Goal: Information Seeking & Learning: Learn about a topic

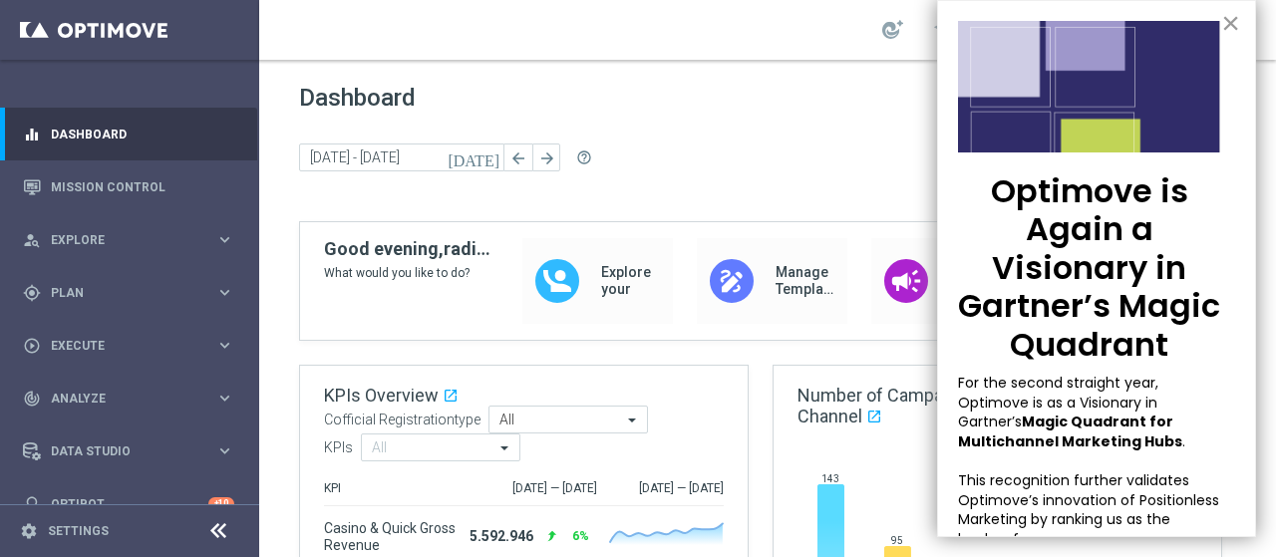
click at [1222, 15] on button "×" at bounding box center [1231, 23] width 19 height 32
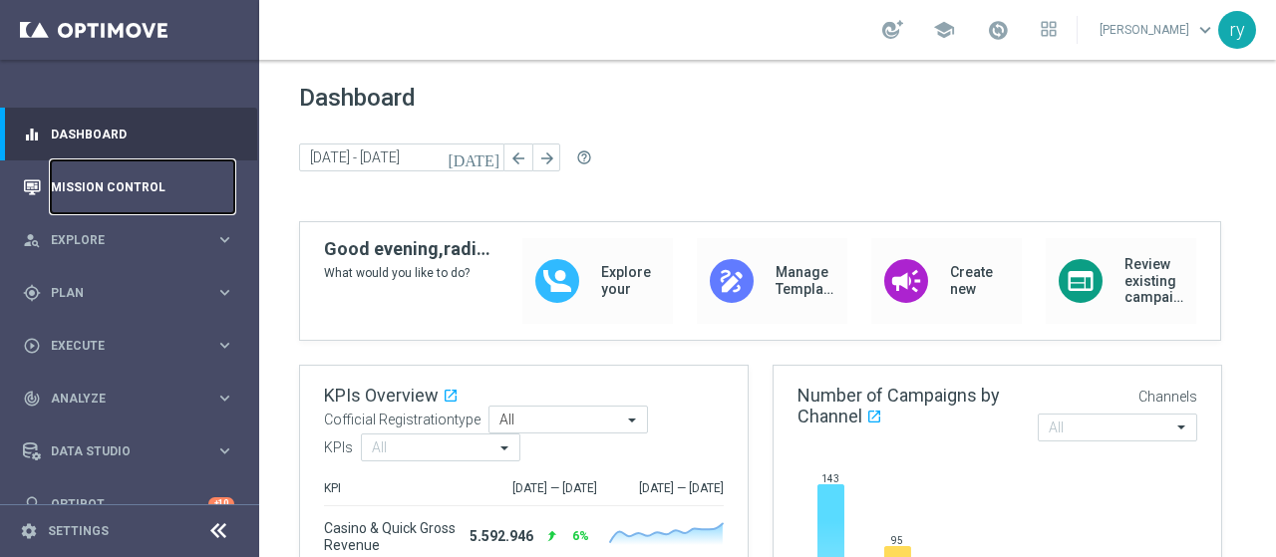
click at [116, 181] on link "Mission Control" at bounding box center [142, 187] width 183 height 53
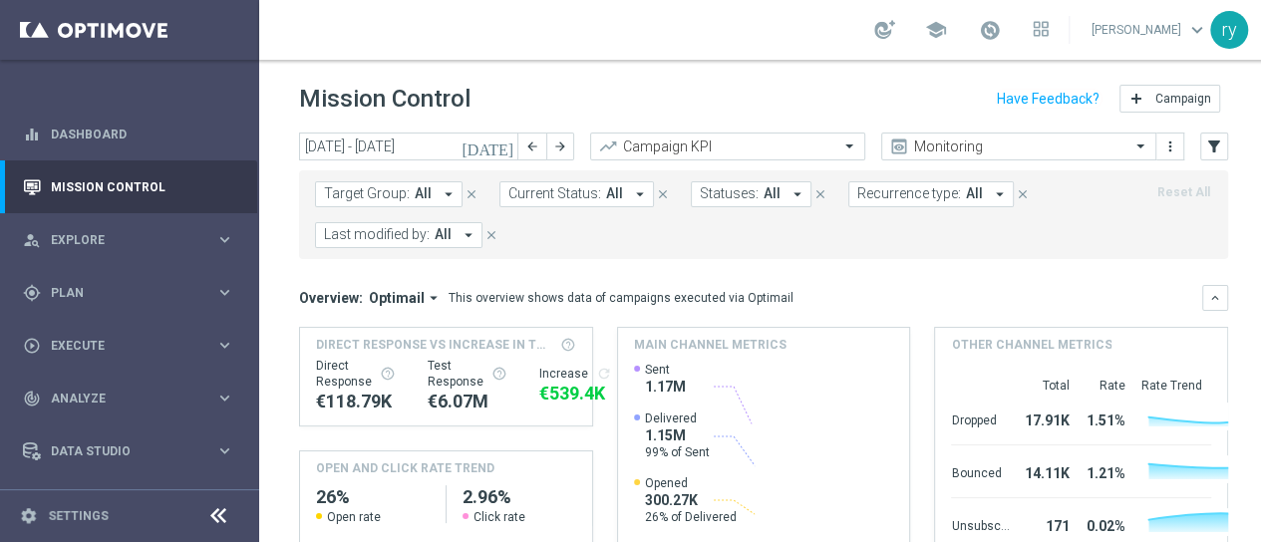
click at [502, 148] on icon "[DATE]" at bounding box center [489, 147] width 54 height 18
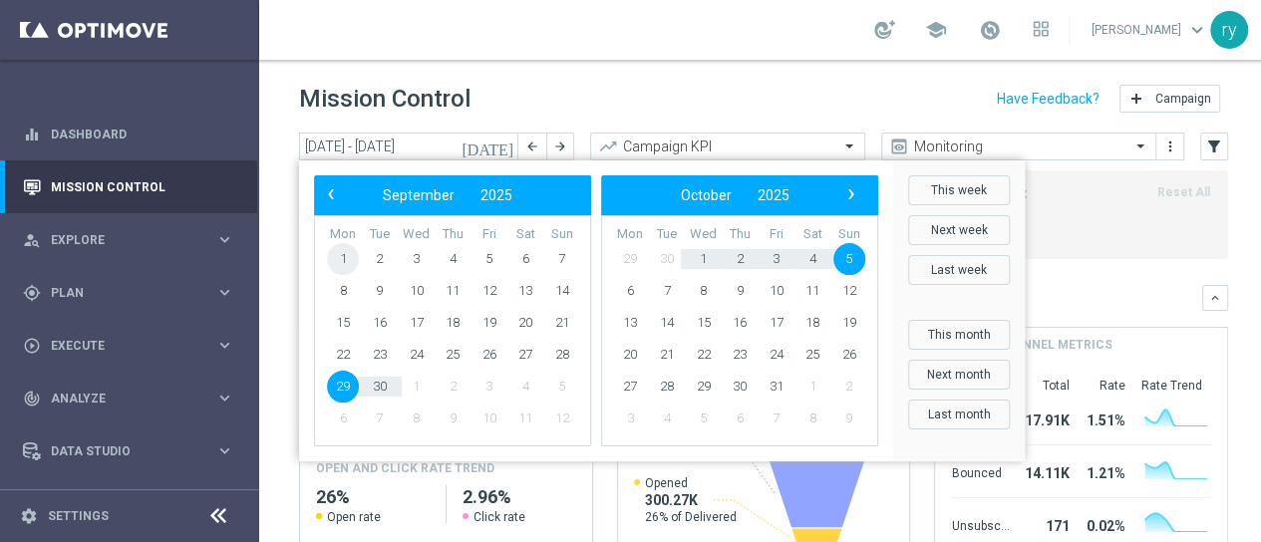
click at [333, 266] on span "1" at bounding box center [343, 259] width 32 height 32
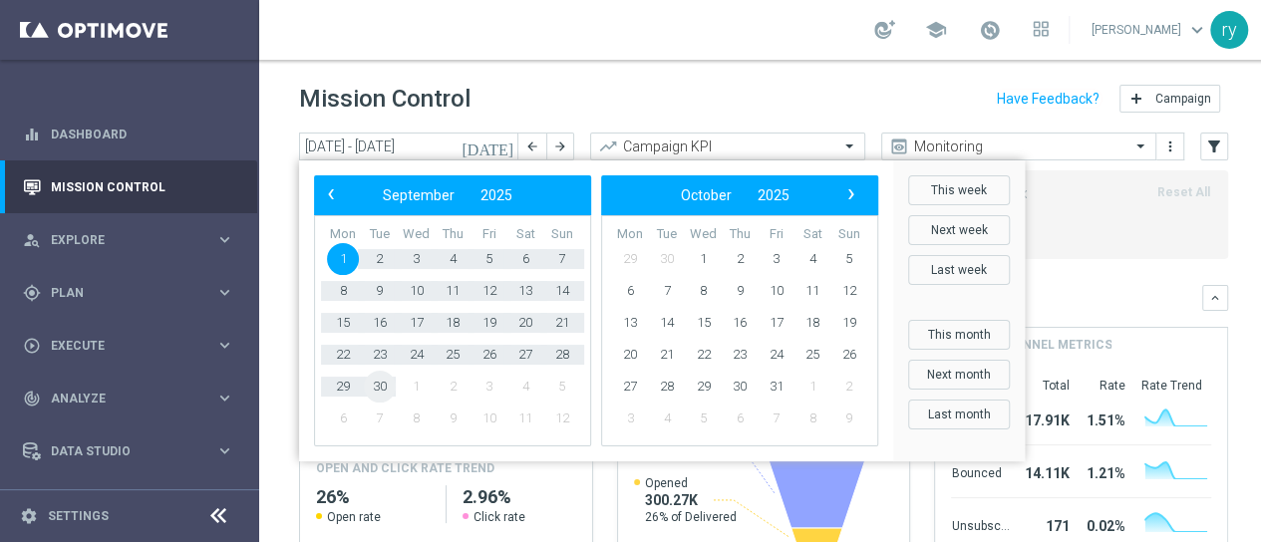
click at [377, 392] on span "30" at bounding box center [380, 387] width 32 height 32
type input "01 Sep 2025 - 30 Sep 2025"
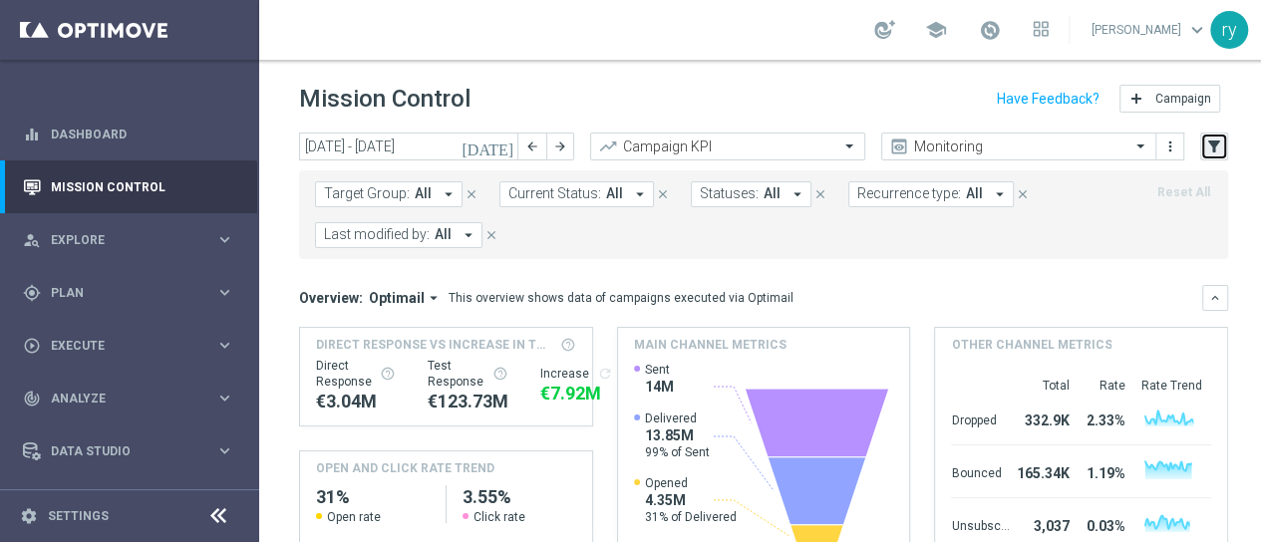
click at [1203, 147] on button "filter_alt" at bounding box center [1215, 147] width 28 height 28
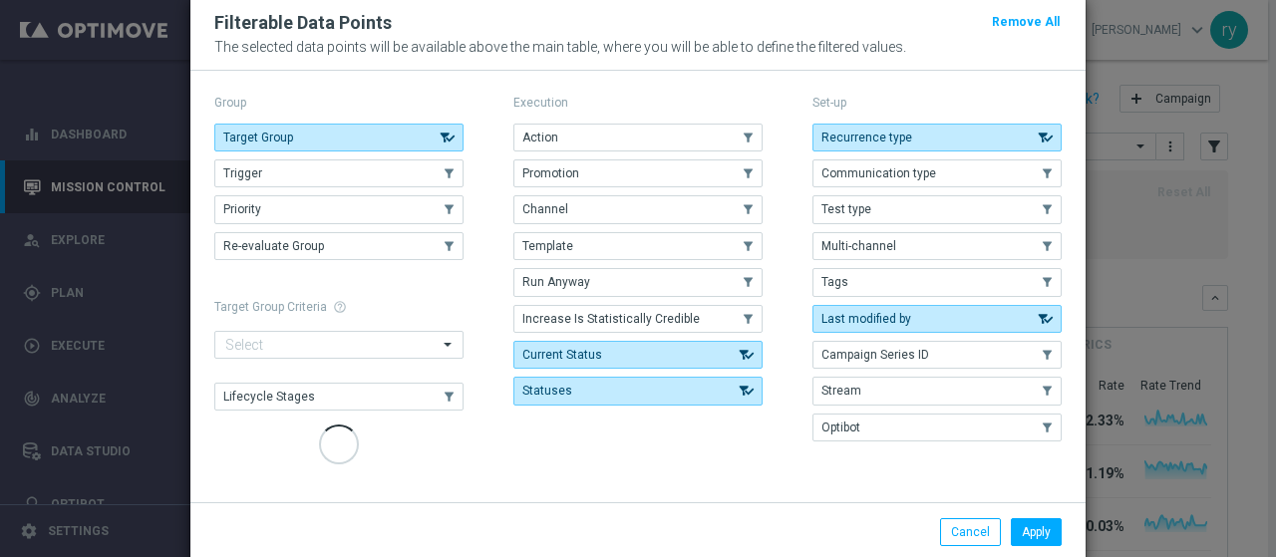
click at [677, 145] on div "Execution Action .cls-1{fill:none;} .cls-1{fill:none;} Promotion .cls-1{fill:no…" at bounding box center [638, 280] width 249 height 381
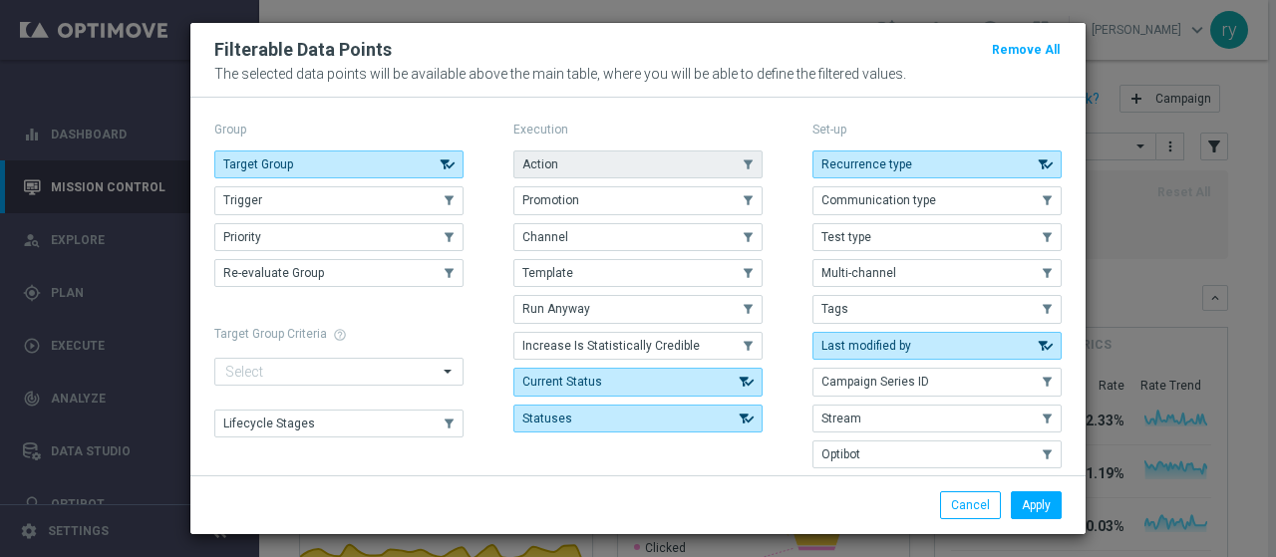
click at [674, 159] on button "Action" at bounding box center [638, 165] width 249 height 28
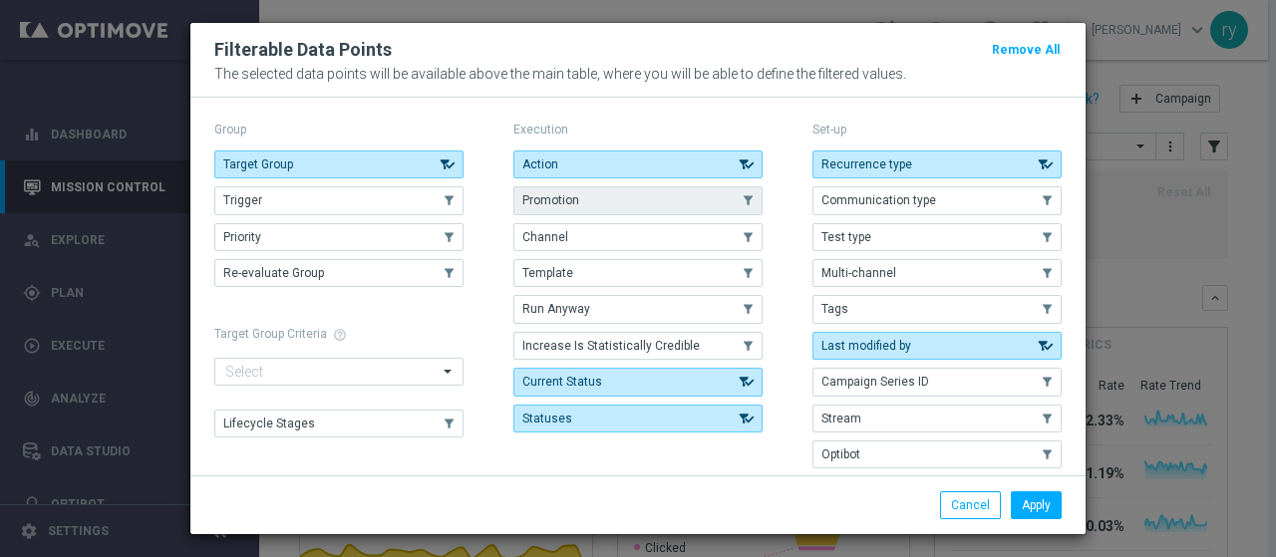
click at [668, 195] on button "Promotion" at bounding box center [638, 200] width 249 height 28
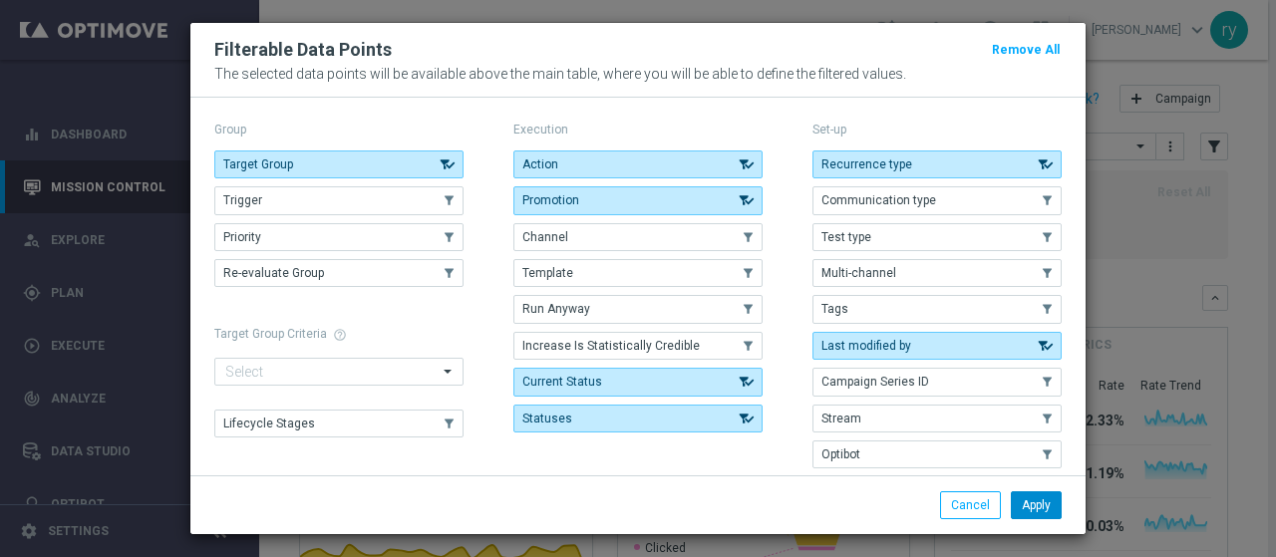
click at [1035, 511] on button "Apply" at bounding box center [1036, 506] width 51 height 28
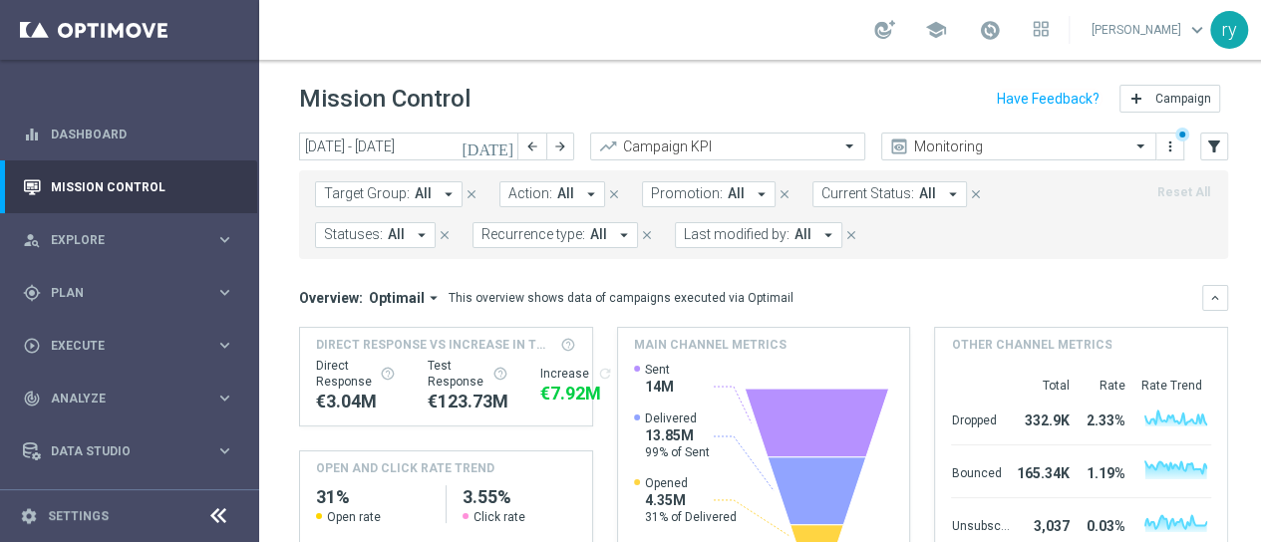
click at [623, 228] on icon "arrow_drop_down" at bounding box center [624, 235] width 18 height 18
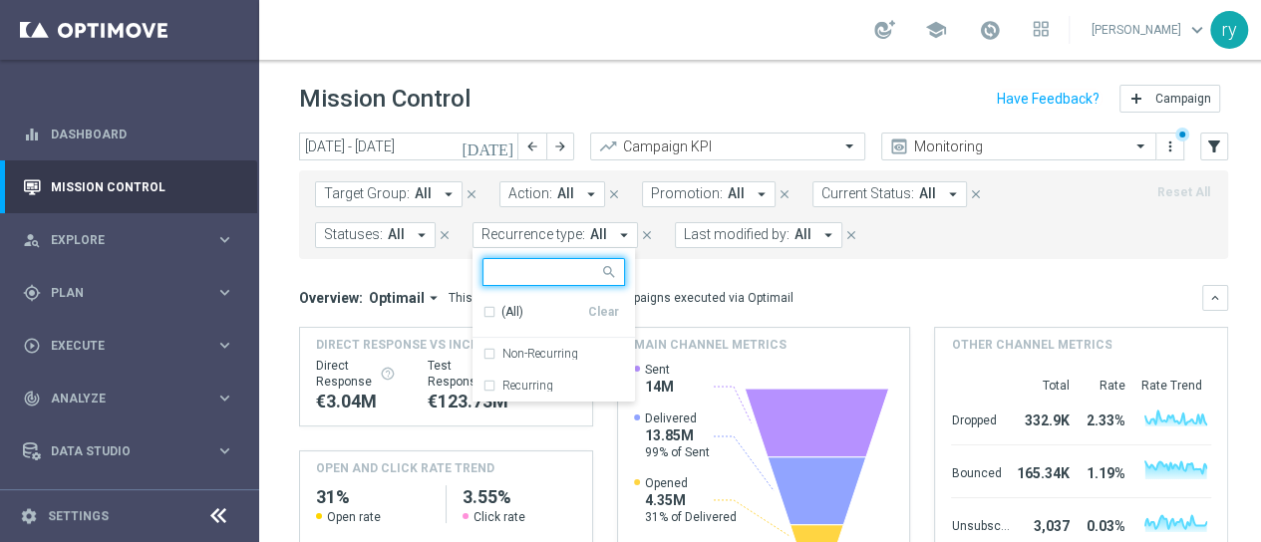
click at [753, 194] on icon "arrow_drop_down" at bounding box center [762, 194] width 18 height 18
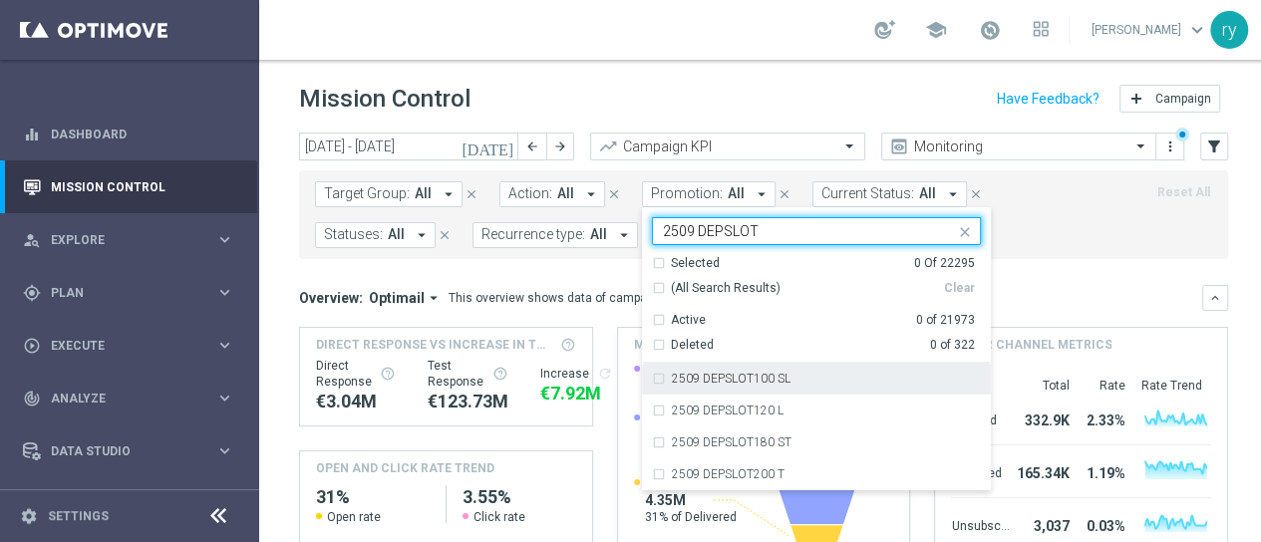
click at [654, 374] on div "2509 DEPSLOT100 SL" at bounding box center [816, 379] width 329 height 32
type input "2509 DEPSLOT"
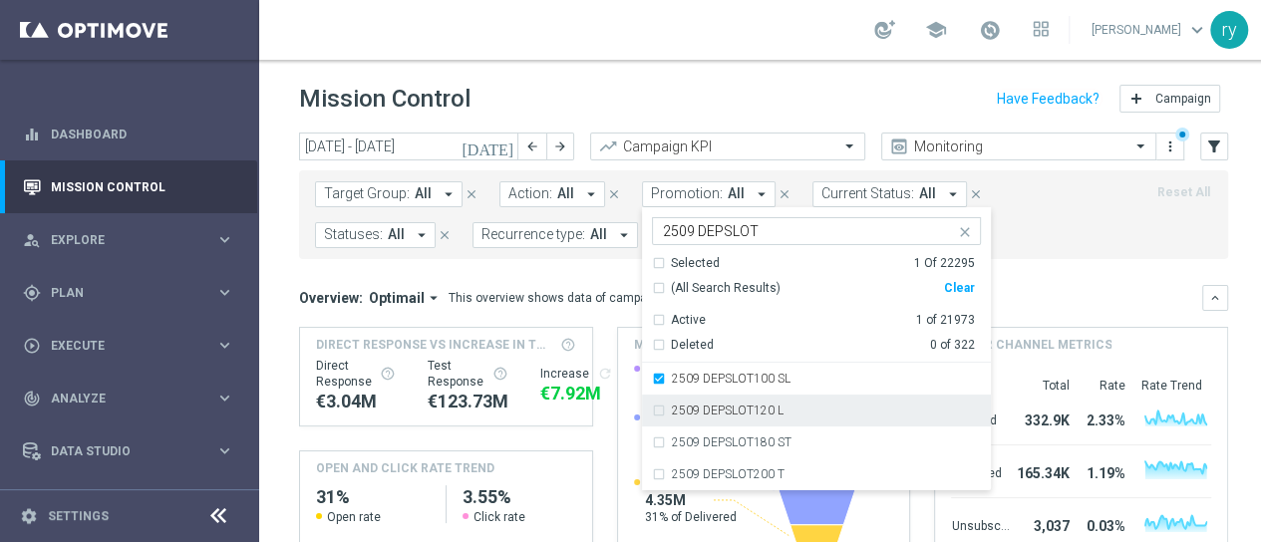
click at [655, 408] on div "2509 DEPSLOT120 L" at bounding box center [816, 411] width 329 height 32
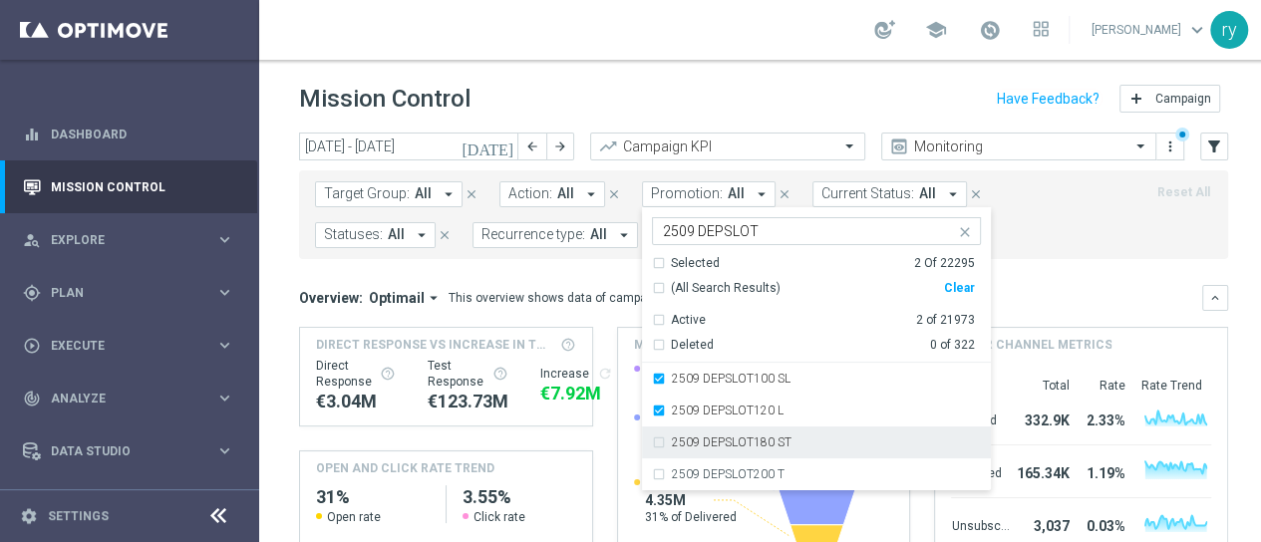
click at [652, 440] on div "2509 DEPSLOT180 ST" at bounding box center [816, 443] width 329 height 32
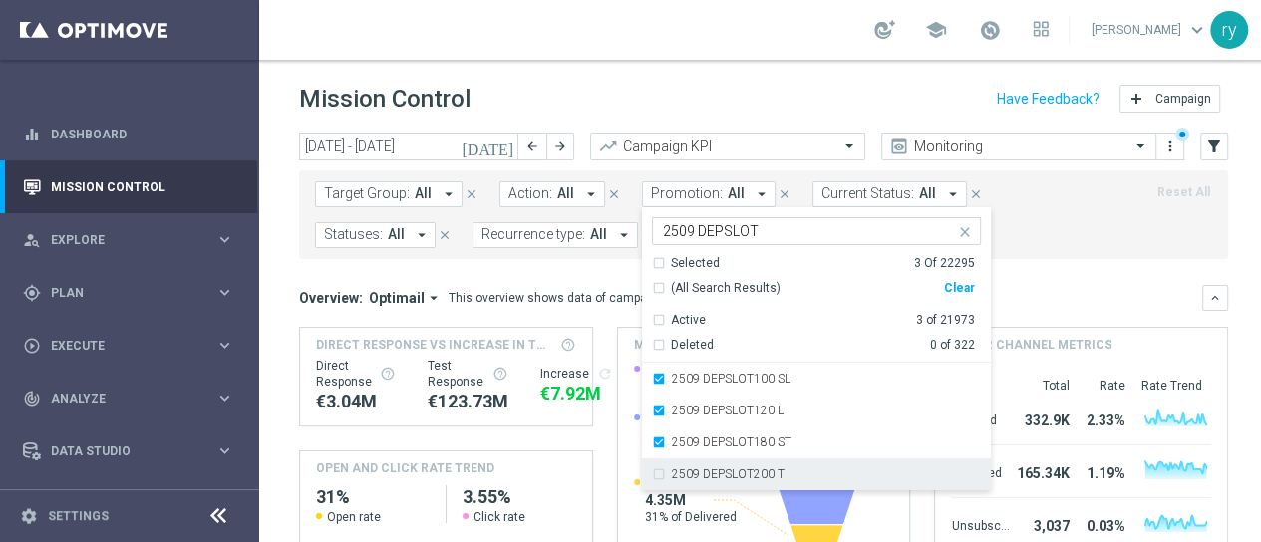
click at [652, 466] on div "2509 DEPSLOT200 T" at bounding box center [816, 475] width 329 height 32
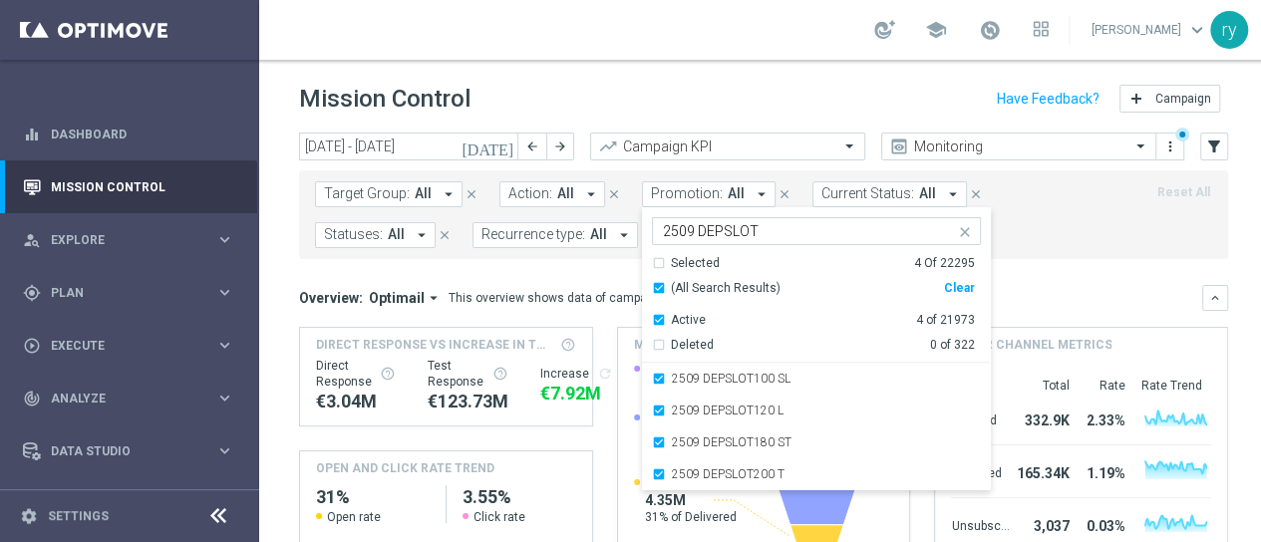
click at [720, 176] on div "Target Group: All arrow_drop_down close Action: All arrow_drop_down close Promo…" at bounding box center [763, 215] width 929 height 89
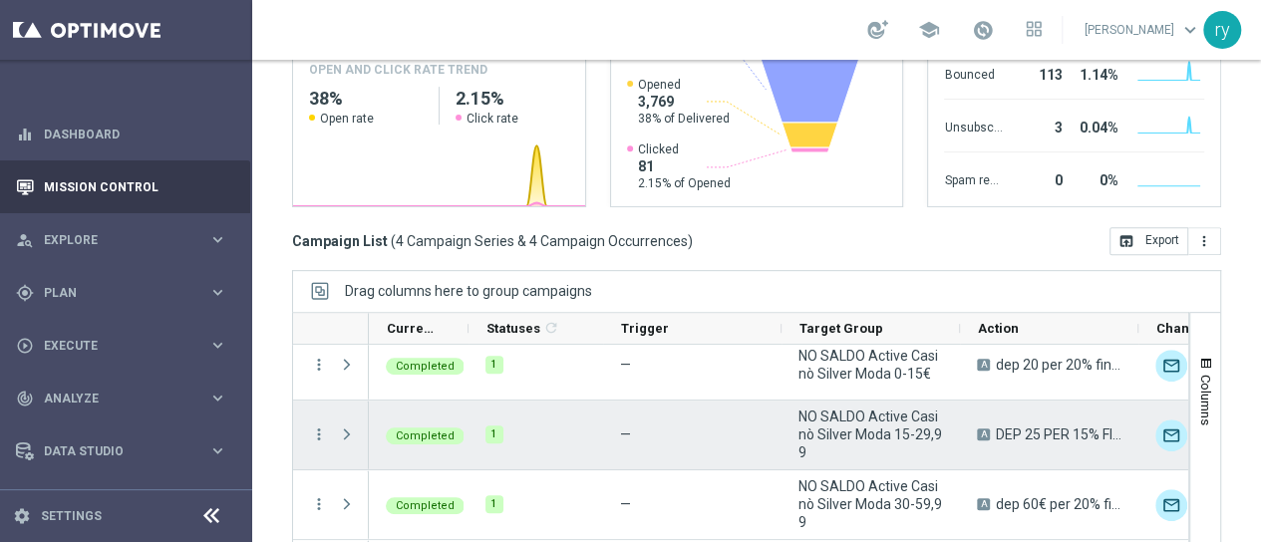
scroll to position [20, 0]
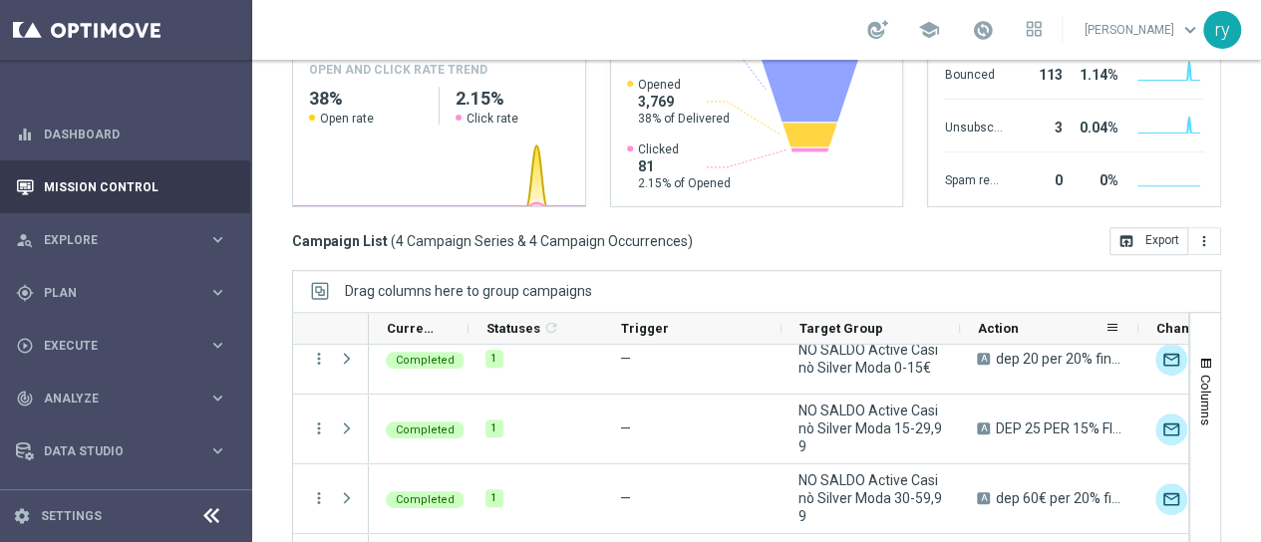
drag, startPoint x: 964, startPoint y: 320, endPoint x: 989, endPoint y: 321, distance: 24.9
click at [989, 321] on div "Action" at bounding box center [1049, 329] width 178 height 32
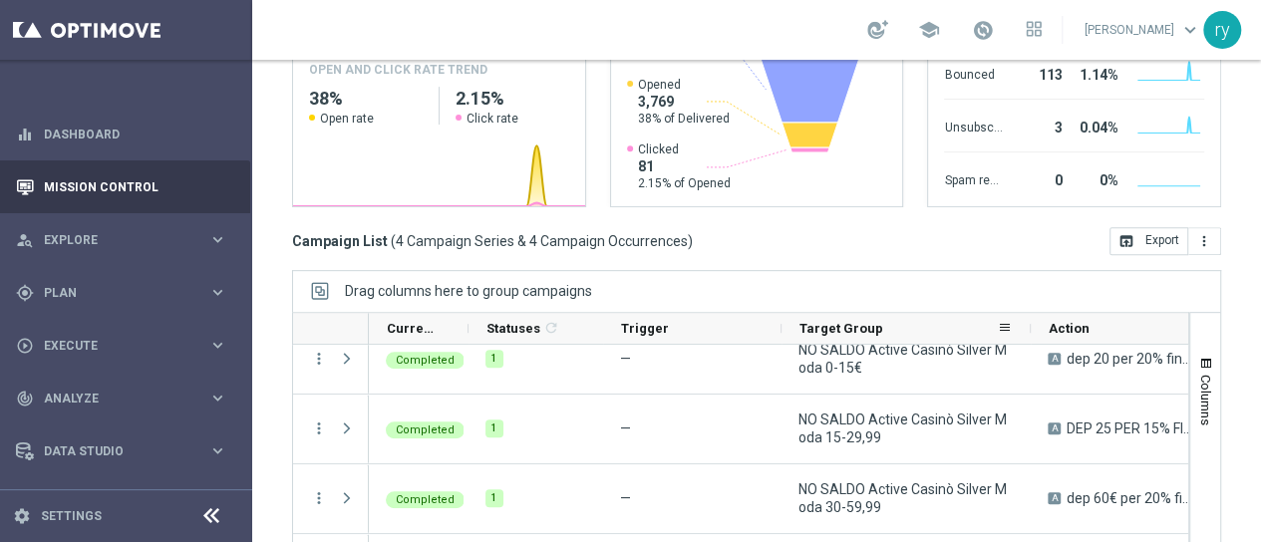
drag, startPoint x: 940, startPoint y: 321, endPoint x: 1011, endPoint y: 331, distance: 71.5
click at [1027, 331] on div at bounding box center [1031, 328] width 8 height 31
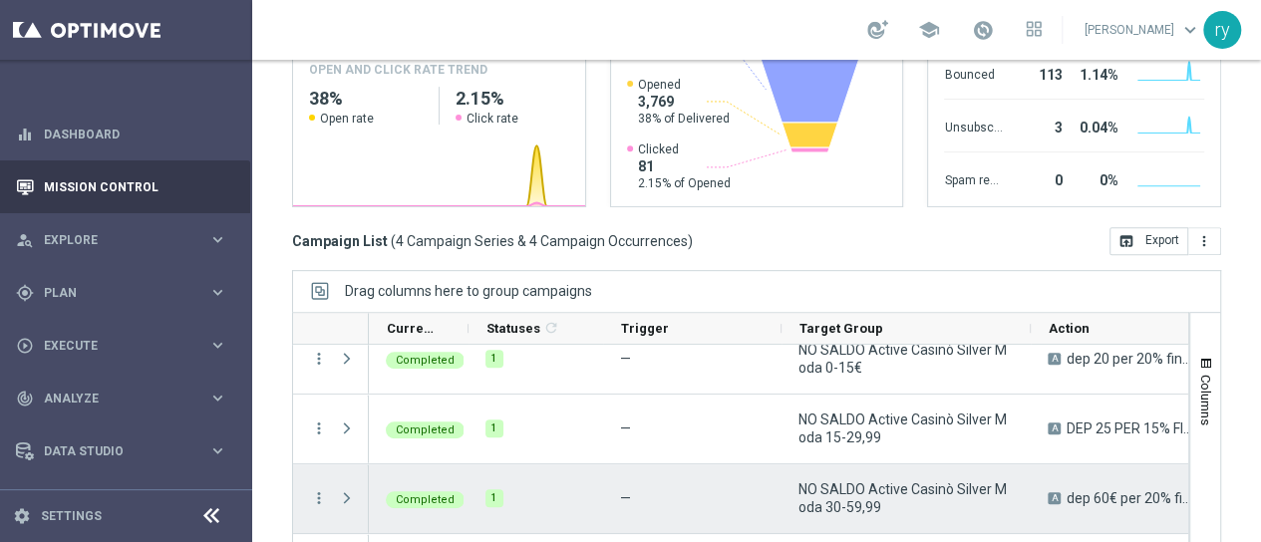
scroll to position [478, 0]
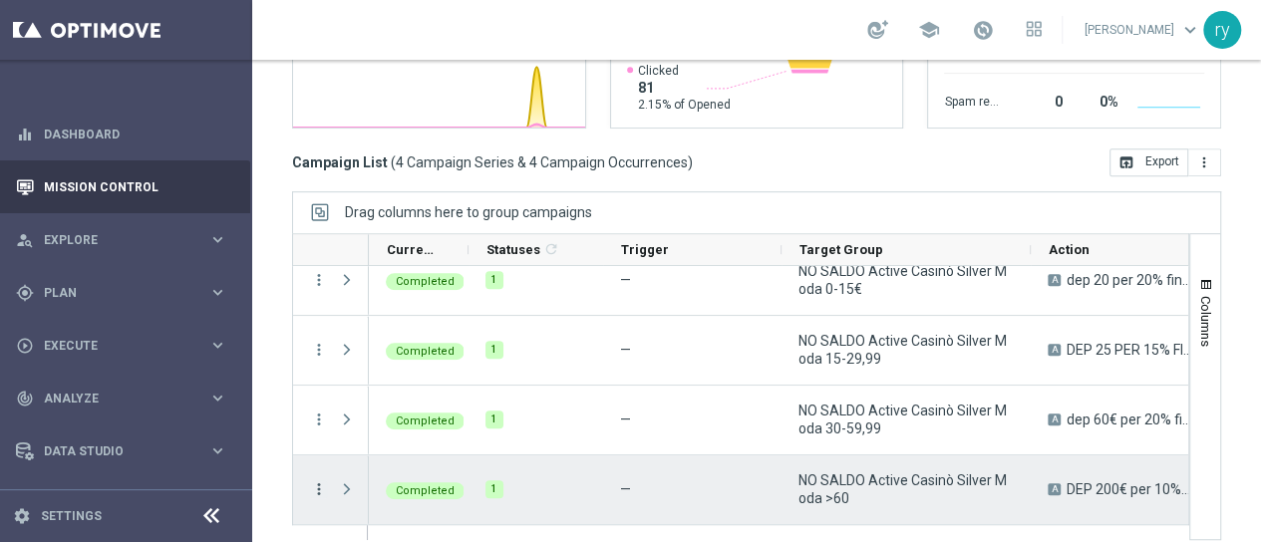
click at [310, 485] on icon "more_vert" at bounding box center [319, 490] width 18 height 18
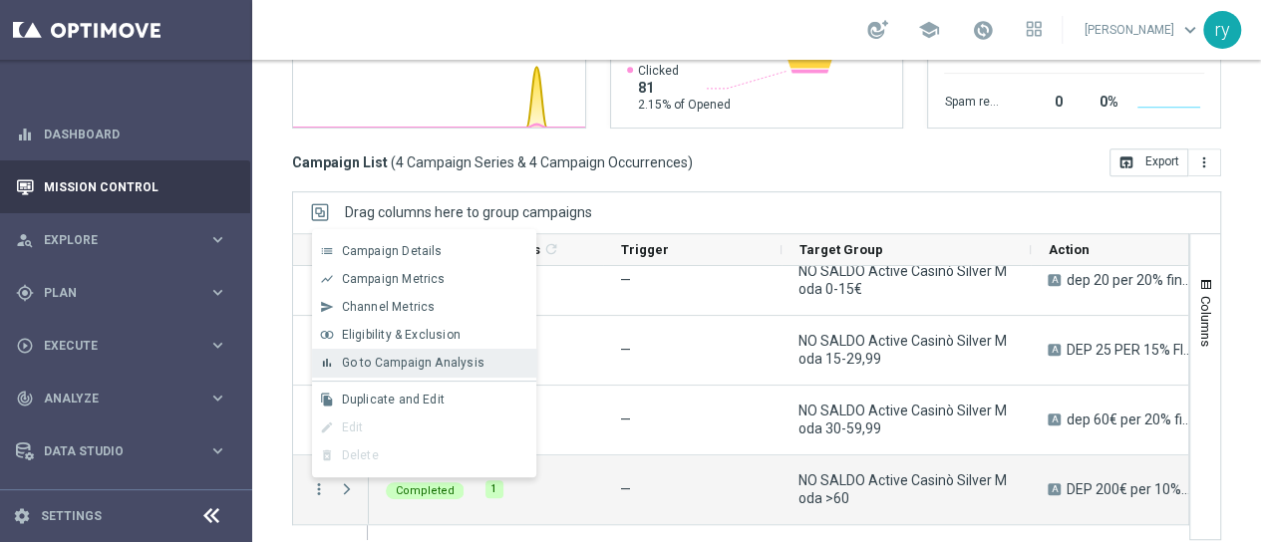
click at [327, 360] on icon "bar_chart" at bounding box center [327, 363] width 14 height 14
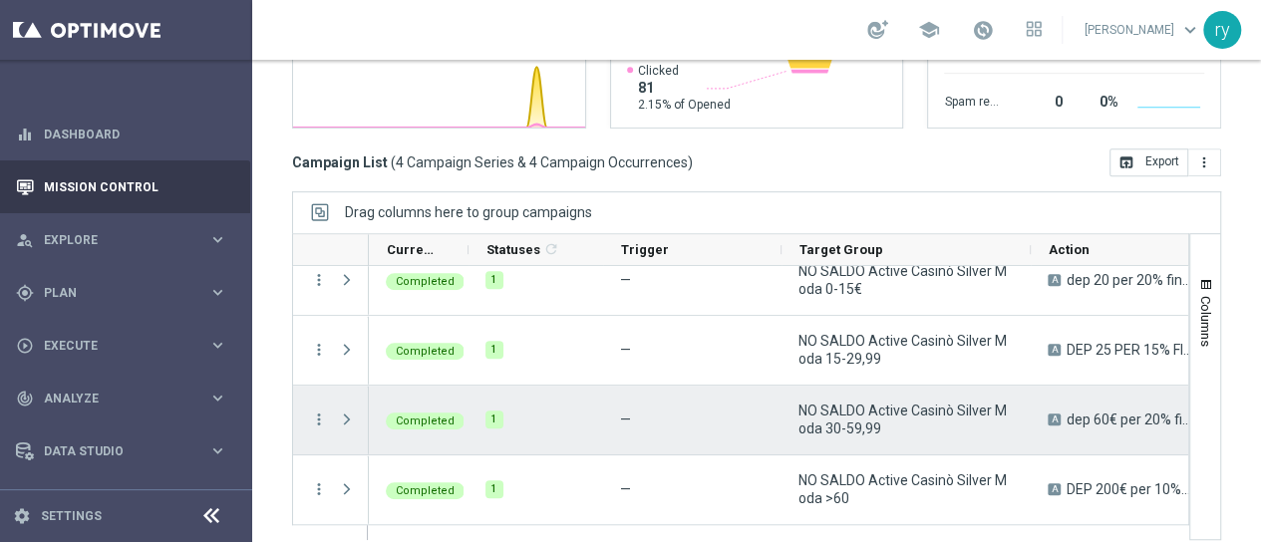
click at [294, 427] on div "more_vert" at bounding box center [311, 420] width 36 height 69
click at [310, 424] on icon "more_vert" at bounding box center [319, 420] width 18 height 18
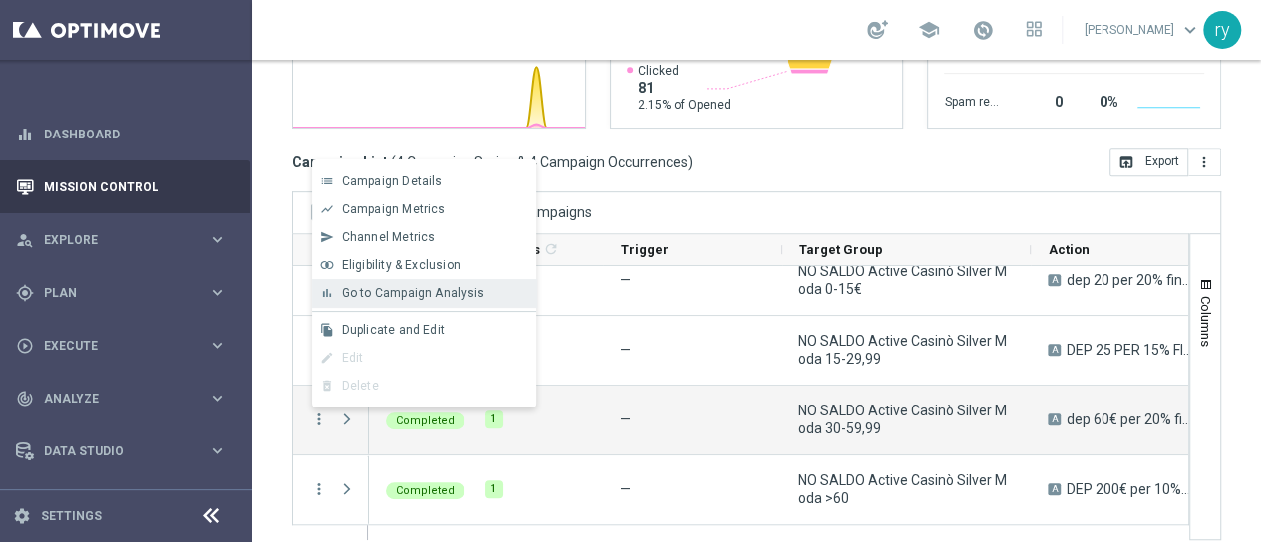
click at [401, 282] on div "bar_chart Go to Campaign Analysis" at bounding box center [424, 293] width 224 height 28
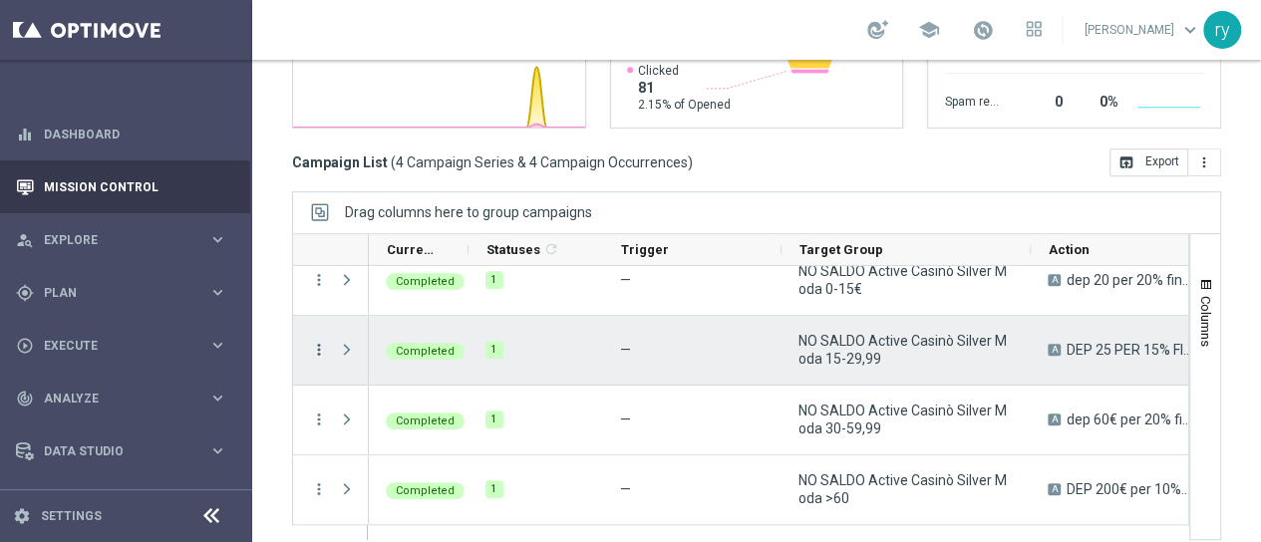
click at [310, 348] on icon "more_vert" at bounding box center [319, 350] width 18 height 18
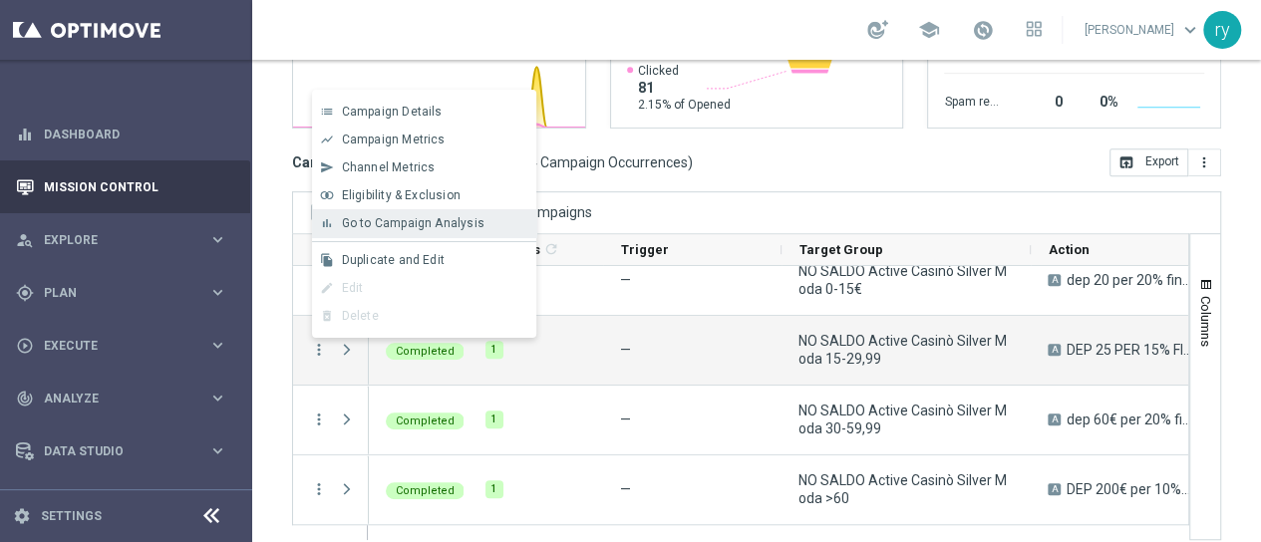
click at [437, 219] on span "Go to Campaign Analysis" at bounding box center [413, 223] width 143 height 14
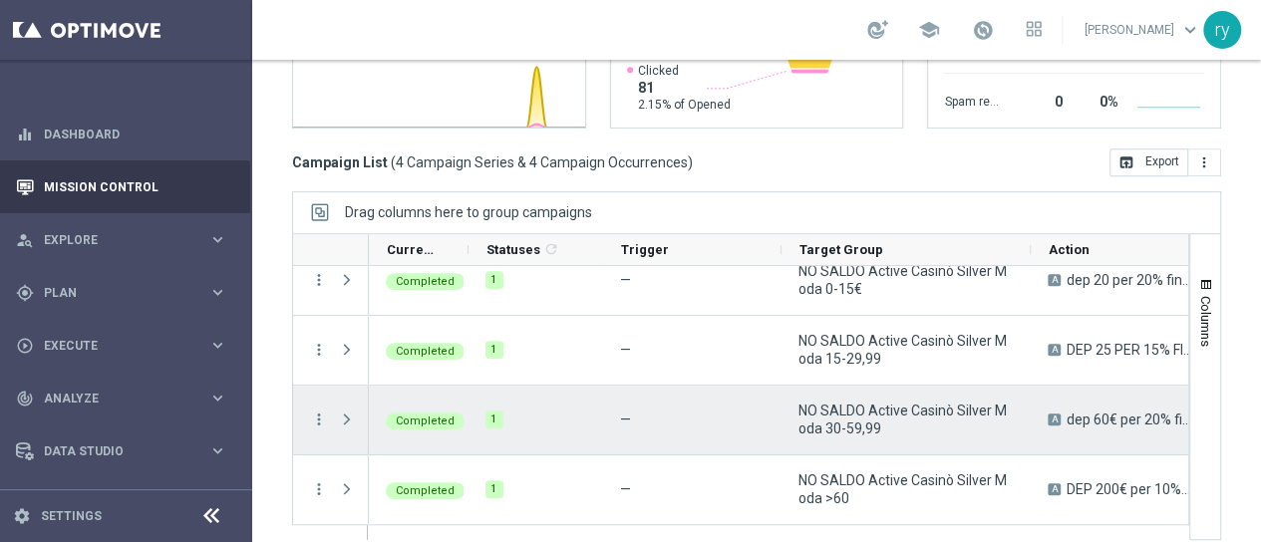
scroll to position [0, 0]
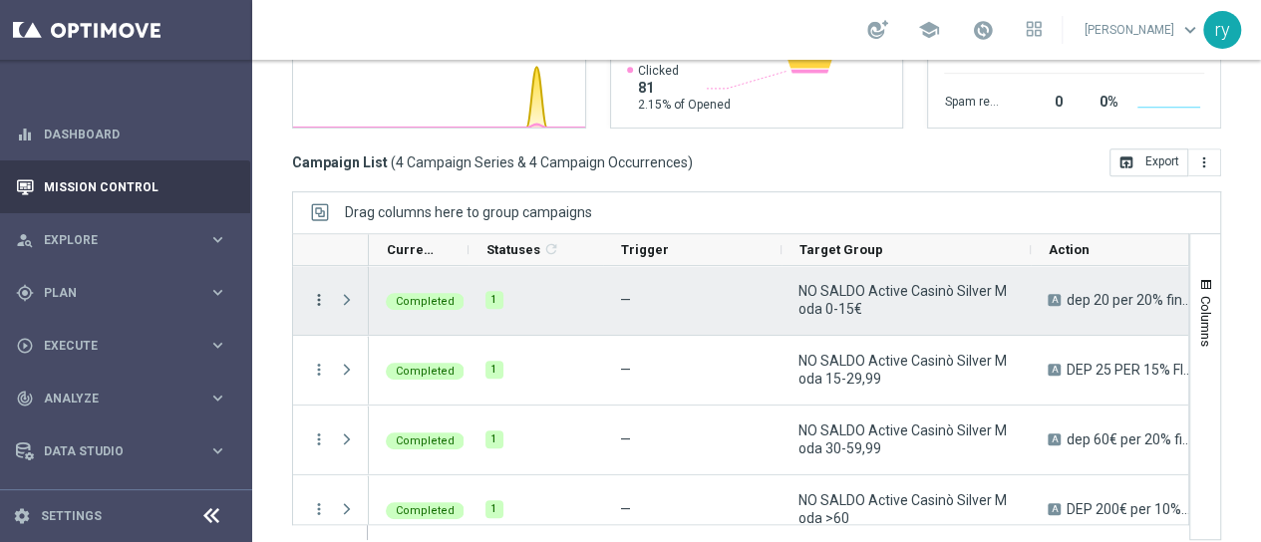
click at [310, 292] on icon "more_vert" at bounding box center [319, 300] width 18 height 18
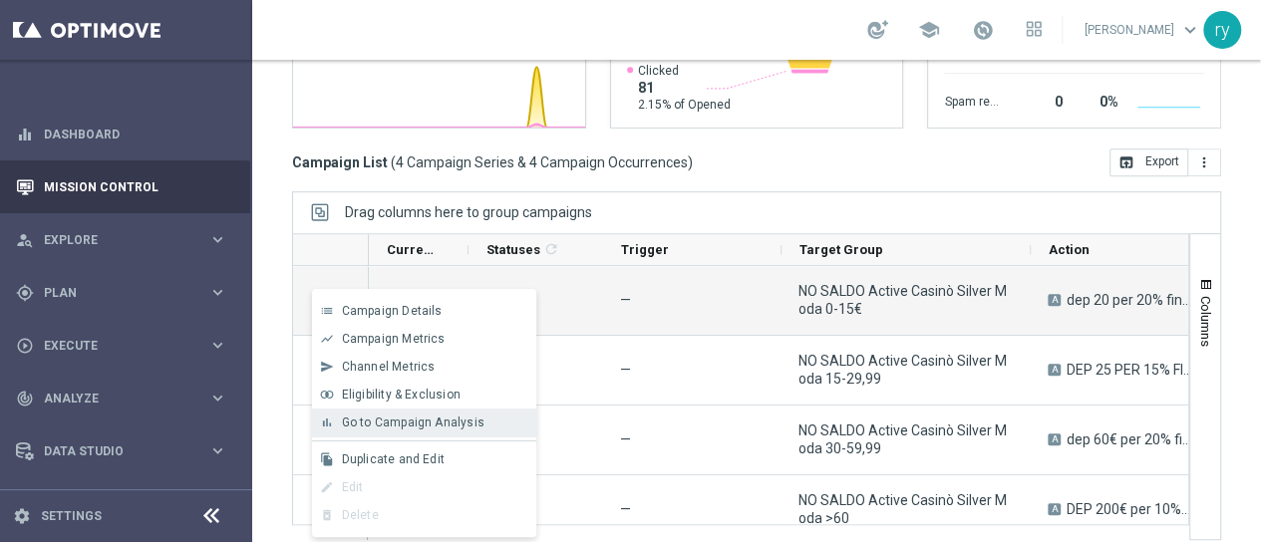
click at [405, 426] on span "Go to Campaign Analysis" at bounding box center [413, 423] width 143 height 14
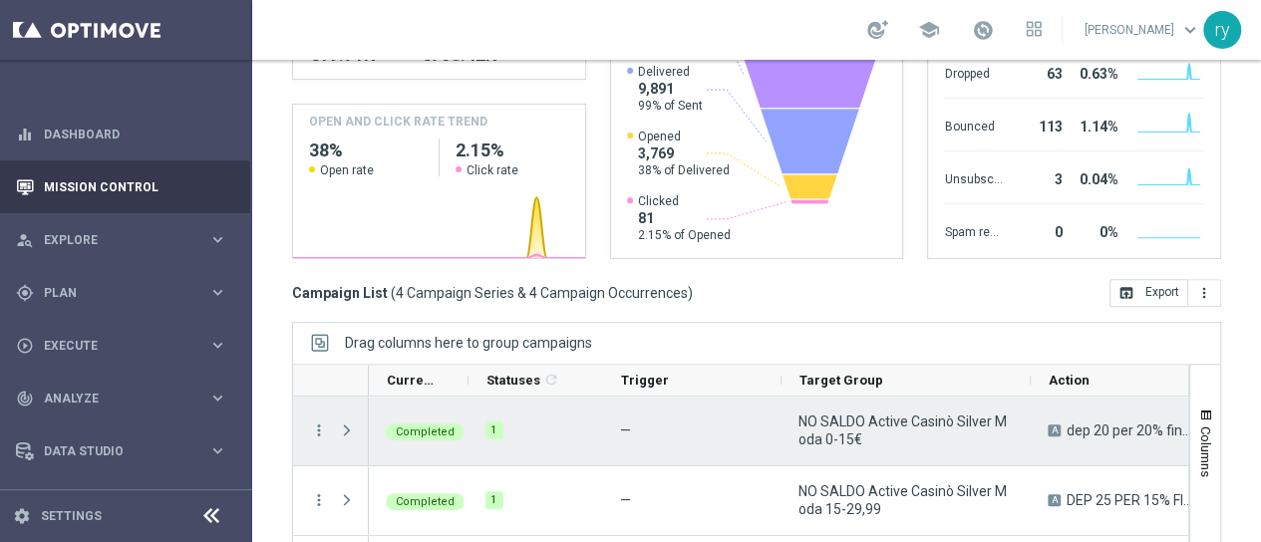
scroll to position [378, 0]
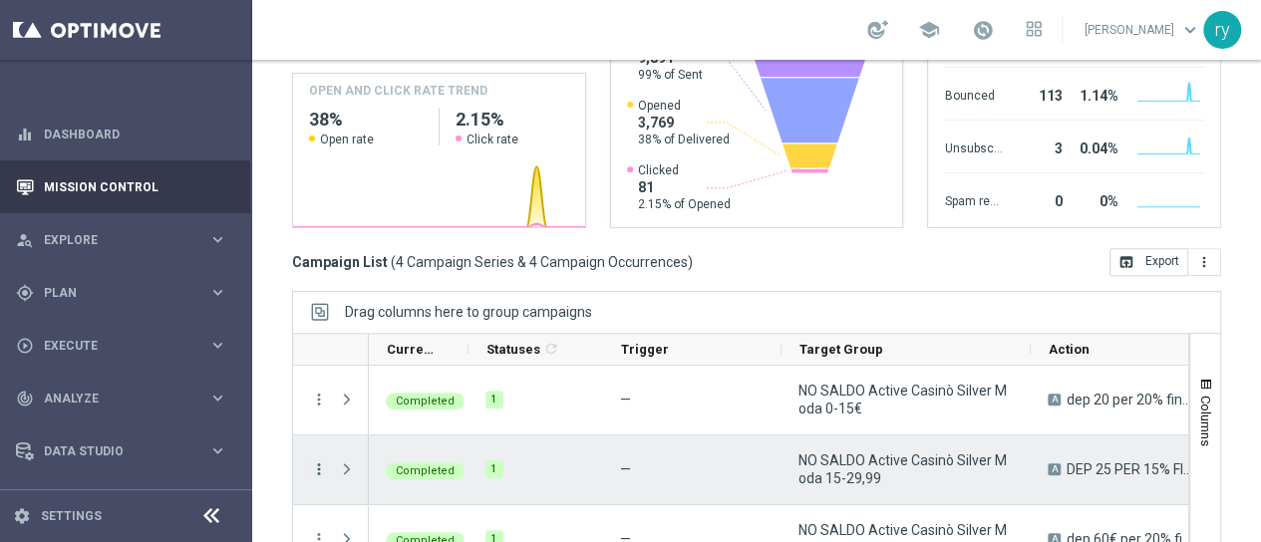
click at [310, 467] on icon "more_vert" at bounding box center [319, 470] width 18 height 18
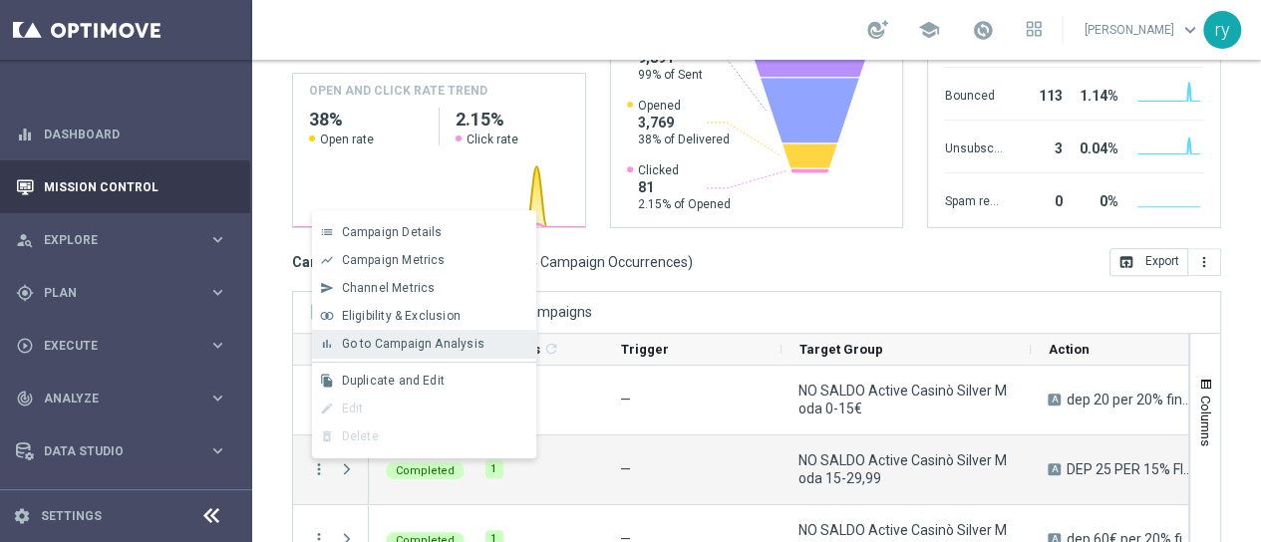
click at [523, 344] on div "Go to Campaign Analysis" at bounding box center [434, 344] width 185 height 14
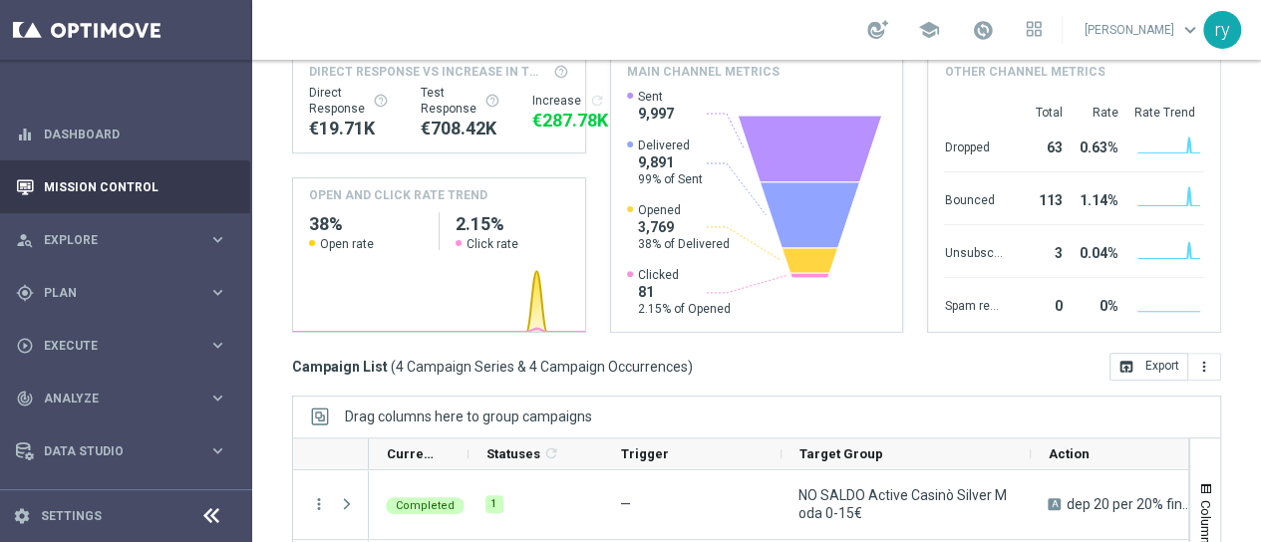
scroll to position [0, 0]
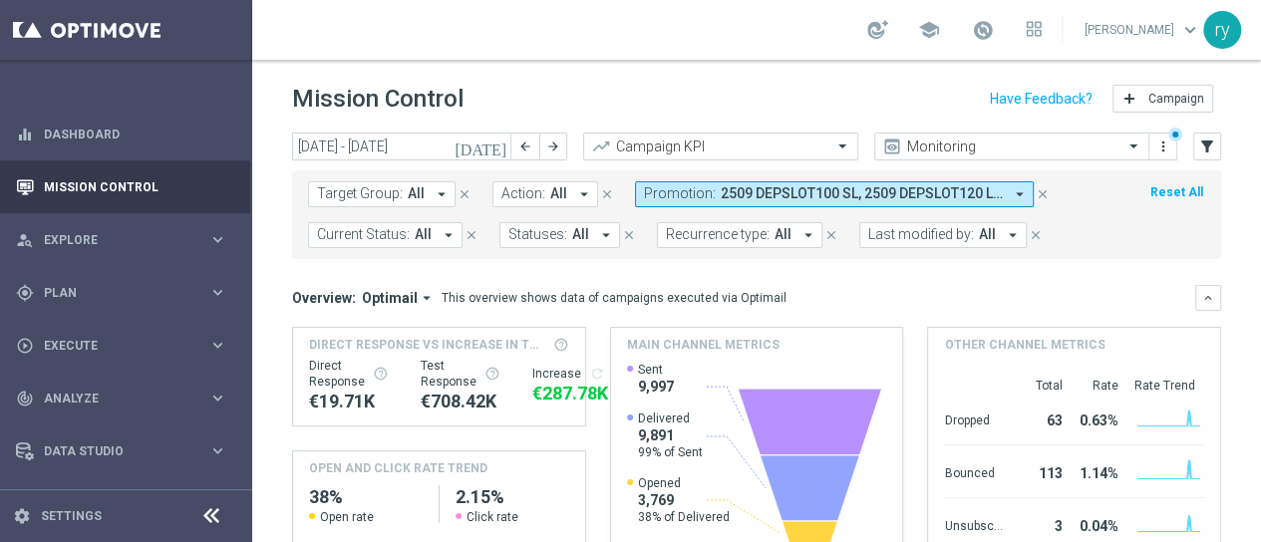
click at [1011, 189] on icon "arrow_drop_down" at bounding box center [1020, 194] width 18 height 18
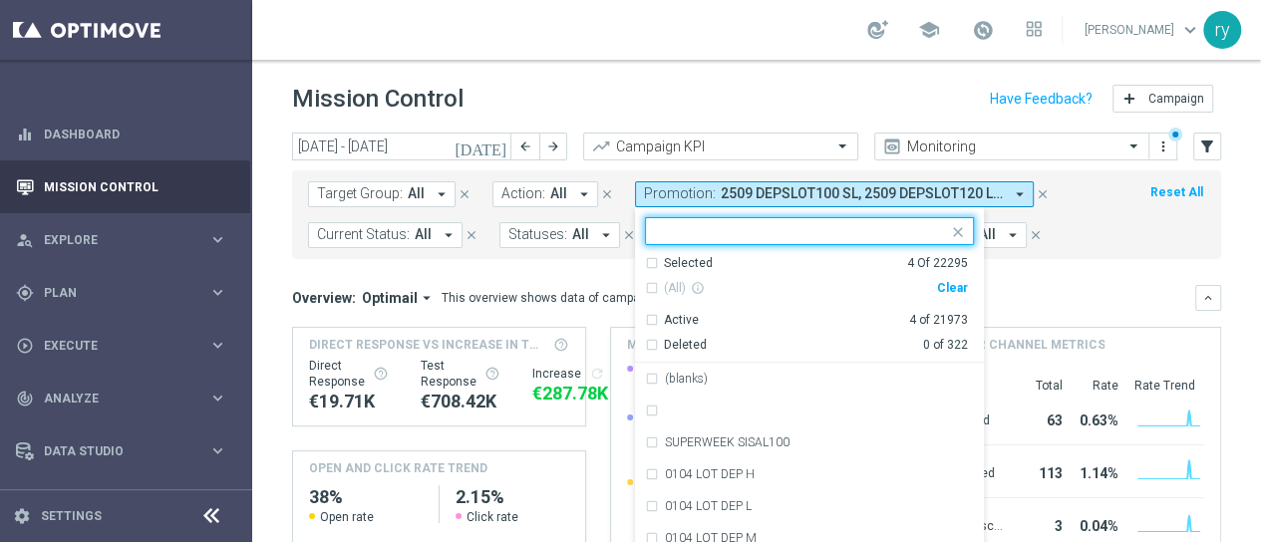
click at [0, 0] on div "Clear" at bounding box center [0, 0] width 0 height 0
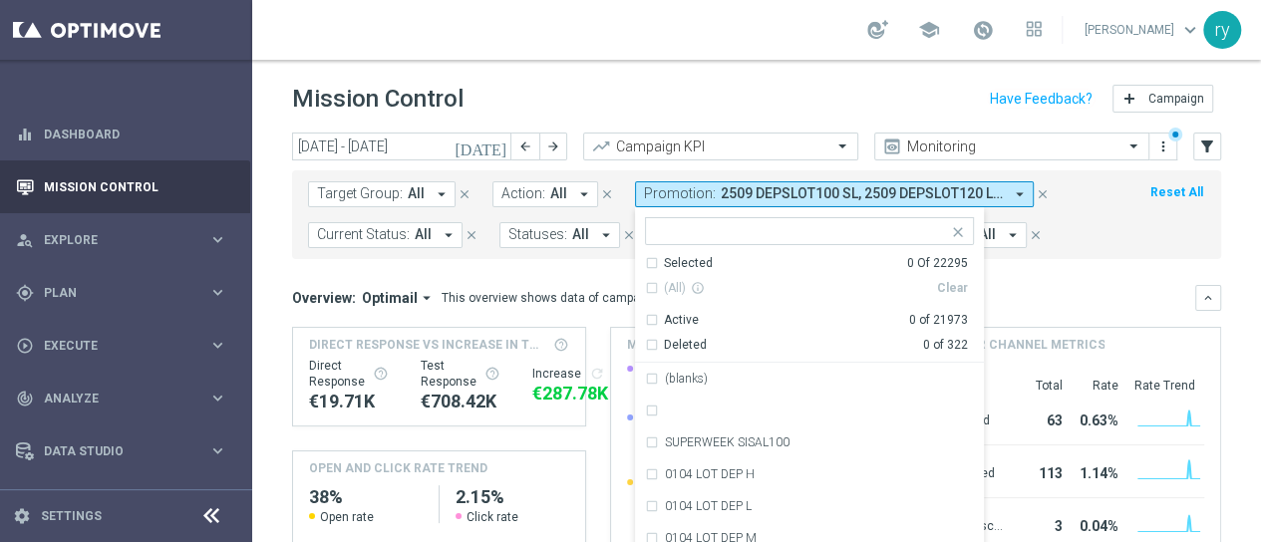
click at [1051, 225] on form "Target Group: All arrow_drop_down close Action: All arrow_drop_down close Promo…" at bounding box center [712, 214] width 809 height 67
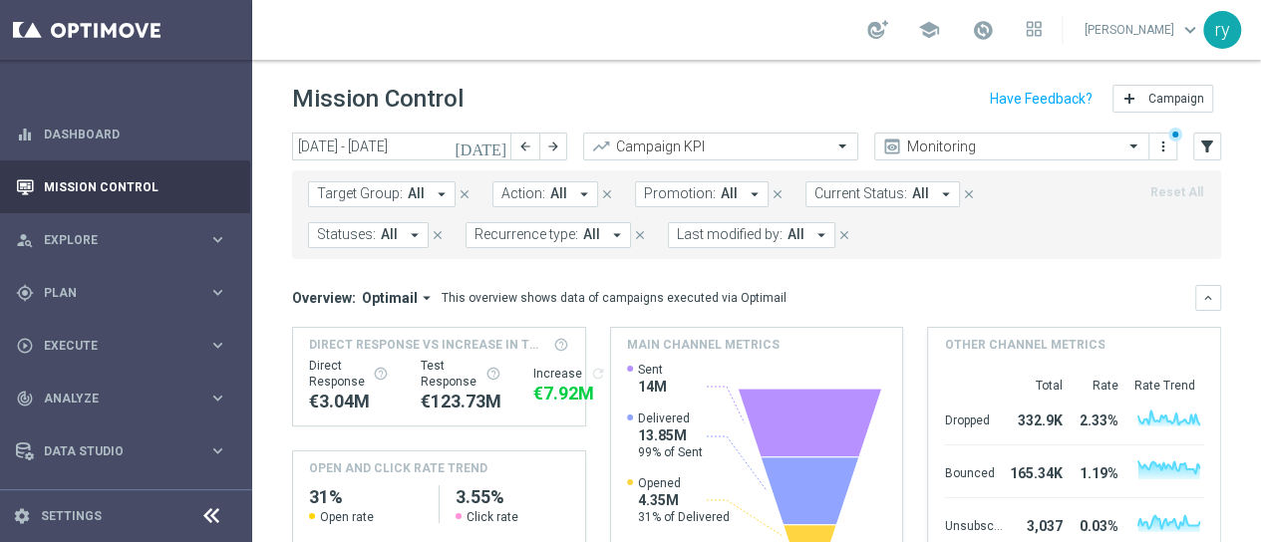
click at [746, 192] on icon "arrow_drop_down" at bounding box center [755, 194] width 18 height 18
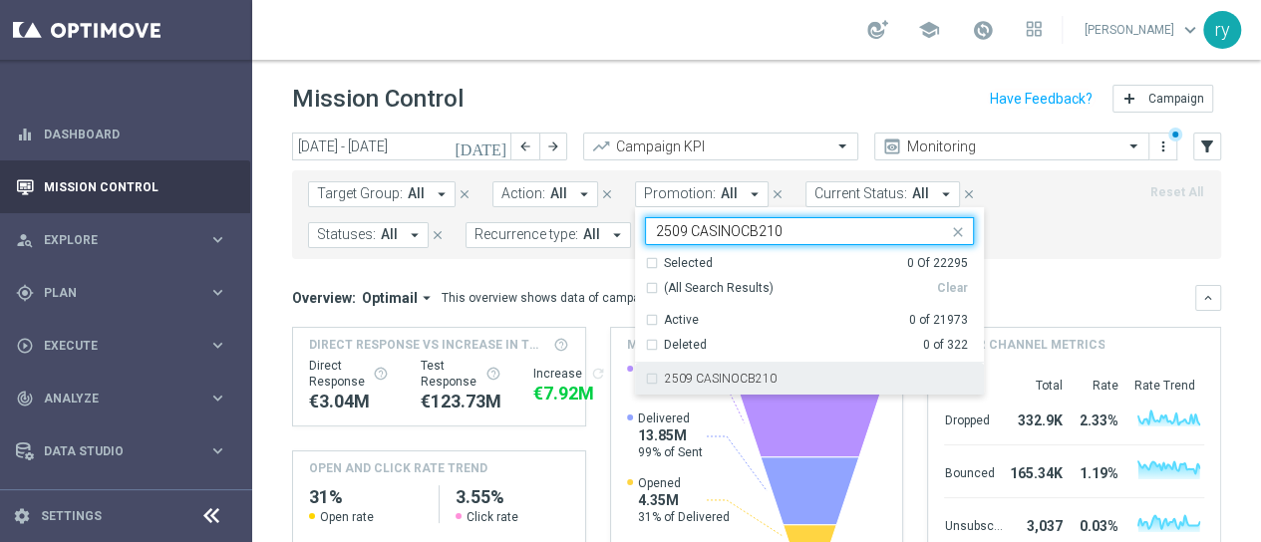
click at [749, 370] on div "2509 CASINOCB210" at bounding box center [809, 379] width 329 height 32
type input "2509 CASINOCB210"
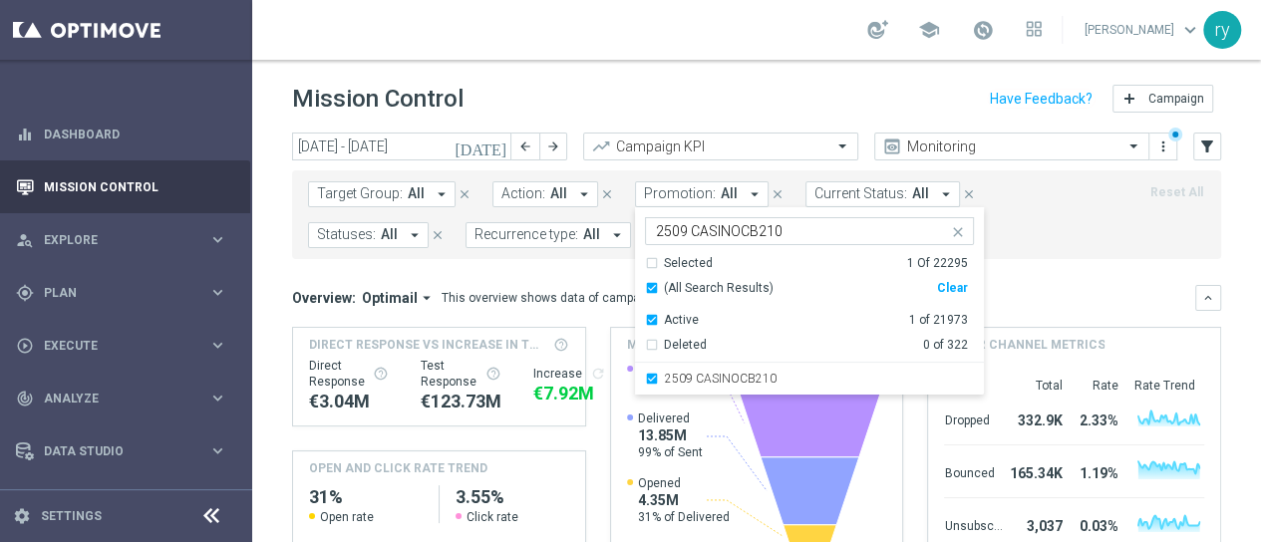
click at [1028, 280] on mini-dashboard "Overview: Optimail arrow_drop_down This overview shows data of campaigns execut…" at bounding box center [756, 442] width 929 height 367
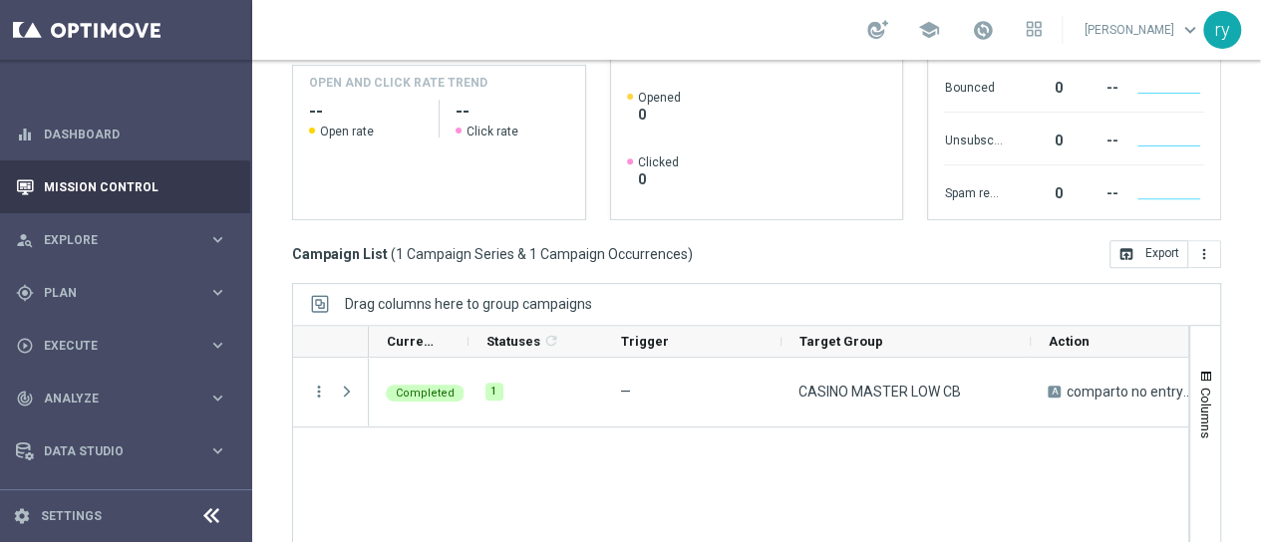
scroll to position [399, 0]
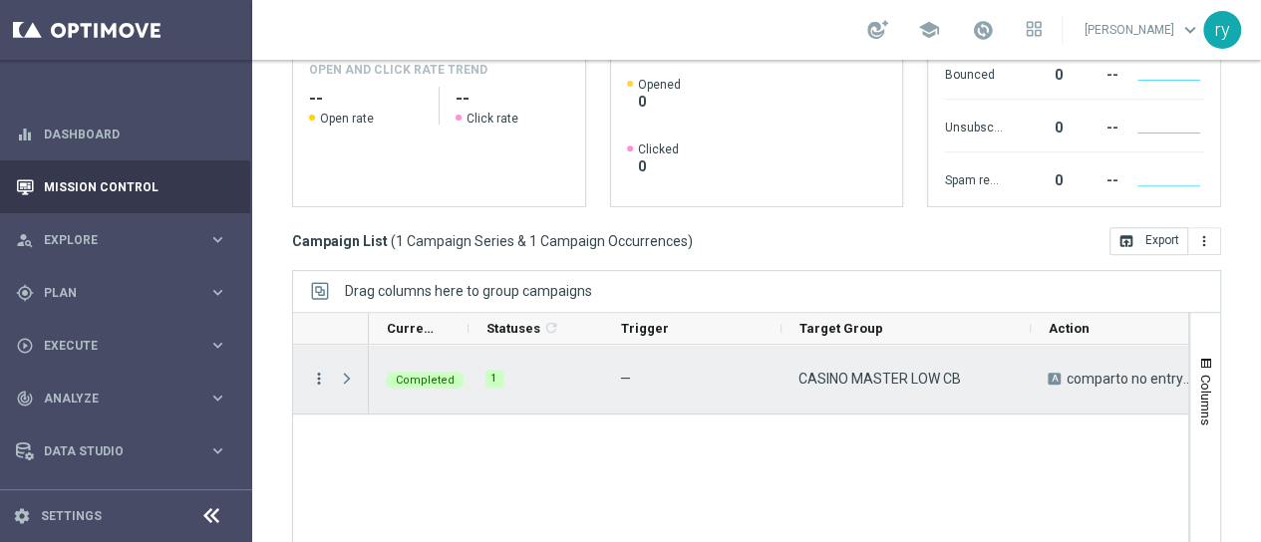
click at [310, 370] on icon "more_vert" at bounding box center [319, 379] width 18 height 18
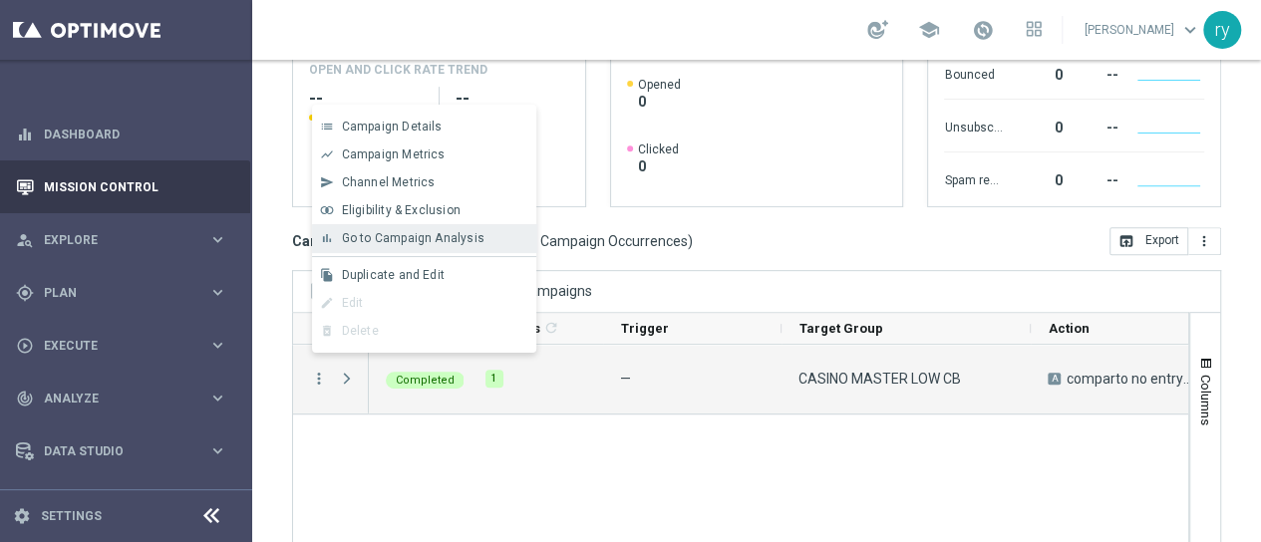
click at [475, 250] on div "bar_chart Go to Campaign Analysis" at bounding box center [424, 238] width 224 height 28
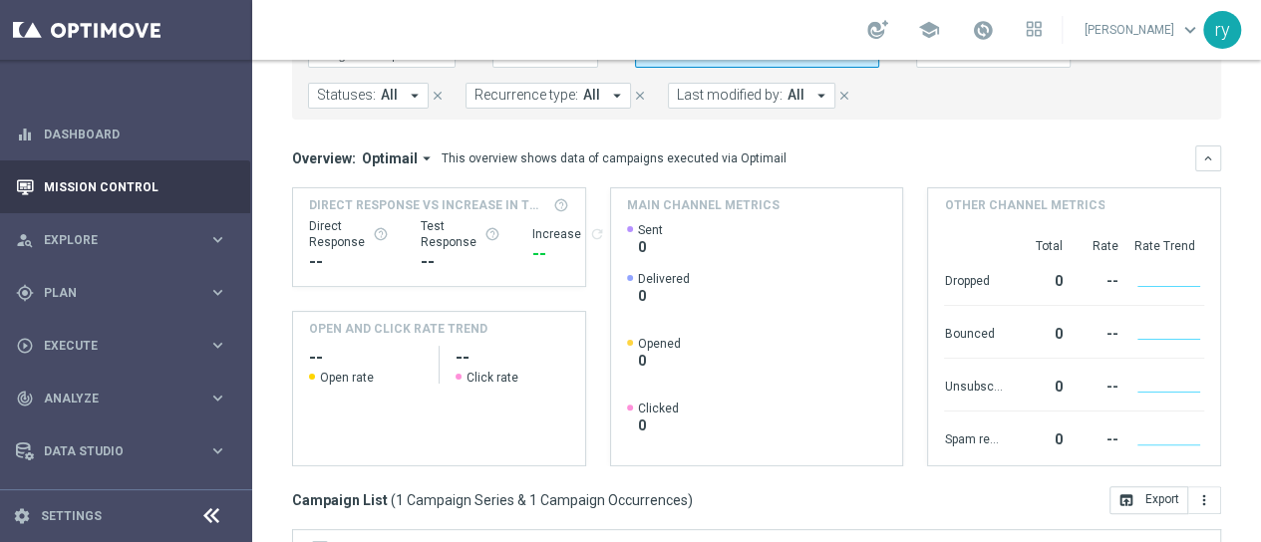
scroll to position [0, 0]
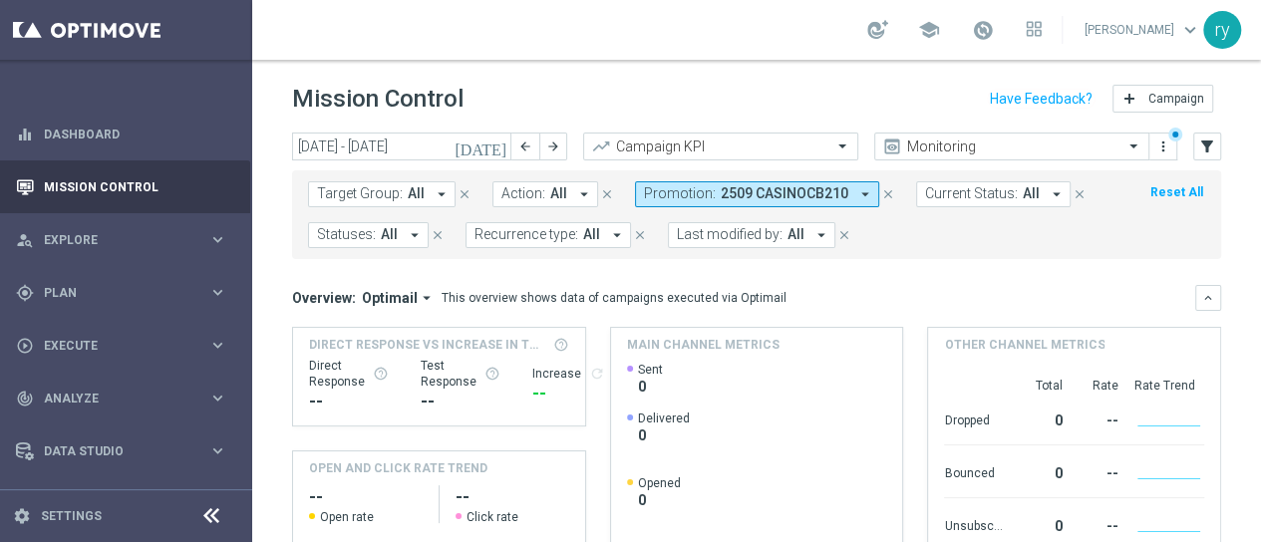
click at [857, 185] on icon "arrow_drop_down" at bounding box center [866, 194] width 18 height 18
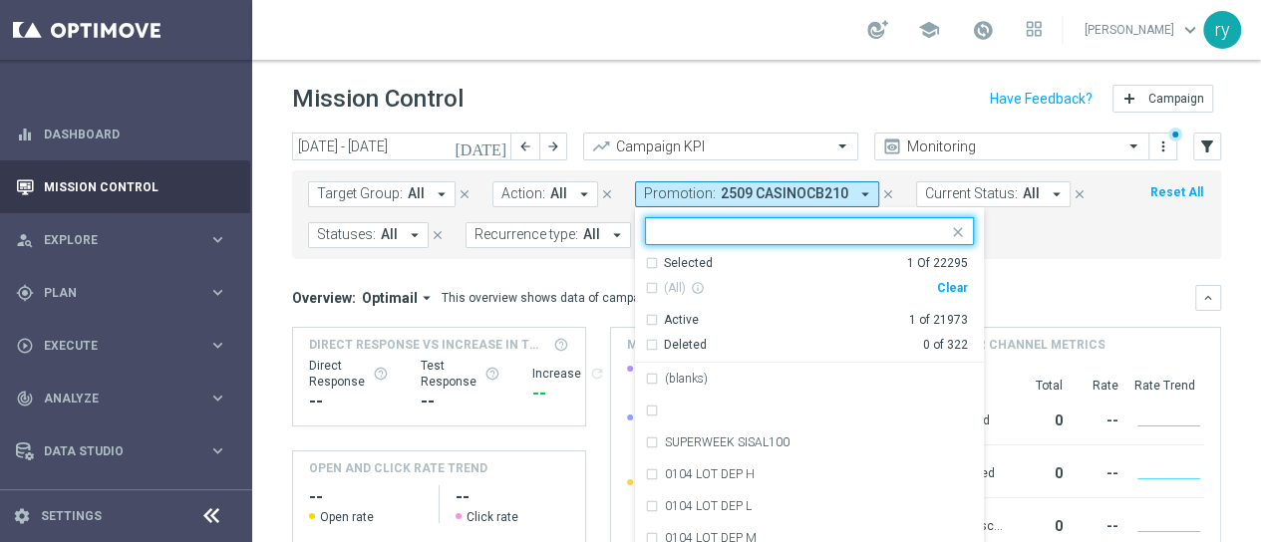
click at [0, 0] on div "Clear" at bounding box center [0, 0] width 0 height 0
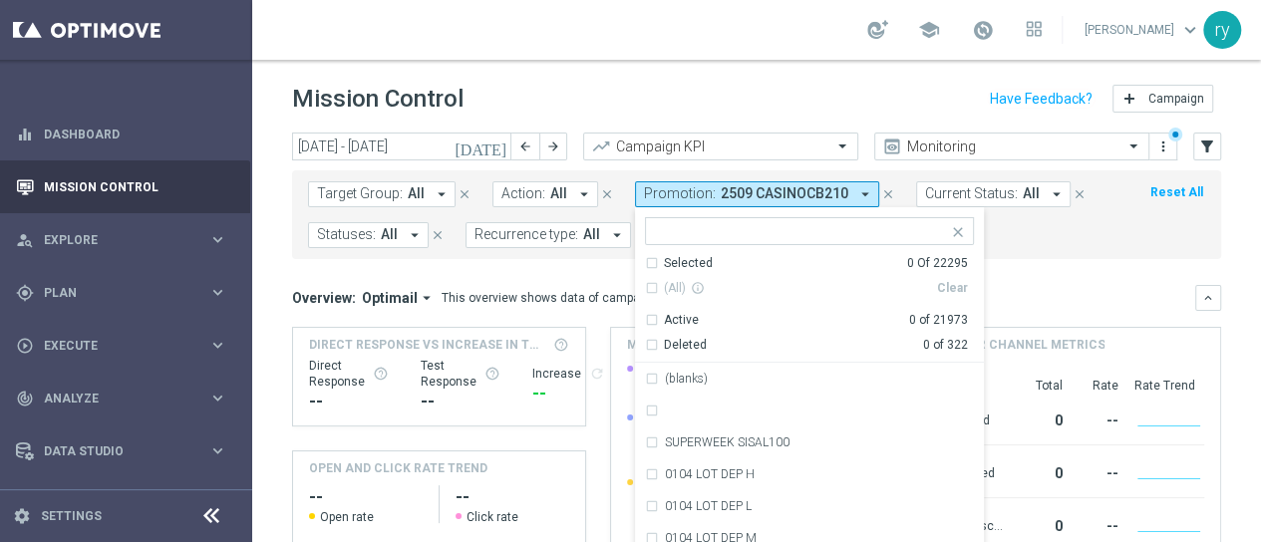
click at [967, 267] on mini-dashboard "Overview: Optimail arrow_drop_down This overview shows data of campaigns execut…" at bounding box center [756, 442] width 929 height 367
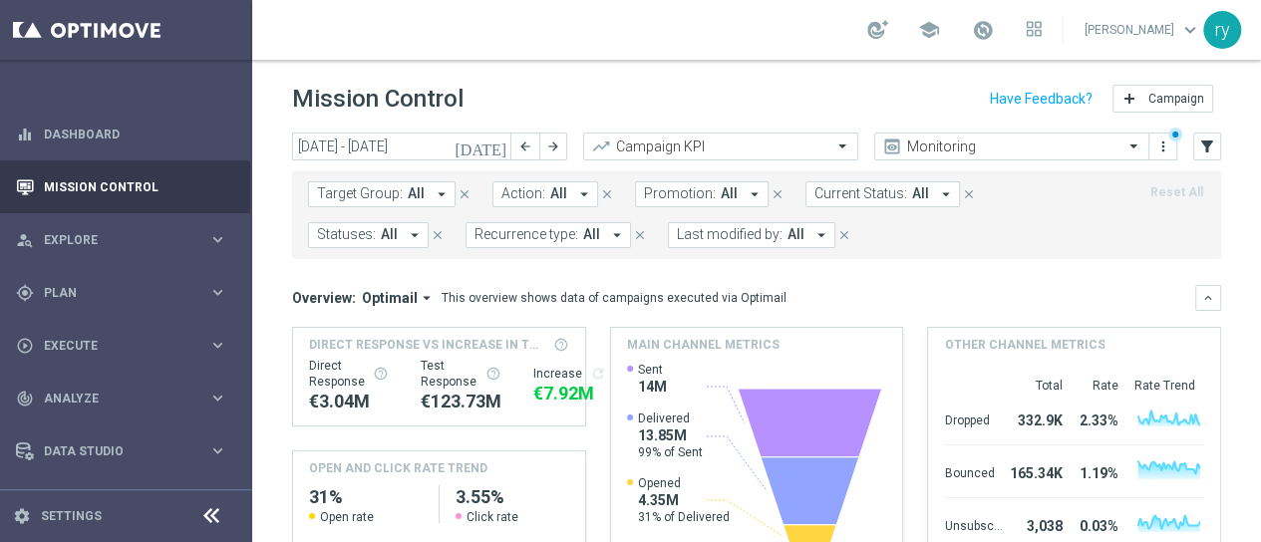
click at [746, 185] on icon "arrow_drop_down" at bounding box center [755, 194] width 18 height 18
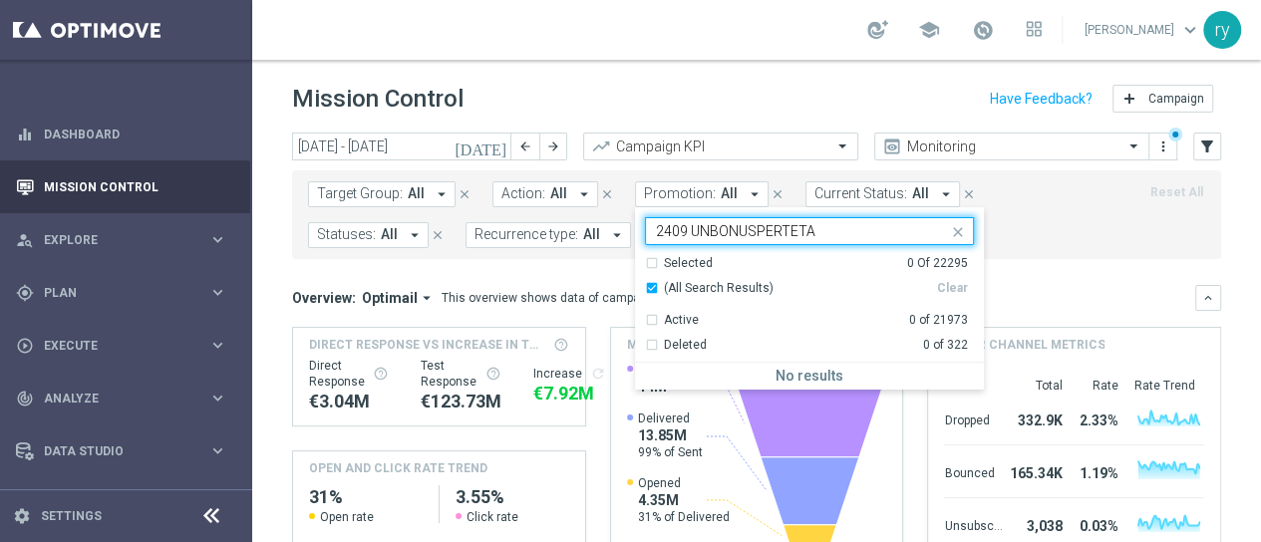
type input "2409 UNBONUSPERTETA"
click at [950, 224] on icon "close" at bounding box center [958, 232] width 16 height 16
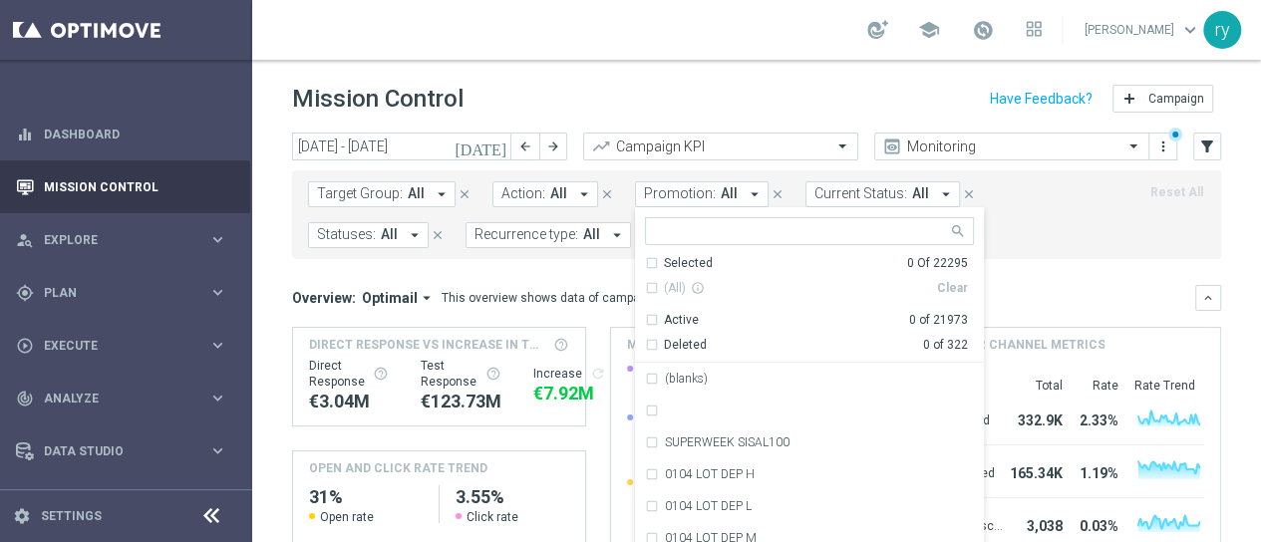
click at [1013, 190] on form "Target Group: All arrow_drop_down close Action: All arrow_drop_down close Promo…" at bounding box center [712, 214] width 809 height 67
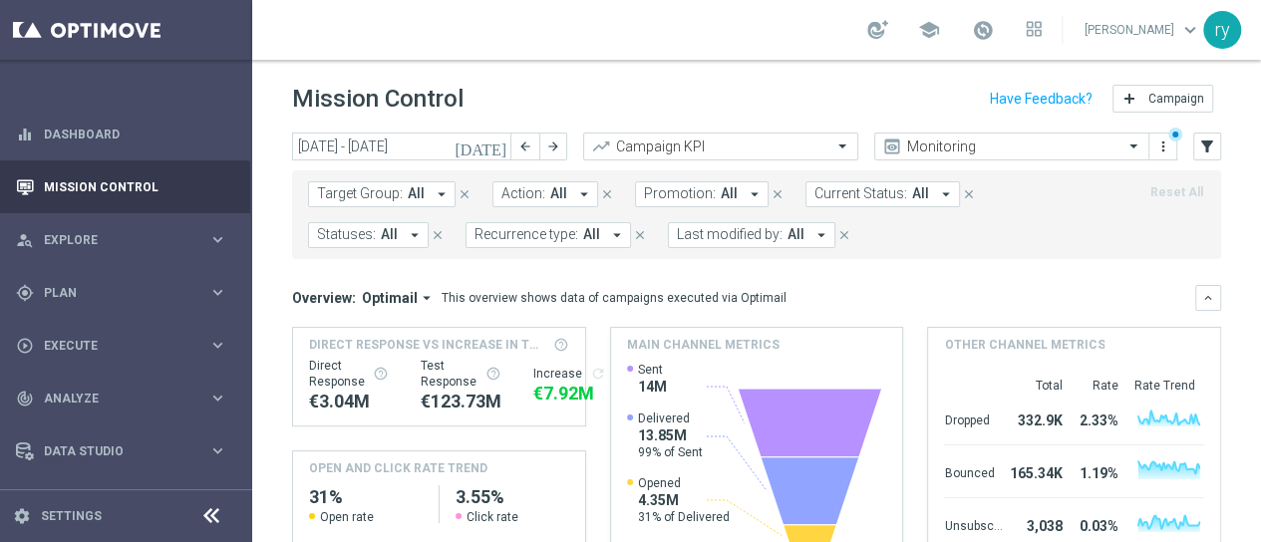
click at [489, 138] on icon "[DATE]" at bounding box center [482, 147] width 54 height 18
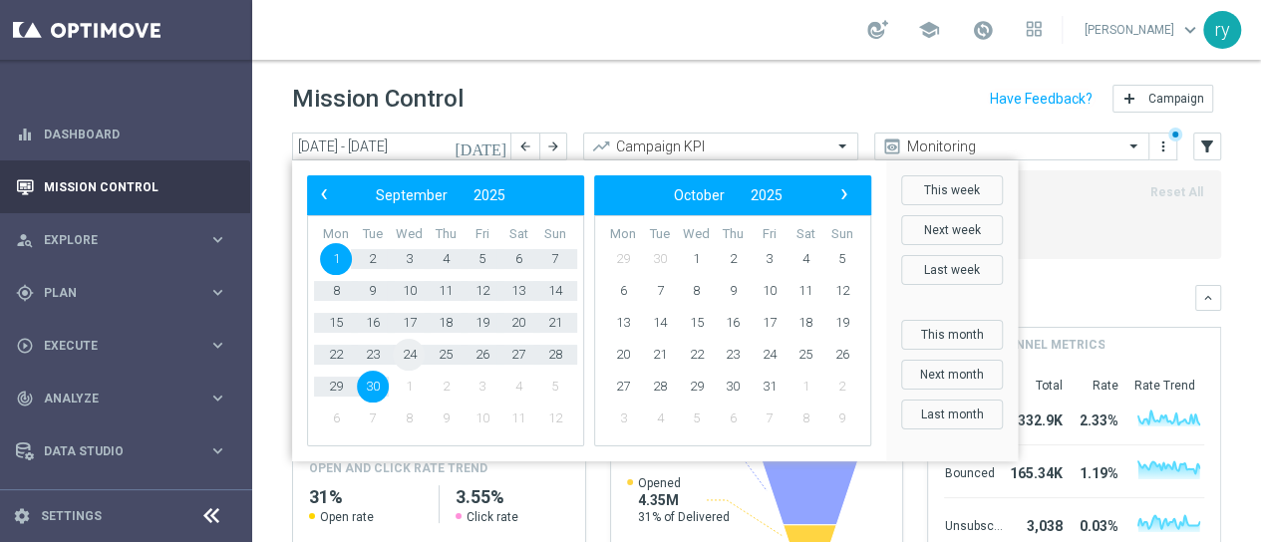
click at [397, 339] on span "24" at bounding box center [409, 355] width 32 height 32
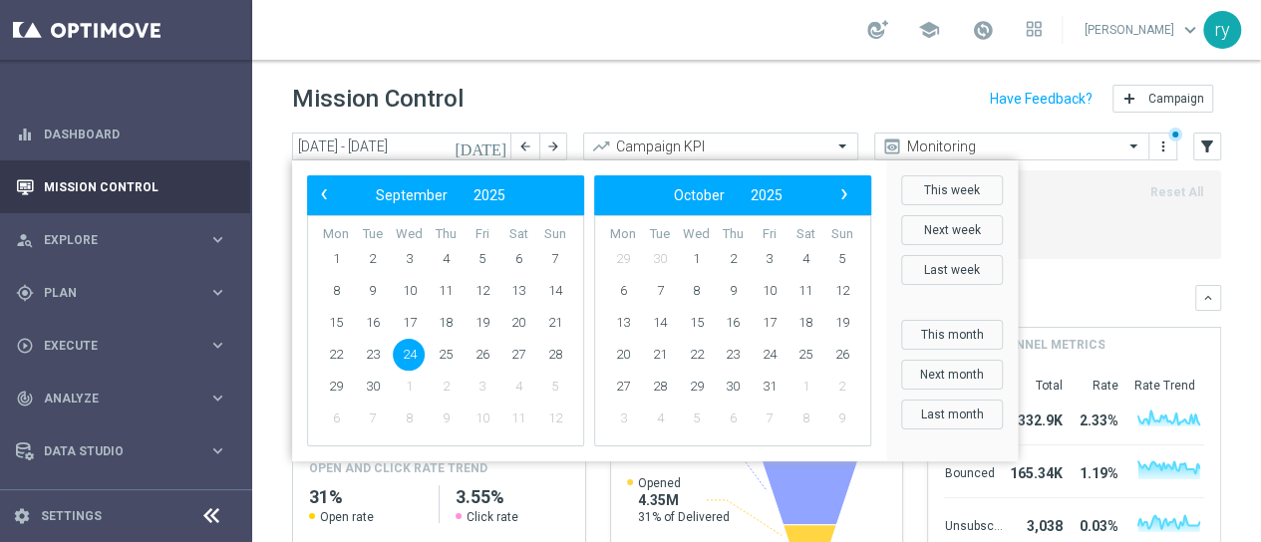
click at [397, 339] on span "24" at bounding box center [409, 355] width 32 height 32
type input "24 Sep 2025 - 24 Sep 2025"
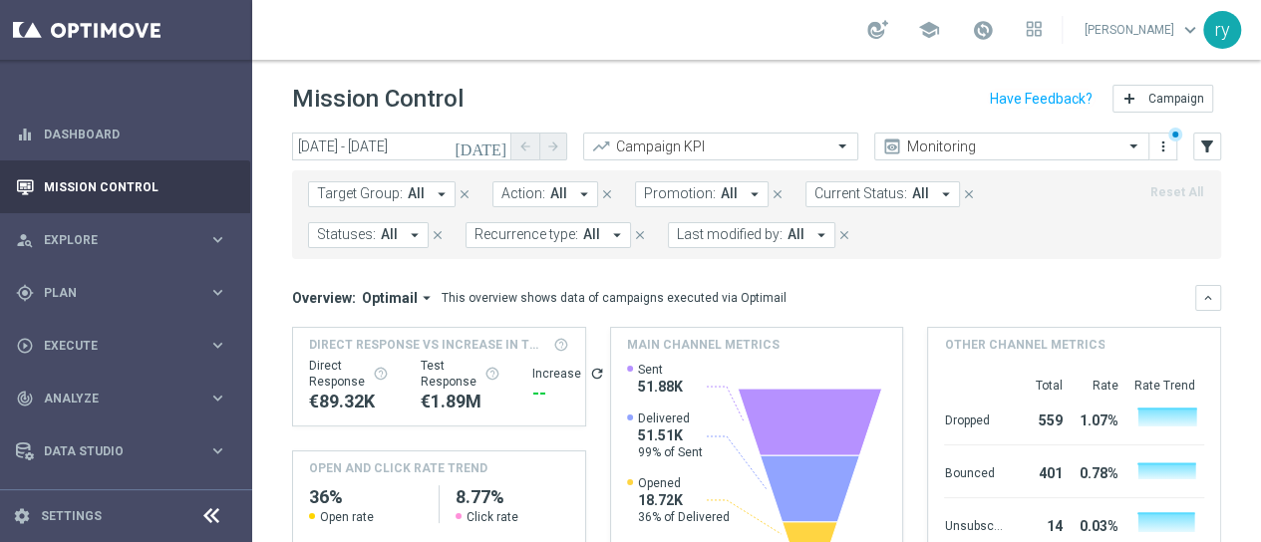
click at [696, 226] on span "Last modified by:" at bounding box center [730, 234] width 106 height 17
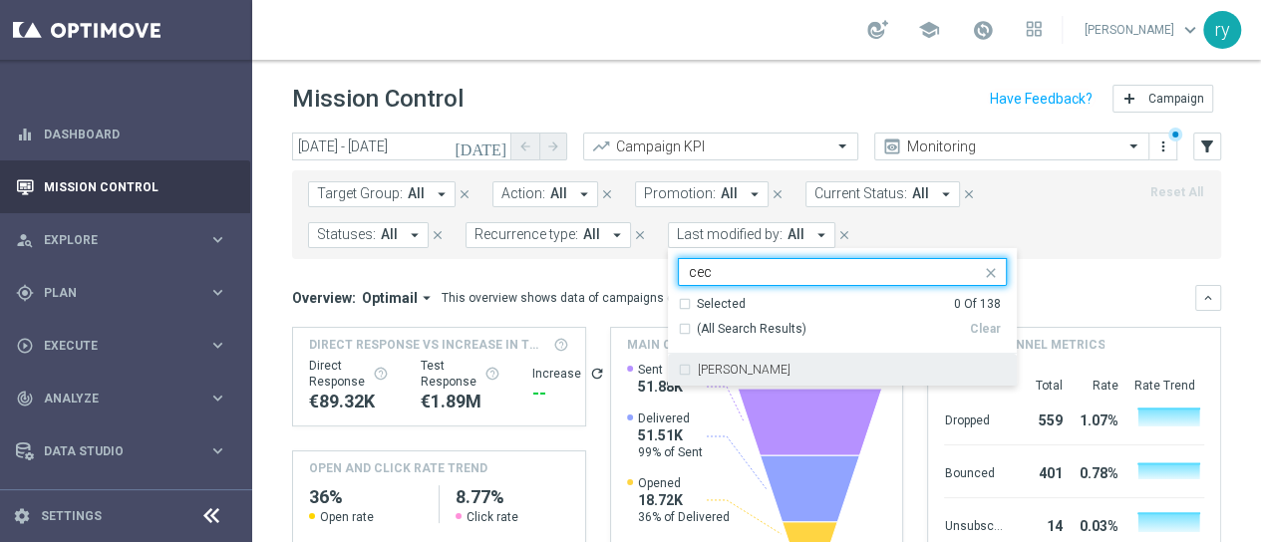
click at [721, 354] on div "Cecilia Mascelli" at bounding box center [842, 370] width 329 height 32
type input "cec"
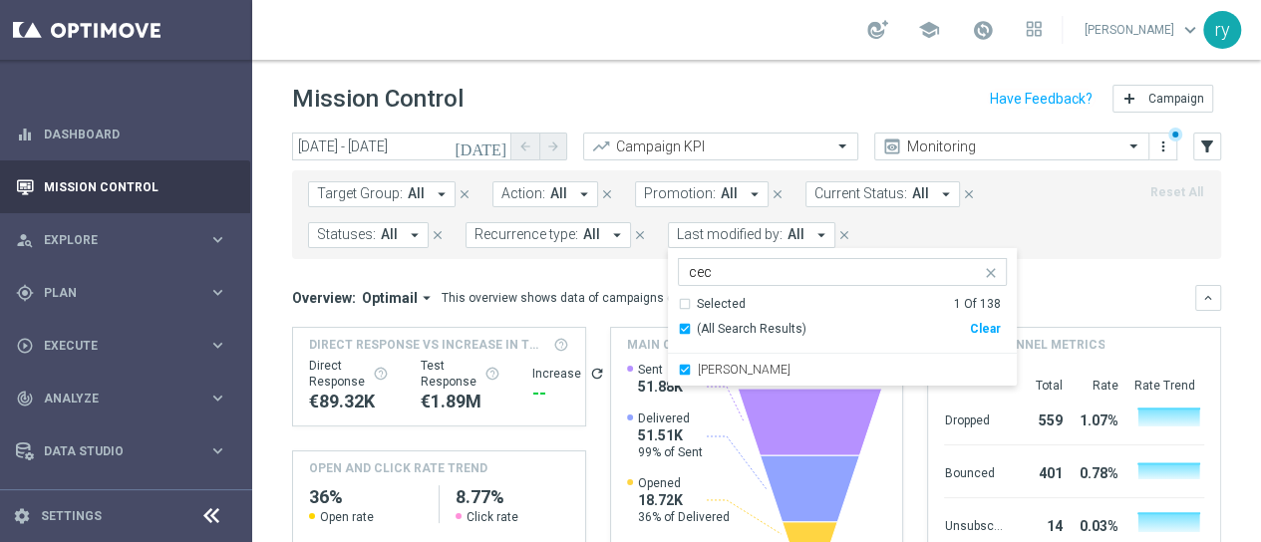
click at [621, 259] on mini-dashboard "Overview: Optimail arrow_drop_down This overview shows data of campaigns execut…" at bounding box center [756, 442] width 929 height 367
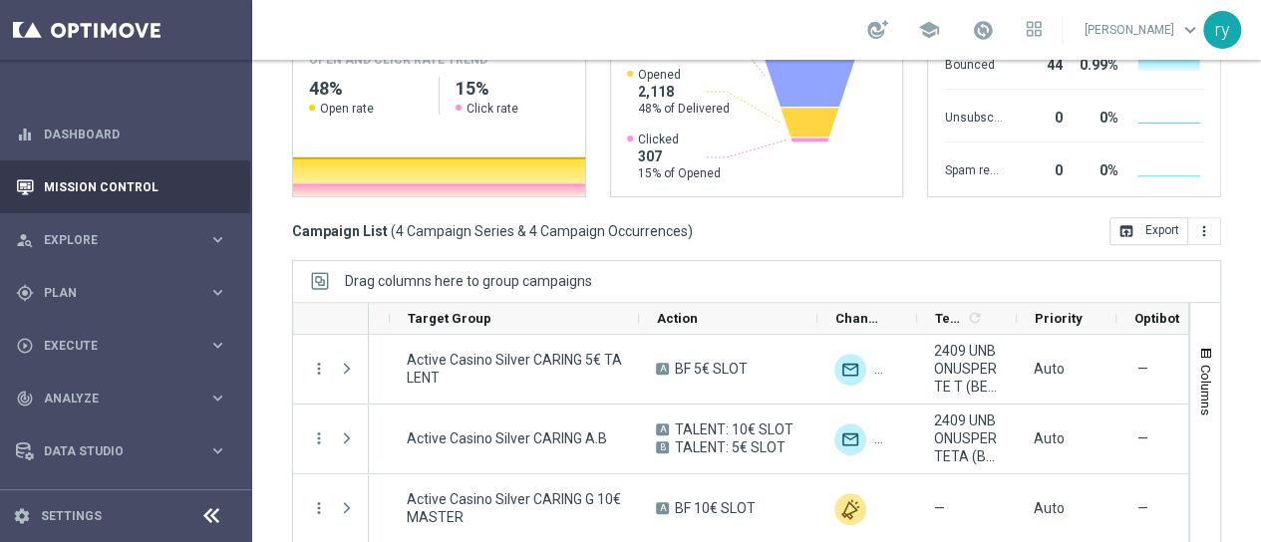
scroll to position [378, 0]
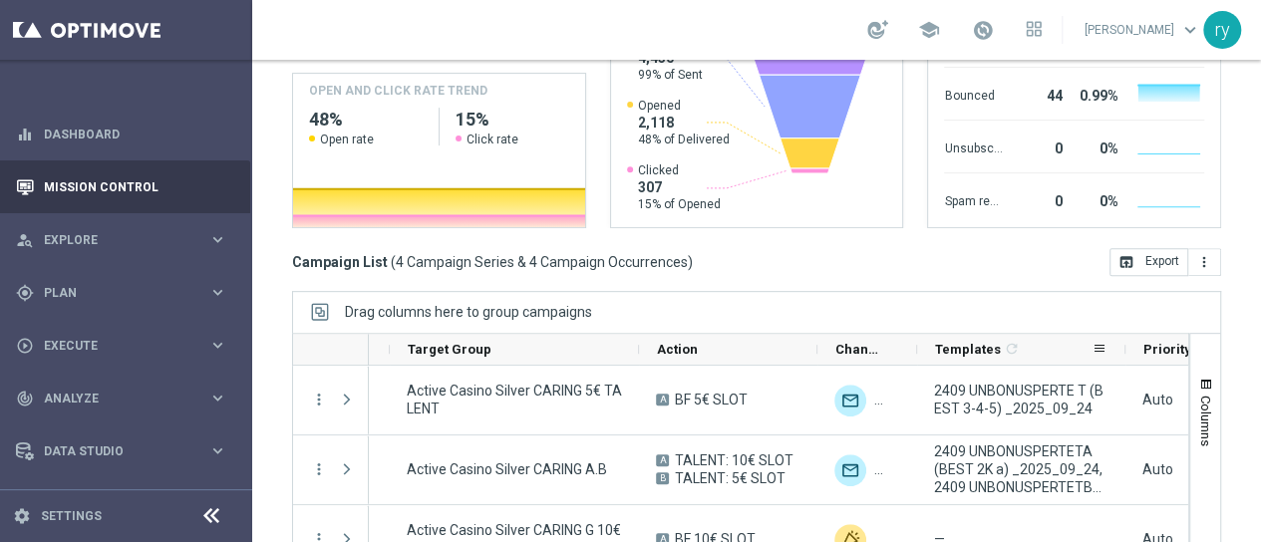
drag, startPoint x: 1007, startPoint y: 331, endPoint x: 1107, endPoint y: 333, distance: 99.7
click at [1122, 334] on div at bounding box center [1126, 349] width 8 height 31
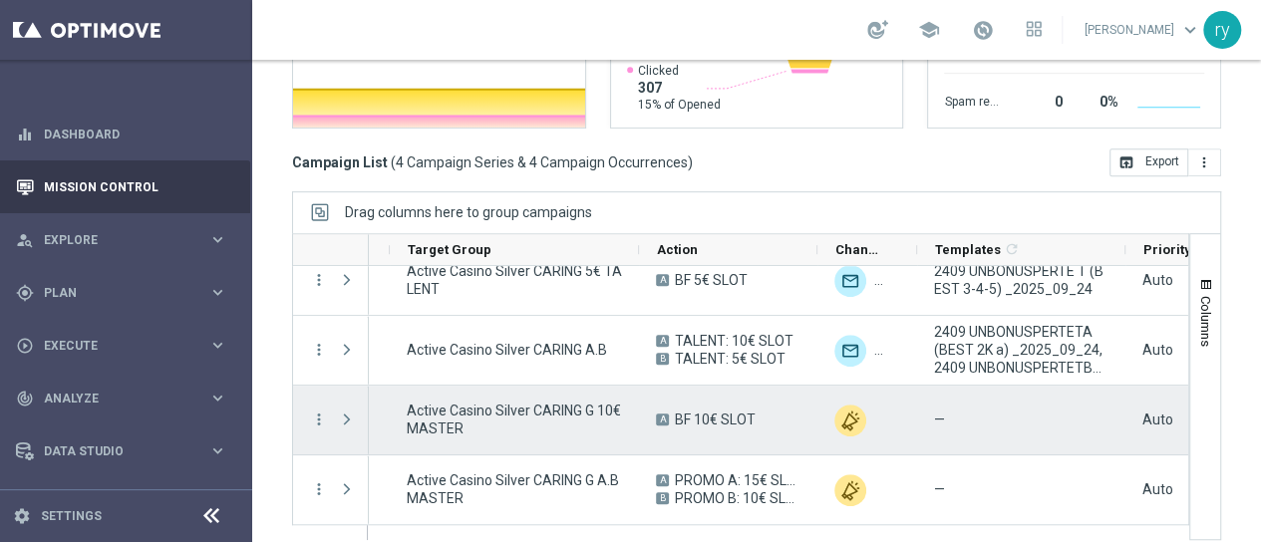
scroll to position [0, 0]
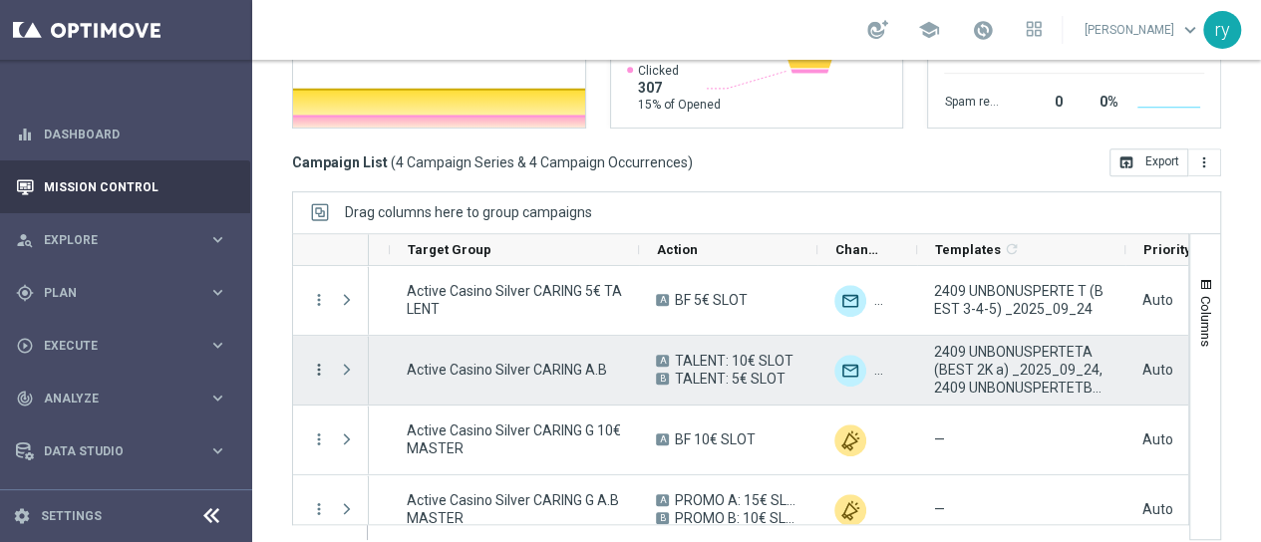
click at [310, 361] on icon "more_vert" at bounding box center [319, 370] width 18 height 18
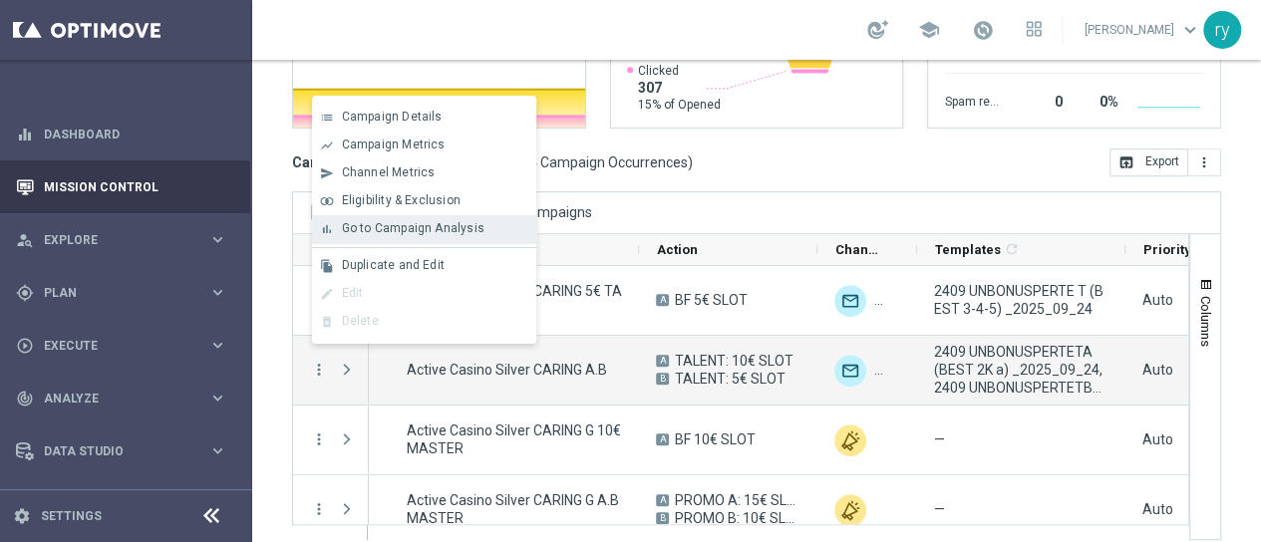
click at [386, 226] on span "Go to Campaign Analysis" at bounding box center [413, 228] width 143 height 14
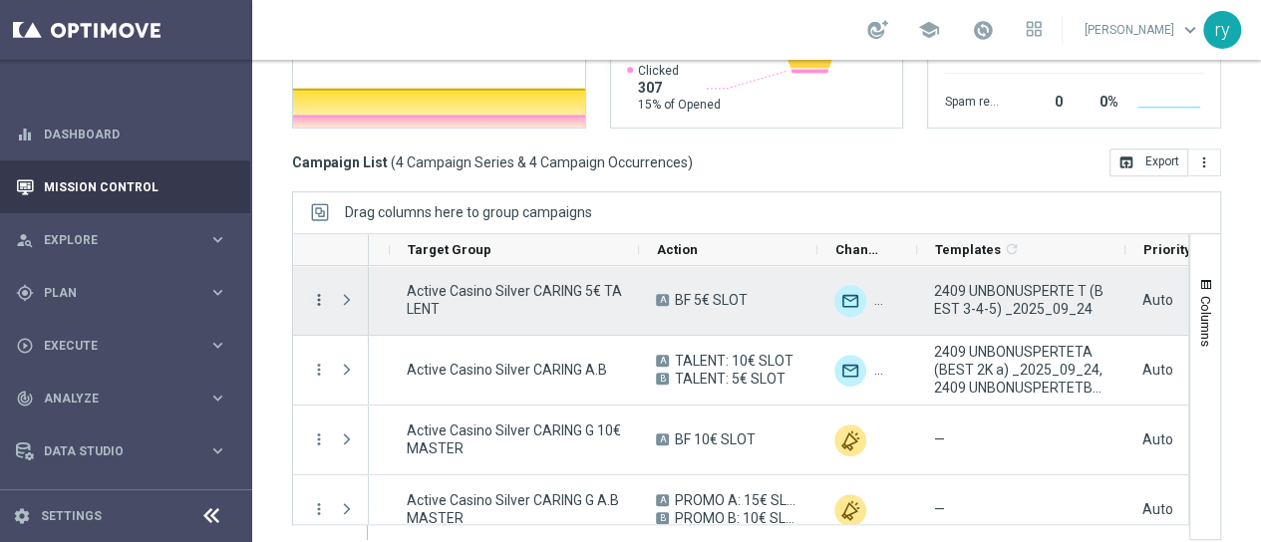
click at [310, 291] on icon "more_vert" at bounding box center [319, 300] width 18 height 18
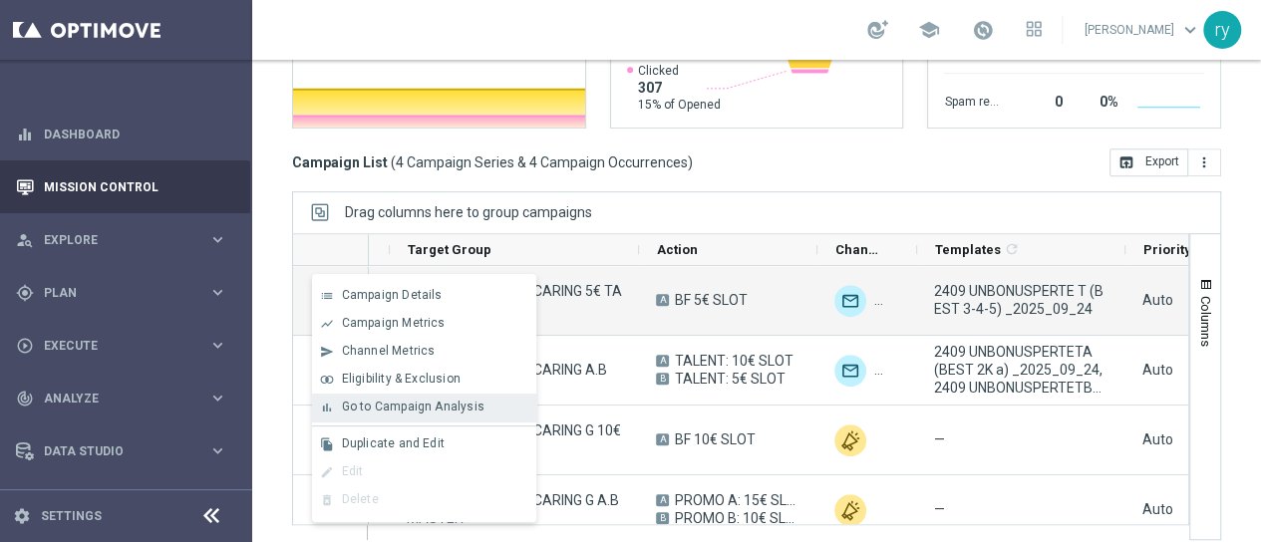
click at [455, 394] on div "bar_chart Go to Campaign Analysis" at bounding box center [424, 408] width 224 height 28
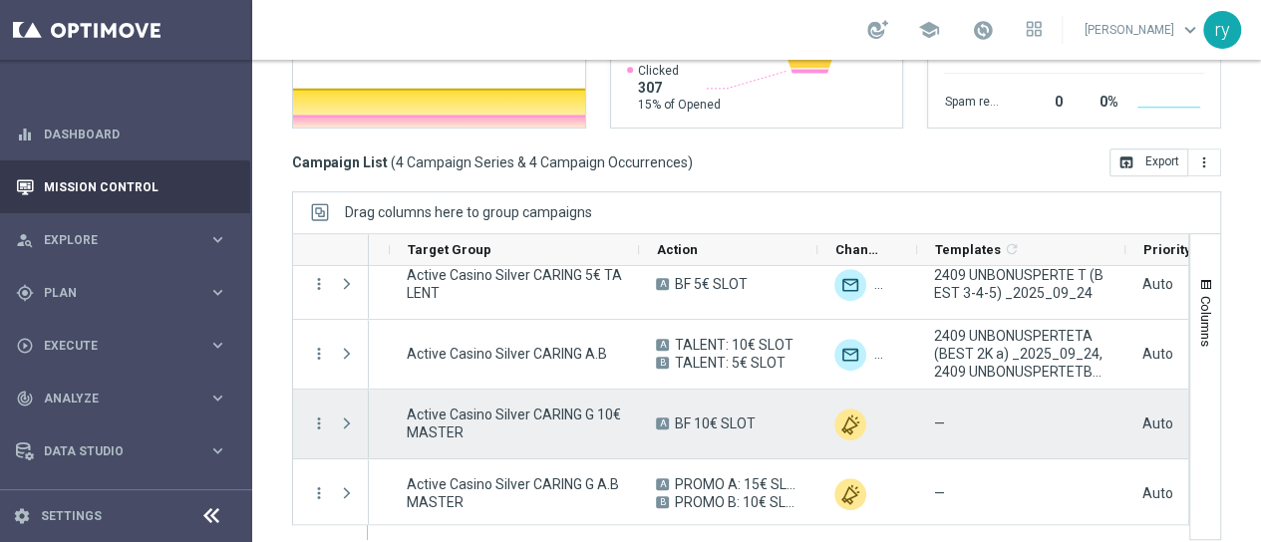
scroll to position [20, 0]
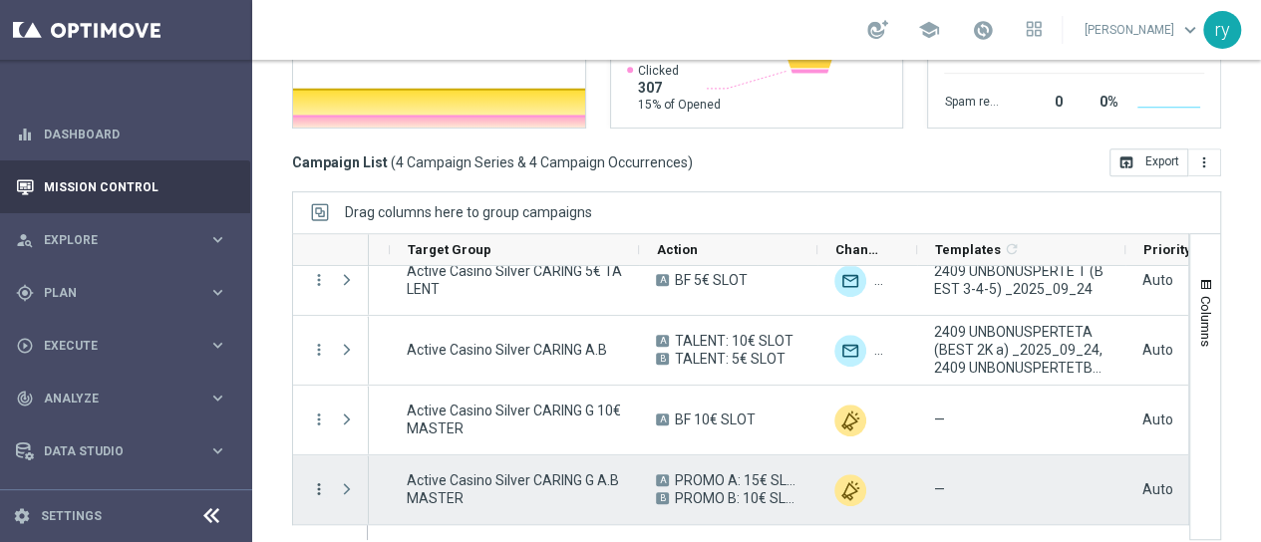
click at [310, 481] on icon "more_vert" at bounding box center [319, 490] width 18 height 18
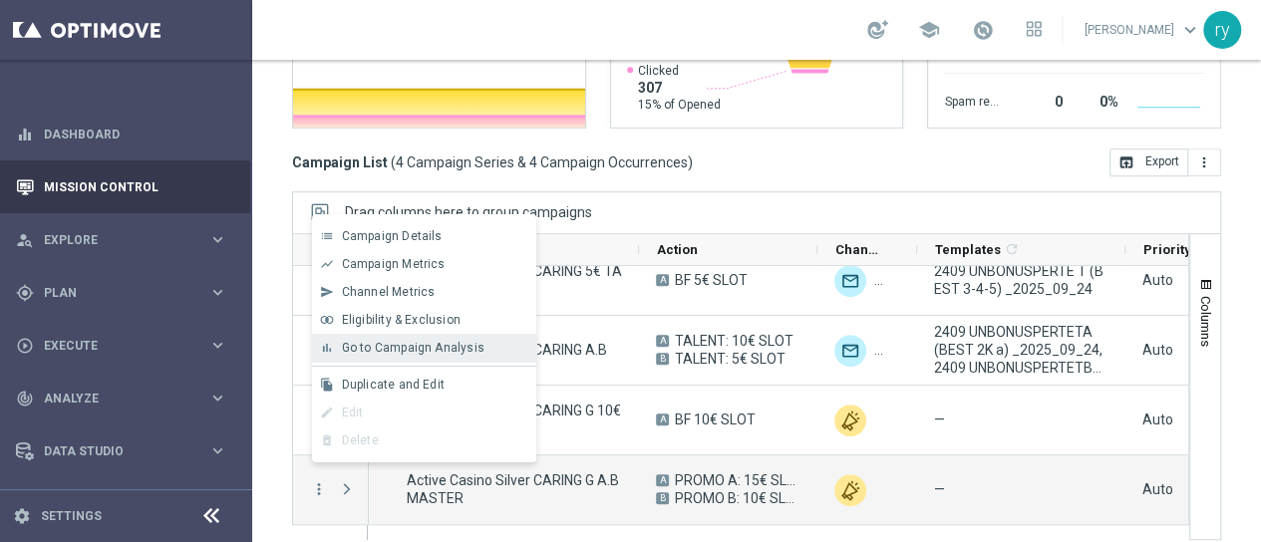
click at [342, 353] on span "Go to Campaign Analysis" at bounding box center [413, 348] width 143 height 14
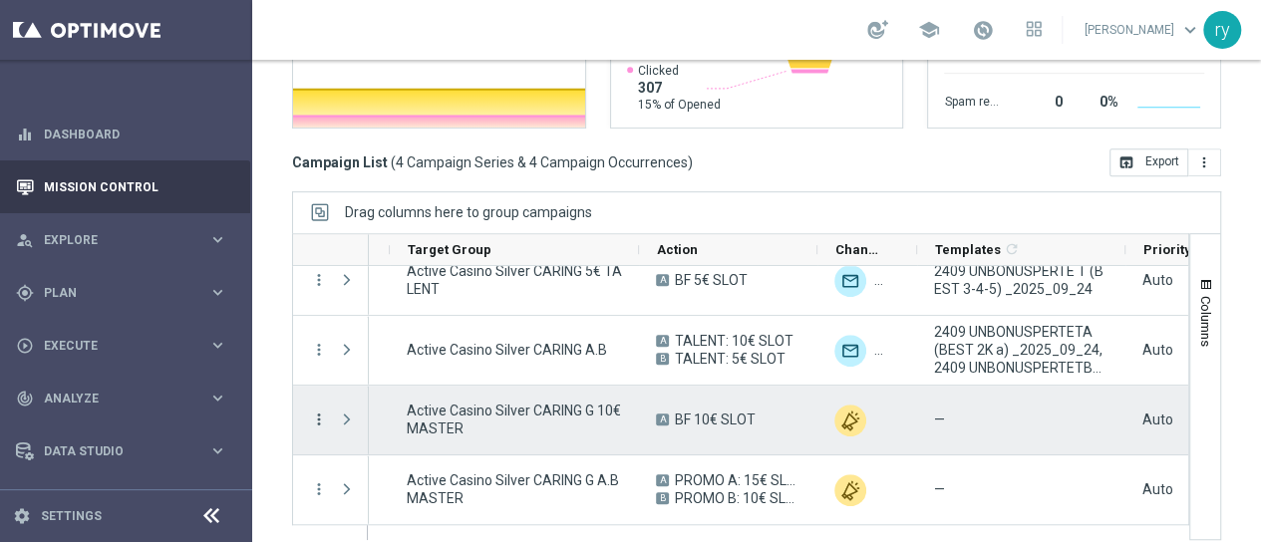
click at [310, 411] on icon "more_vert" at bounding box center [319, 420] width 18 height 18
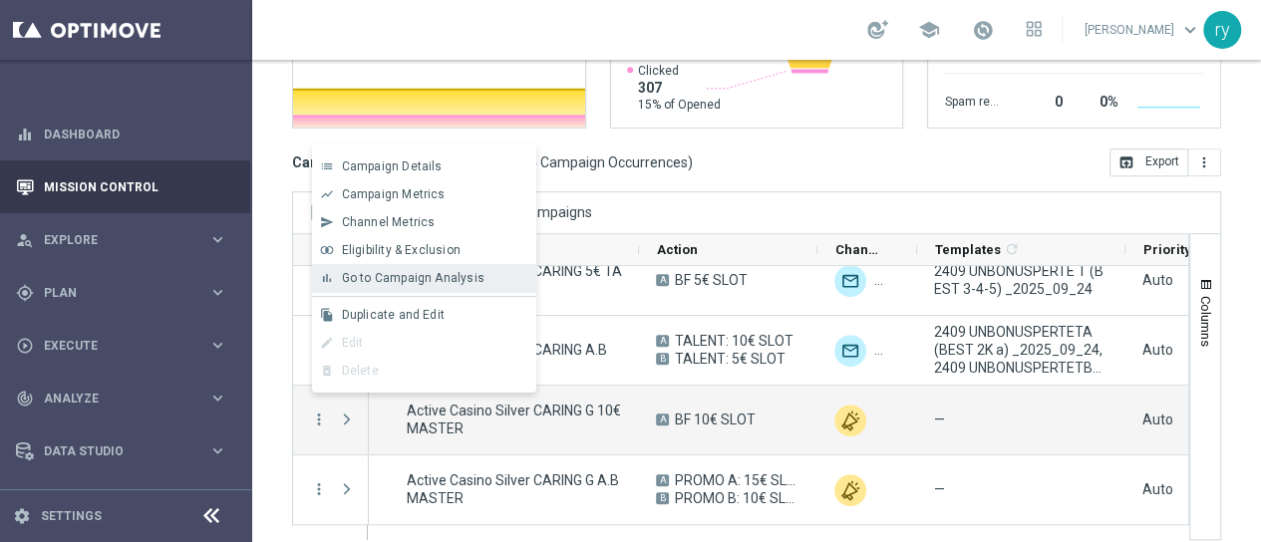
click at [381, 276] on span "Go to Campaign Analysis" at bounding box center [413, 278] width 143 height 14
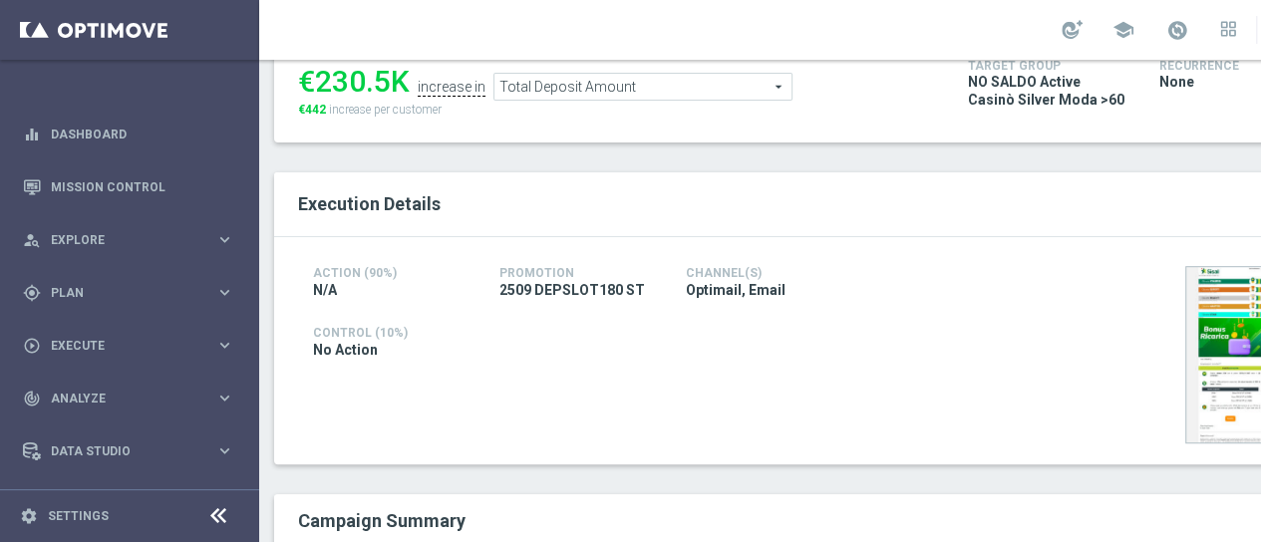
scroll to position [100, 0]
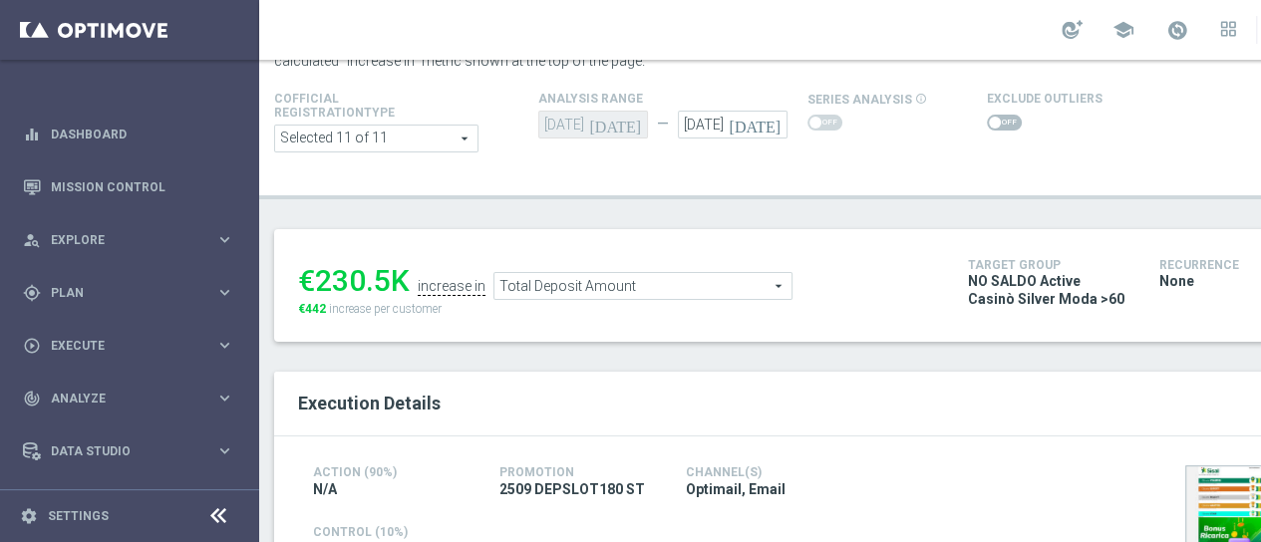
drag, startPoint x: 391, startPoint y: 277, endPoint x: 317, endPoint y: 290, distance: 74.9
click at [317, 290] on div "€230.5K" at bounding box center [354, 281] width 112 height 36
copy div "230.5"
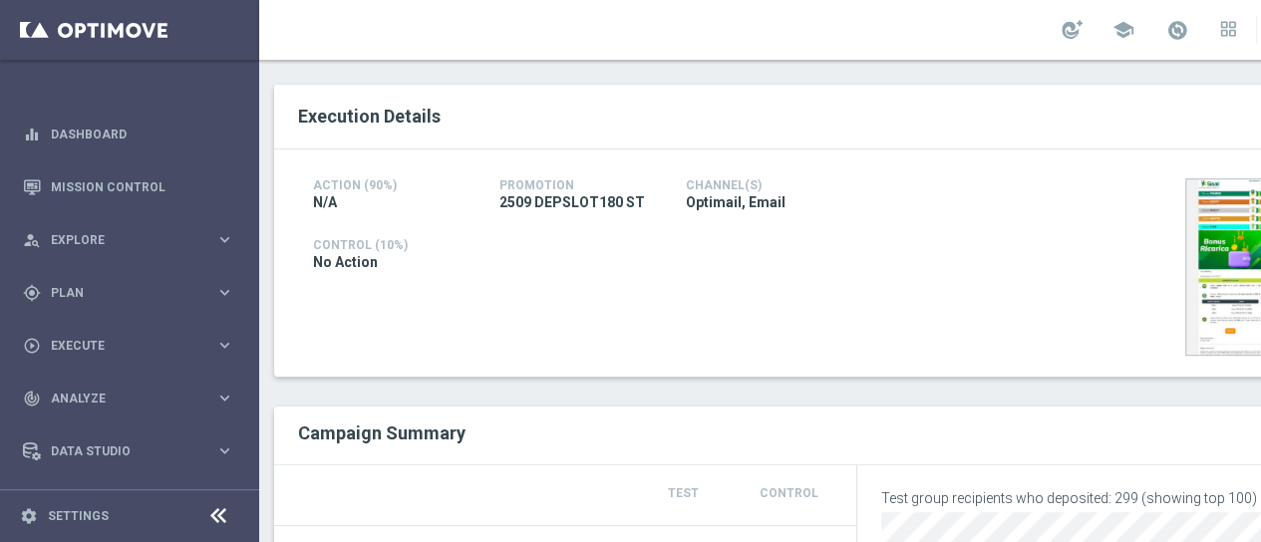
scroll to position [299, 0]
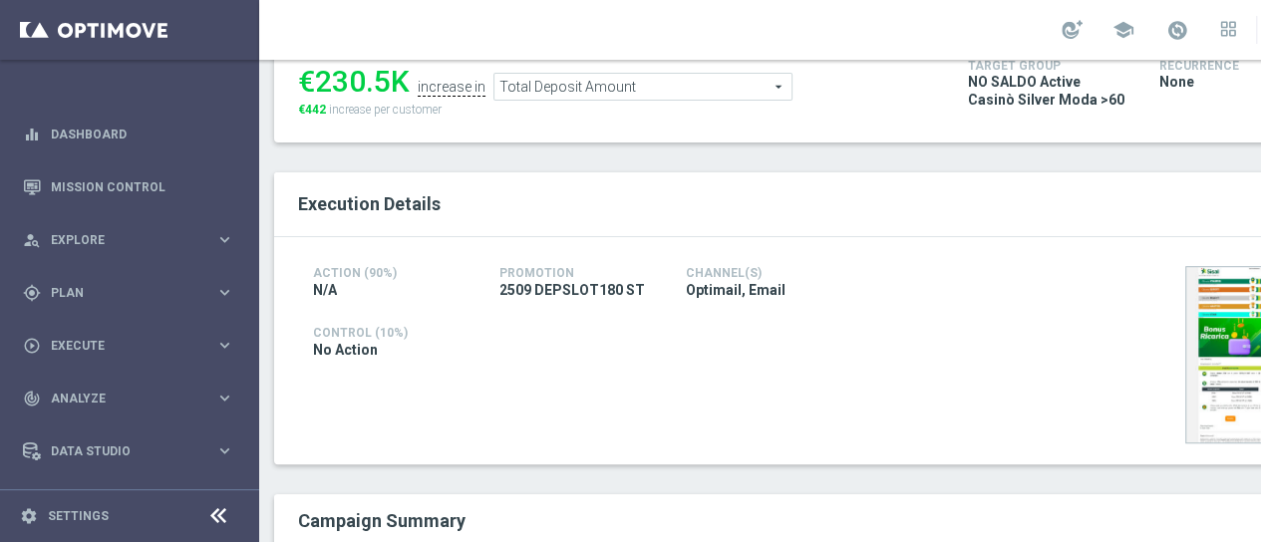
click at [586, 82] on span "Total Deposit Amount" at bounding box center [643, 87] width 297 height 26
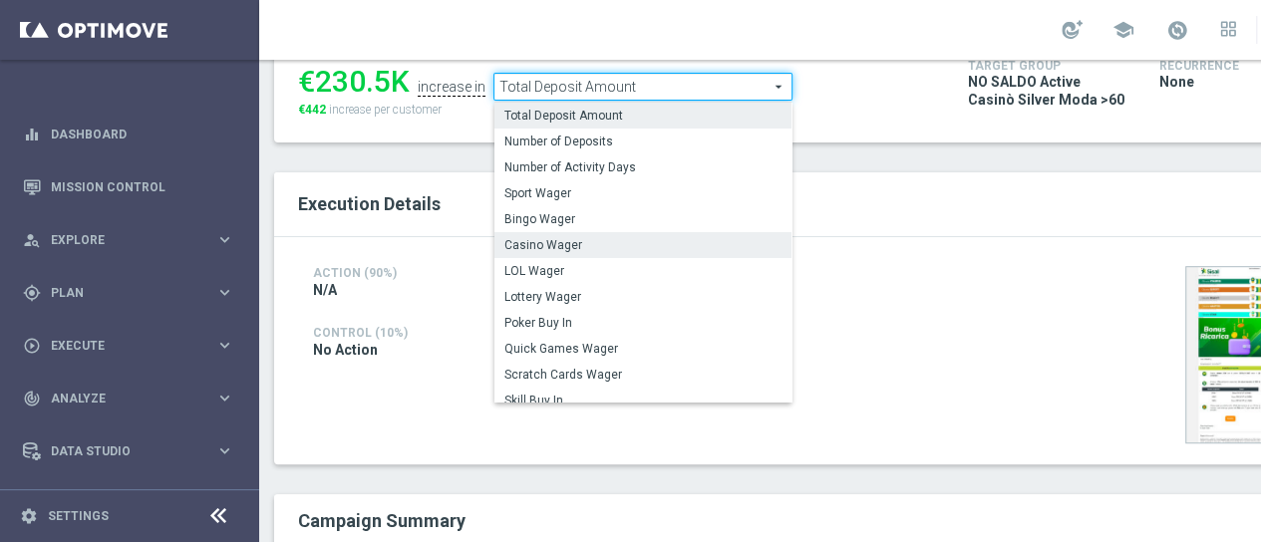
click at [590, 246] on span "Casino Wager" at bounding box center [643, 245] width 277 height 16
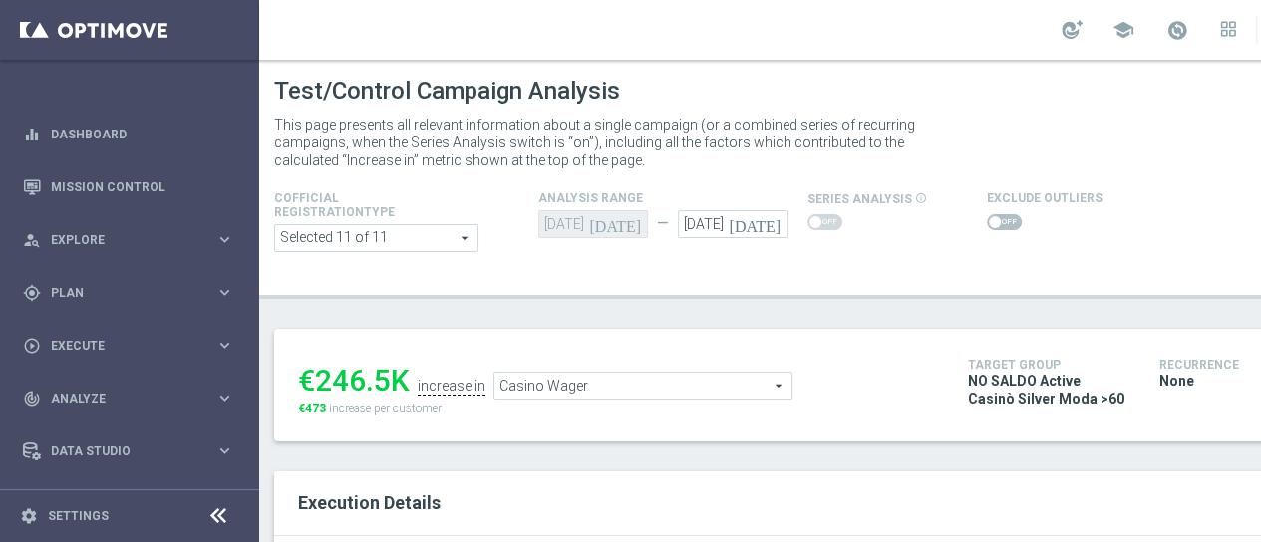
drag, startPoint x: 393, startPoint y: 386, endPoint x: 319, endPoint y: 384, distance: 73.8
click at [319, 384] on div "€246.5K" at bounding box center [354, 381] width 112 height 36
copy div "246.5"
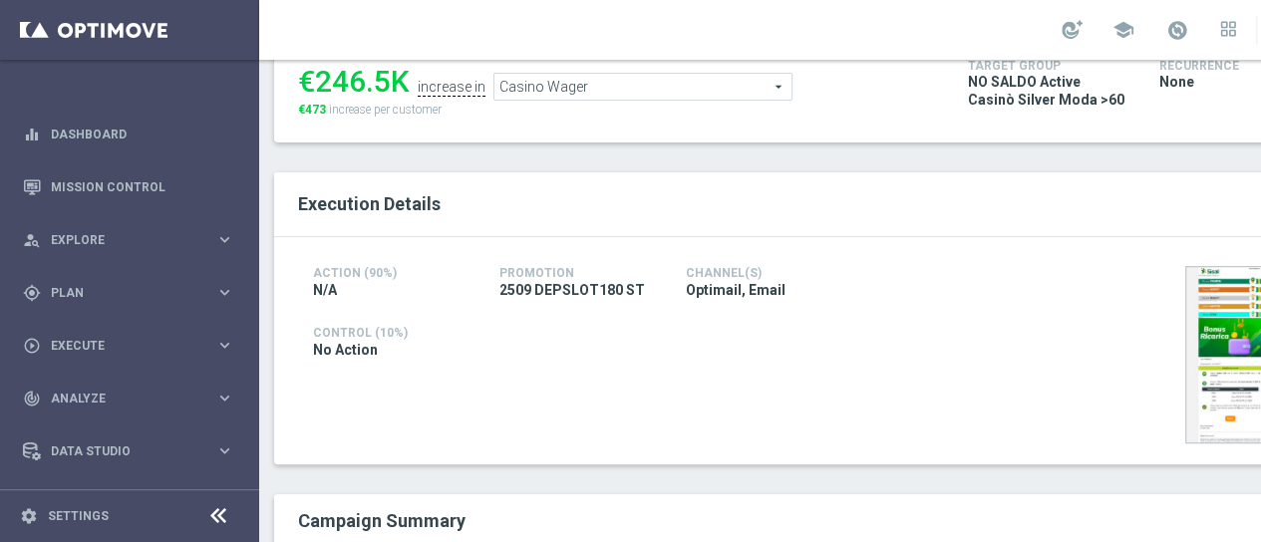
scroll to position [100, 0]
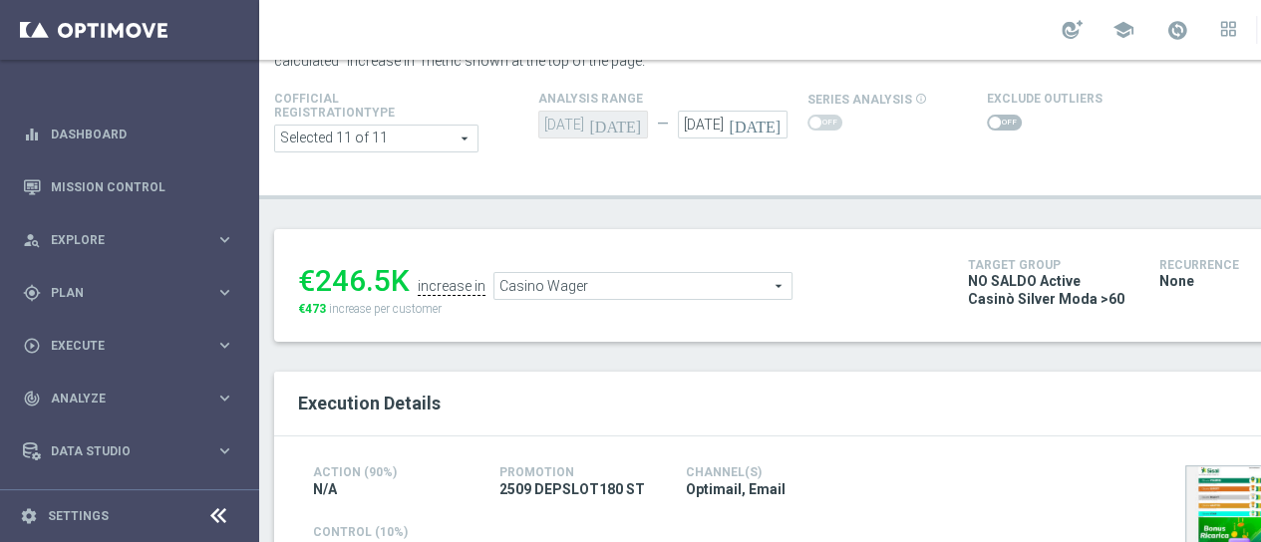
click at [654, 279] on span "Casino Wager" at bounding box center [643, 286] width 297 height 26
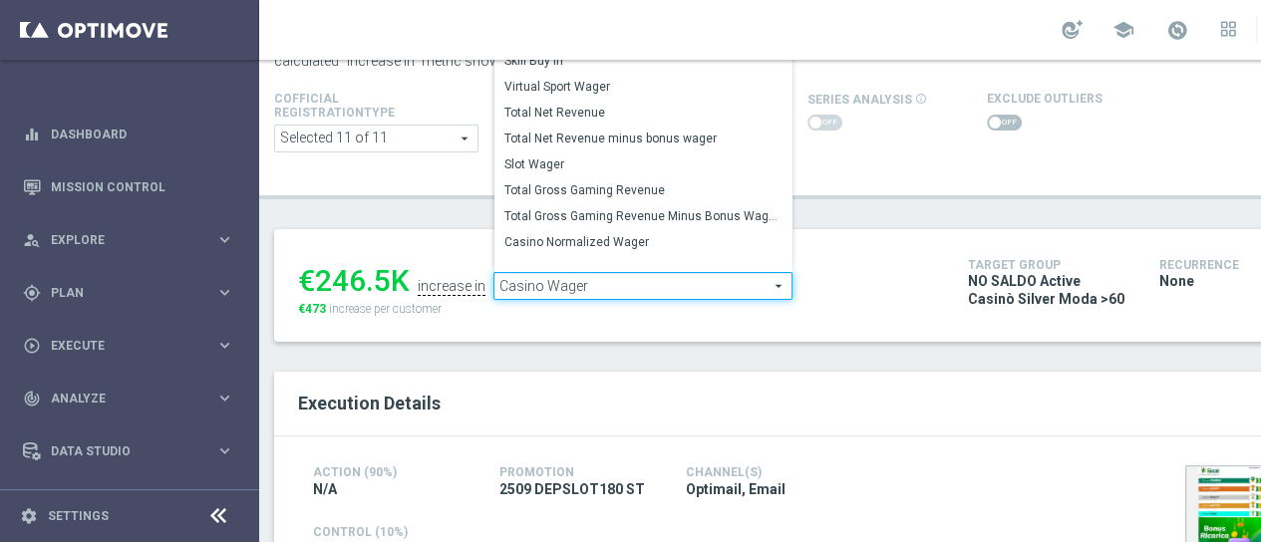
scroll to position [289, 0]
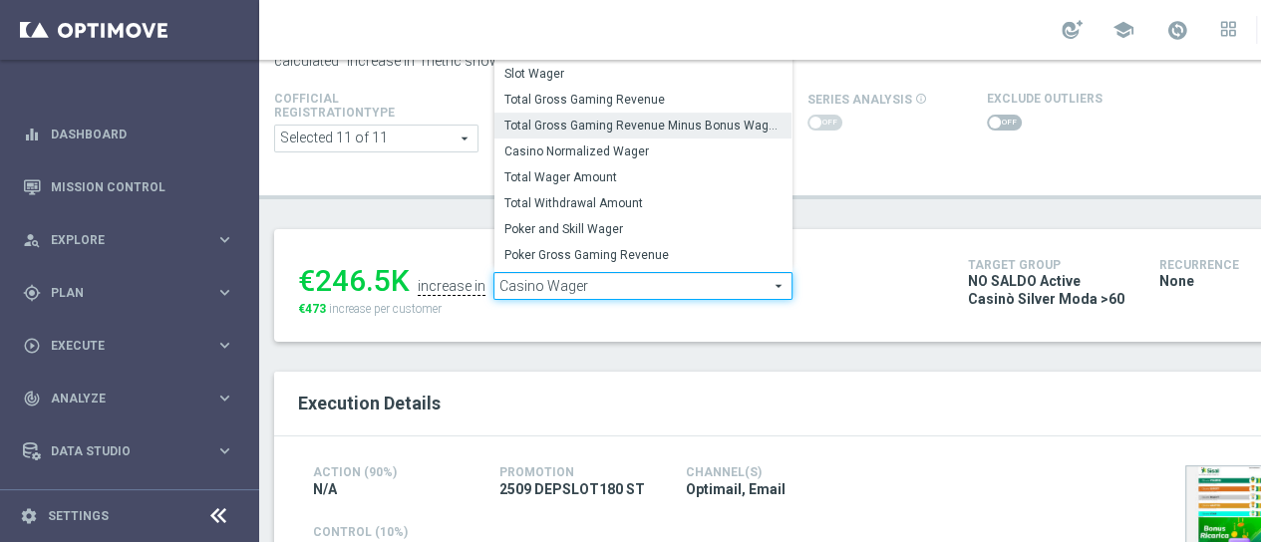
click at [678, 127] on span "Total Gross Gaming Revenue Minus Bonus Wagared" at bounding box center [643, 126] width 277 height 16
type input "Total Gross Gaming Revenue Minus Bonus Wagared"
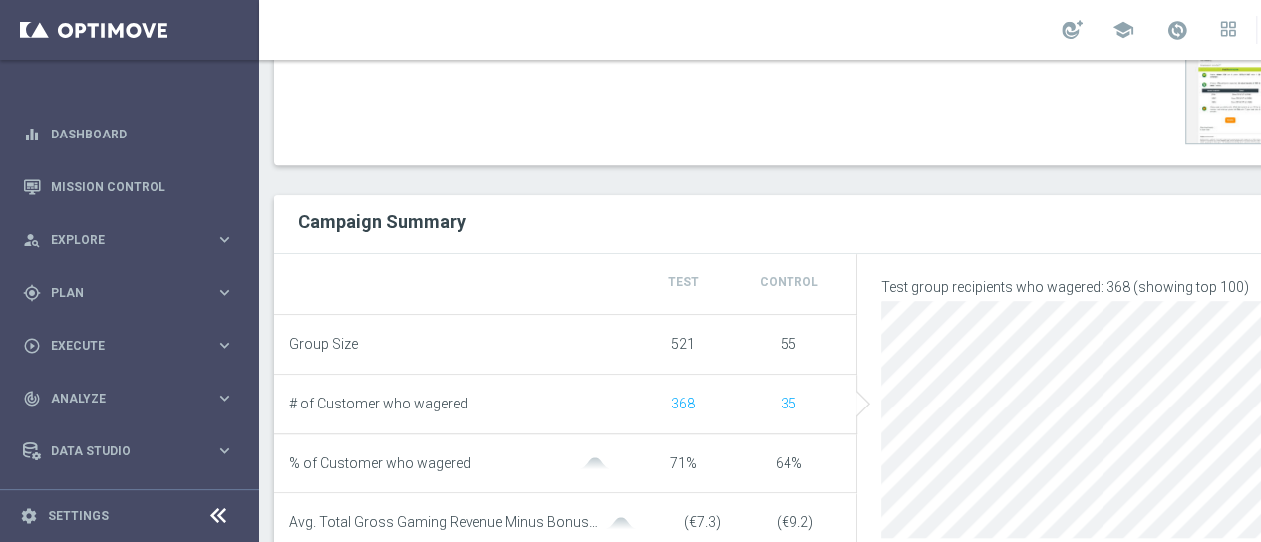
scroll to position [100, 0]
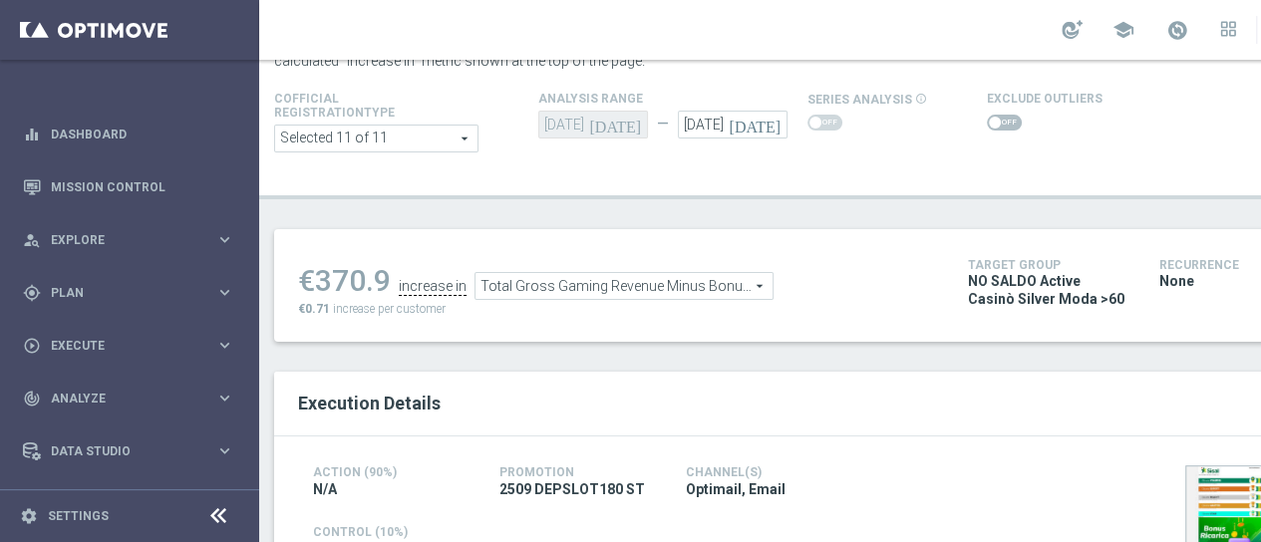
click at [997, 124] on span at bounding box center [1004, 123] width 35 height 16
click at [997, 124] on input "checkbox" at bounding box center [1004, 123] width 35 height 16
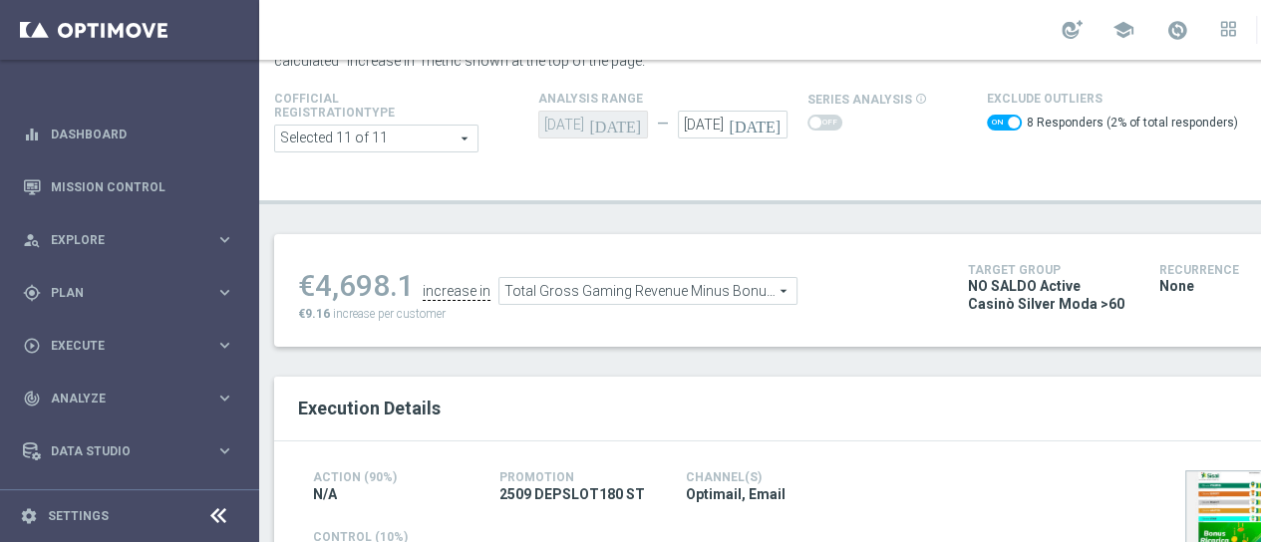
click at [992, 121] on span at bounding box center [1004, 123] width 35 height 16
click at [992, 121] on input "checkbox" at bounding box center [1004, 123] width 35 height 16
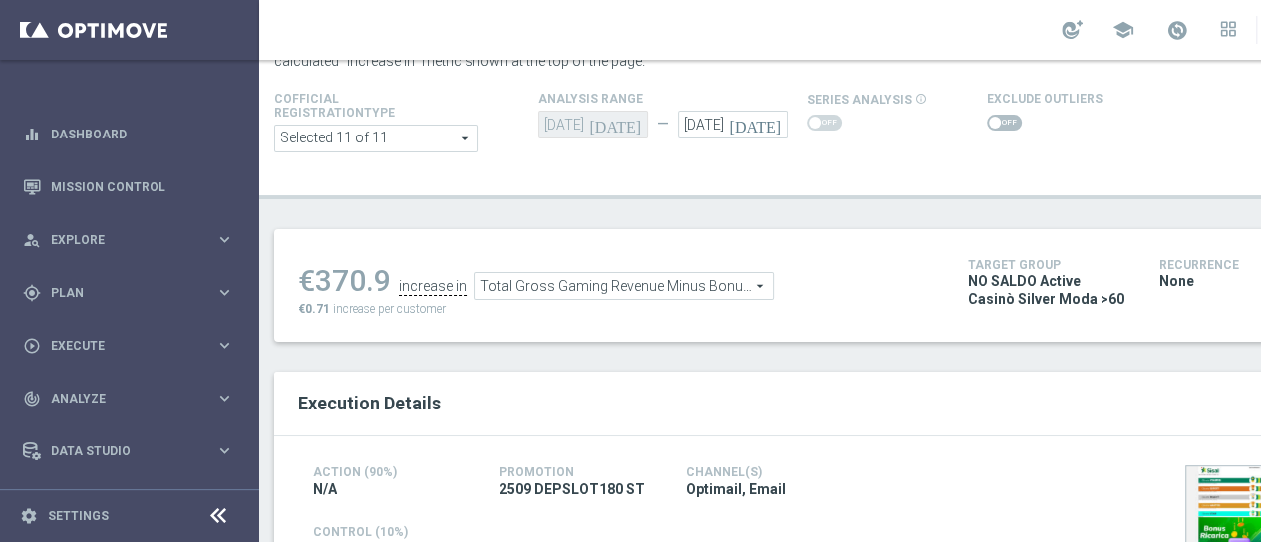
click at [992, 121] on span at bounding box center [995, 123] width 12 height 12
click at [992, 121] on input "checkbox" at bounding box center [1004, 123] width 35 height 16
checkbox input "true"
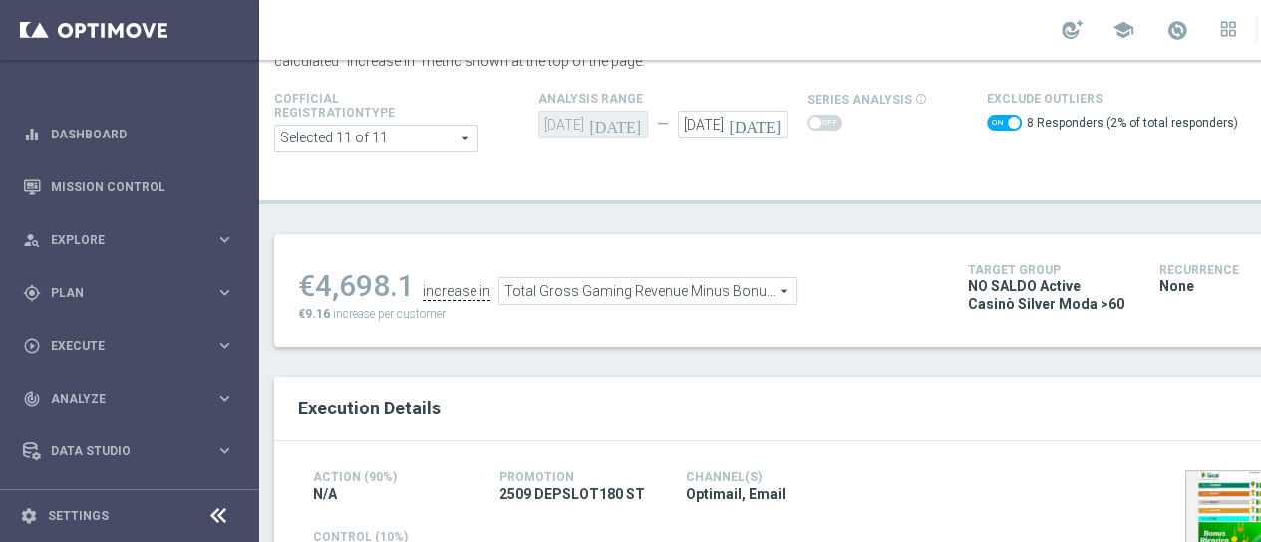
drag, startPoint x: 411, startPoint y: 291, endPoint x: 320, endPoint y: 287, distance: 90.8
click at [320, 287] on div "€4,698.1" at bounding box center [356, 286] width 117 height 36
copy div "4,698.1"
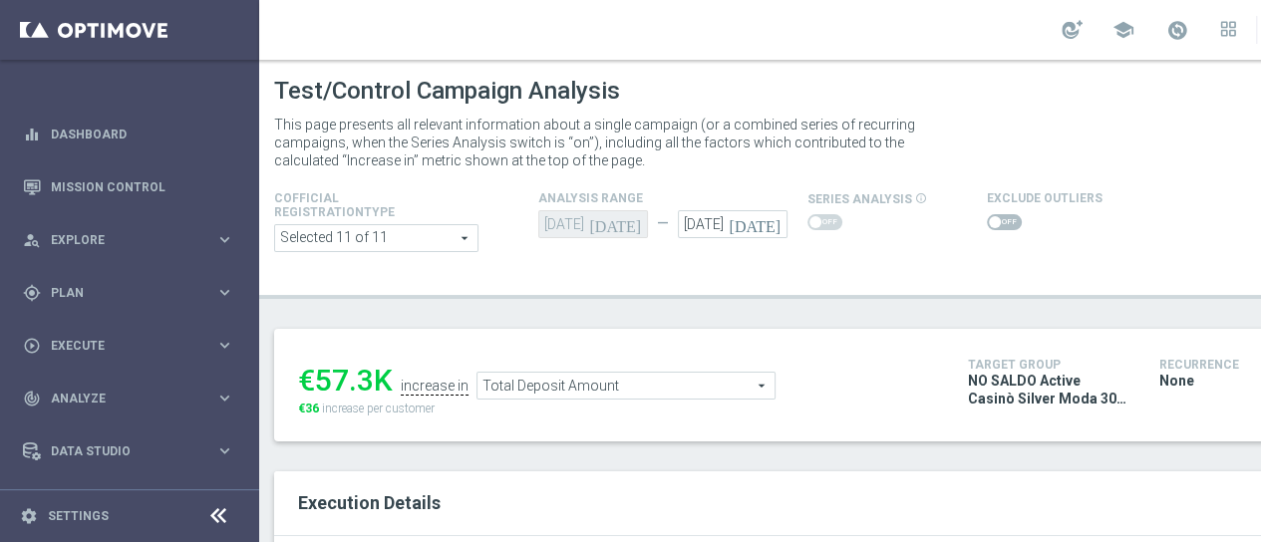
click at [988, 228] on span at bounding box center [1004, 222] width 35 height 16
click at [988, 228] on input "checkbox" at bounding box center [1004, 222] width 35 height 16
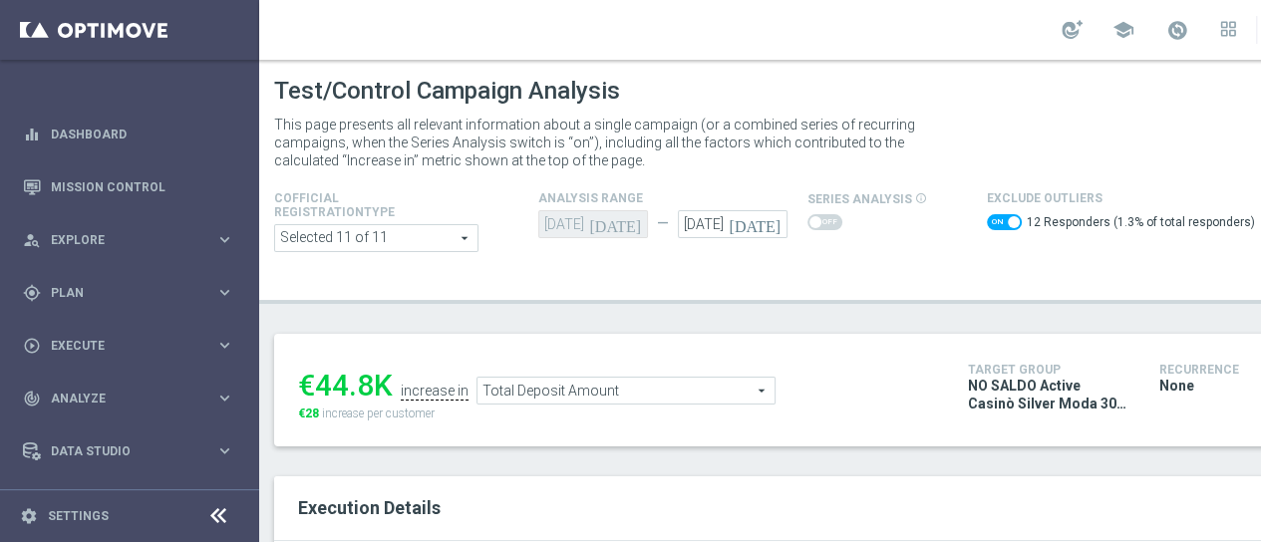
click at [999, 222] on span at bounding box center [1004, 222] width 35 height 16
click at [999, 222] on input "checkbox" at bounding box center [1004, 222] width 35 height 16
checkbox input "false"
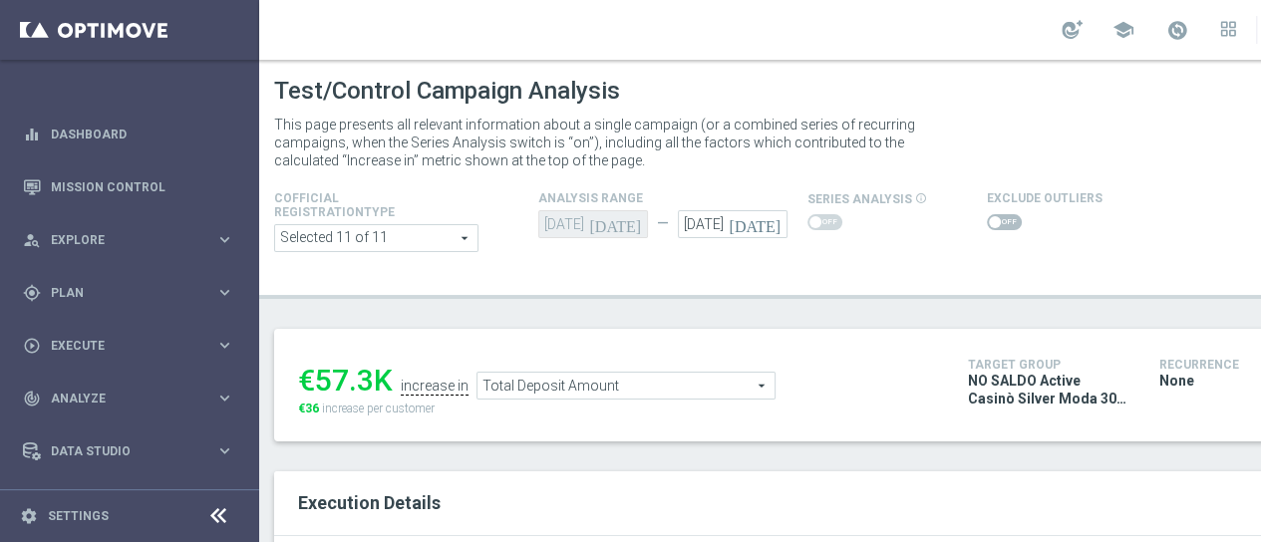
drag, startPoint x: 381, startPoint y: 378, endPoint x: 309, endPoint y: 391, distance: 73.0
click at [309, 391] on div "€57.3K" at bounding box center [345, 381] width 95 height 36
copy div "57.3"
click at [688, 386] on span "Total Deposit Amount" at bounding box center [626, 386] width 297 height 26
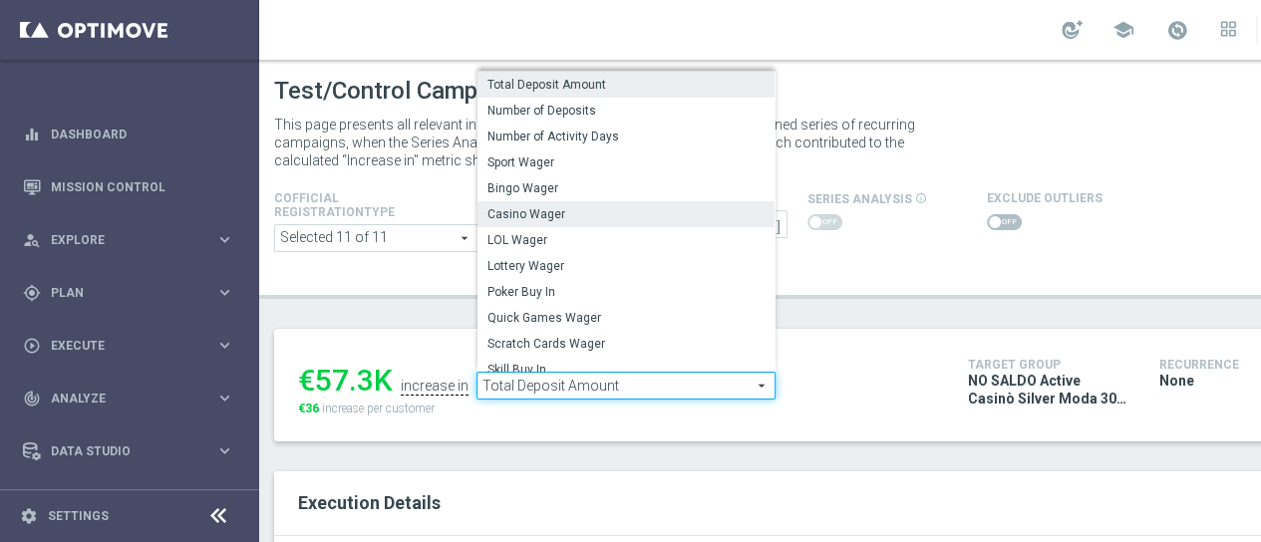
click at [574, 204] on label "Casino Wager" at bounding box center [626, 214] width 297 height 26
type input "Casino Wager"
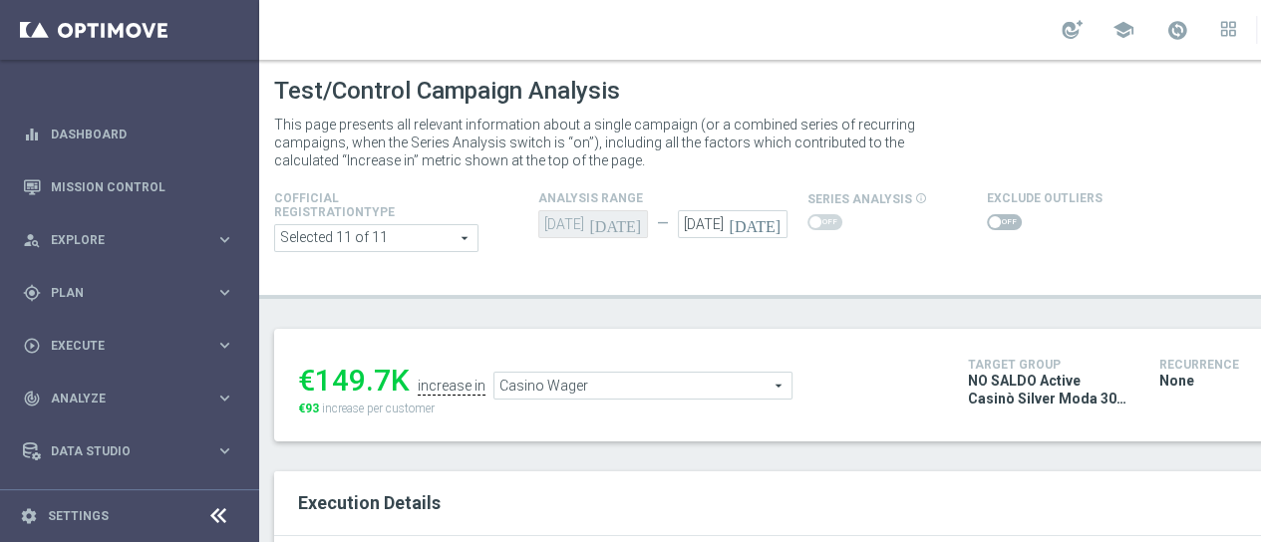
click at [995, 220] on span at bounding box center [1004, 222] width 35 height 16
click at [995, 220] on input "checkbox" at bounding box center [1004, 222] width 35 height 16
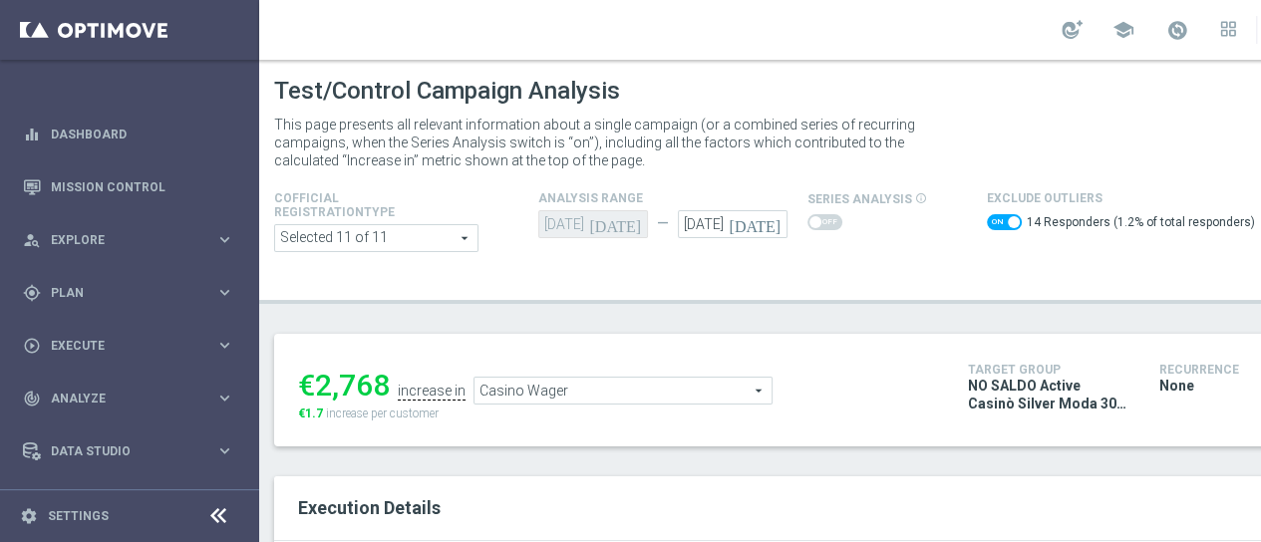
click at [992, 222] on span at bounding box center [1004, 222] width 35 height 16
click at [992, 222] on input "checkbox" at bounding box center [1004, 222] width 35 height 16
checkbox input "false"
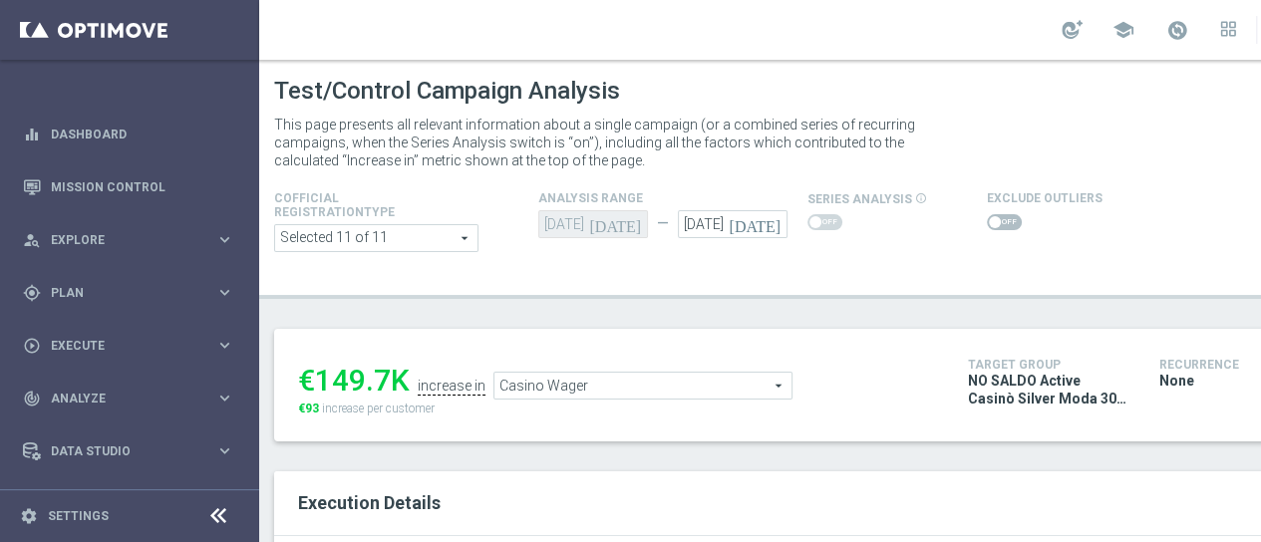
drag, startPoint x: 389, startPoint y: 384, endPoint x: 321, endPoint y: 382, distance: 67.8
click at [321, 382] on div "€149.7K" at bounding box center [354, 381] width 112 height 36
copy div "149.7"
click at [744, 394] on span "Casino Wager" at bounding box center [643, 386] width 297 height 26
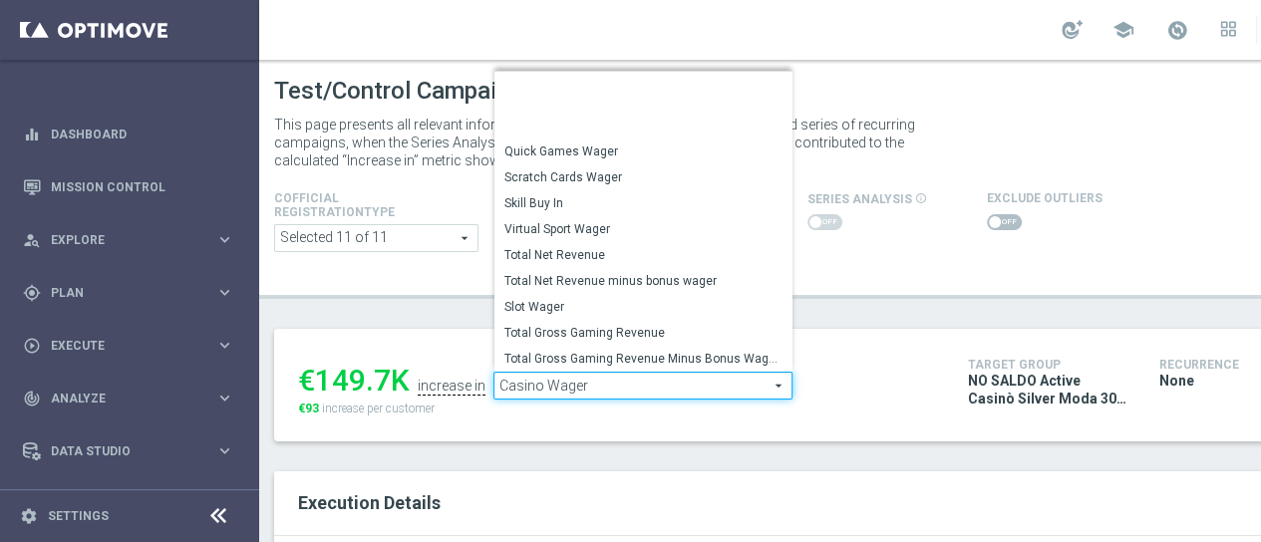
scroll to position [283, 0]
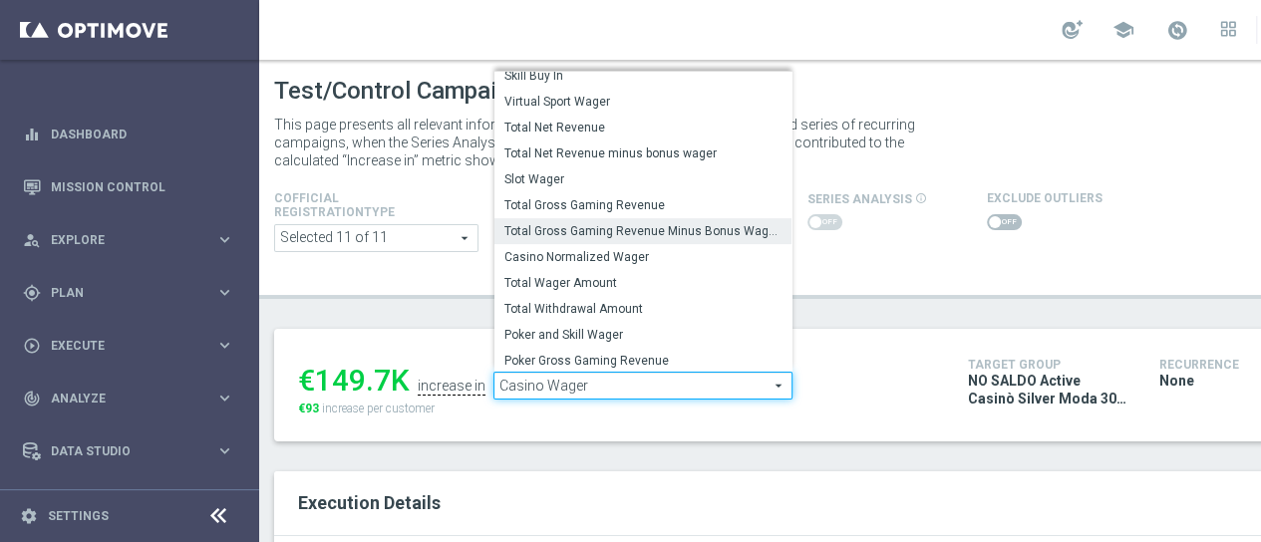
click at [720, 232] on span "Total Gross Gaming Revenue Minus Bonus Wagared" at bounding box center [643, 231] width 277 height 16
type input "Total Gross Gaming Revenue Minus Bonus Wagared"
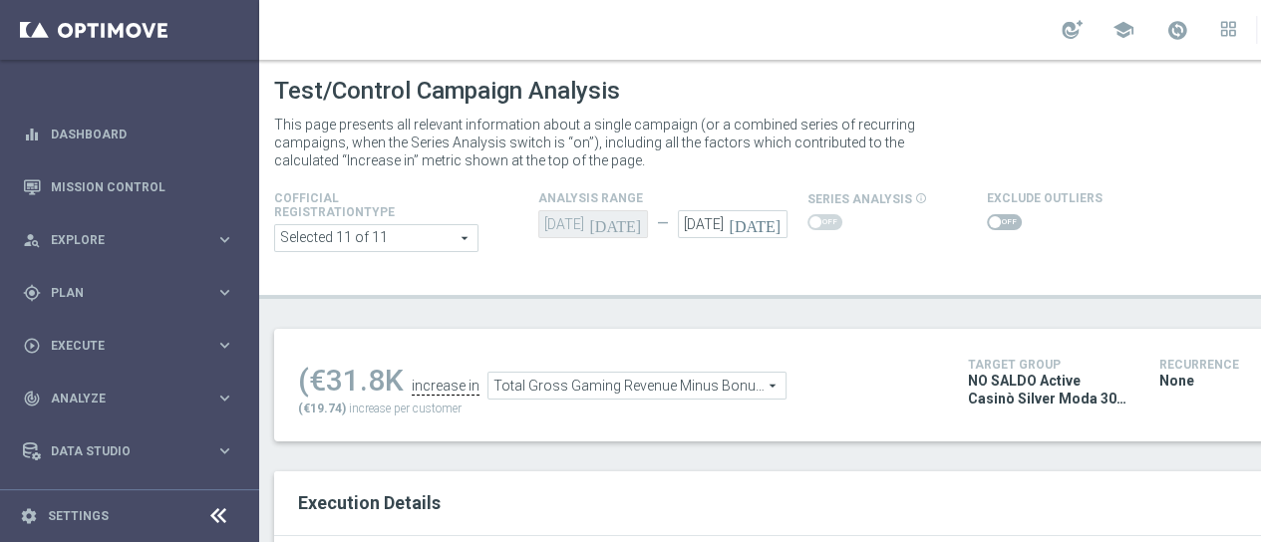
click at [1003, 227] on span at bounding box center [1004, 222] width 35 height 16
click at [1003, 227] on input "checkbox" at bounding box center [1004, 222] width 35 height 16
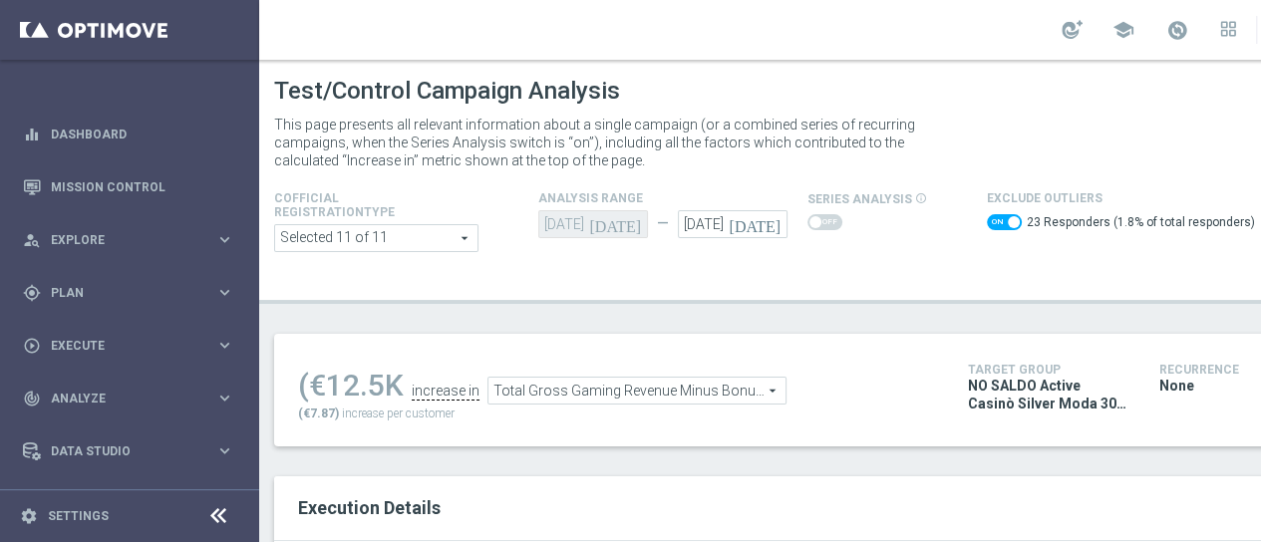
click at [992, 216] on span at bounding box center [1004, 222] width 35 height 16
click at [992, 216] on input "checkbox" at bounding box center [1004, 222] width 35 height 16
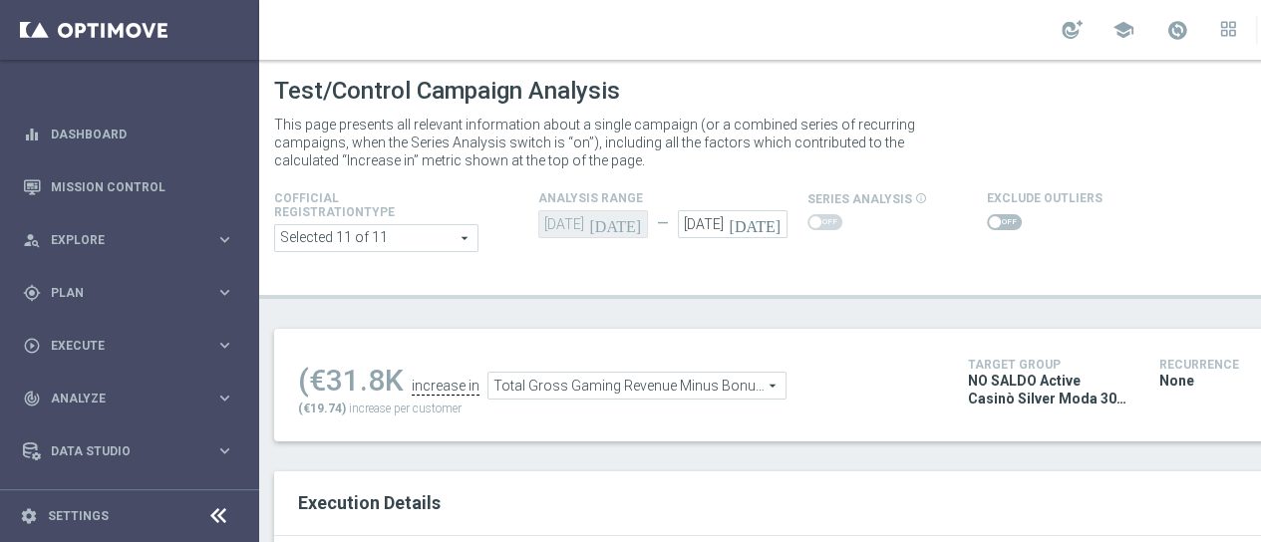
click at [992, 216] on span at bounding box center [1004, 222] width 35 height 16
click at [992, 216] on input "checkbox" at bounding box center [1004, 222] width 35 height 16
checkbox input "true"
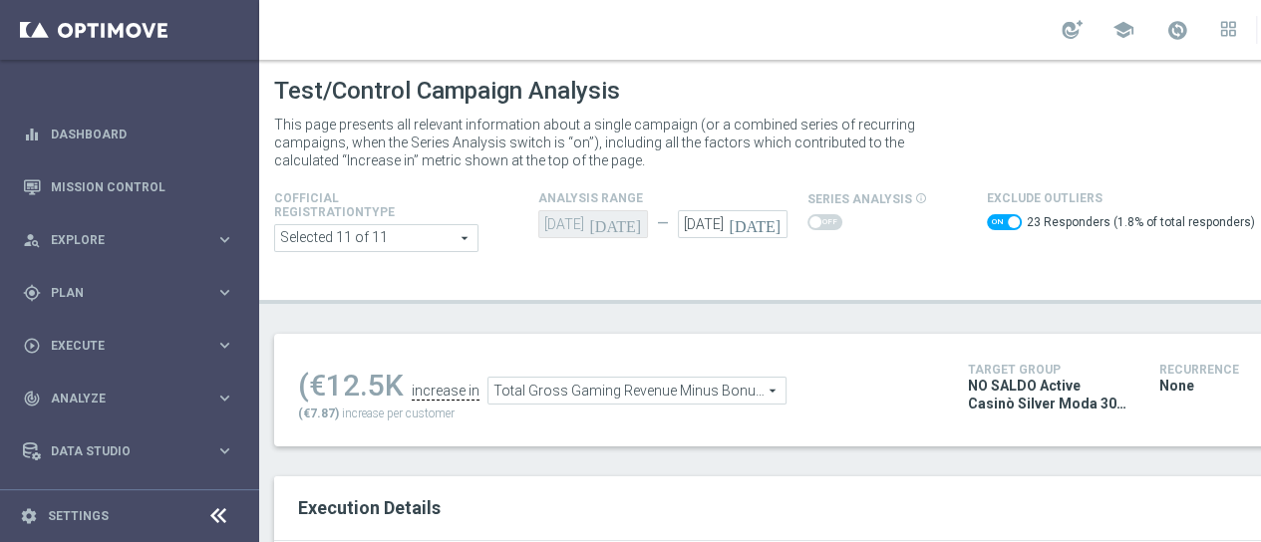
drag, startPoint x: 387, startPoint y: 381, endPoint x: 329, endPoint y: 394, distance: 59.3
click at [329, 394] on div "(€12.5K" at bounding box center [351, 386] width 106 height 36
copy div "12.5"
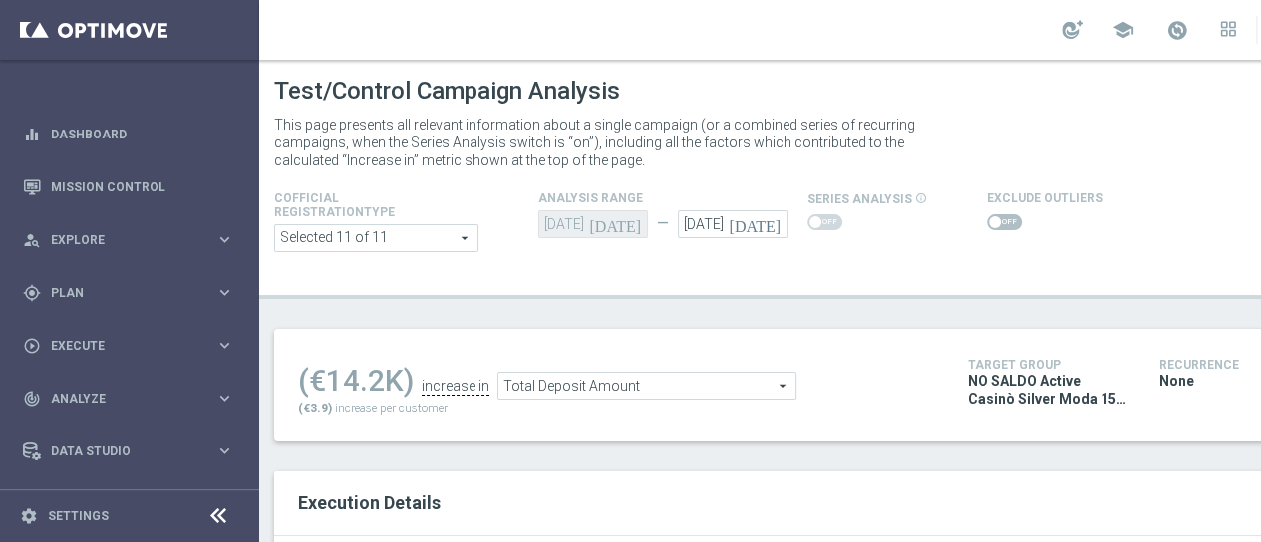
click at [1009, 212] on div at bounding box center [1045, 222] width 116 height 24
click at [1009, 214] on span at bounding box center [1004, 222] width 35 height 16
click at [1009, 214] on input "checkbox" at bounding box center [1004, 222] width 35 height 16
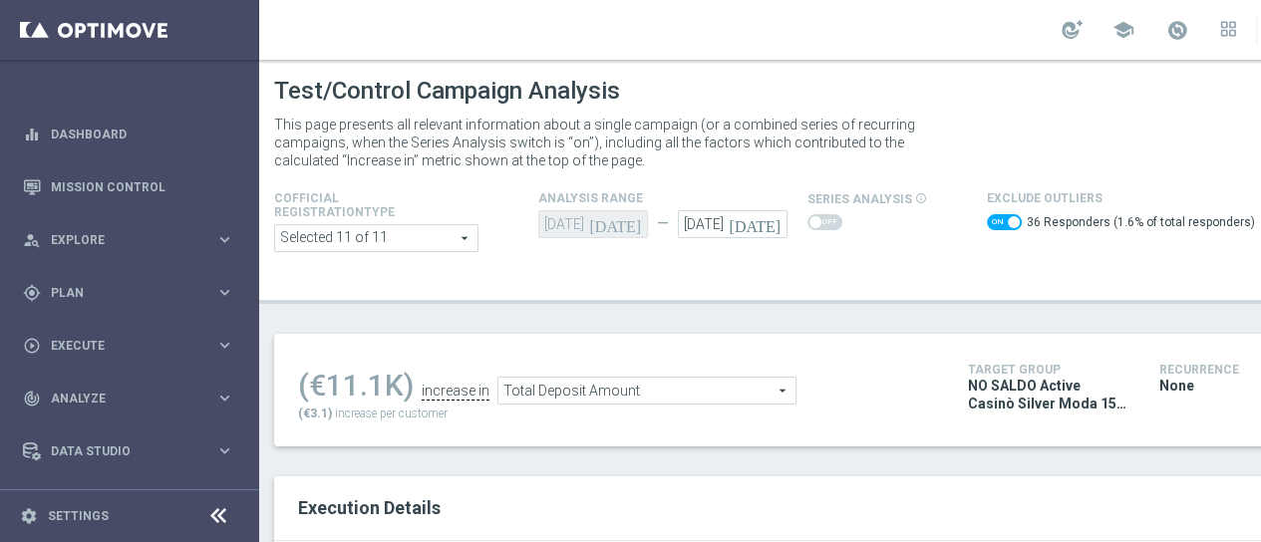
click at [987, 217] on span at bounding box center [1004, 222] width 35 height 16
click at [987, 217] on input "checkbox" at bounding box center [1004, 222] width 35 height 16
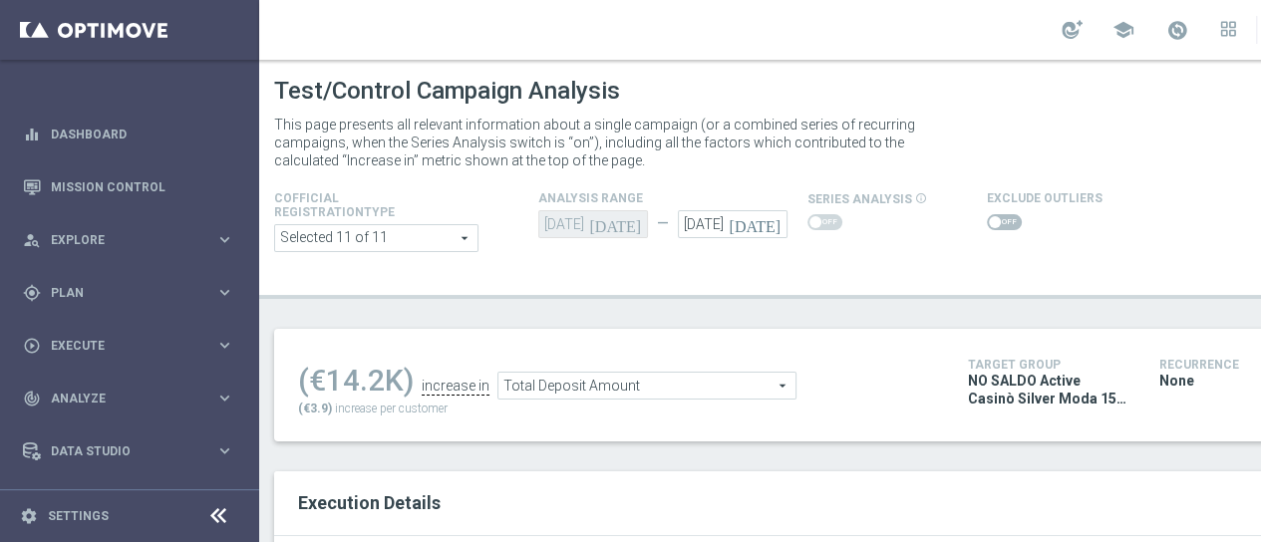
click at [993, 220] on span at bounding box center [1004, 222] width 35 height 16
click at [993, 220] on input "checkbox" at bounding box center [1004, 222] width 35 height 16
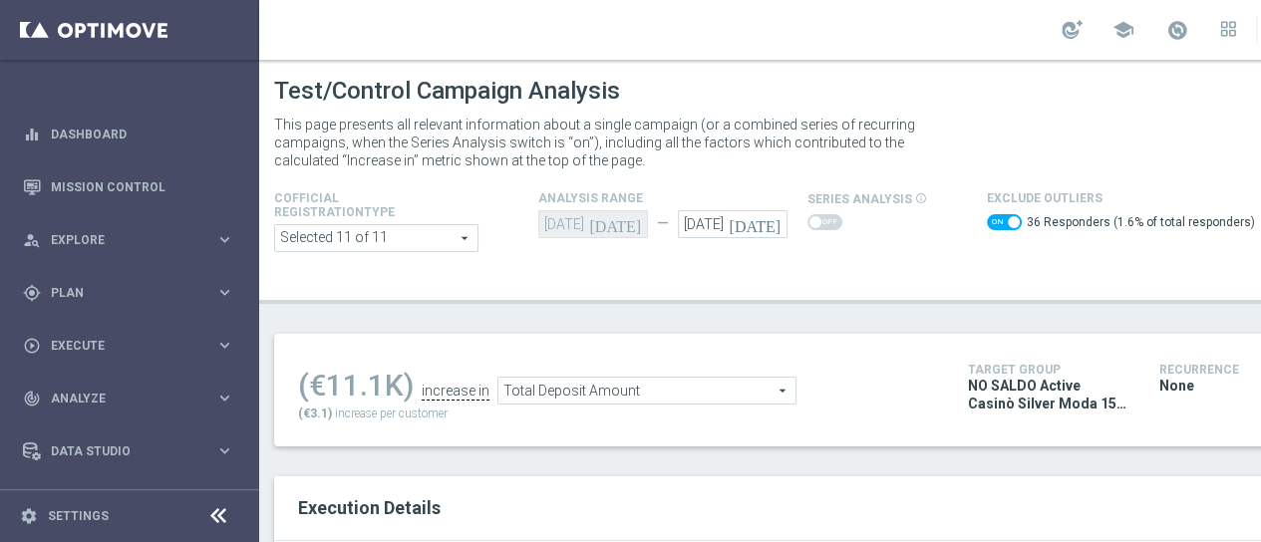
drag, startPoint x: 387, startPoint y: 389, endPoint x: 330, endPoint y: 385, distance: 57.0
click at [330, 385] on div "(€11.1K)" at bounding box center [356, 386] width 116 height 36
copy div "11.1"
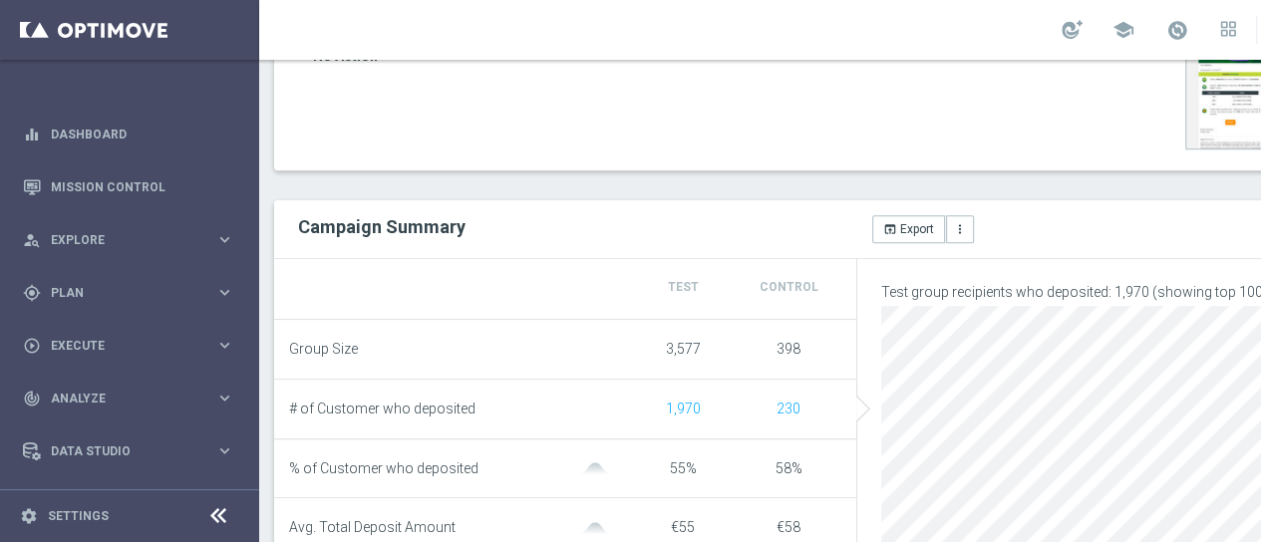
scroll to position [299, 0]
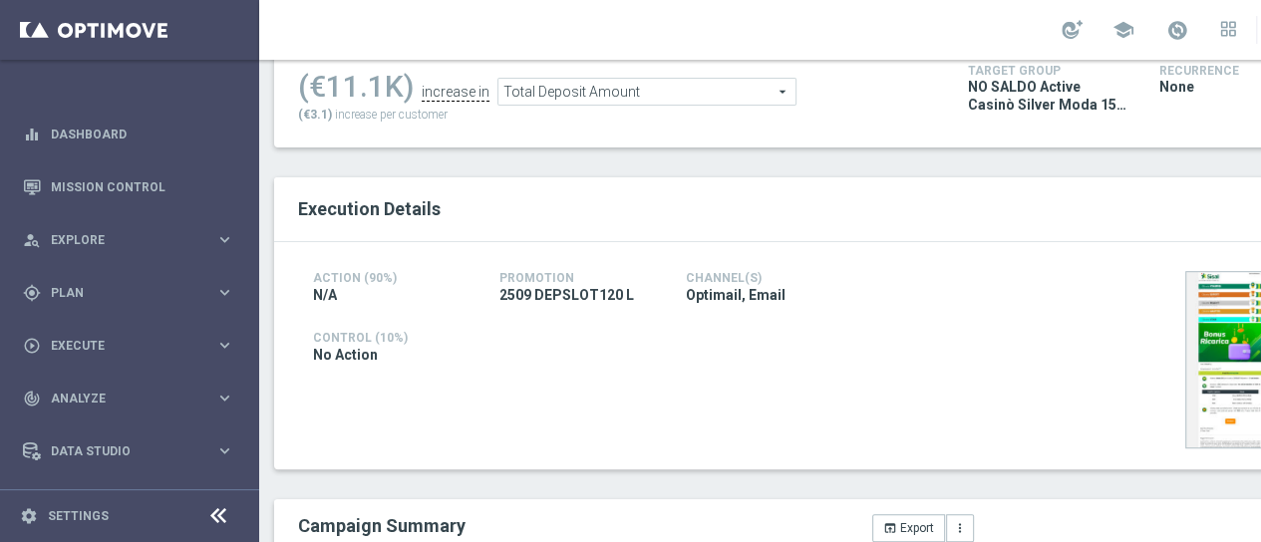
click at [664, 83] on span "Total Deposit Amount" at bounding box center [647, 92] width 297 height 26
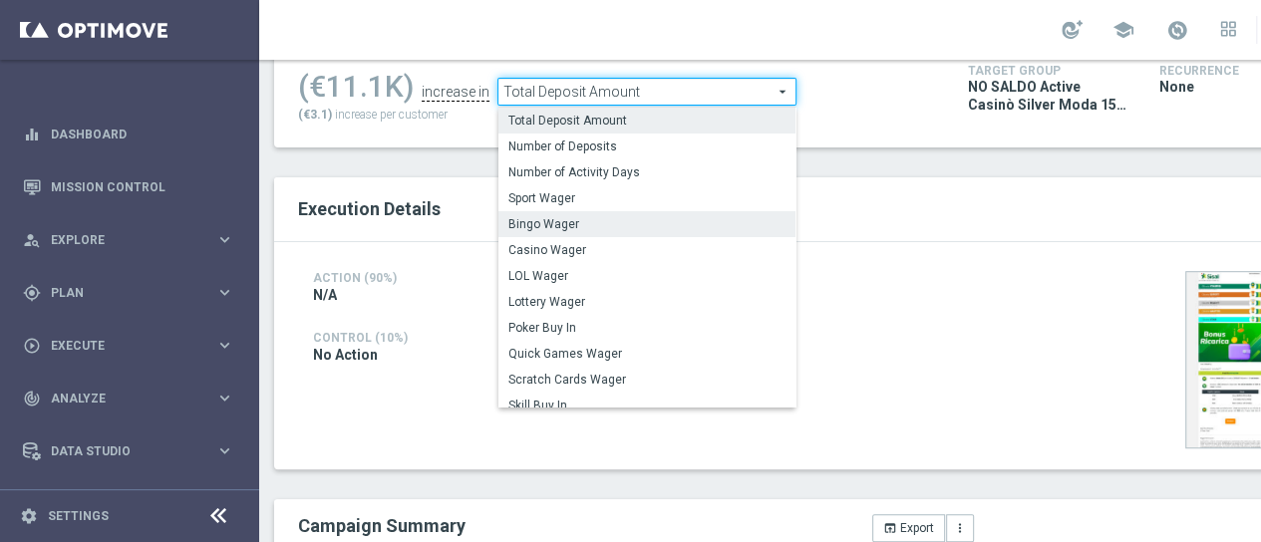
click at [679, 216] on span "Bingo Wager" at bounding box center [647, 224] width 277 height 16
checkbox input "false"
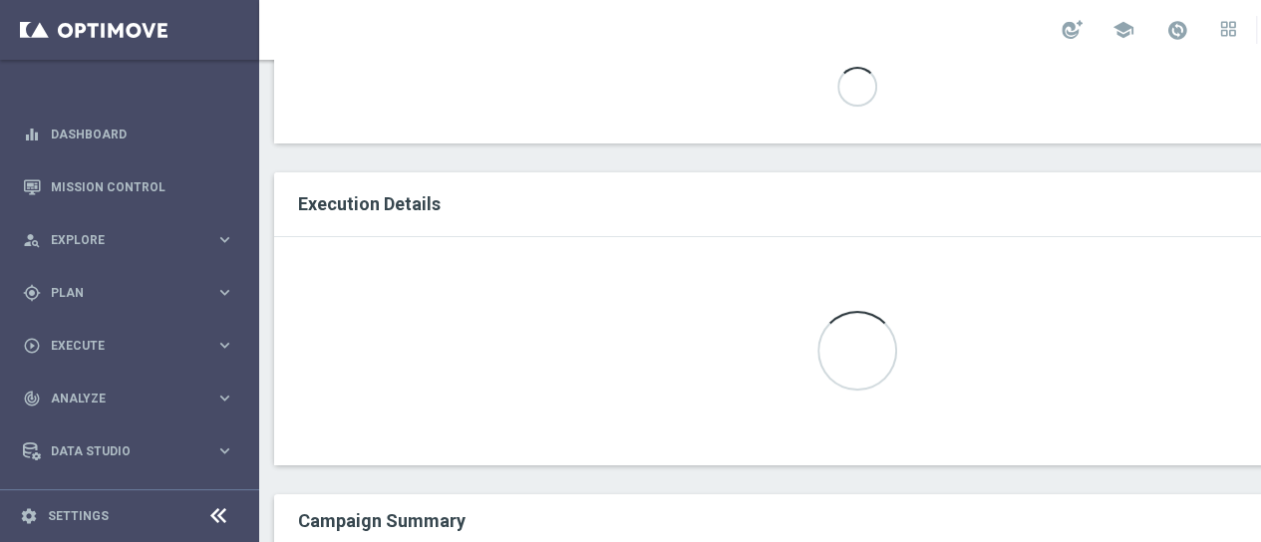
scroll to position [293, 0]
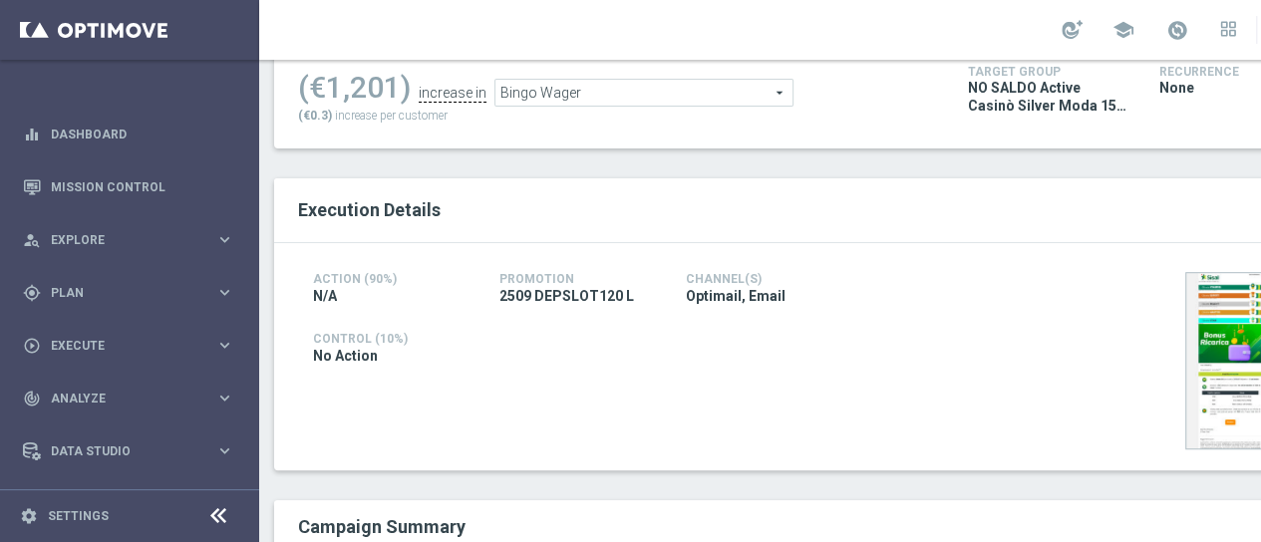
click at [677, 105] on span "Bingo Wager" at bounding box center [644, 93] width 297 height 26
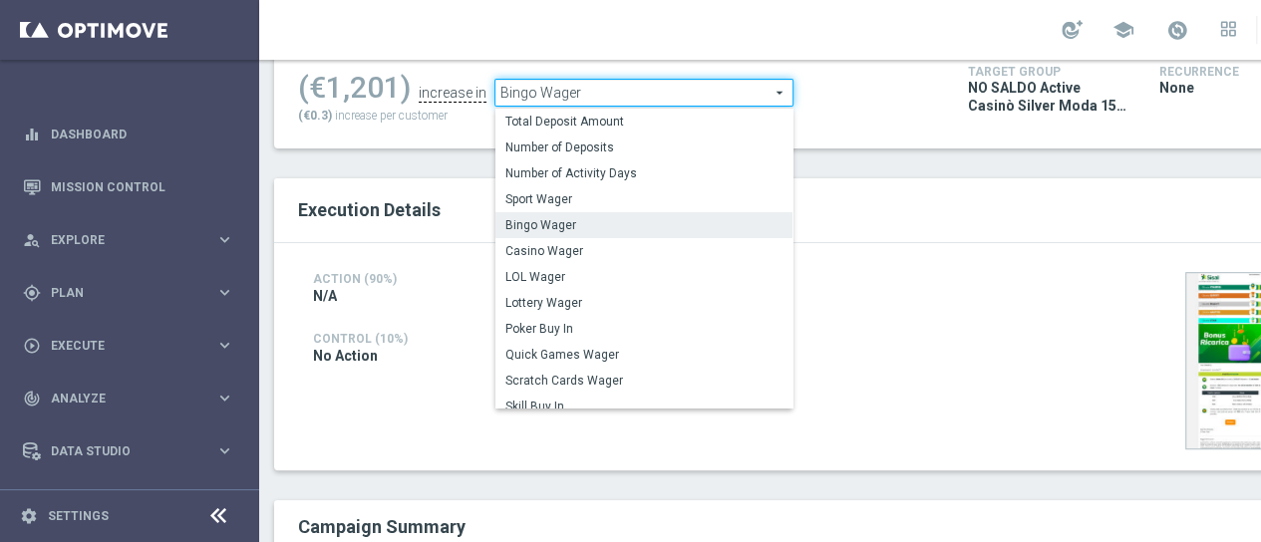
click at [676, 95] on span "Bingo Wager" at bounding box center [644, 93] width 297 height 26
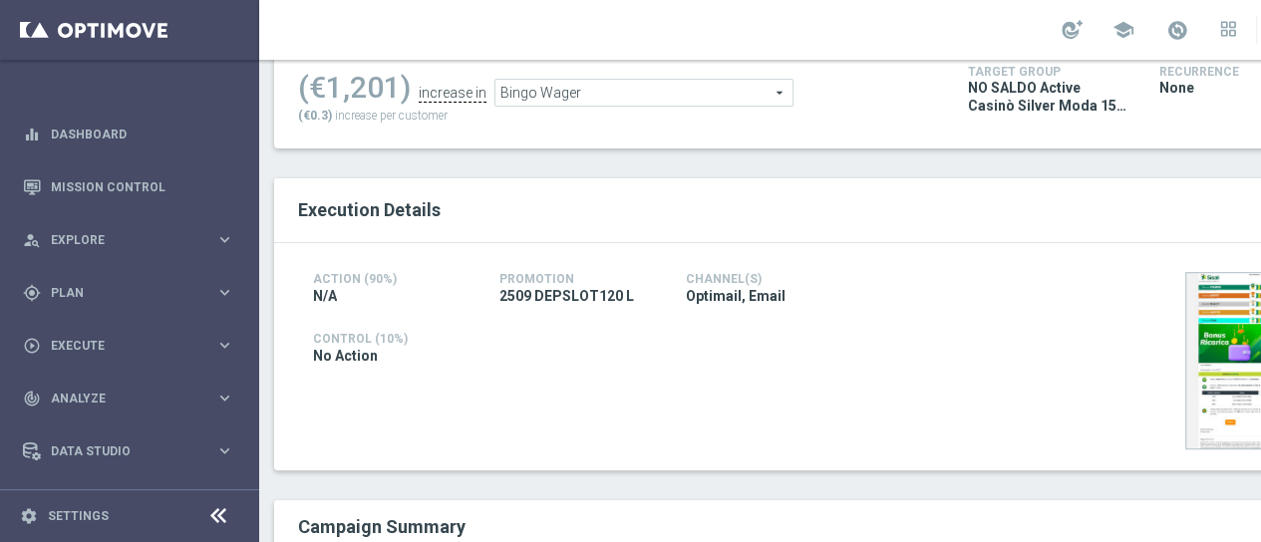
click at [676, 95] on span "Bingo Wager" at bounding box center [644, 93] width 297 height 26
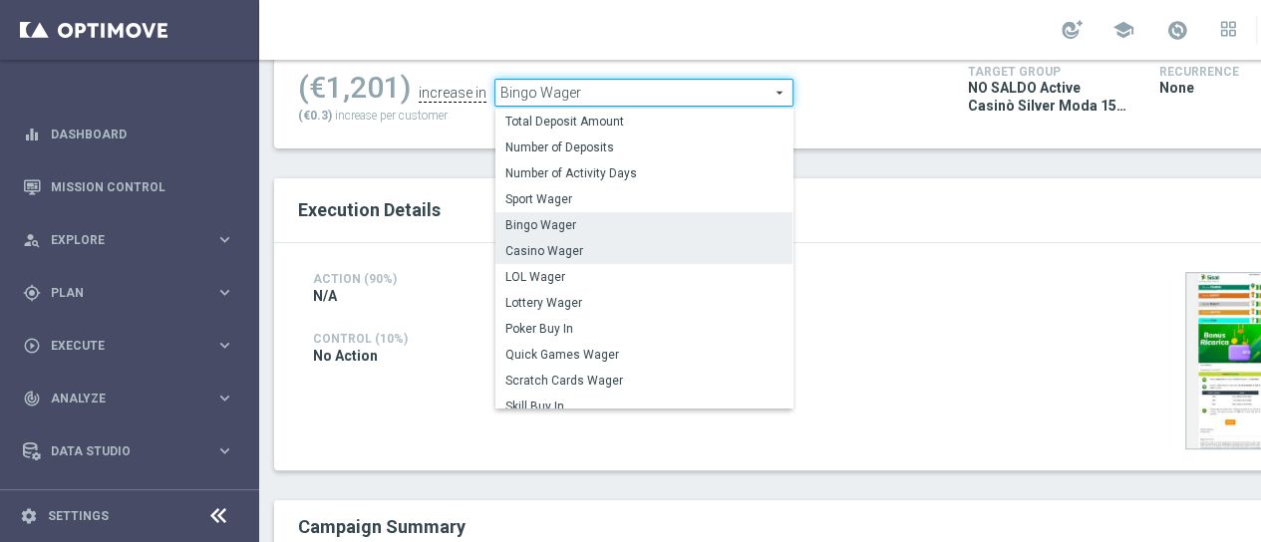
click at [676, 254] on span "Casino Wager" at bounding box center [644, 251] width 277 height 16
type input "Casino Wager"
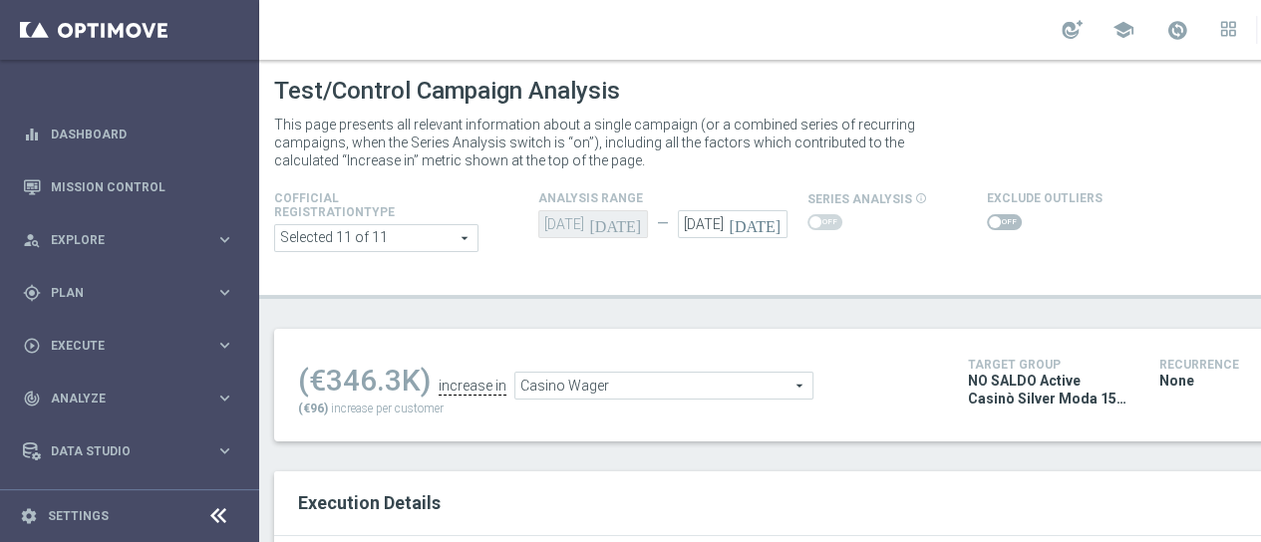
click at [987, 228] on span at bounding box center [1004, 222] width 35 height 16
click at [987, 228] on input "checkbox" at bounding box center [1004, 222] width 35 height 16
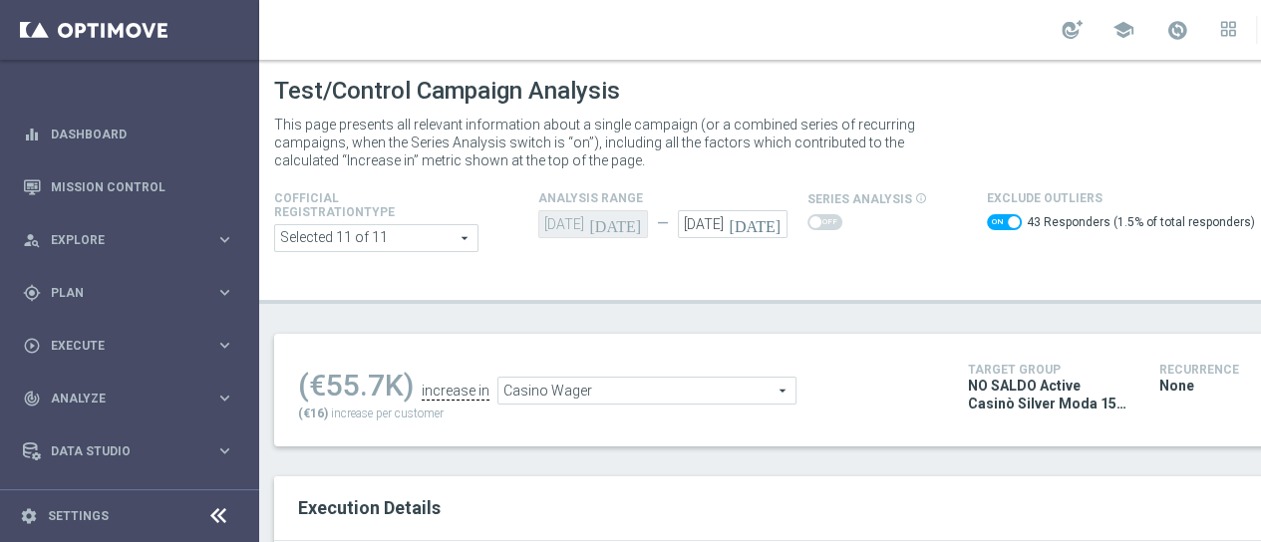
click at [995, 220] on span at bounding box center [1004, 222] width 35 height 16
click at [995, 220] on input "checkbox" at bounding box center [1004, 222] width 35 height 16
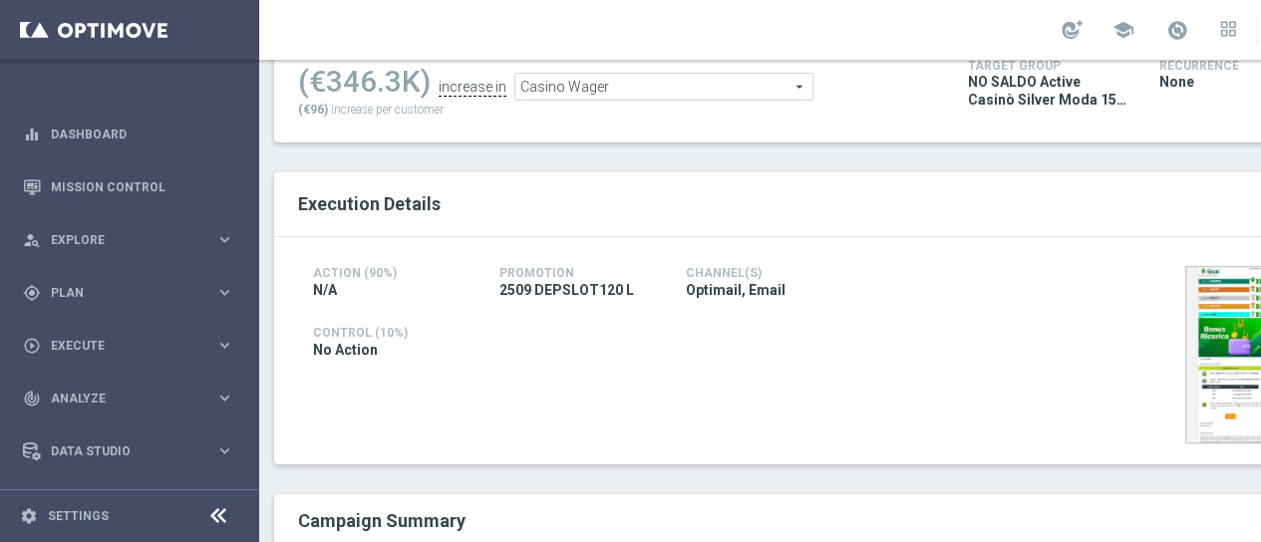
scroll to position [100, 0]
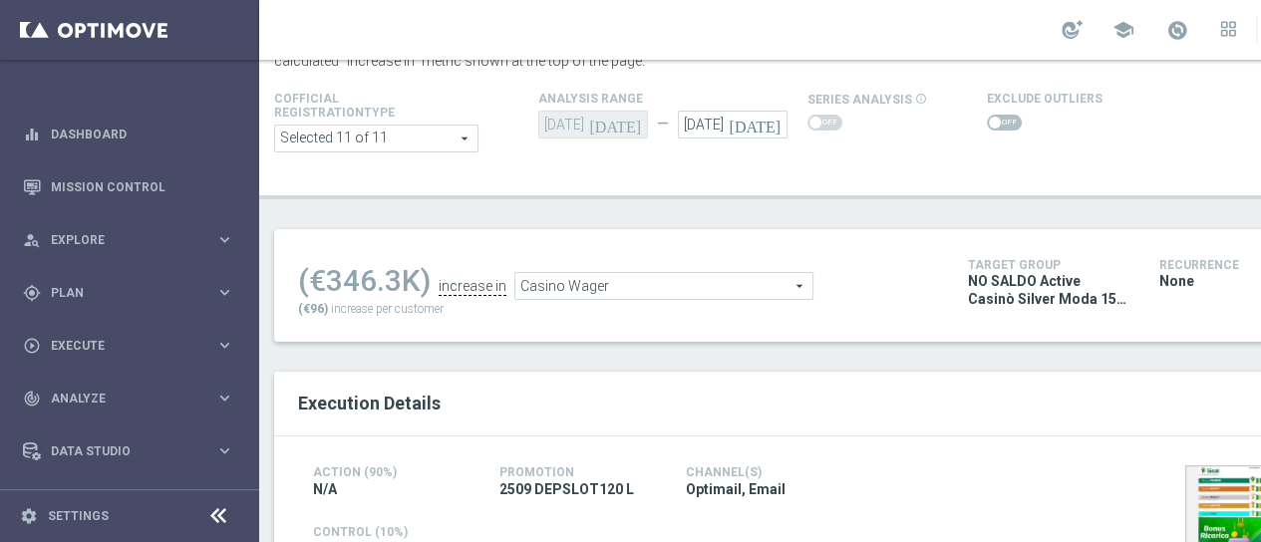
click at [993, 130] on span at bounding box center [1004, 123] width 35 height 16
click at [993, 130] on input "checkbox" at bounding box center [1004, 123] width 35 height 16
checkbox input "true"
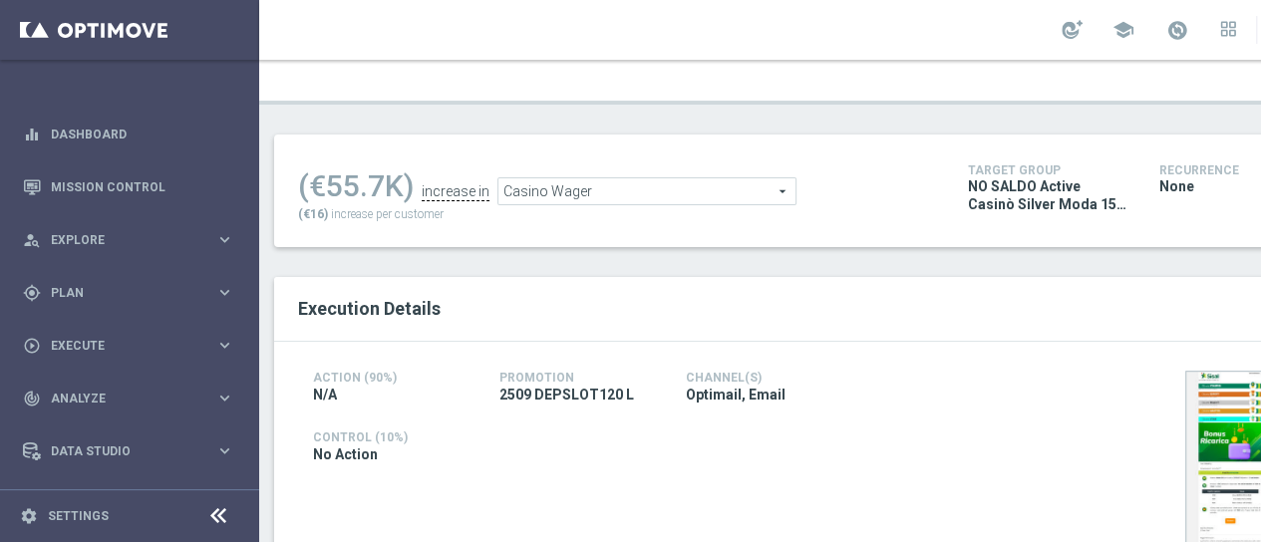
scroll to position [299, 0]
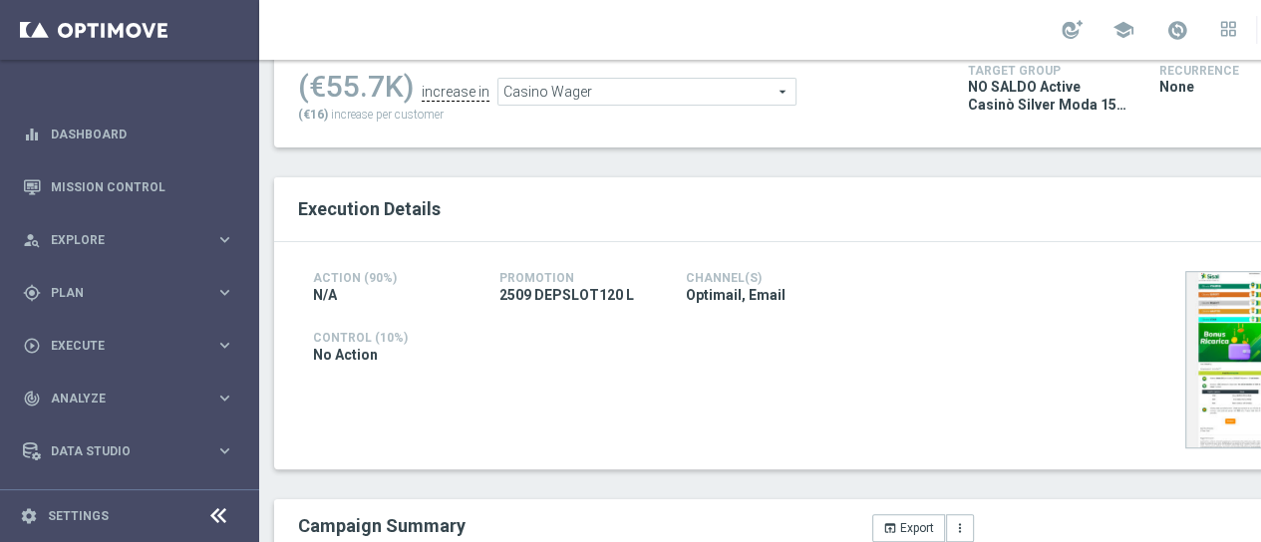
drag, startPoint x: 384, startPoint y: 86, endPoint x: 329, endPoint y: 99, distance: 56.4
click at [329, 99] on div "(€55.7K)" at bounding box center [356, 87] width 116 height 36
copy div "55.7"
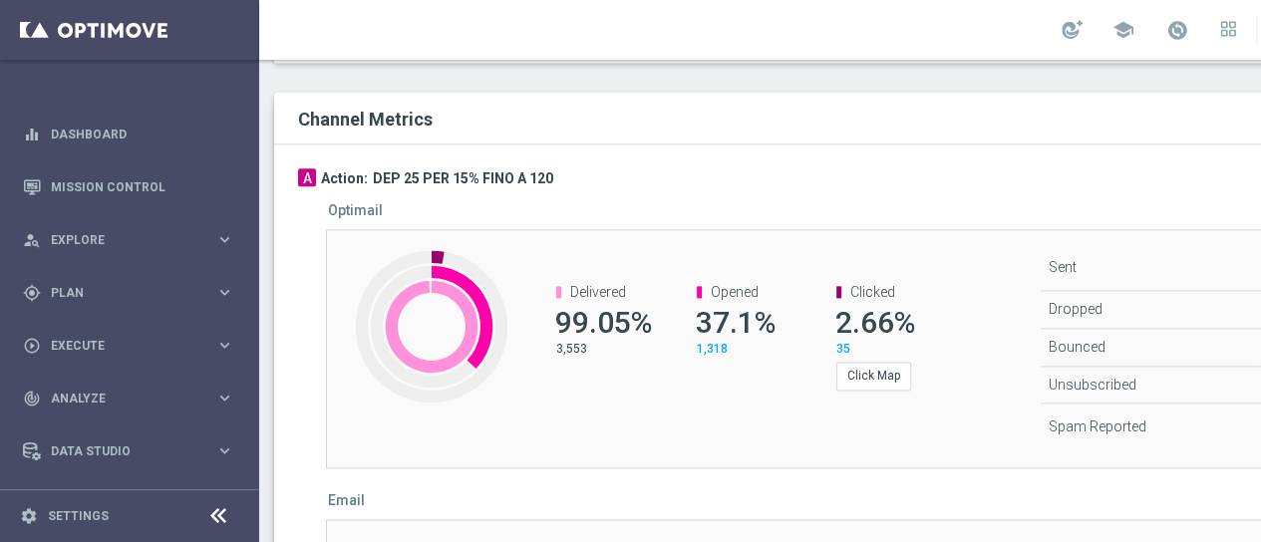
scroll to position [698, 0]
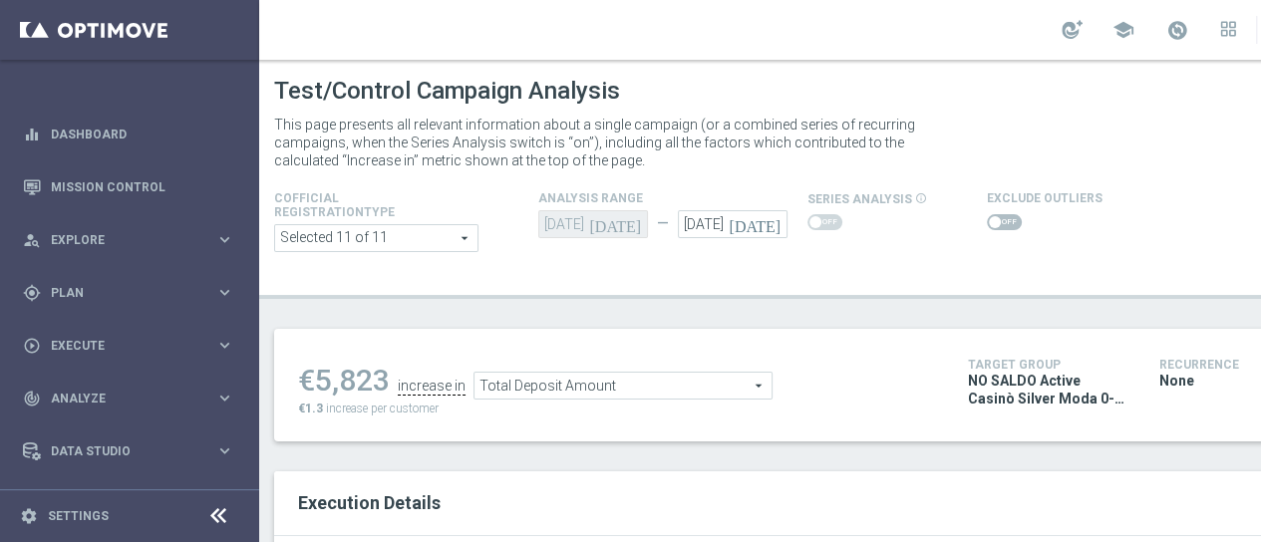
click at [994, 219] on span at bounding box center [1004, 222] width 35 height 16
click at [994, 219] on input "checkbox" at bounding box center [1004, 222] width 35 height 16
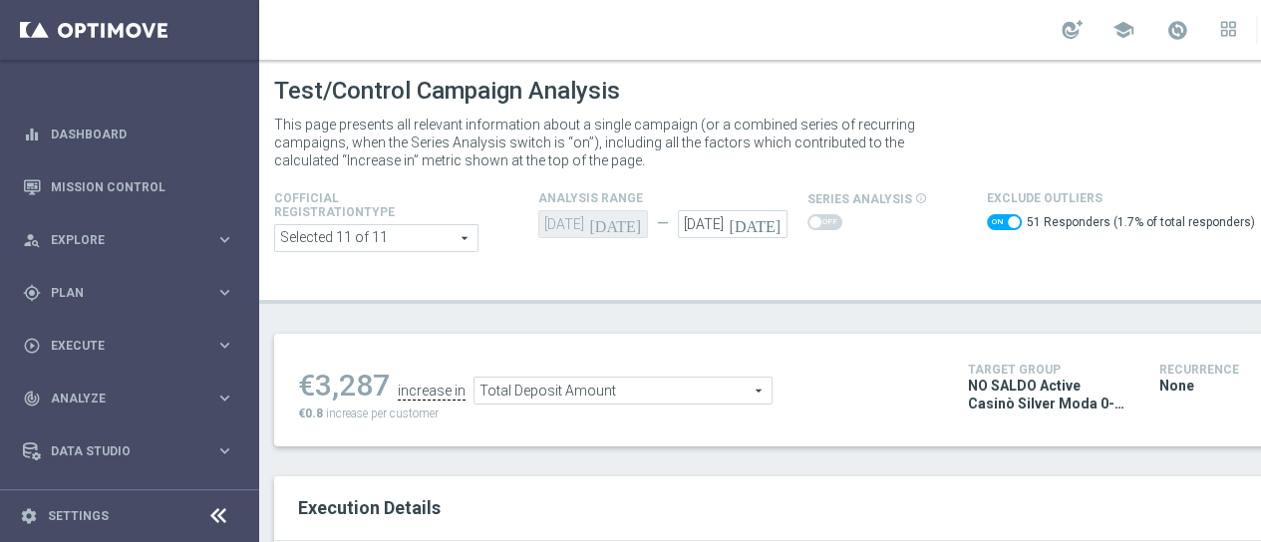
drag, startPoint x: 386, startPoint y: 386, endPoint x: 322, endPoint y: 386, distance: 63.8
click at [322, 386] on div "€3,287" at bounding box center [344, 386] width 92 height 36
copy div "3,287"
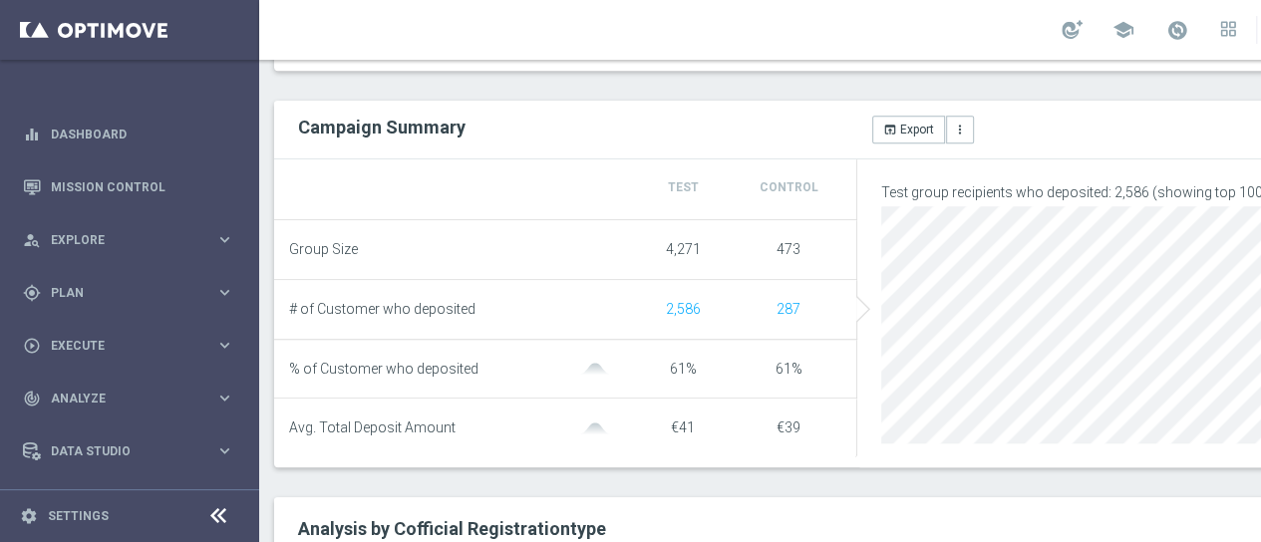
scroll to position [299, 0]
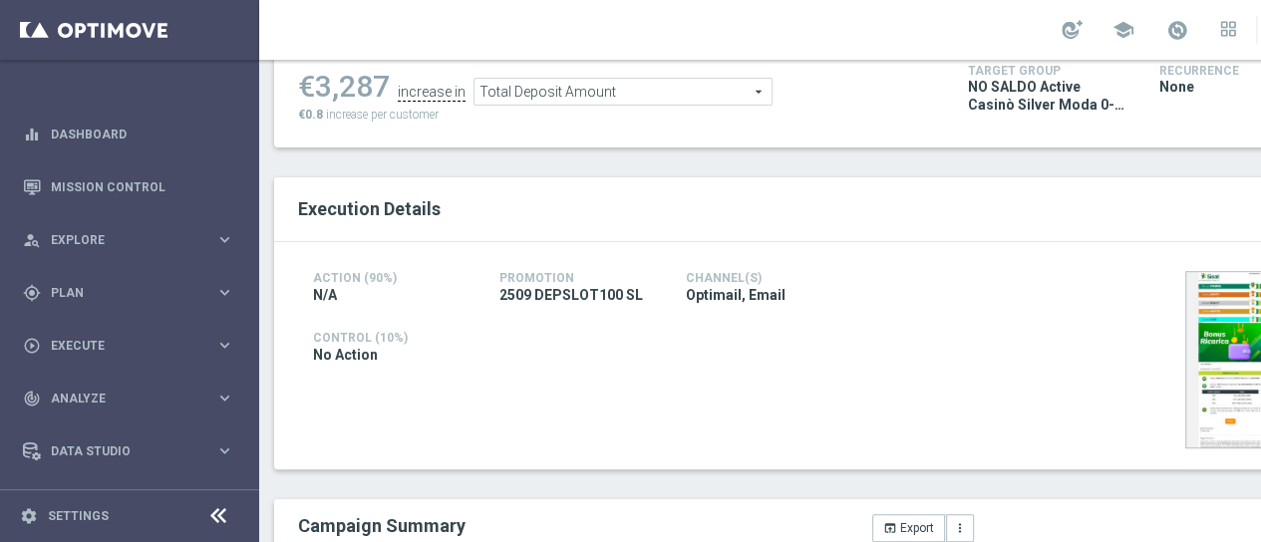
click at [710, 96] on span "Total Deposit Amount" at bounding box center [623, 92] width 297 height 26
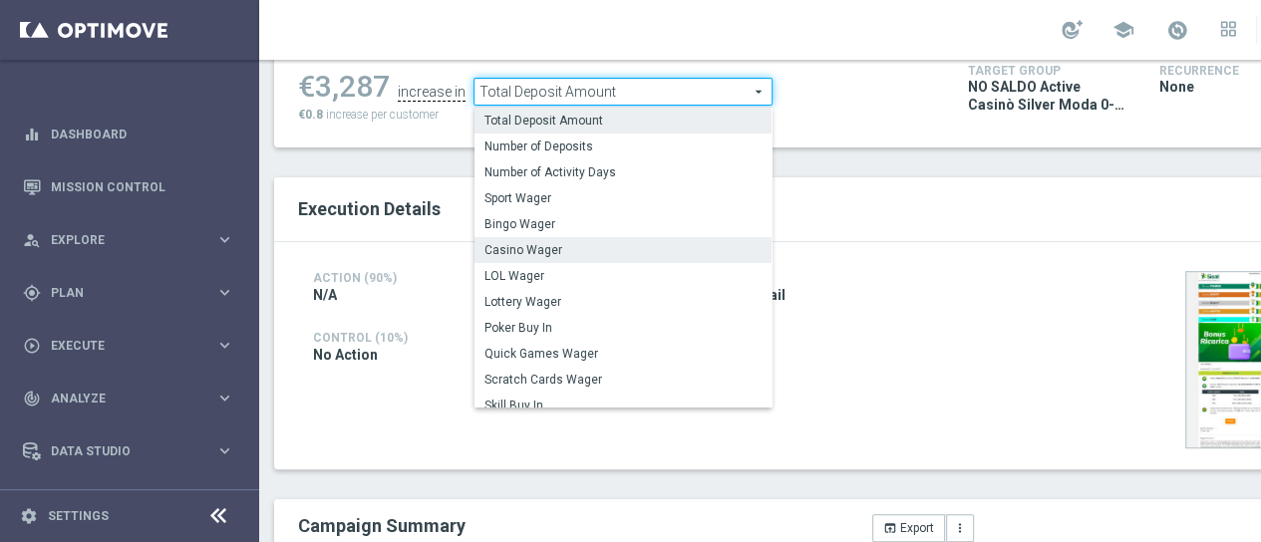
click at [697, 252] on span "Casino Wager" at bounding box center [623, 250] width 277 height 16
checkbox input "false"
type input "Casino Wager"
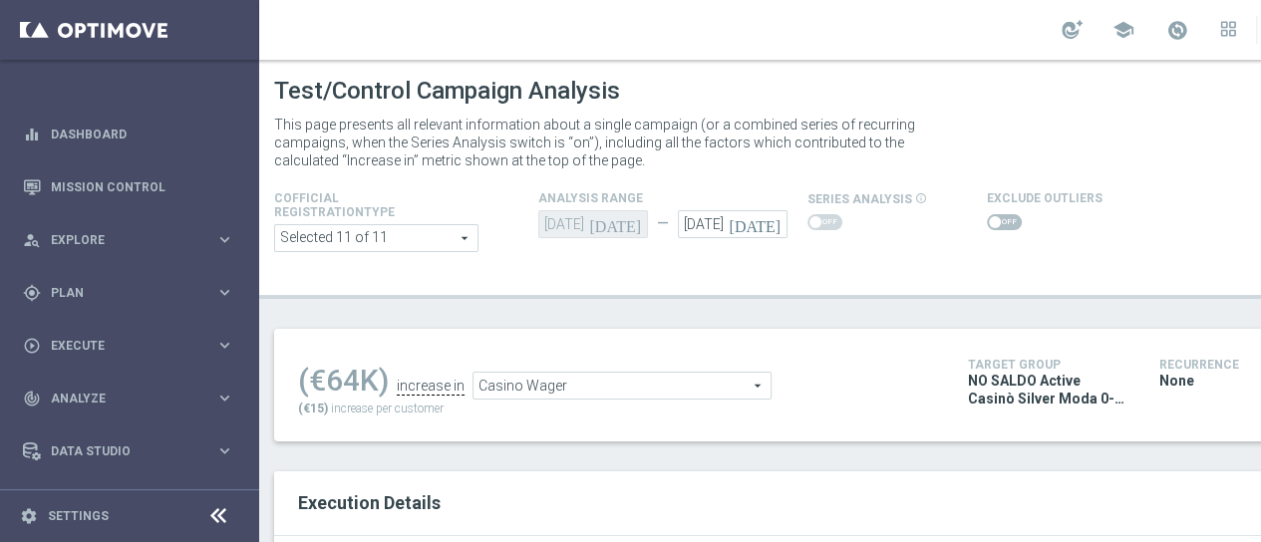
click at [989, 222] on span at bounding box center [995, 222] width 12 height 12
click at [989, 222] on input "checkbox" at bounding box center [1004, 222] width 35 height 16
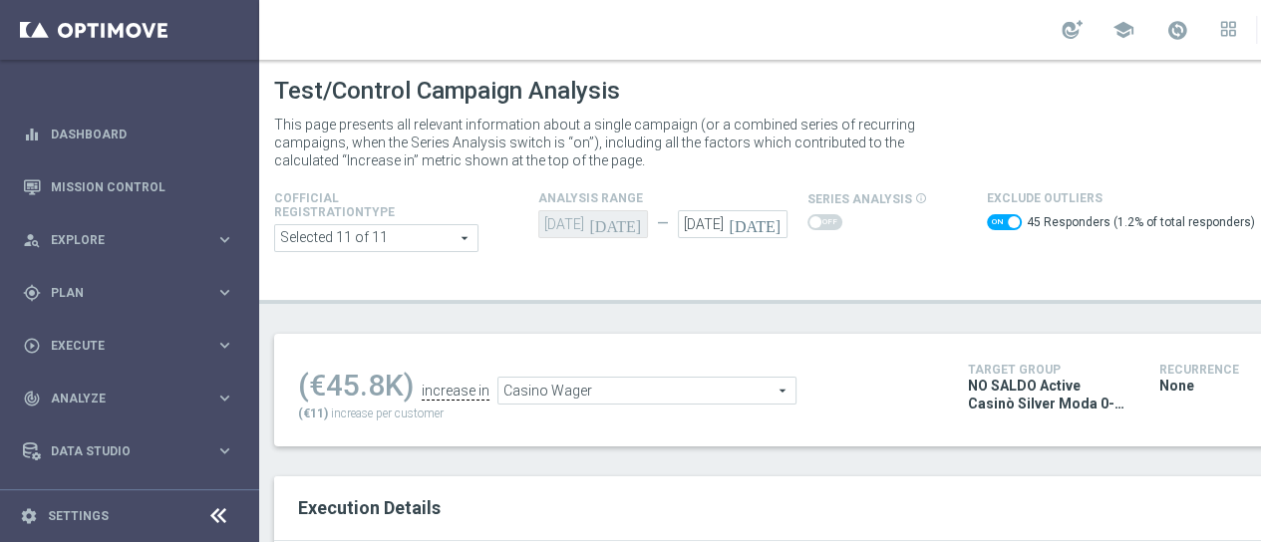
click at [999, 223] on span at bounding box center [1004, 222] width 35 height 16
click at [999, 223] on input "checkbox" at bounding box center [1004, 222] width 35 height 16
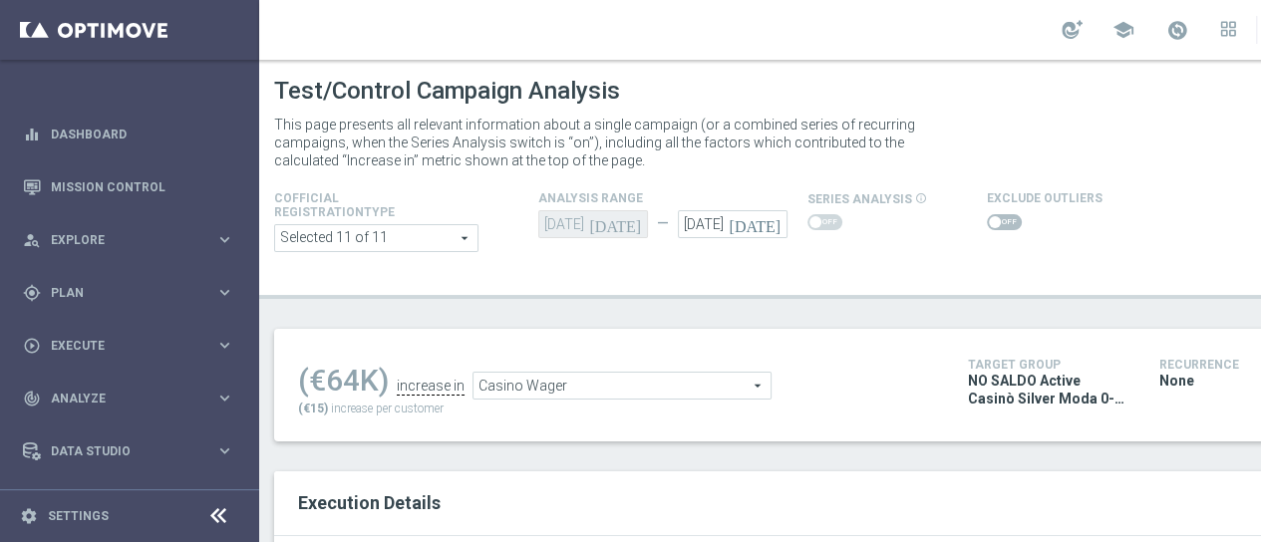
click at [999, 223] on span at bounding box center [1004, 222] width 35 height 16
click at [999, 223] on input "checkbox" at bounding box center [1004, 222] width 35 height 16
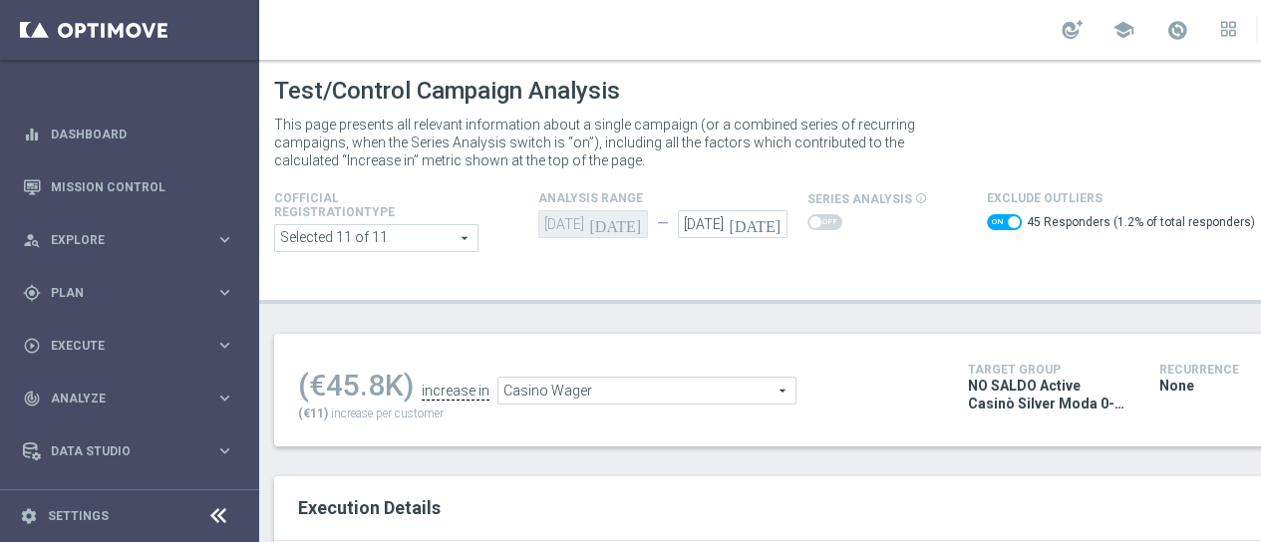
drag, startPoint x: 385, startPoint y: 388, endPoint x: 327, endPoint y: 387, distance: 57.8
click at [327, 387] on div "(€45.8K)" at bounding box center [356, 386] width 116 height 36
copy div "45.8"
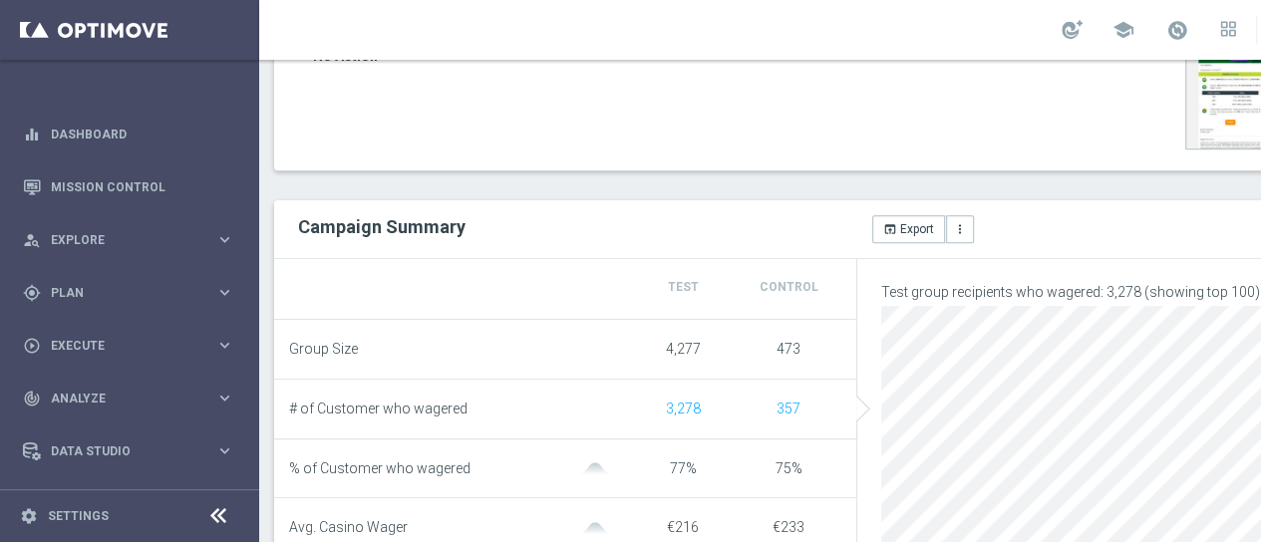
scroll to position [100, 0]
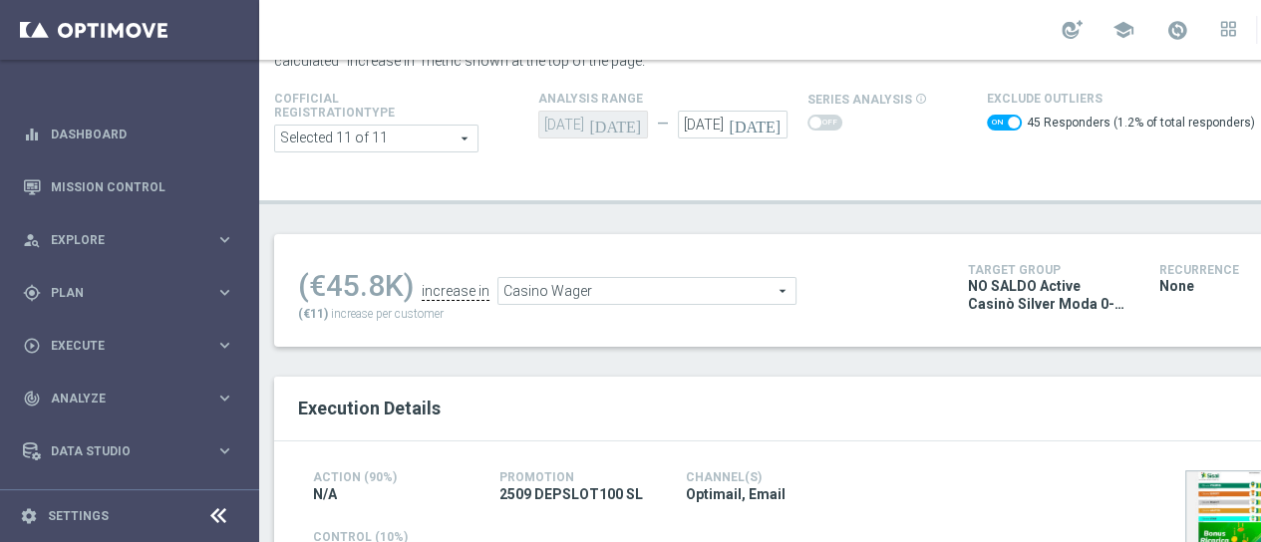
click at [686, 298] on span "Casino Wager" at bounding box center [647, 291] width 297 height 26
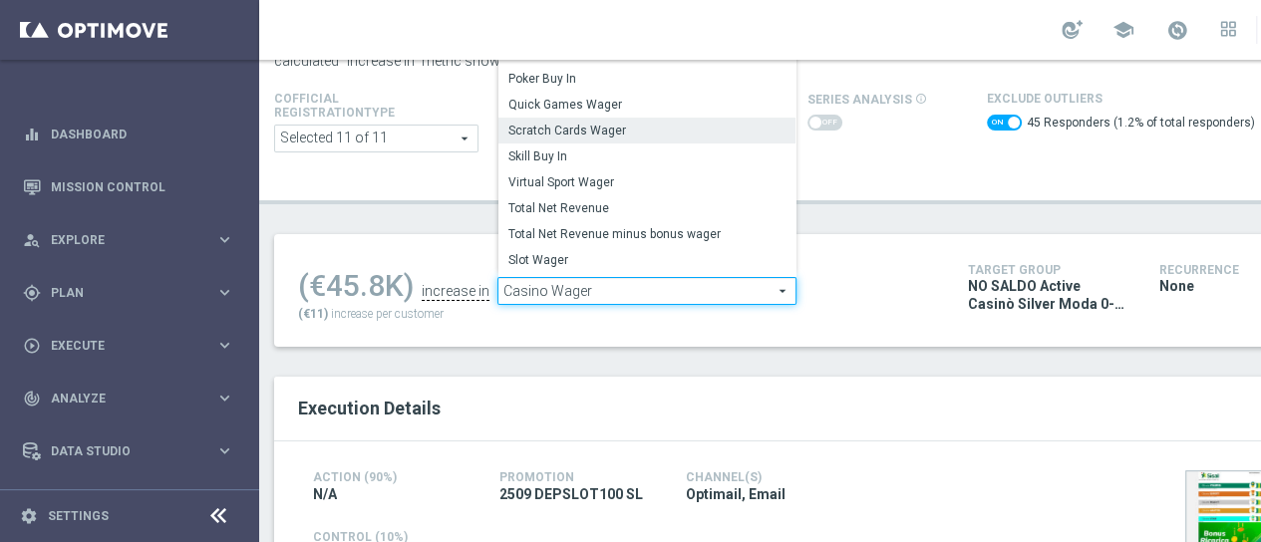
scroll to position [301, 0]
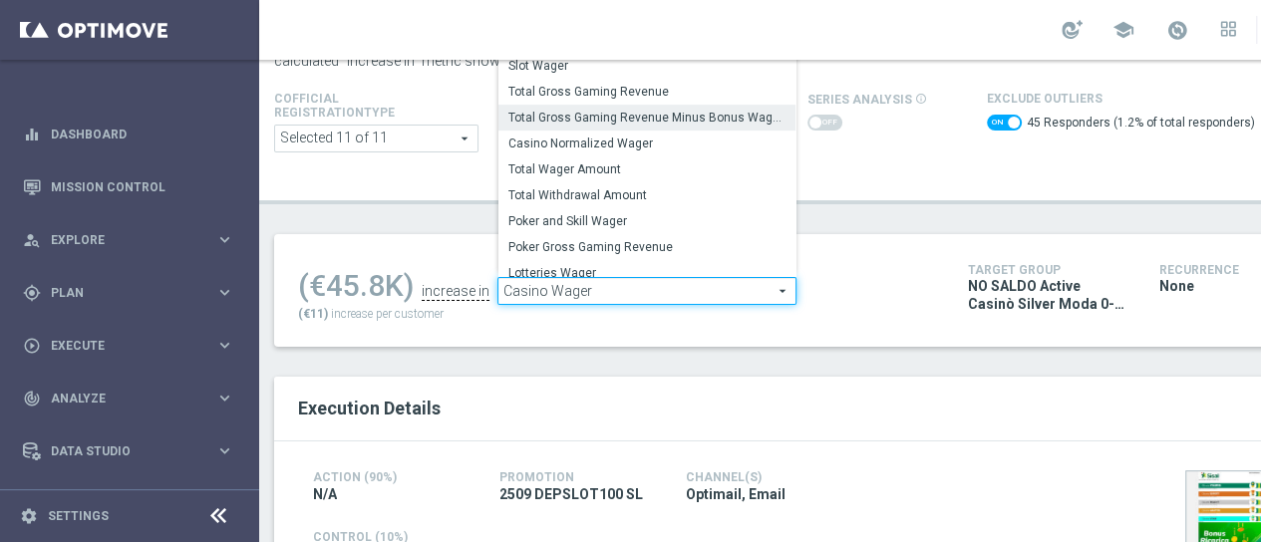
click at [714, 119] on span "Total Gross Gaming Revenue Minus Bonus Wagared" at bounding box center [647, 118] width 277 height 16
checkbox input "false"
type input "Total Gross Gaming Revenue Minus Bonus Wagared"
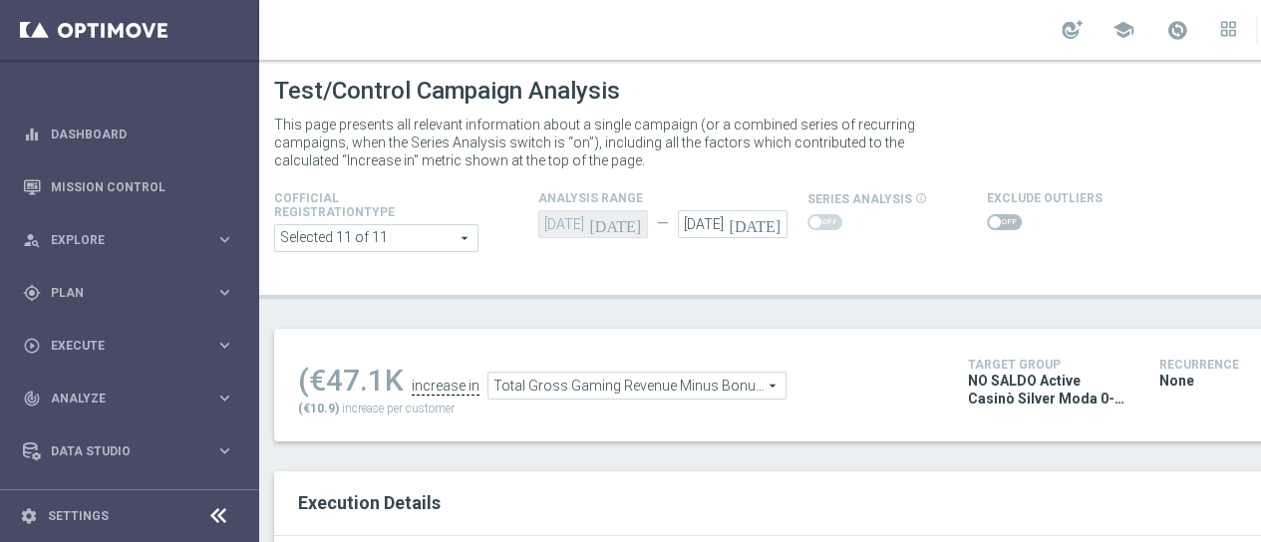
click at [999, 215] on span at bounding box center [1004, 222] width 35 height 16
click at [999, 215] on input "checkbox" at bounding box center [1004, 222] width 35 height 16
checkbox input "true"
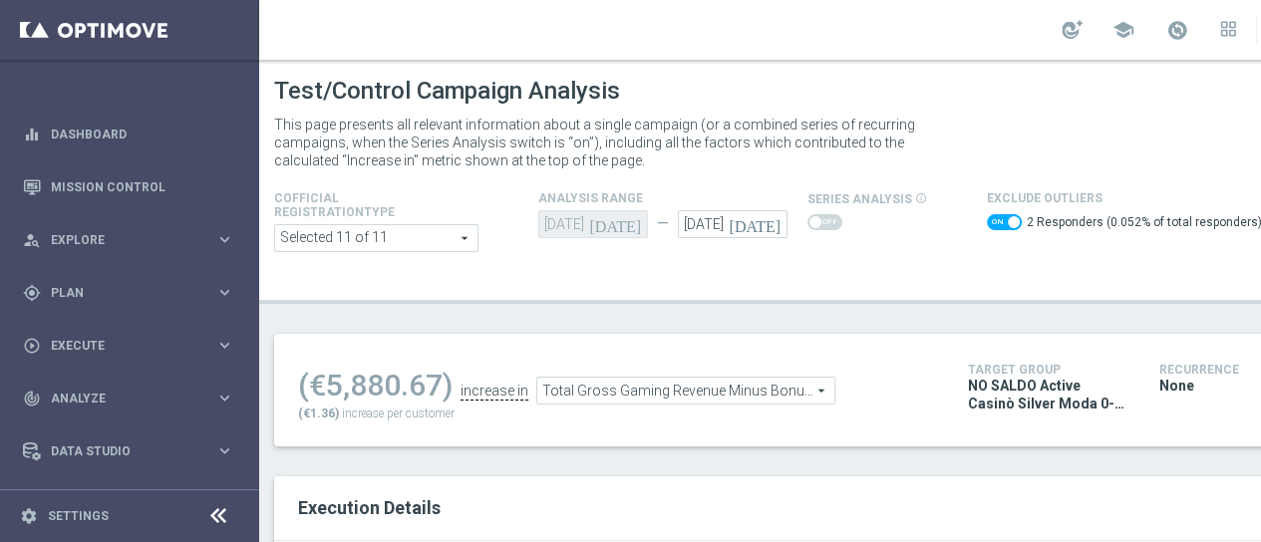
drag, startPoint x: 443, startPoint y: 388, endPoint x: 332, endPoint y: 376, distance: 111.3
click at [332, 376] on div "(€5,880.67)" at bounding box center [375, 386] width 155 height 36
copy div "5,880.67"
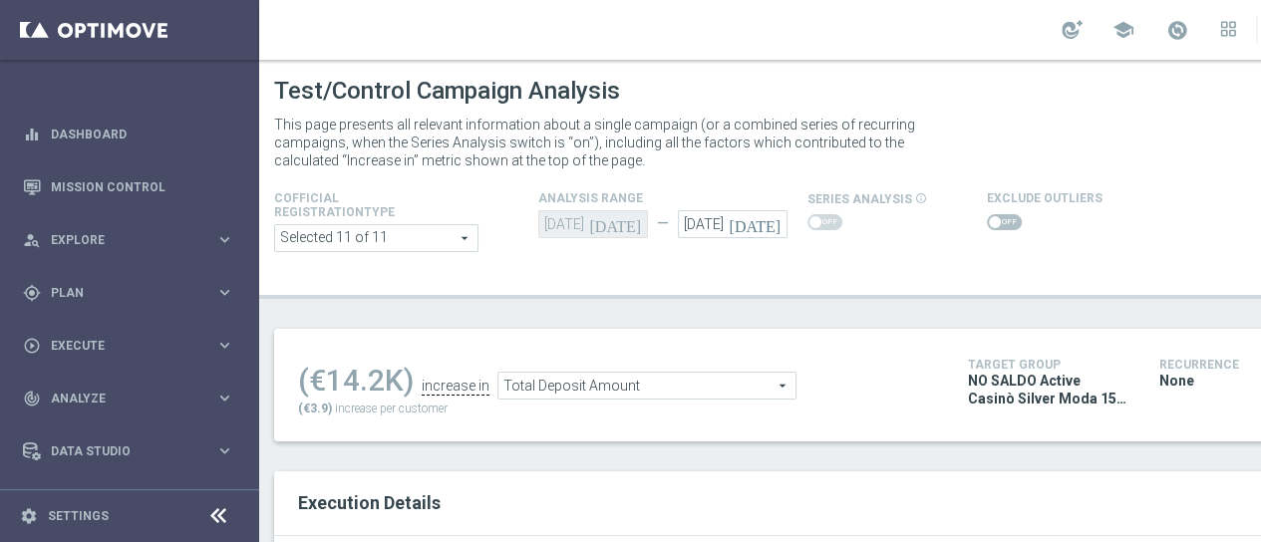
click at [733, 383] on span "Total Deposit Amount" at bounding box center [647, 386] width 297 height 26
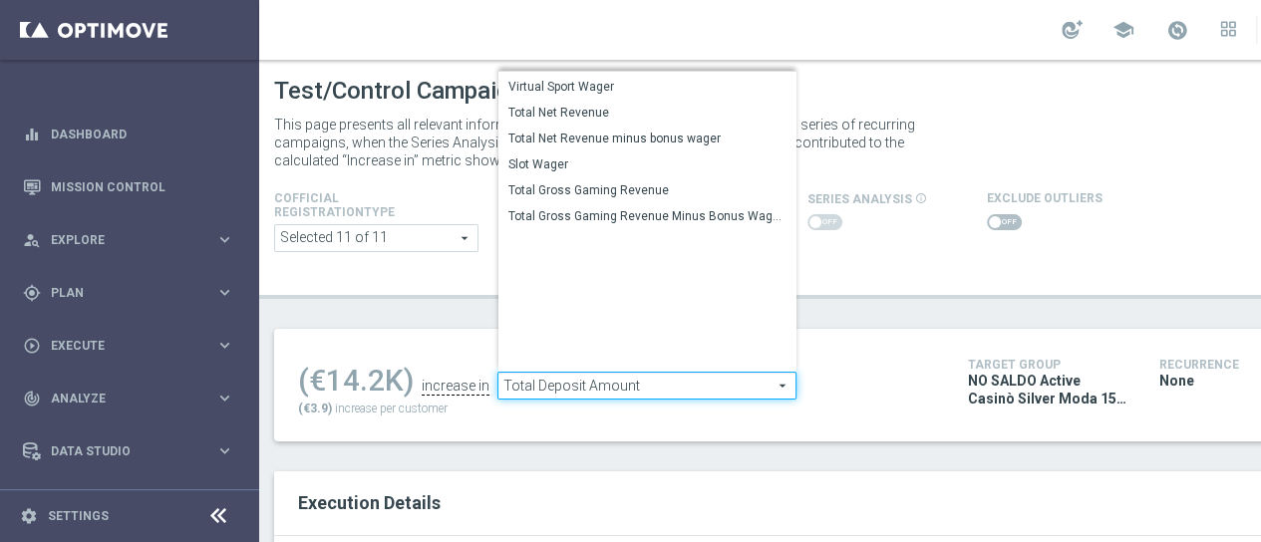
scroll to position [304, 0]
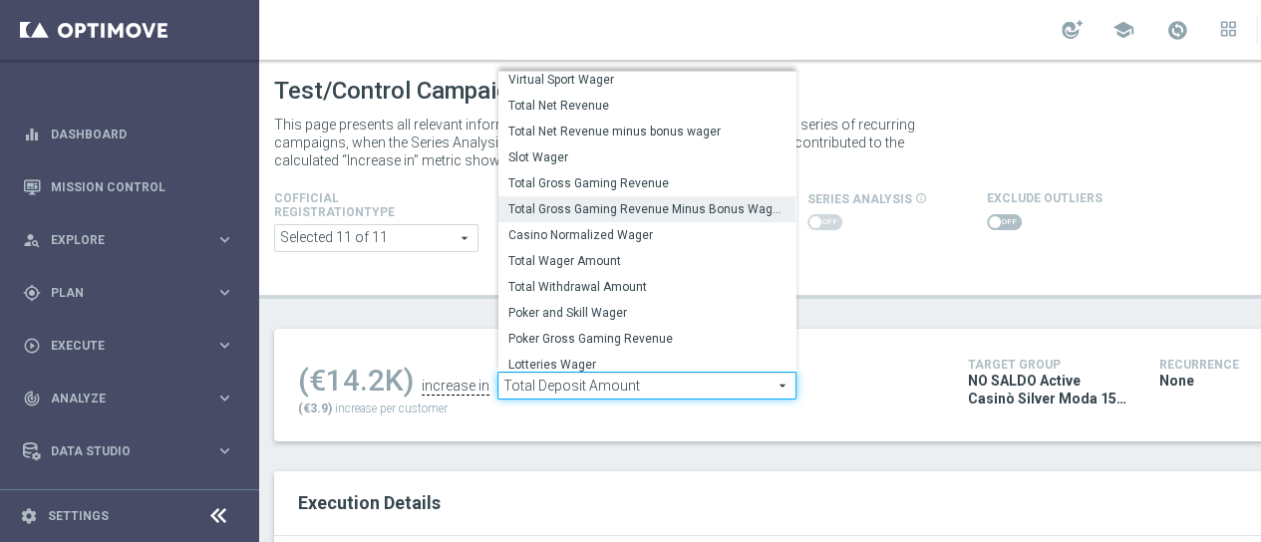
click at [722, 221] on label "Total Gross Gaming Revenue Minus Bonus Wagared" at bounding box center [647, 209] width 297 height 26
type input "Total Gross Gaming Revenue Minus Bonus Wagared"
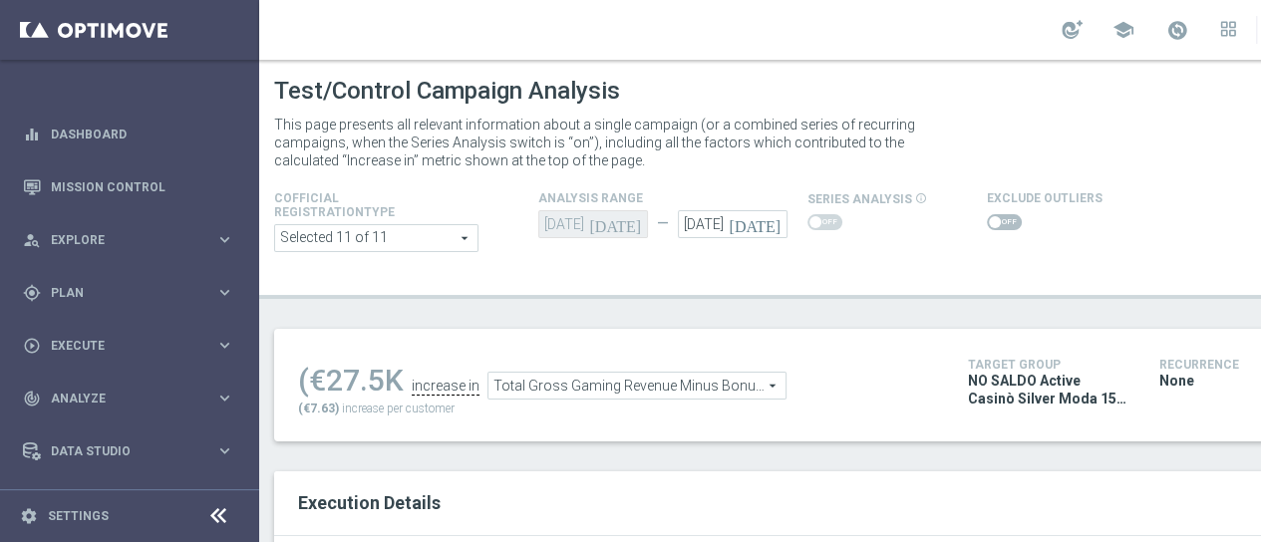
click at [813, 353] on ul "(€27.5K increase in Total Gross Gaming Revenue Minus Bonus Wagared Total Gross …" at bounding box center [618, 376] width 650 height 47
click at [1002, 218] on span at bounding box center [1004, 222] width 35 height 16
click at [1002, 218] on input "checkbox" at bounding box center [1004, 222] width 35 height 16
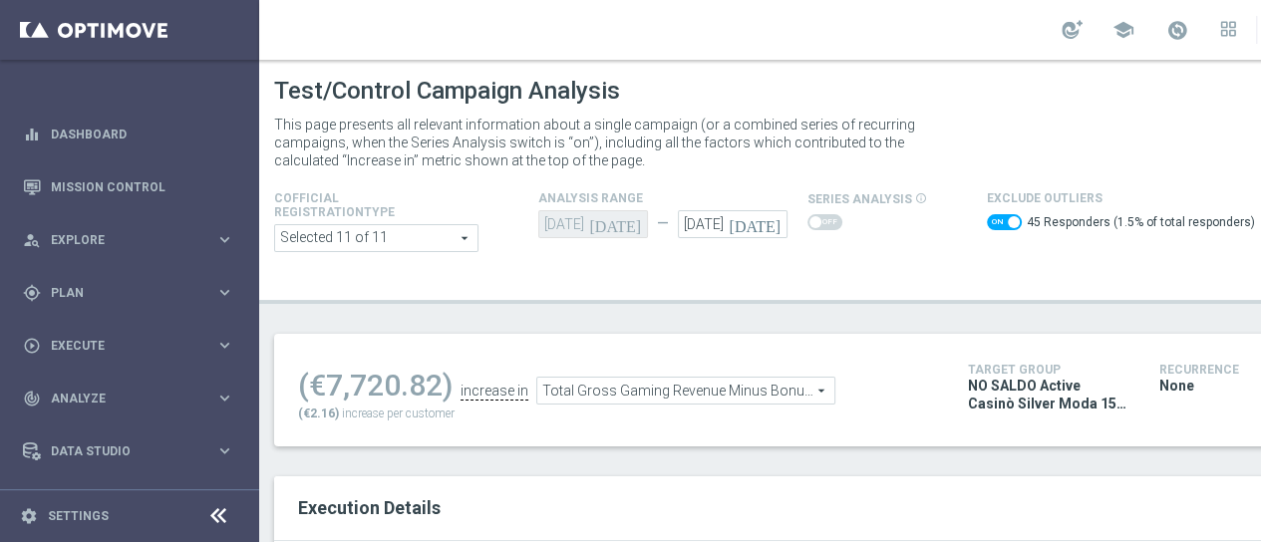
drag, startPoint x: 443, startPoint y: 394, endPoint x: 323, endPoint y: 392, distance: 119.7
click at [323, 392] on div "(€7,720.82)" at bounding box center [375, 386] width 155 height 36
copy div "7,720.82"
click at [795, 386] on span "Total Gross Gaming Revenue Minus Bonus Wagared" at bounding box center [685, 391] width 297 height 26
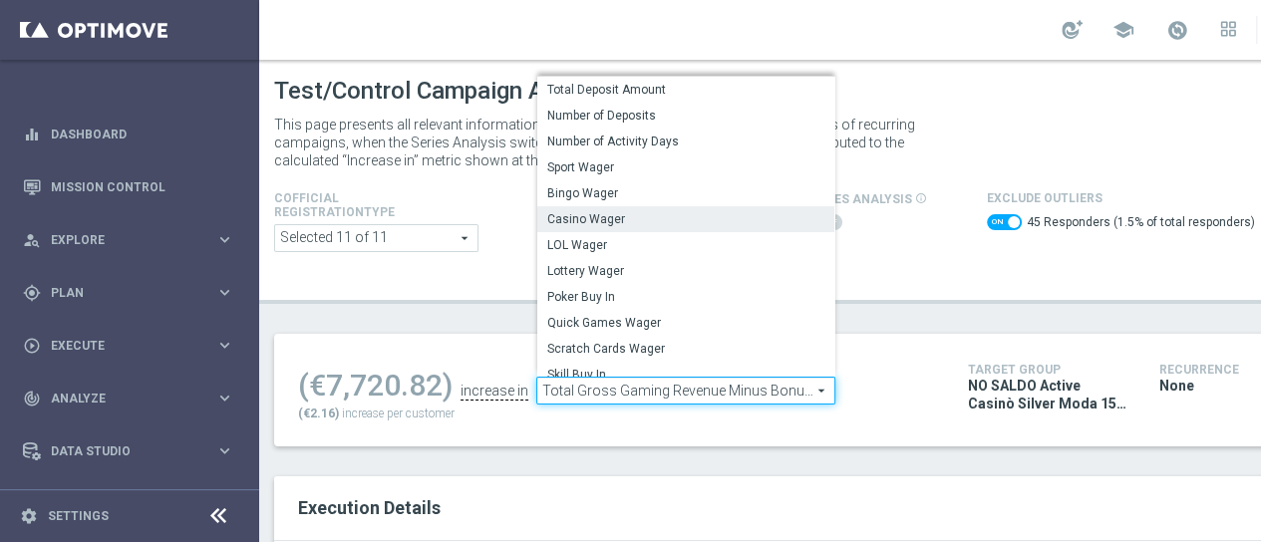
click at [768, 228] on label "Casino Wager" at bounding box center [685, 219] width 297 height 26
checkbox input "false"
type input "Casino Wager"
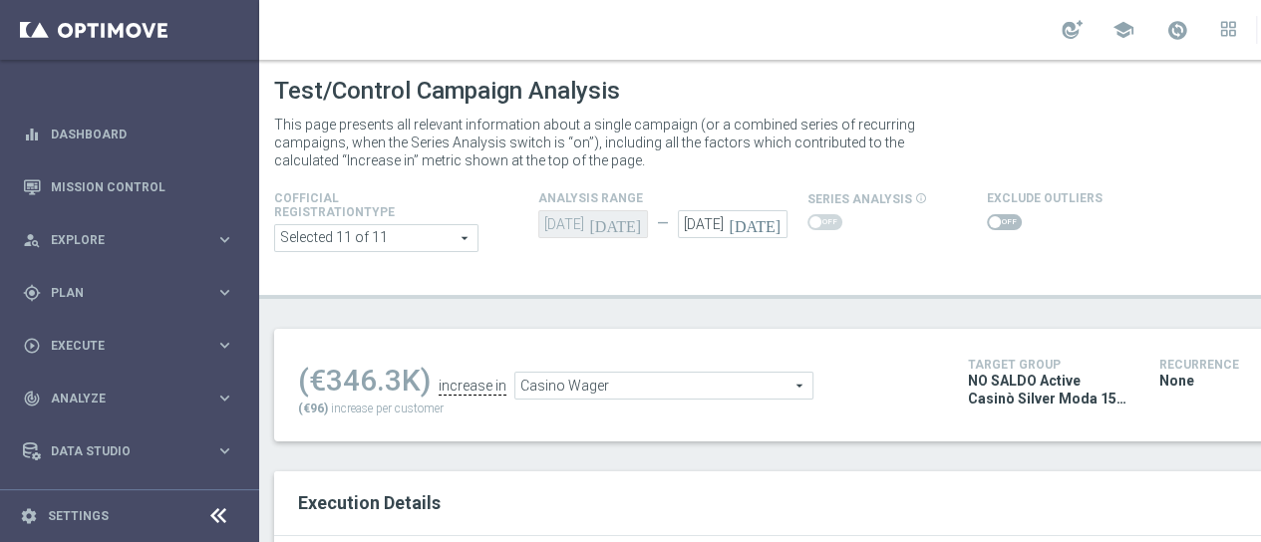
click at [999, 229] on span at bounding box center [1004, 222] width 35 height 16
click at [999, 229] on input "checkbox" at bounding box center [1004, 222] width 35 height 16
checkbox input "true"
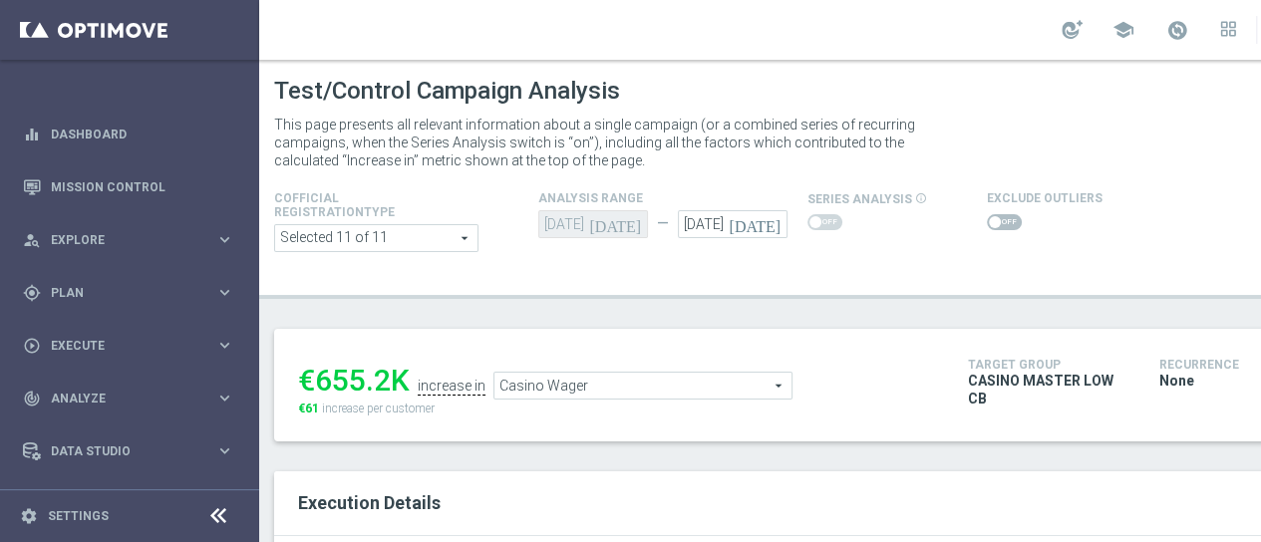
click at [997, 216] on span at bounding box center [1004, 222] width 35 height 16
click at [997, 216] on input "checkbox" at bounding box center [1004, 222] width 35 height 16
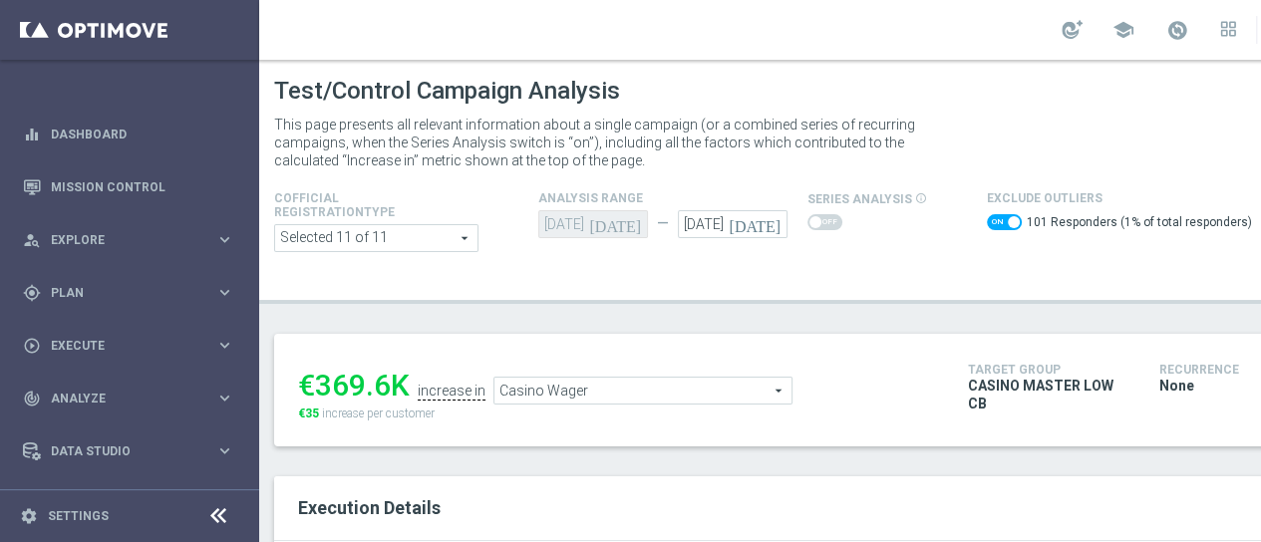
click at [997, 223] on span at bounding box center [1004, 222] width 35 height 16
click at [997, 223] on input "checkbox" at bounding box center [1004, 222] width 35 height 16
checkbox input "false"
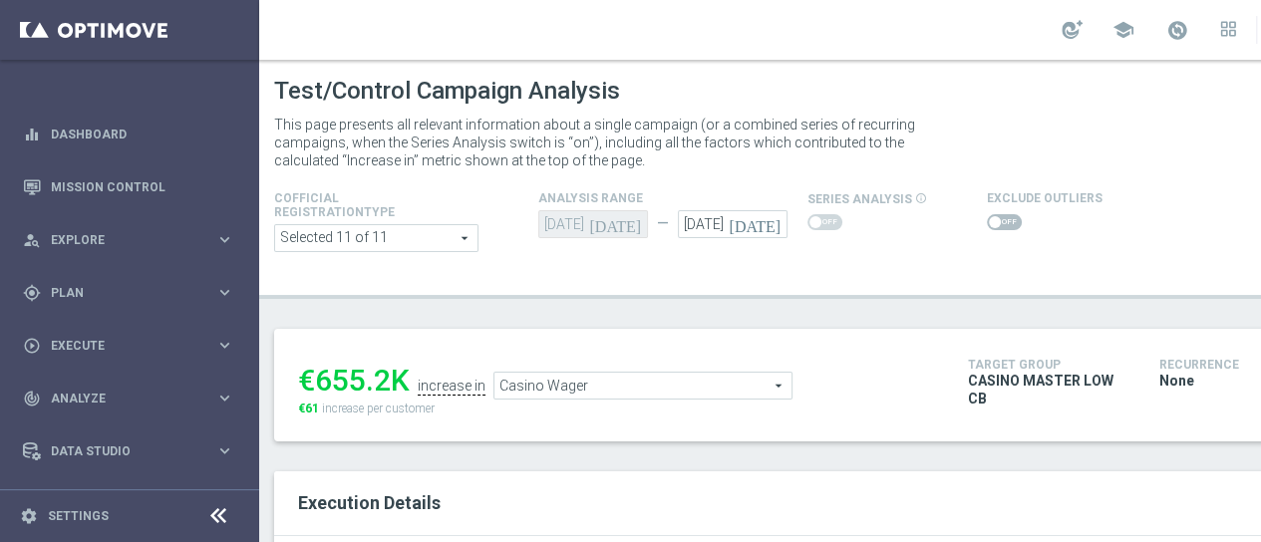
drag, startPoint x: 390, startPoint y: 379, endPoint x: 322, endPoint y: 373, distance: 68.1
click at [322, 373] on div "€655.2K" at bounding box center [354, 381] width 112 height 36
copy div "655.2"
click at [683, 368] on ul "€655.2K increase in Casino Wager Casino Wager arrow_drop_down search" at bounding box center [618, 376] width 650 height 47
click at [683, 376] on span "Casino Wager" at bounding box center [643, 386] width 297 height 26
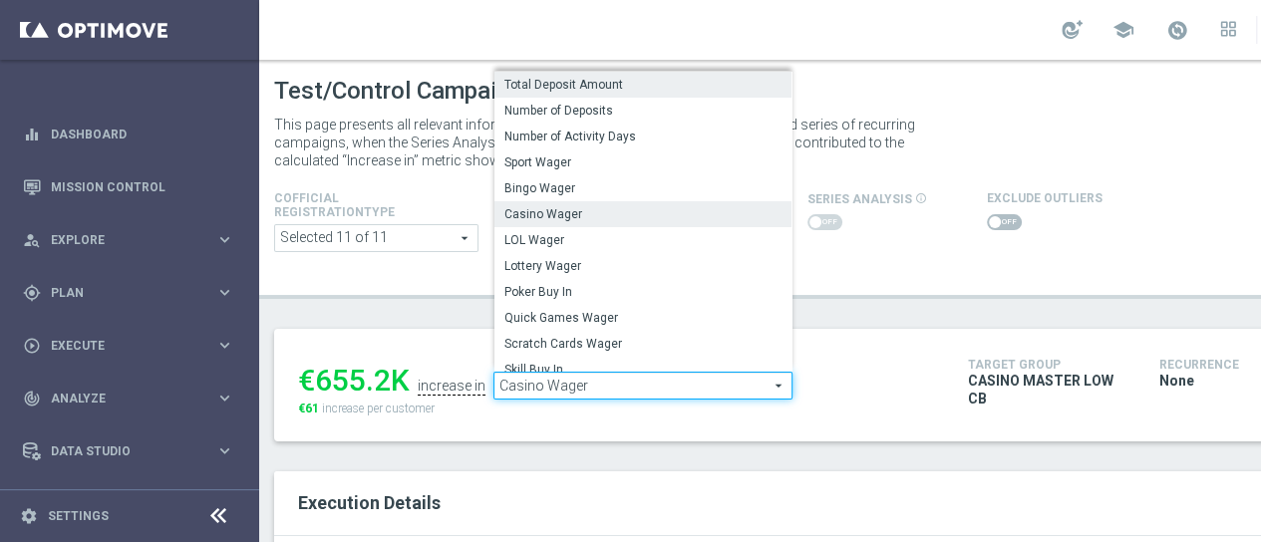
click at [728, 87] on span "Total Deposit Amount" at bounding box center [643, 85] width 277 height 16
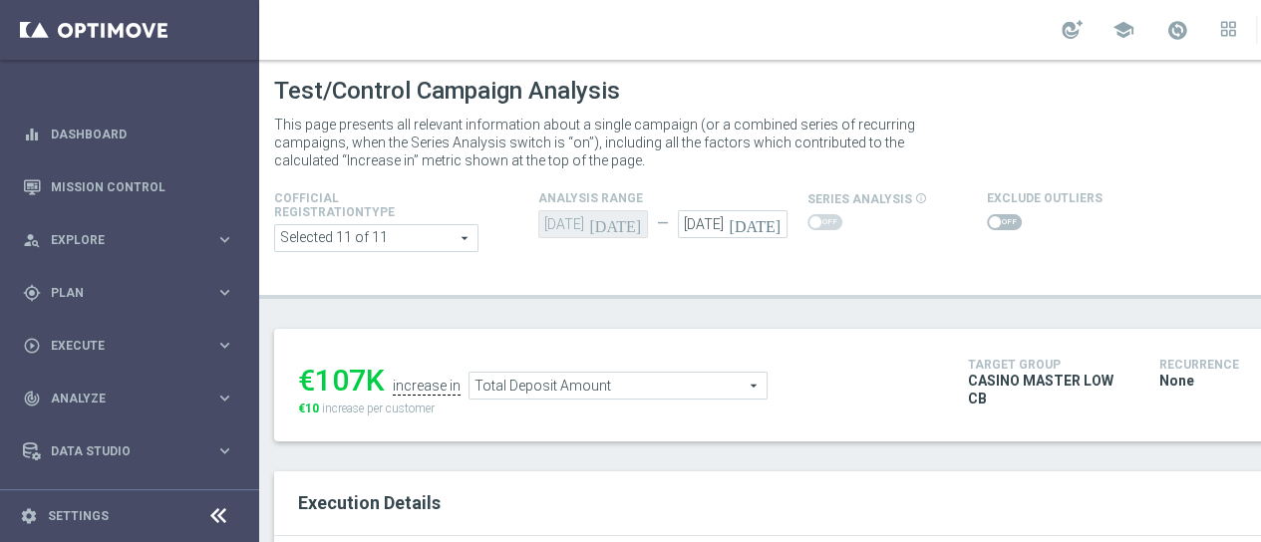
drag, startPoint x: 363, startPoint y: 378, endPoint x: 321, endPoint y: 381, distance: 42.0
click at [321, 381] on div "€107K" at bounding box center [341, 381] width 87 height 36
copy div "107"
click at [663, 394] on span "Total Deposit Amount" at bounding box center [618, 386] width 297 height 26
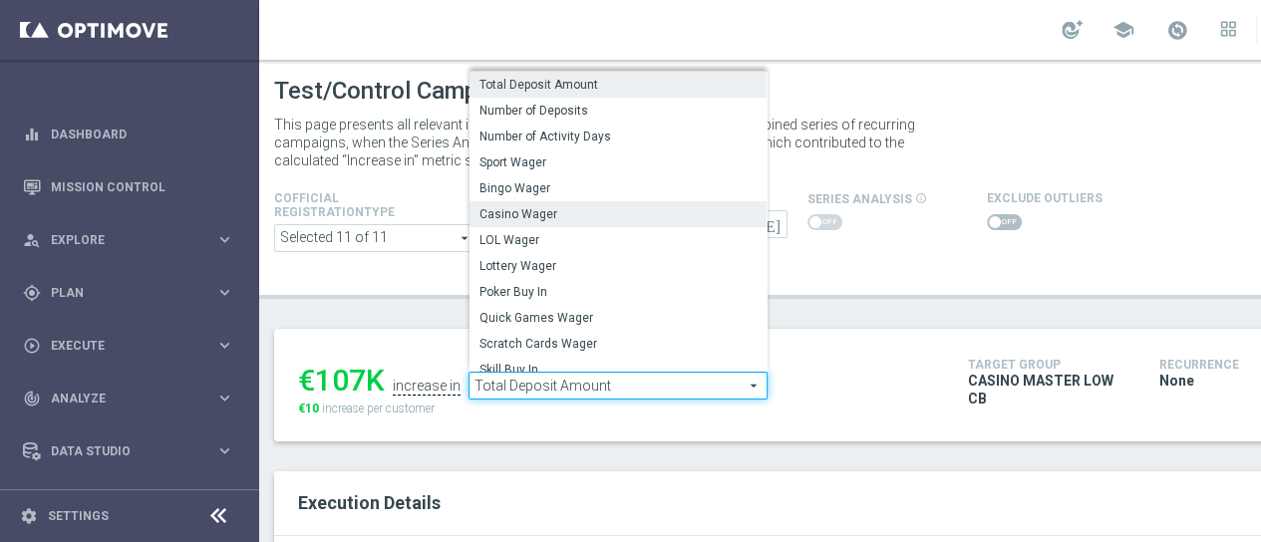
click at [678, 218] on span "Casino Wager" at bounding box center [618, 214] width 277 height 16
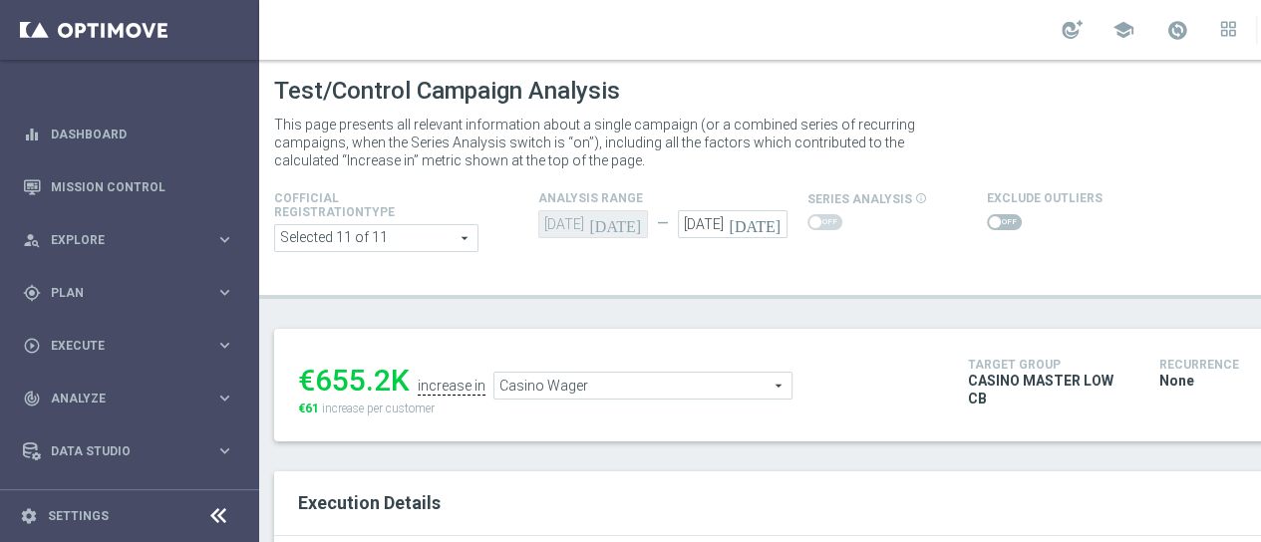
click at [735, 392] on span "Casino Wager" at bounding box center [643, 386] width 297 height 26
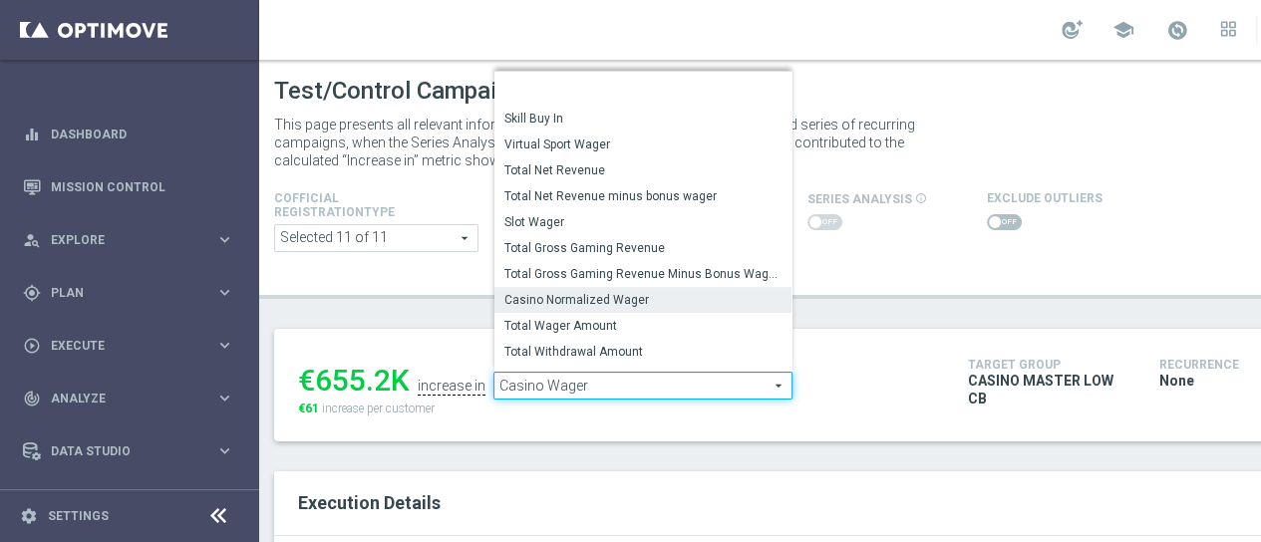
scroll to position [287, 0]
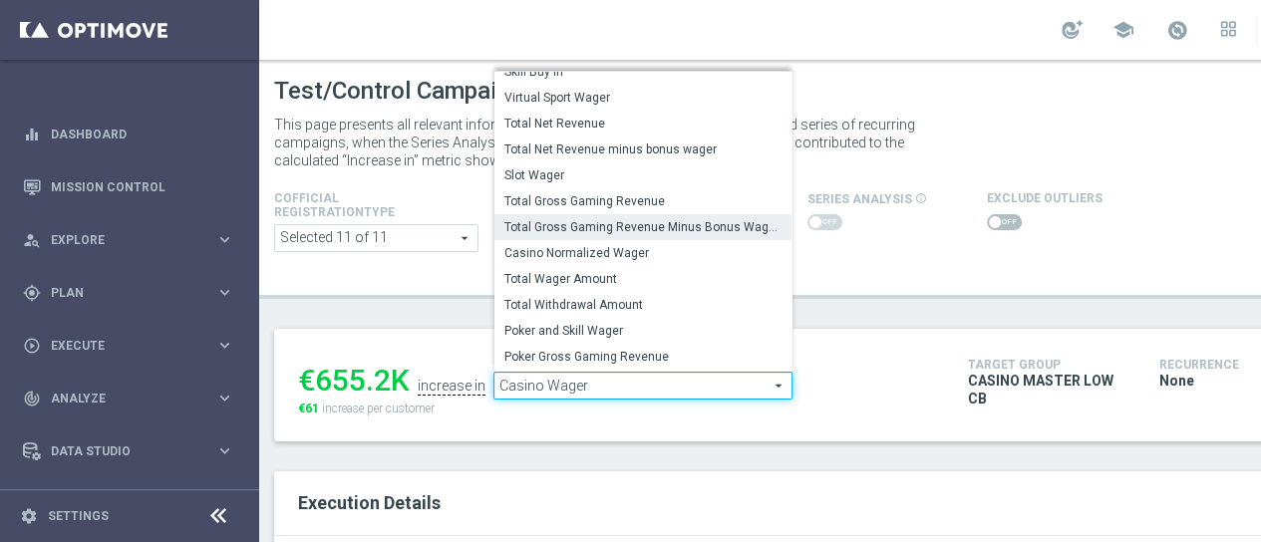
click at [747, 228] on span "Total Gross Gaming Revenue Minus Bonus Wagared" at bounding box center [643, 227] width 277 height 16
type input "Total Gross Gaming Revenue Minus Bonus Wagared"
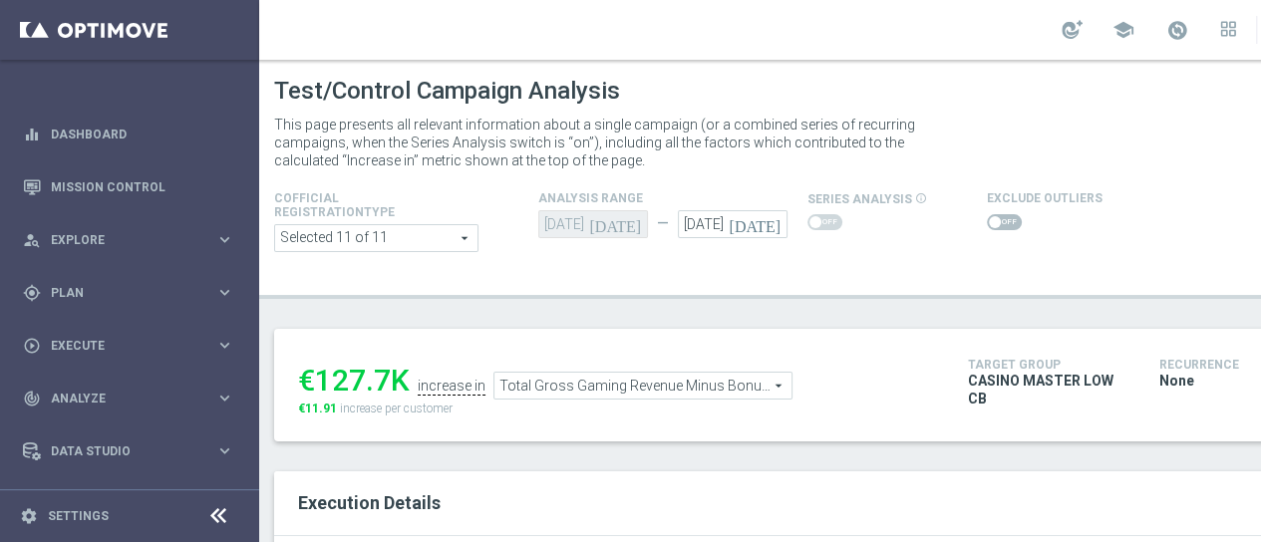
click at [999, 222] on span at bounding box center [1004, 222] width 35 height 16
click at [999, 222] on input "checkbox" at bounding box center [1004, 222] width 35 height 16
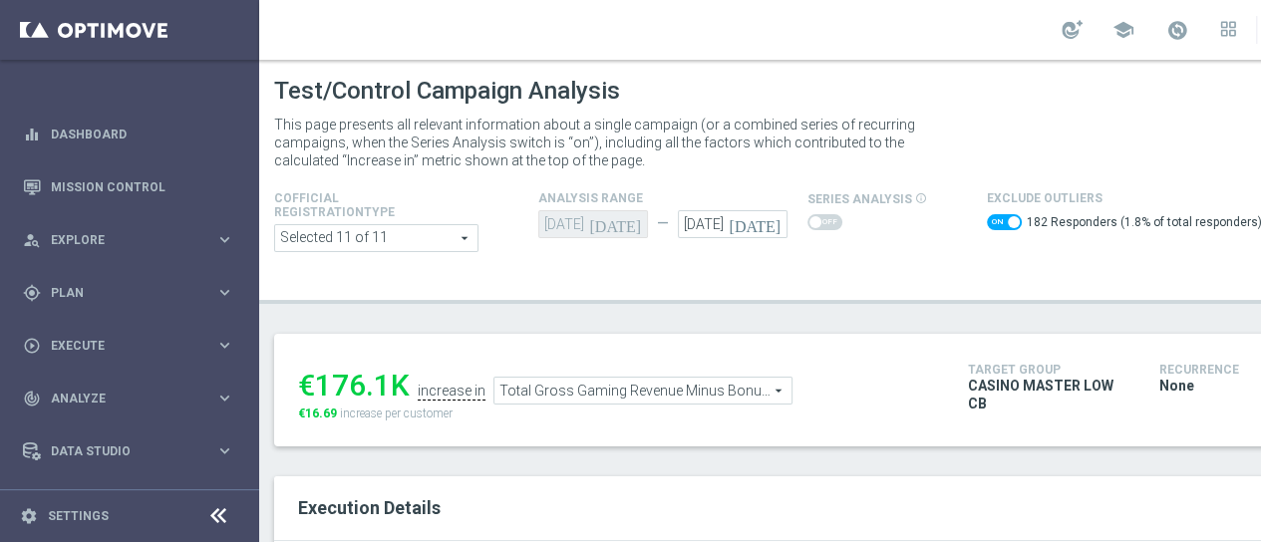
click at [995, 221] on span at bounding box center [1004, 222] width 35 height 16
click at [995, 221] on input "checkbox" at bounding box center [1004, 222] width 35 height 16
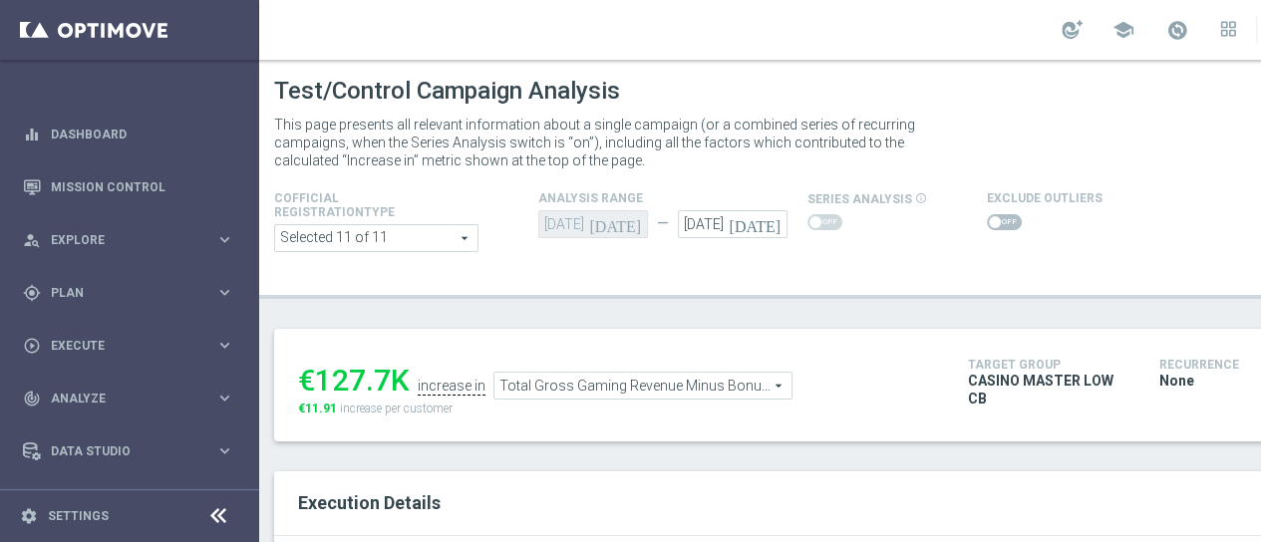
click at [1007, 221] on span at bounding box center [1004, 222] width 35 height 16
click at [1007, 221] on input "checkbox" at bounding box center [1004, 222] width 35 height 16
checkbox input "true"
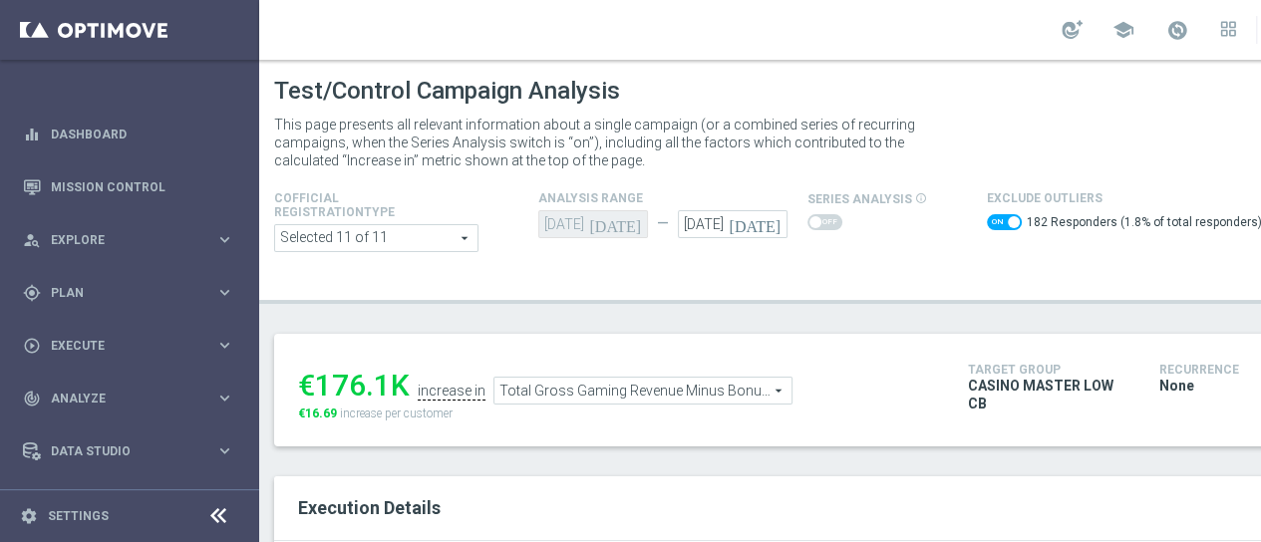
drag, startPoint x: 390, startPoint y: 388, endPoint x: 310, endPoint y: 393, distance: 79.9
click at [310, 393] on div "€176.1K" at bounding box center [354, 386] width 112 height 36
copy div "176.1"
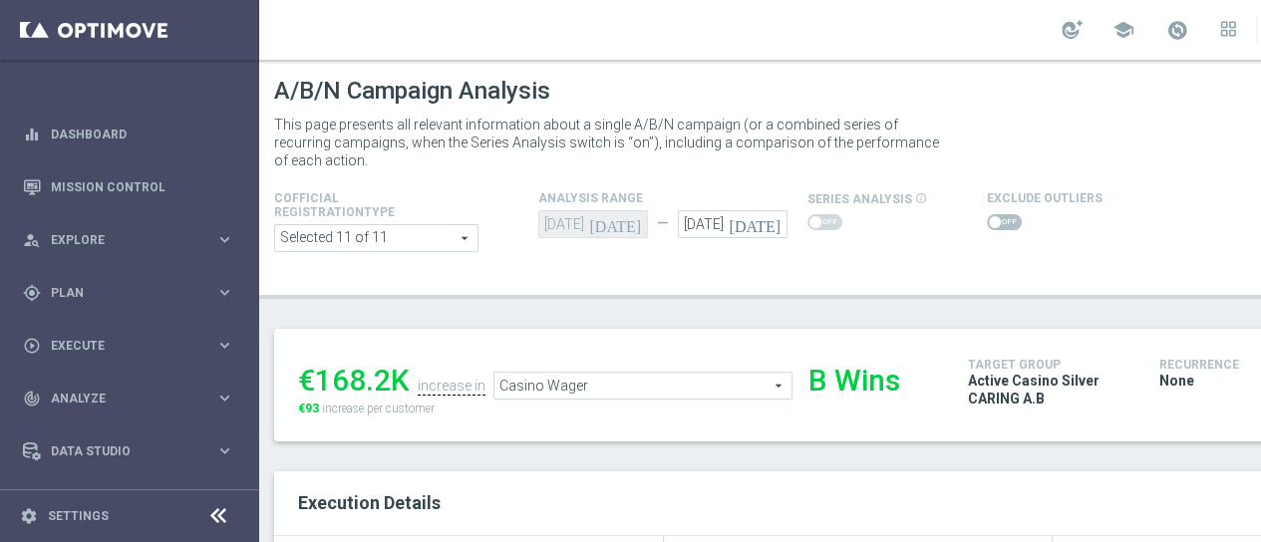
click at [1007, 214] on span at bounding box center [1004, 222] width 35 height 16
click at [1007, 214] on input "checkbox" at bounding box center [1004, 222] width 35 height 16
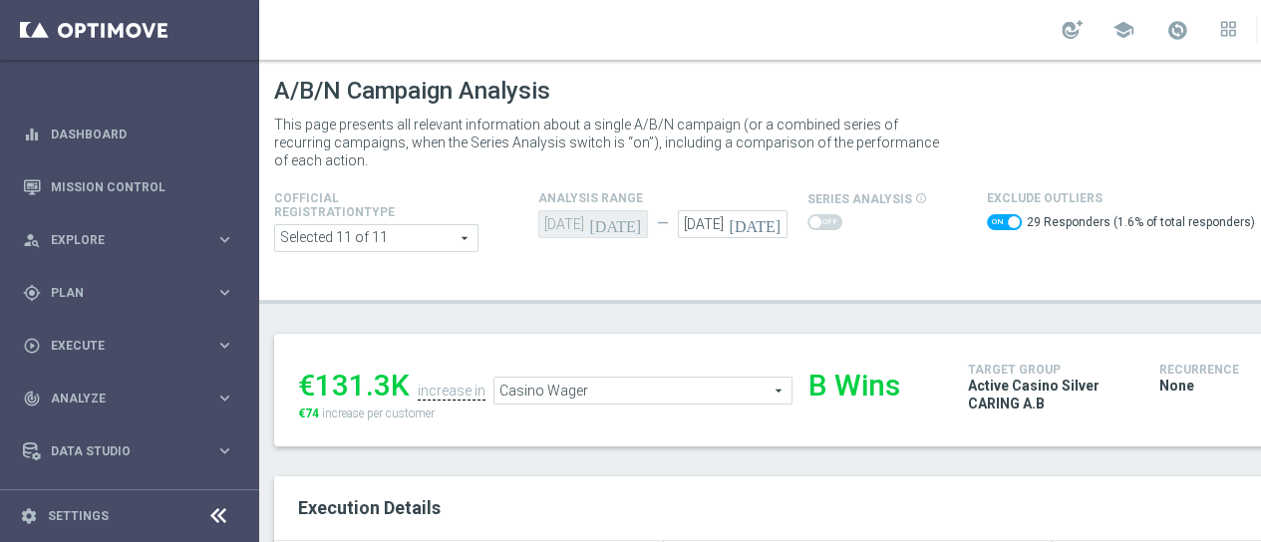
click at [994, 214] on span at bounding box center [1004, 222] width 35 height 16
click at [994, 214] on input "checkbox" at bounding box center [1004, 222] width 35 height 16
checkbox input "false"
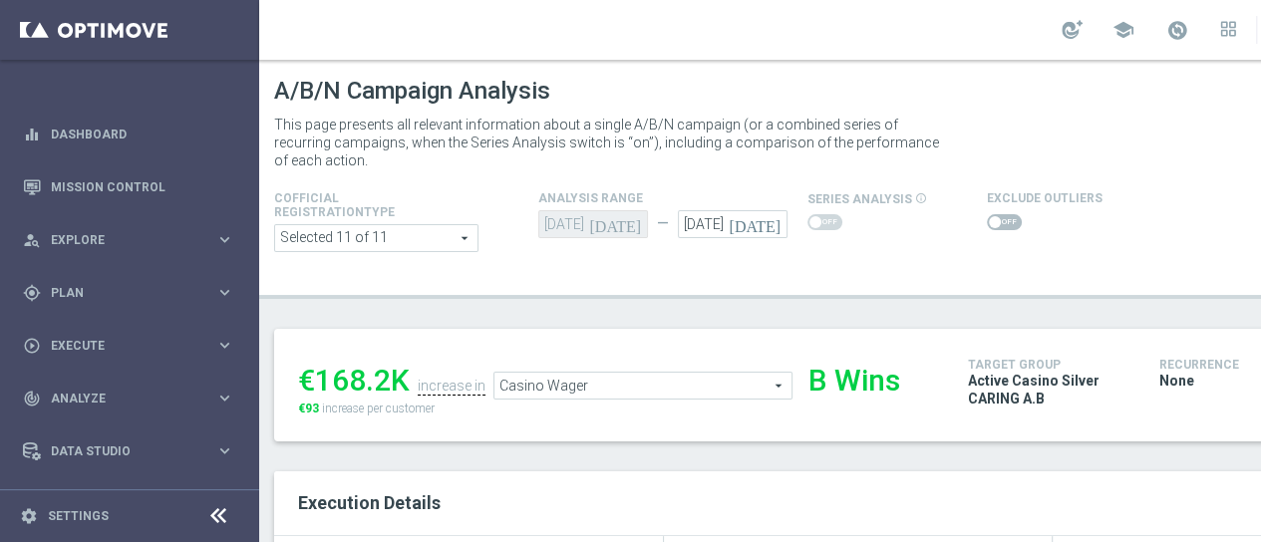
drag, startPoint x: 394, startPoint y: 372, endPoint x: 321, endPoint y: 370, distance: 72.8
click at [321, 370] on div "€168.2K" at bounding box center [354, 381] width 112 height 36
copy div "168.2"
click at [656, 369] on ul "€168.2K increase in Casino Wager Casino Wager arrow_drop_down search B Wins" at bounding box center [618, 376] width 650 height 47
click at [662, 386] on span "Casino Wager" at bounding box center [643, 386] width 297 height 26
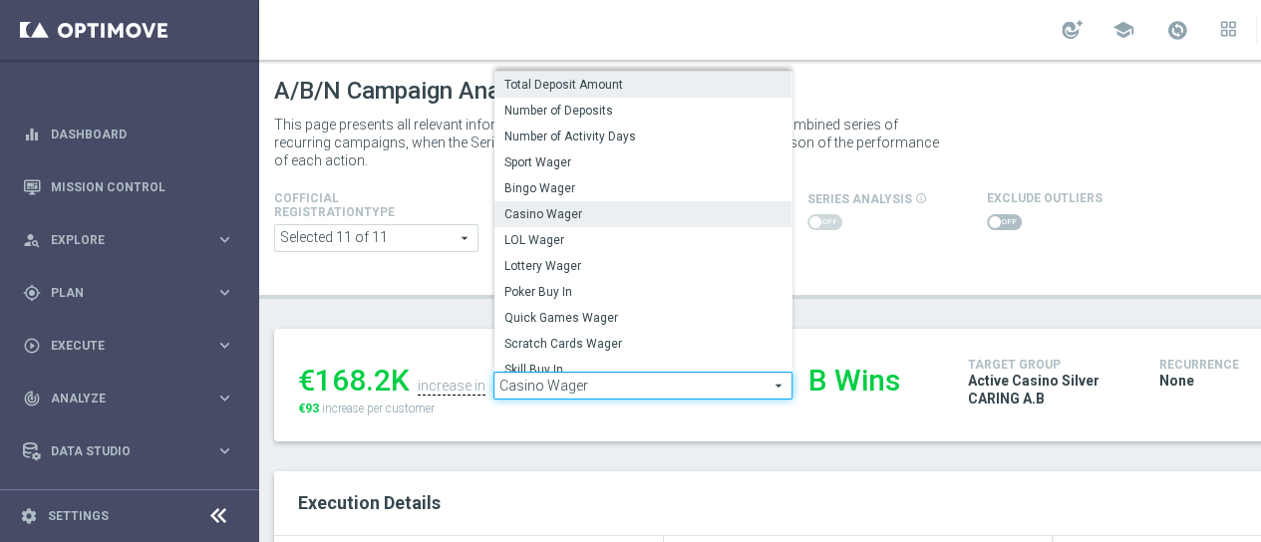
click at [753, 81] on span "Total Deposit Amount" at bounding box center [643, 85] width 277 height 16
type input "Total Deposit Amount"
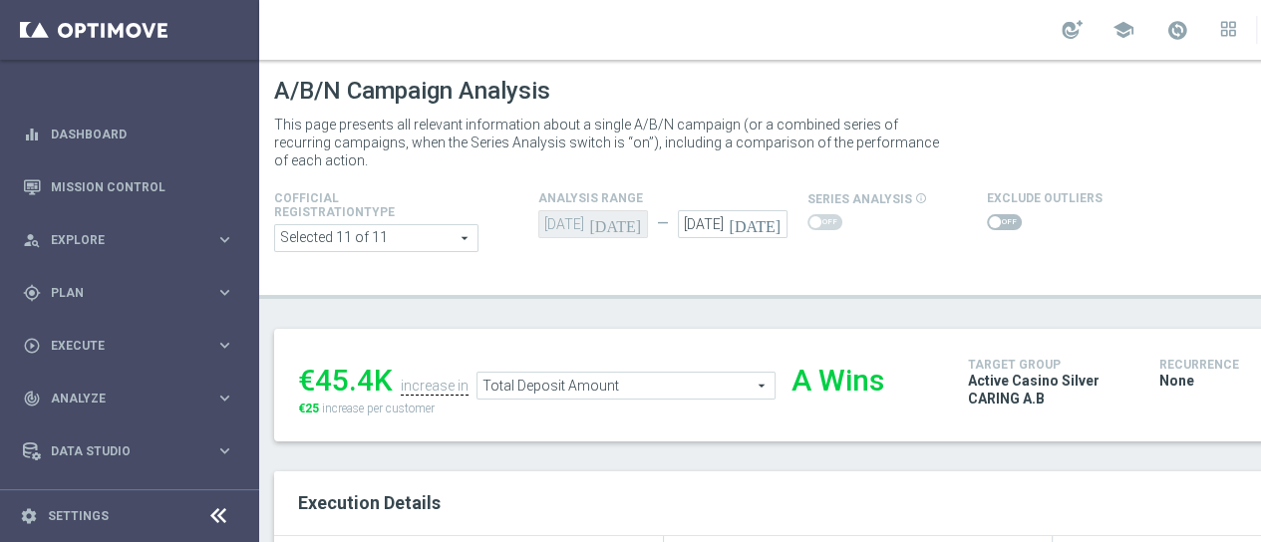
click at [997, 218] on span at bounding box center [1004, 222] width 35 height 16
click at [997, 218] on input "checkbox" at bounding box center [1004, 222] width 35 height 16
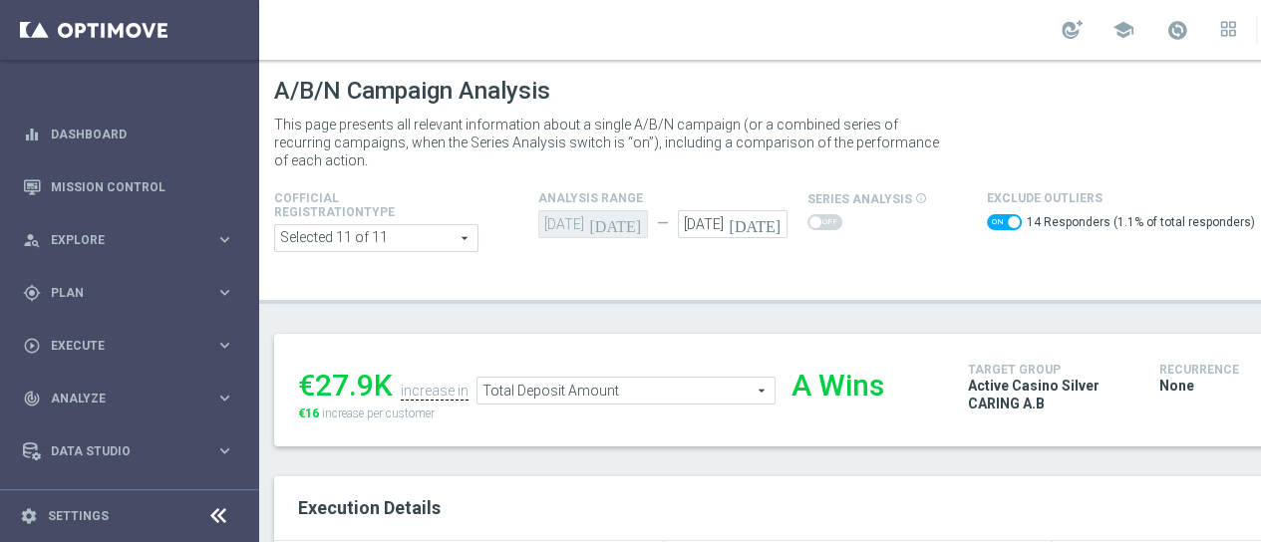
click at [987, 227] on span at bounding box center [1004, 222] width 35 height 16
click at [987, 227] on input "checkbox" at bounding box center [1004, 222] width 35 height 16
checkbox input "false"
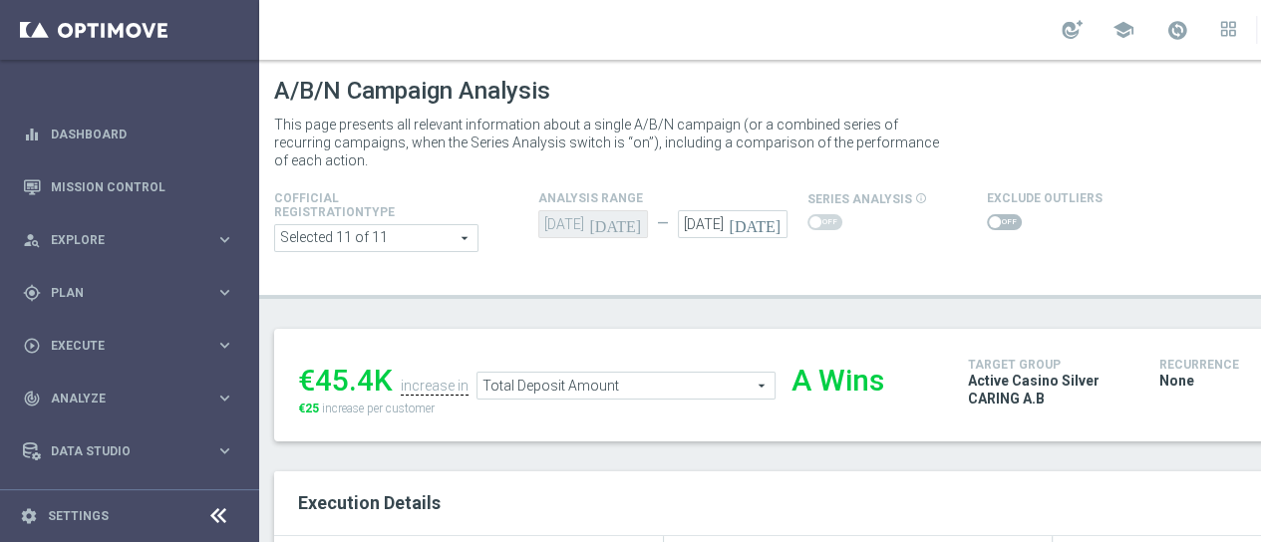
drag, startPoint x: 376, startPoint y: 381, endPoint x: 321, endPoint y: 384, distance: 54.9
click at [321, 384] on div "€45.4K" at bounding box center [345, 381] width 95 height 36
copy div "45.4"
click at [724, 392] on span "Total Deposit Amount" at bounding box center [626, 386] width 297 height 26
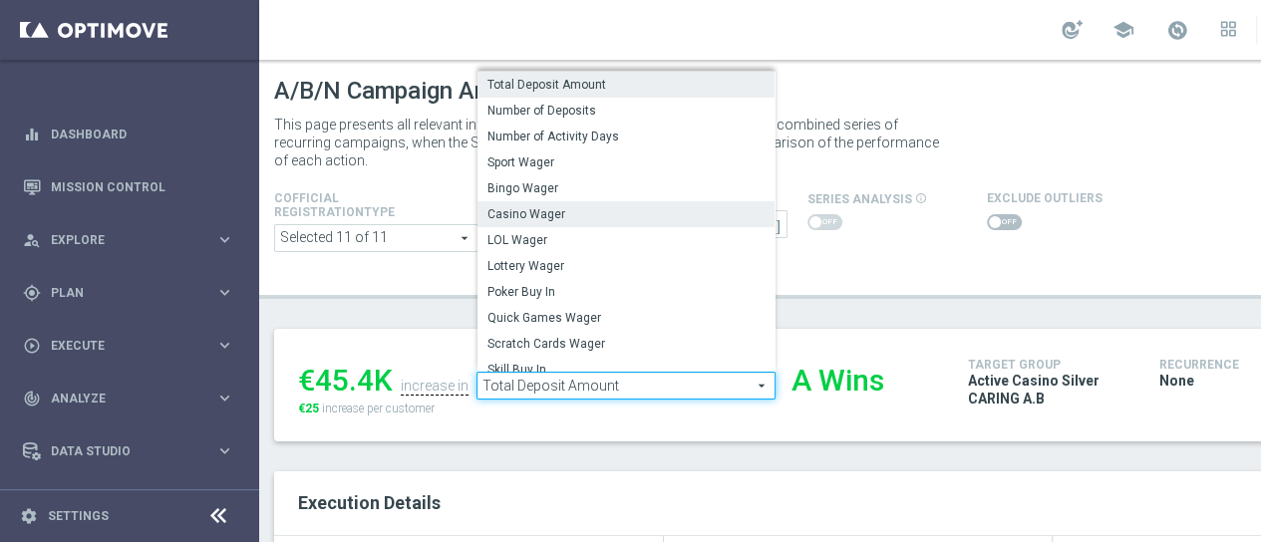
click at [736, 221] on span "Casino Wager" at bounding box center [626, 214] width 277 height 16
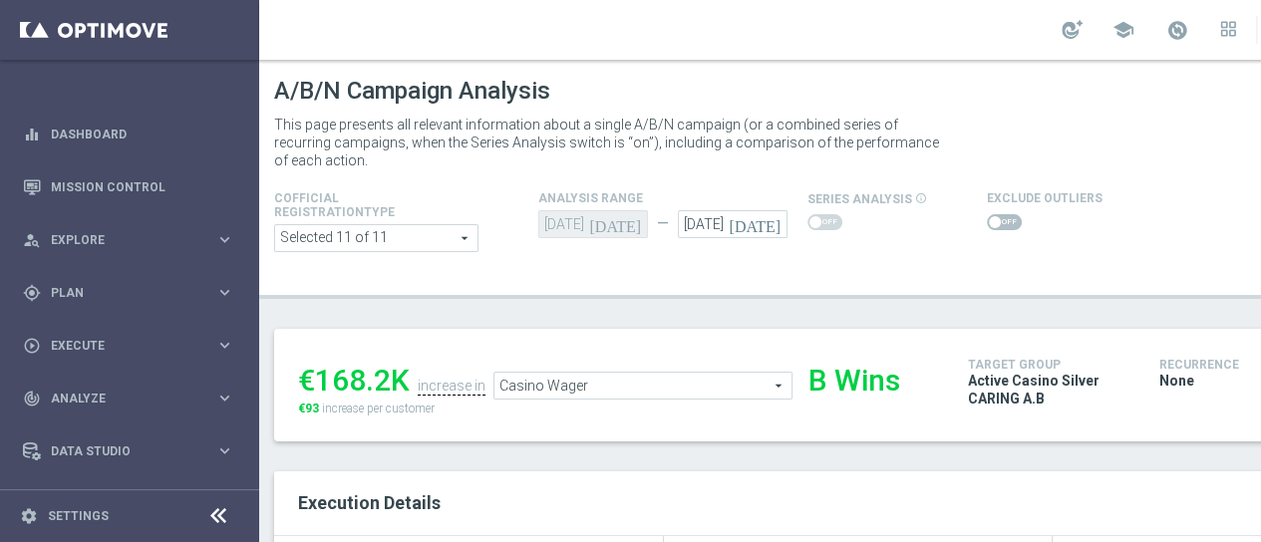
click at [690, 370] on ul "€168.2K increase in Casino Wager Casino Wager arrow_drop_down search B Wins" at bounding box center [618, 376] width 650 height 47
click at [694, 380] on span "Casino Wager" at bounding box center [643, 386] width 297 height 26
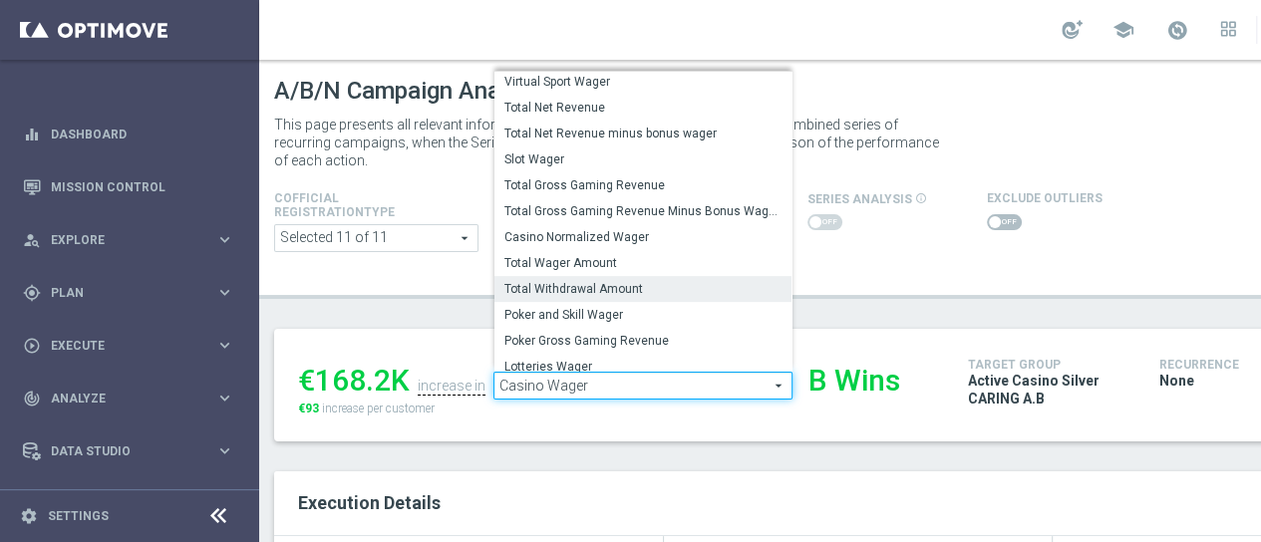
scroll to position [311, 0]
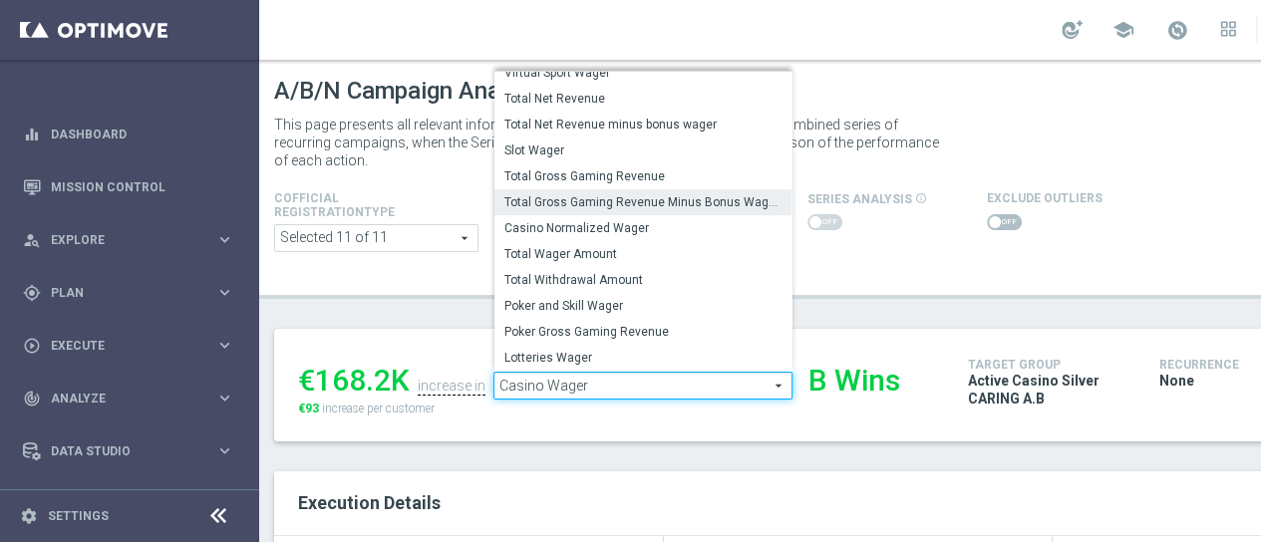
click at [702, 205] on span "Total Gross Gaming Revenue Minus Bonus Wagared" at bounding box center [643, 202] width 277 height 16
type input "Total Gross Gaming Revenue Minus Bonus Wagared"
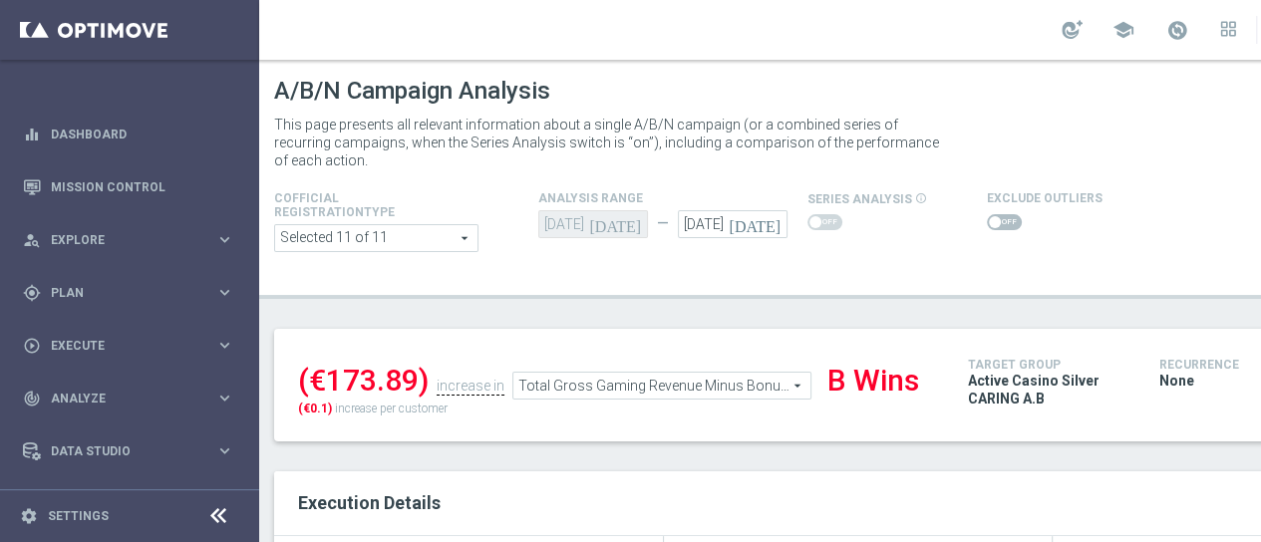
click at [989, 215] on span at bounding box center [1004, 222] width 35 height 16
click at [989, 215] on input "checkbox" at bounding box center [1004, 222] width 35 height 16
checkbox input "true"
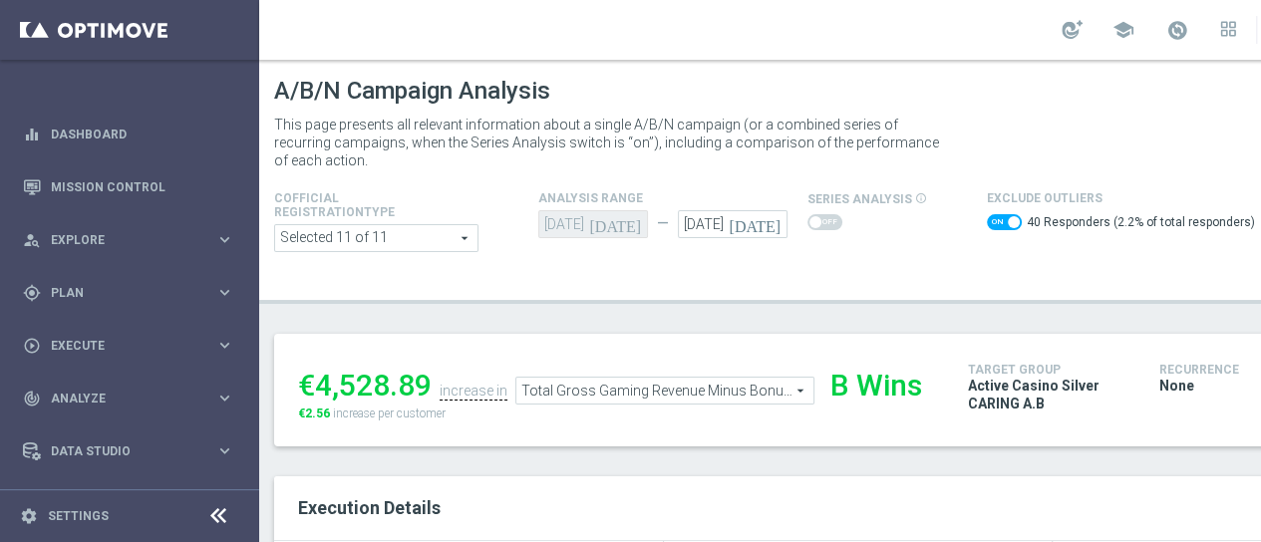
drag, startPoint x: 434, startPoint y: 378, endPoint x: 321, endPoint y: 398, distance: 114.4
click at [321, 398] on ul "€4,528.89 increase in Total Gross Gaming Revenue Minus Bonus Wagared Total Gros…" at bounding box center [618, 381] width 650 height 47
click at [335, 396] on div "€4,528.89" at bounding box center [365, 386] width 134 height 36
drag, startPoint x: 321, startPoint y: 391, endPoint x: 425, endPoint y: 381, distance: 104.2
click at [425, 381] on div "€4,528.89" at bounding box center [365, 386] width 134 height 36
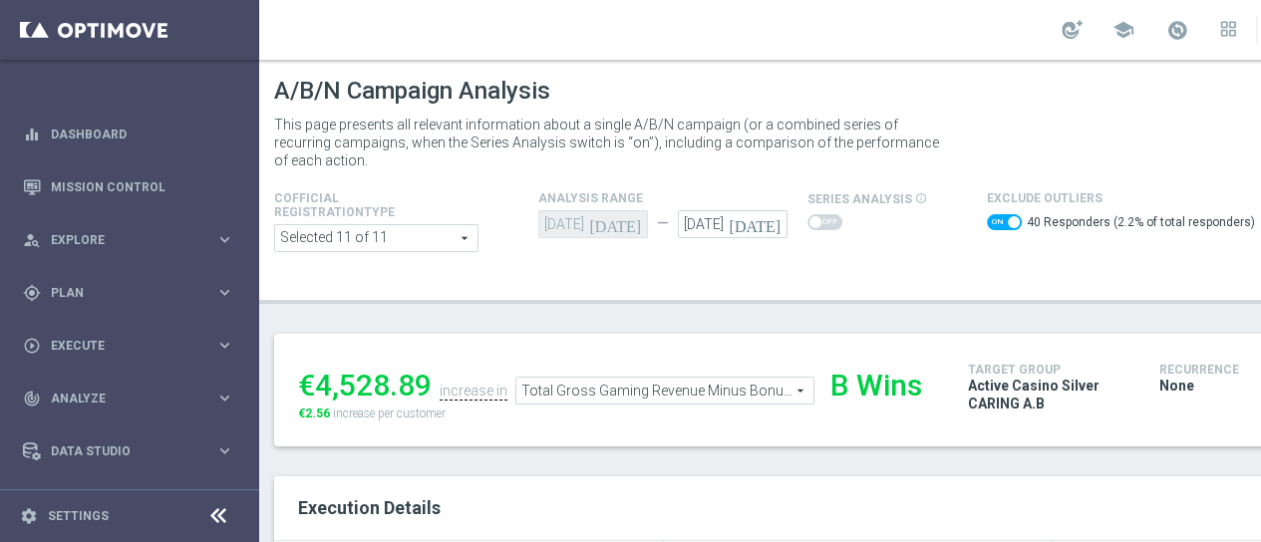
copy div "4,528.89"
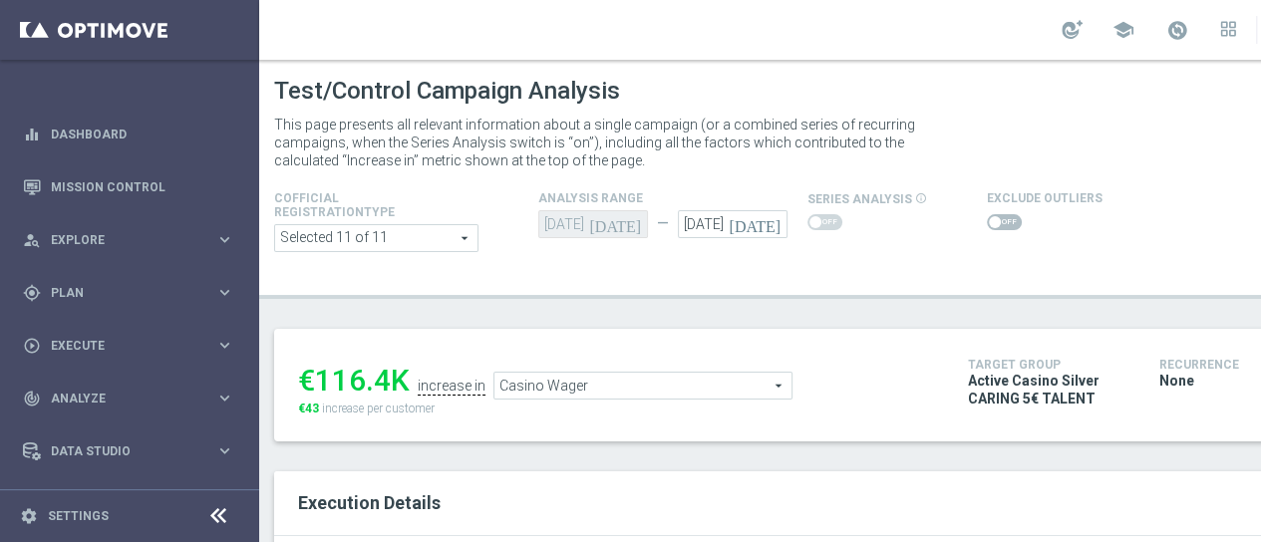
click at [1006, 208] on div "Exclude Outliers" at bounding box center [1045, 210] width 116 height 48
click at [1006, 216] on span at bounding box center [1004, 222] width 35 height 16
click at [1006, 216] on input "checkbox" at bounding box center [1004, 222] width 35 height 16
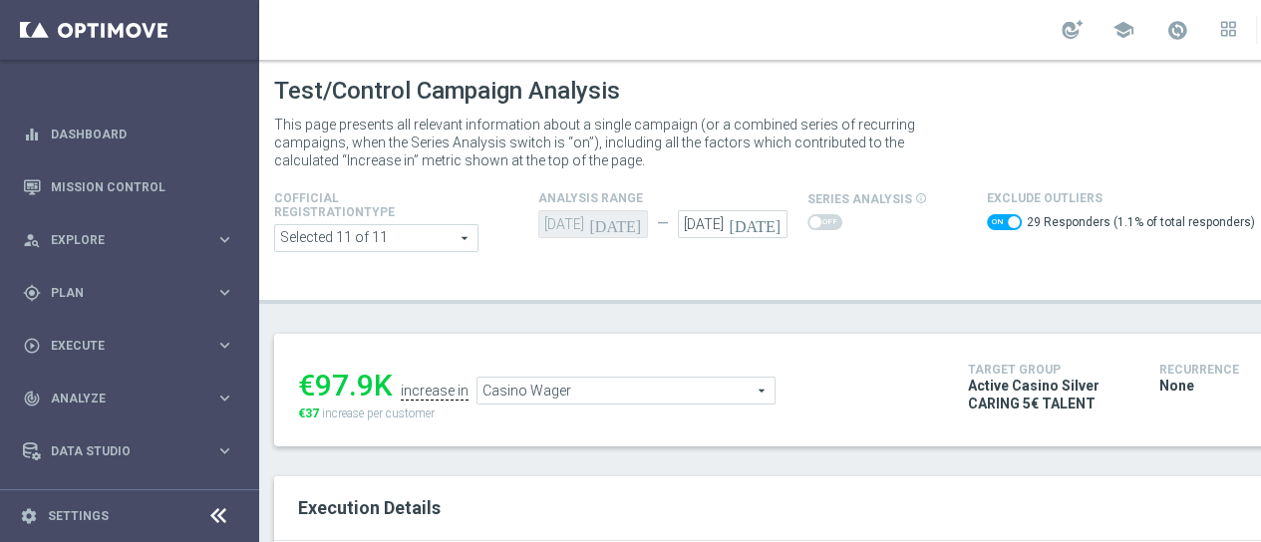
click at [1001, 224] on label at bounding box center [1004, 222] width 35 height 16
click at [995, 220] on span at bounding box center [1004, 222] width 35 height 16
click at [995, 220] on input "checkbox" at bounding box center [1004, 222] width 35 height 16
checkbox input "false"
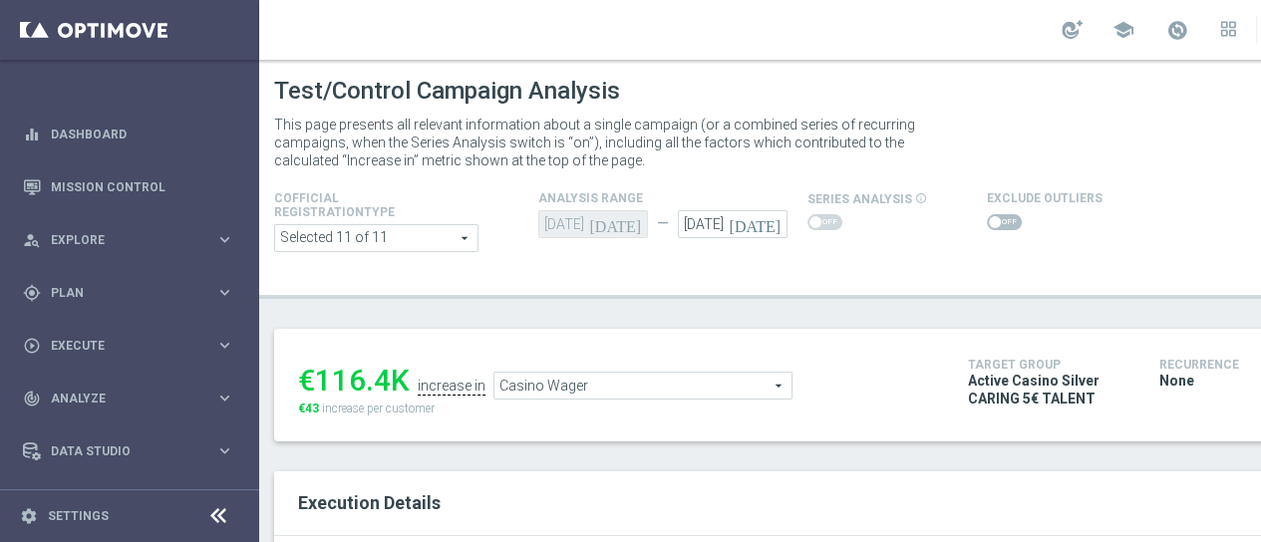
drag, startPoint x: 394, startPoint y: 378, endPoint x: 323, endPoint y: 378, distance: 70.8
click at [323, 378] on div "€116.4K" at bounding box center [354, 381] width 112 height 36
copy div "116.4"
click at [612, 373] on span "Casino Wager" at bounding box center [643, 386] width 297 height 26
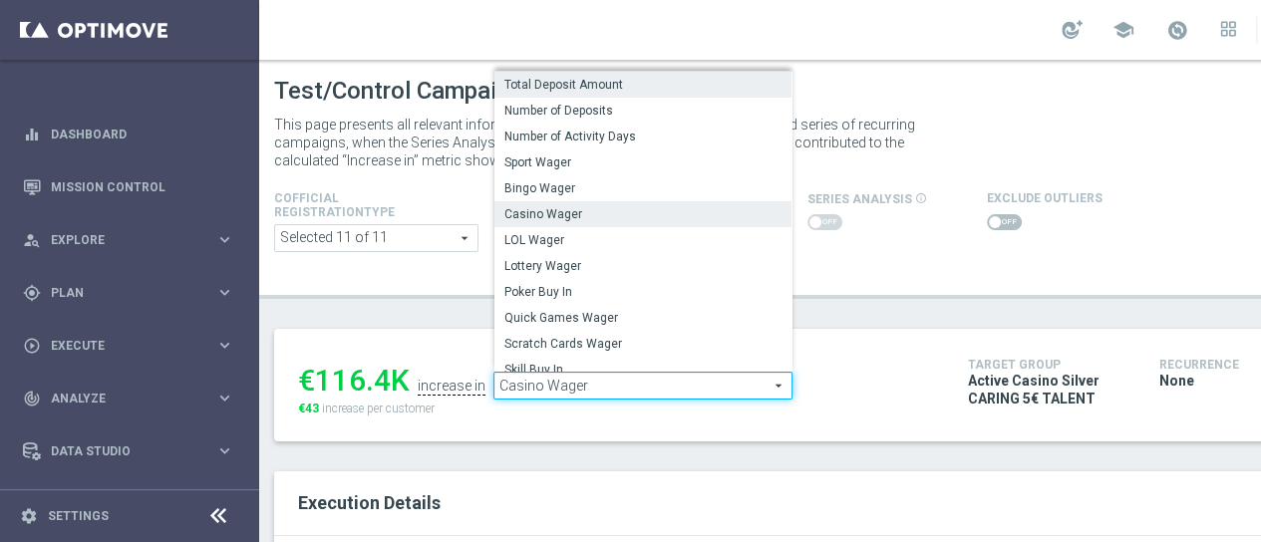
click at [750, 77] on span "Total Deposit Amount" at bounding box center [643, 85] width 277 height 16
type input "Total Deposit Amount"
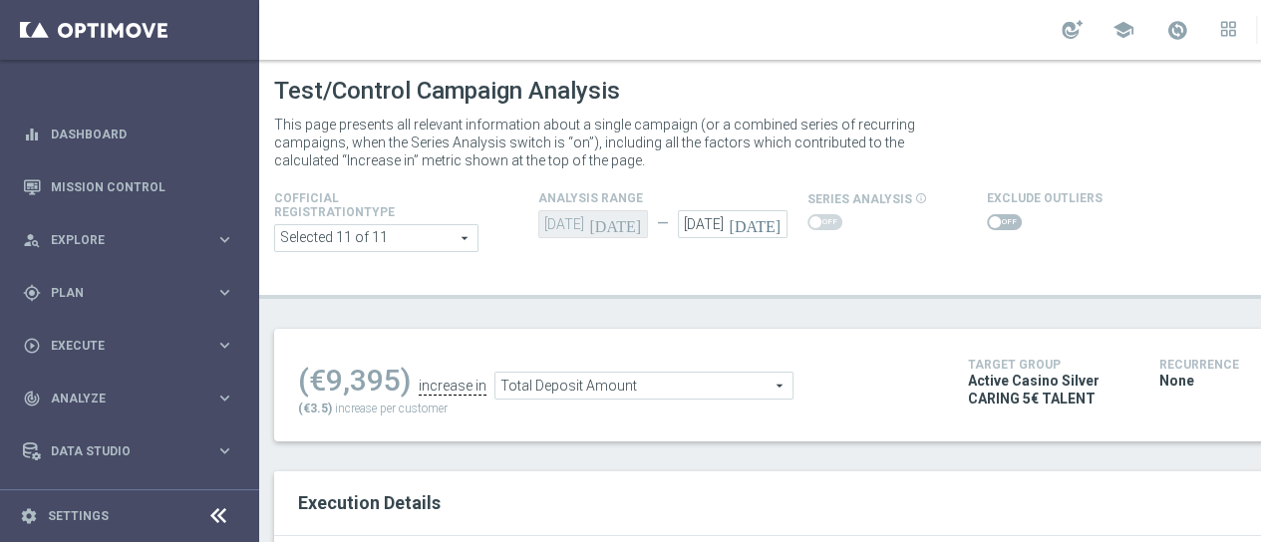
click at [1003, 214] on span at bounding box center [1004, 222] width 35 height 16
click at [1003, 214] on input "checkbox" at bounding box center [1004, 222] width 35 height 16
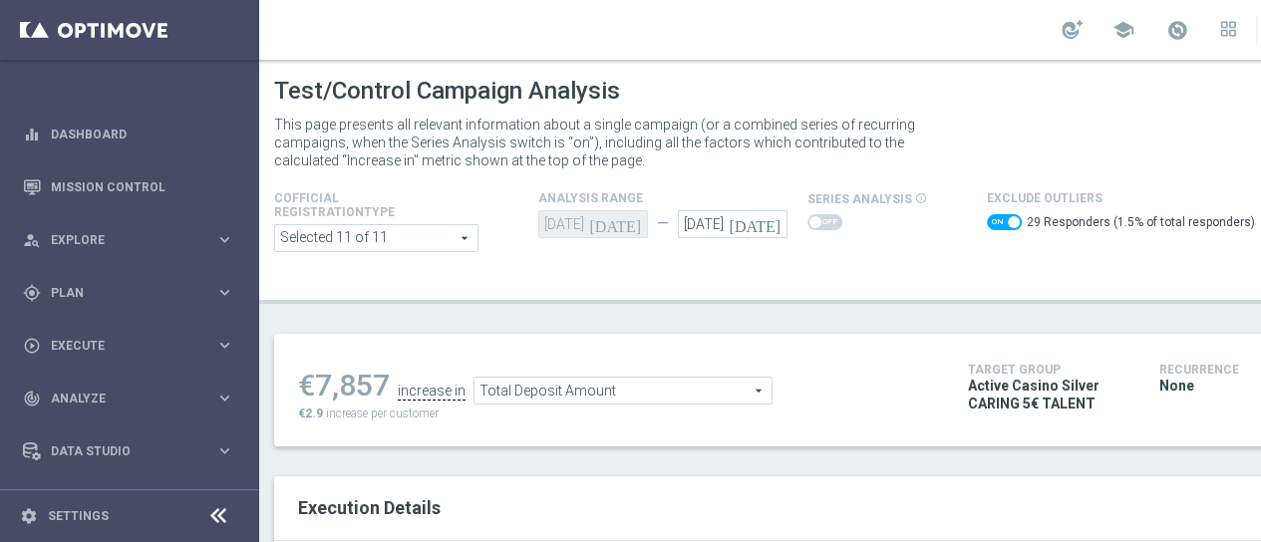
click at [993, 214] on span at bounding box center [1004, 222] width 35 height 16
click at [993, 214] on input "checkbox" at bounding box center [1004, 222] width 35 height 16
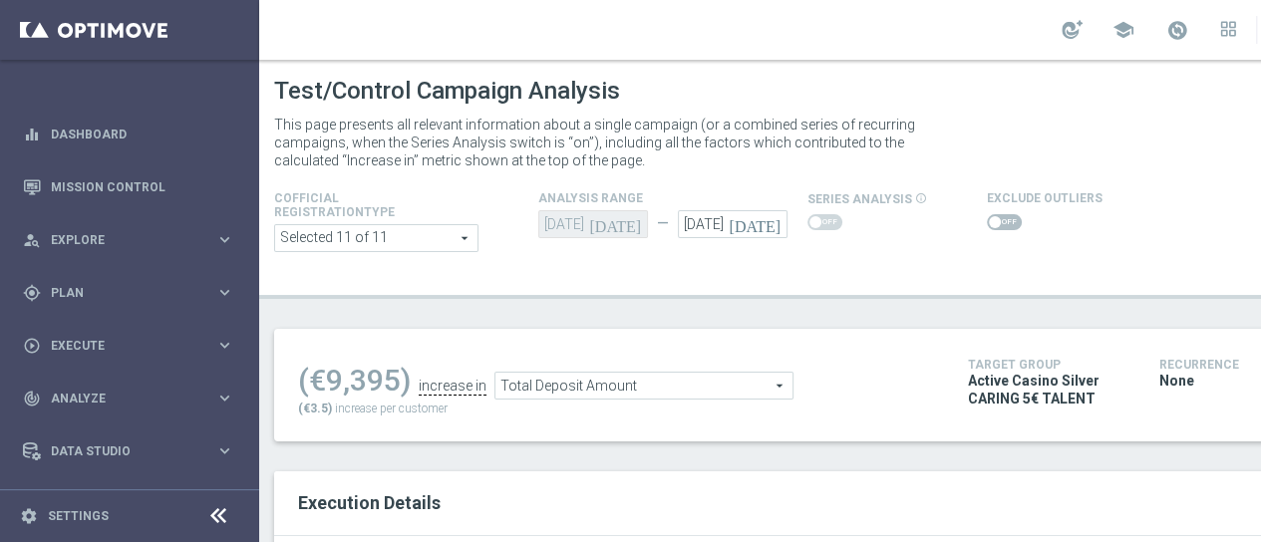
click at [991, 216] on span at bounding box center [995, 222] width 12 height 12
click at [991, 214] on input "checkbox" at bounding box center [1004, 222] width 35 height 16
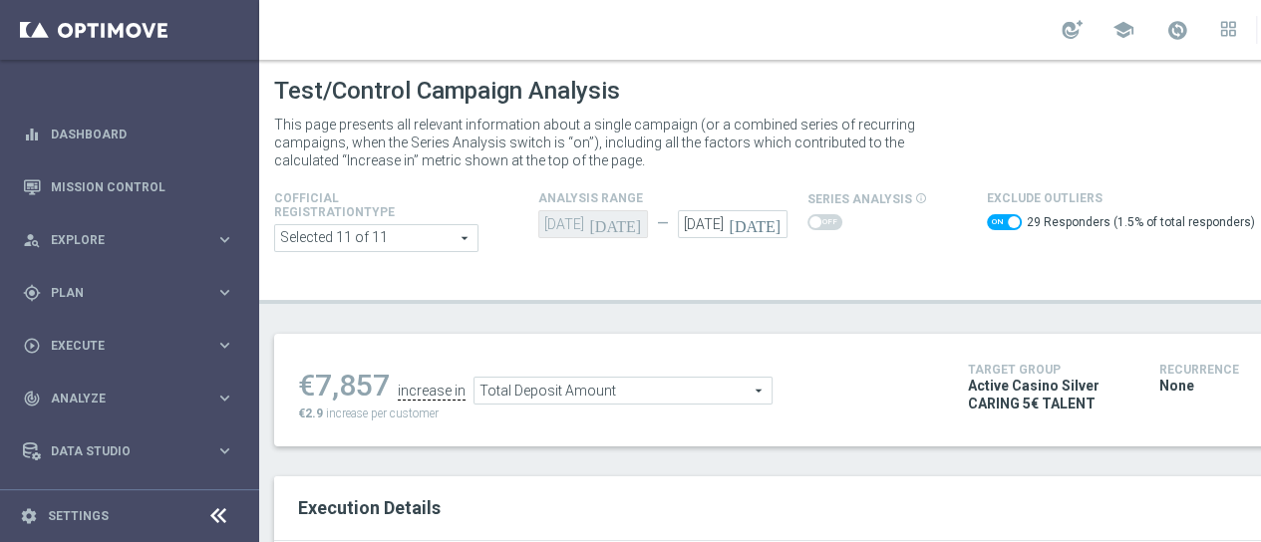
drag, startPoint x: 387, startPoint y: 368, endPoint x: 316, endPoint y: 372, distance: 70.9
click at [316, 372] on div "€7,857" at bounding box center [344, 386] width 92 height 36
copy div "7,857"
click at [598, 378] on span "Total Deposit Amount" at bounding box center [623, 391] width 297 height 26
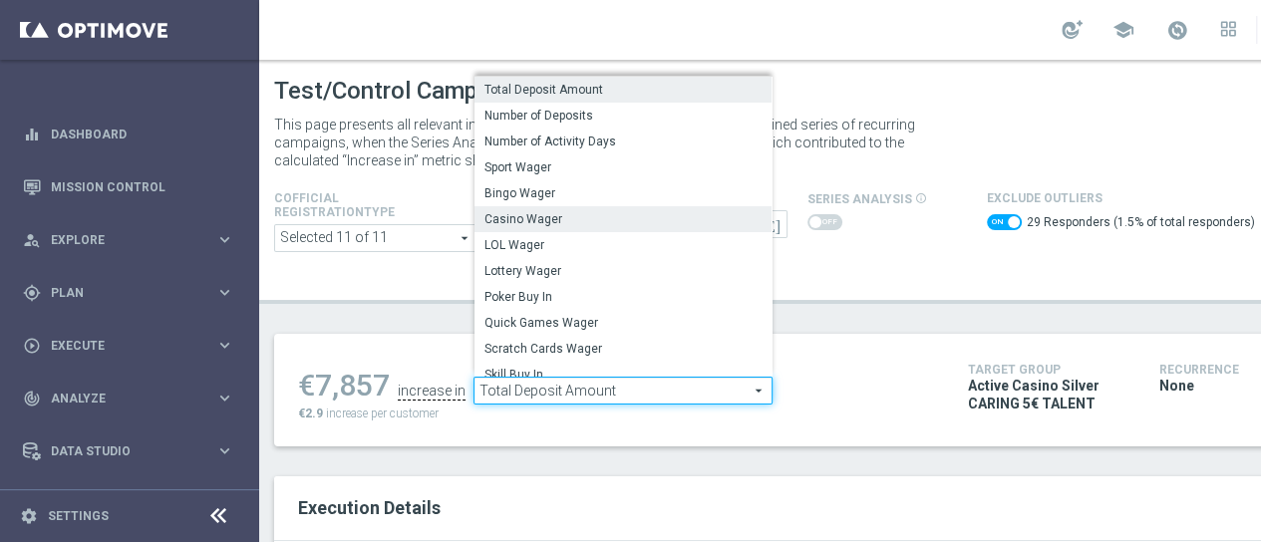
click at [627, 211] on span "Casino Wager" at bounding box center [623, 219] width 277 height 16
checkbox input "false"
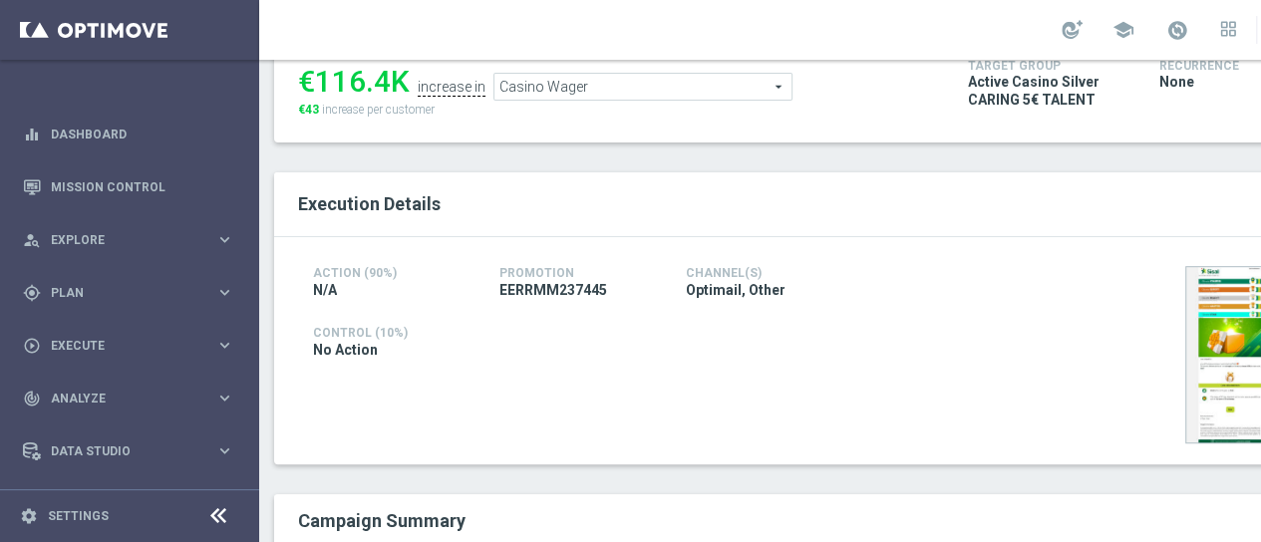
scroll to position [100, 0]
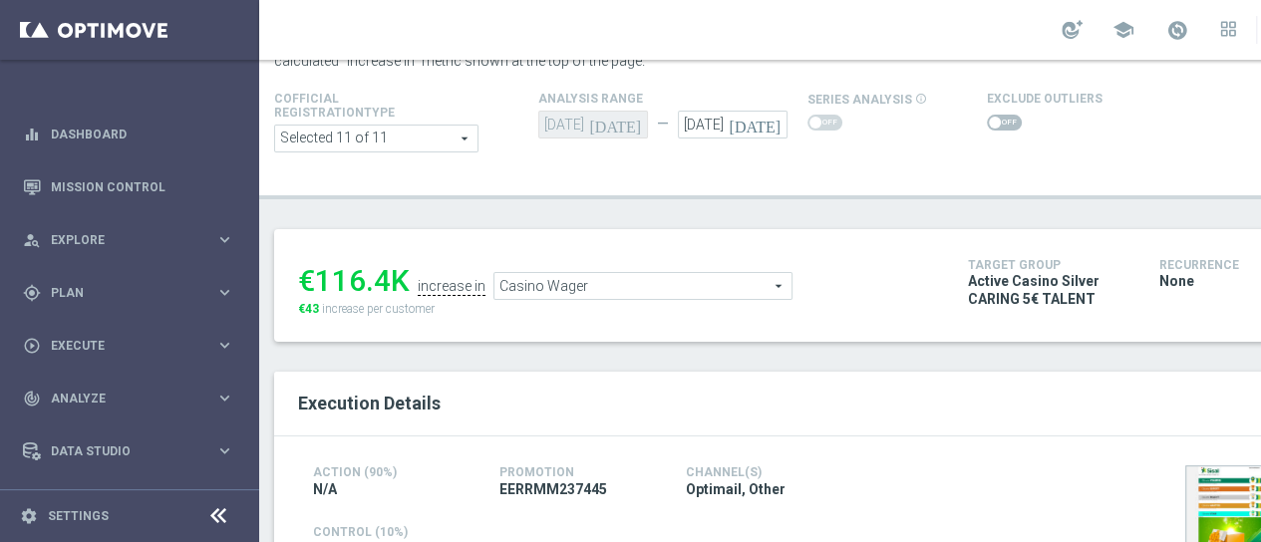
click at [719, 273] on span "Casino Wager" at bounding box center [643, 286] width 297 height 26
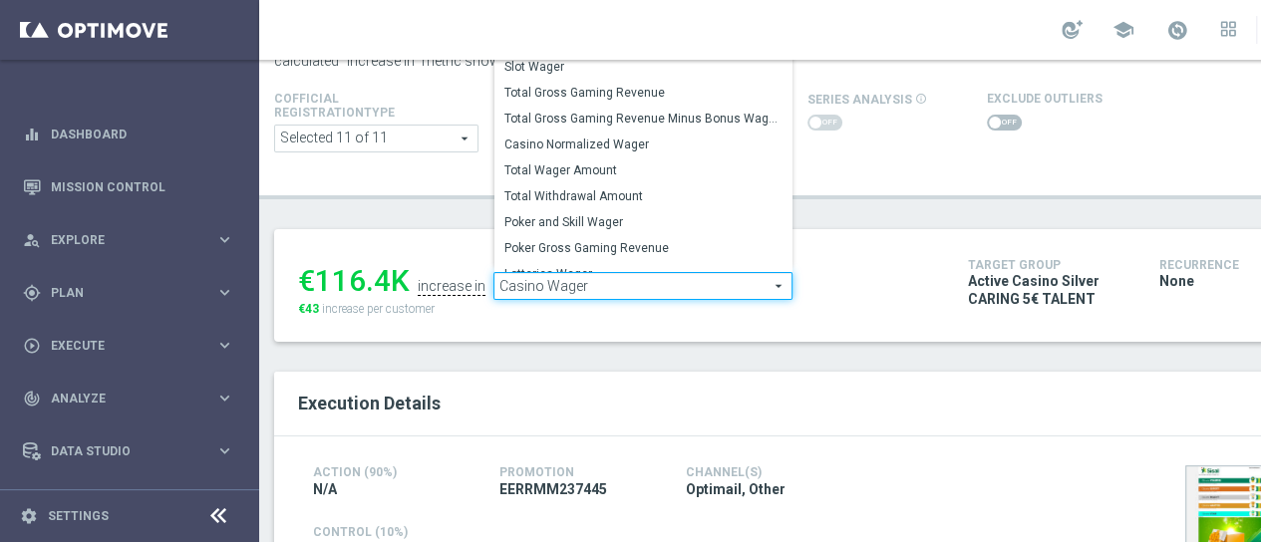
scroll to position [301, 0]
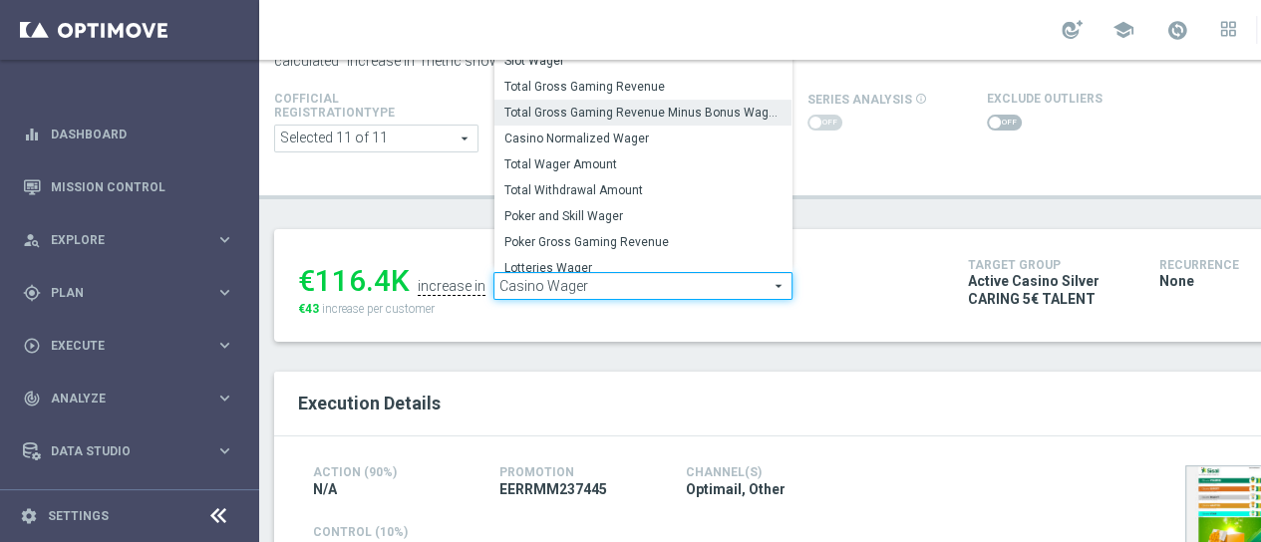
click at [728, 107] on label "Total Gross Gaming Revenue Minus Bonus Wagared" at bounding box center [643, 113] width 297 height 26
type input "Total Gross Gaming Revenue Minus Bonus Wagared"
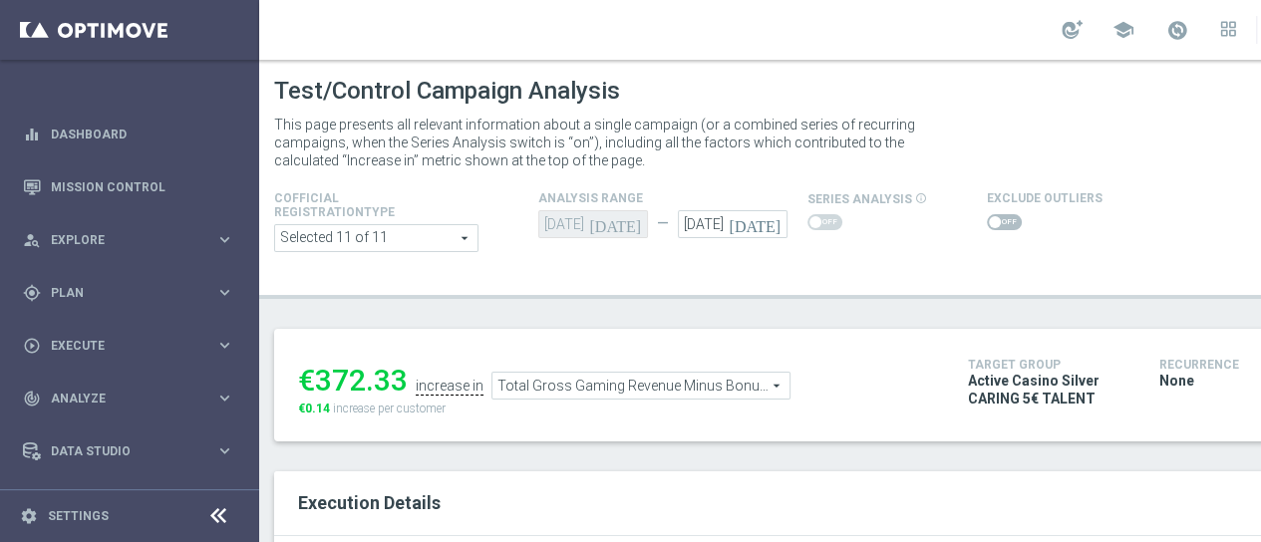
click at [1003, 214] on span at bounding box center [1004, 222] width 35 height 16
click at [1003, 214] on input "checkbox" at bounding box center [1004, 222] width 35 height 16
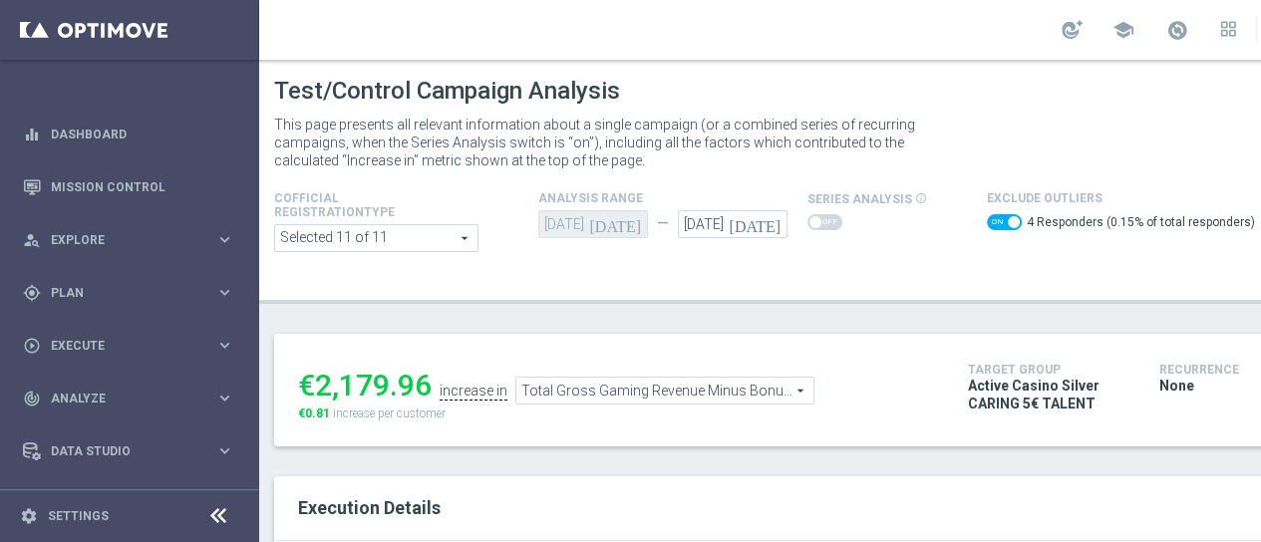
click at [987, 214] on span at bounding box center [1004, 222] width 35 height 16
click at [987, 214] on input "checkbox" at bounding box center [1004, 222] width 35 height 16
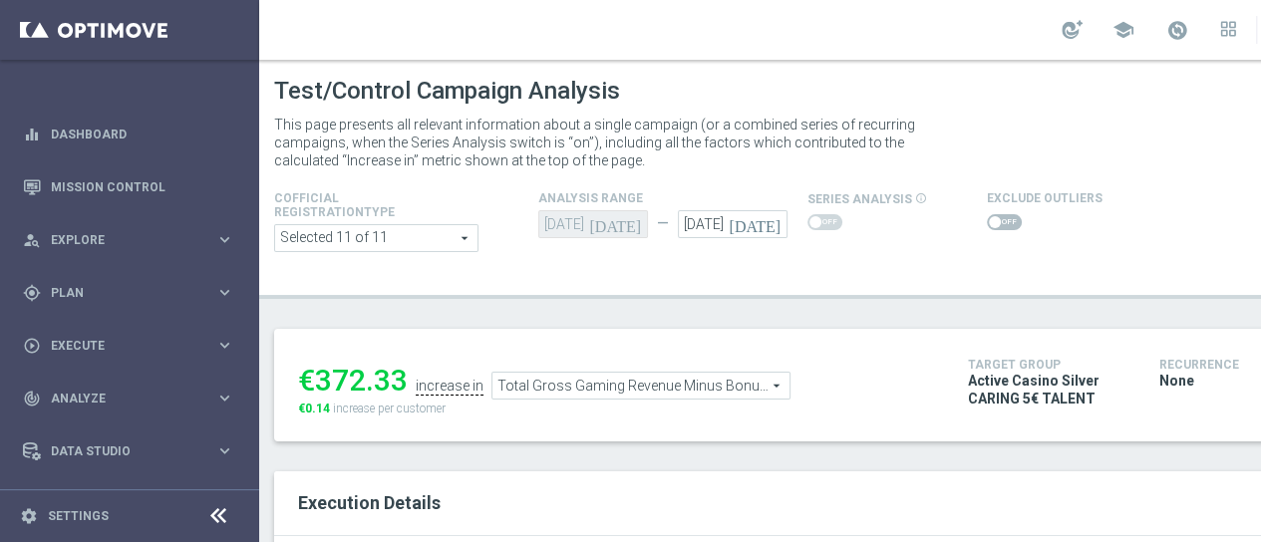
click at [989, 216] on span at bounding box center [995, 222] width 12 height 12
click at [987, 214] on input "checkbox" at bounding box center [1004, 222] width 35 height 16
checkbox input "true"
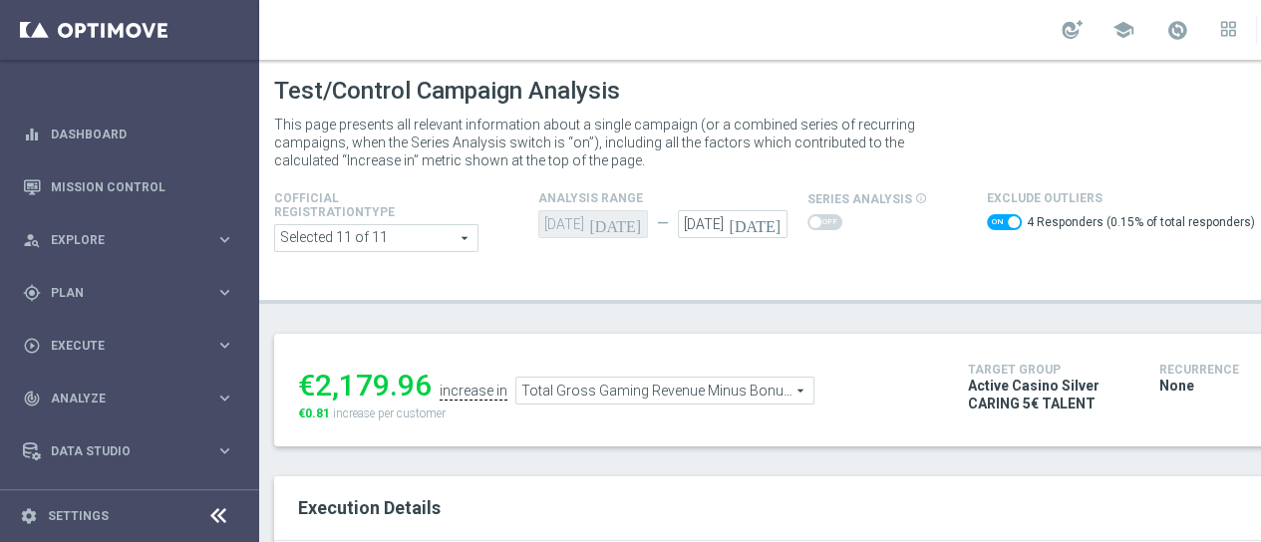
drag, startPoint x: 425, startPoint y: 371, endPoint x: 313, endPoint y: 380, distance: 112.0
click at [313, 380] on div "€2,179.96" at bounding box center [365, 386] width 134 height 36
copy div "2,179.96"
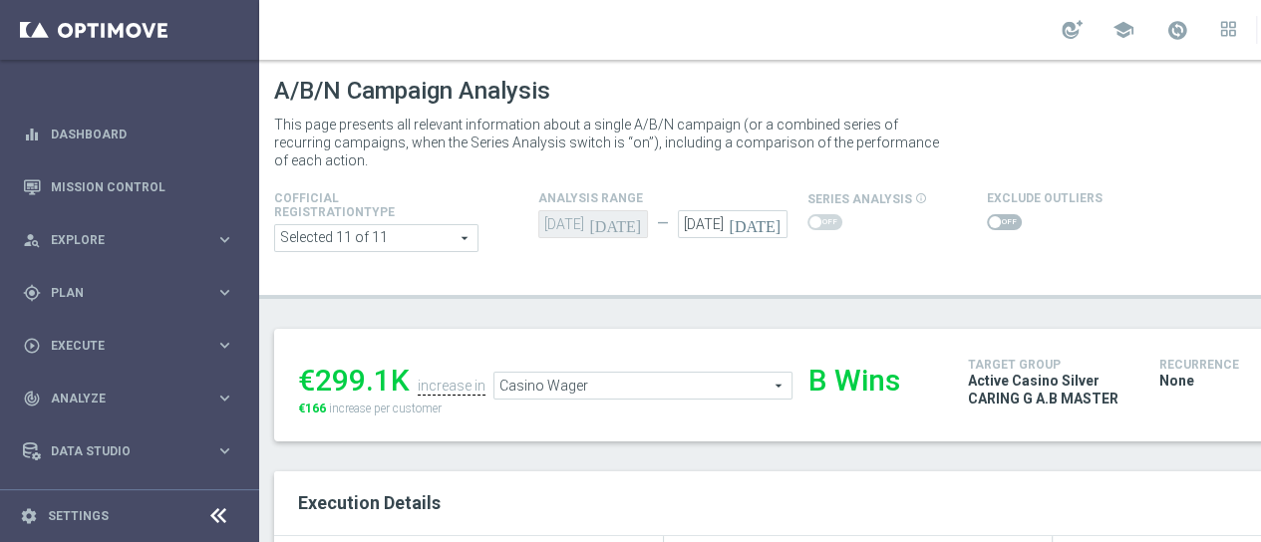
click at [1002, 223] on span at bounding box center [1004, 222] width 35 height 16
click at [1002, 223] on input "checkbox" at bounding box center [1004, 222] width 35 height 16
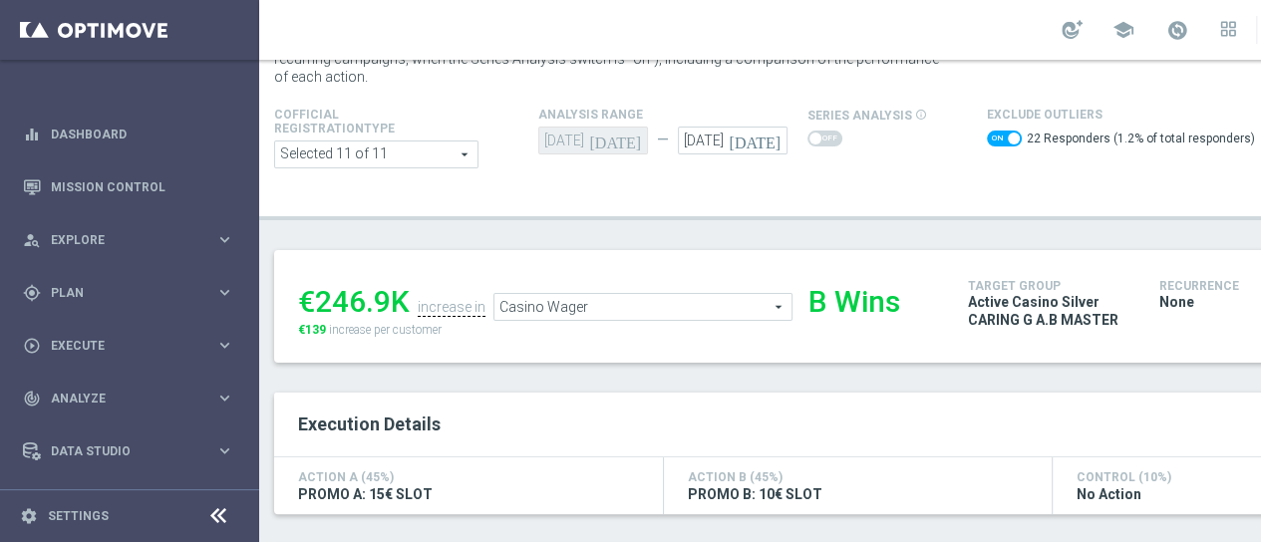
scroll to position [75, 0]
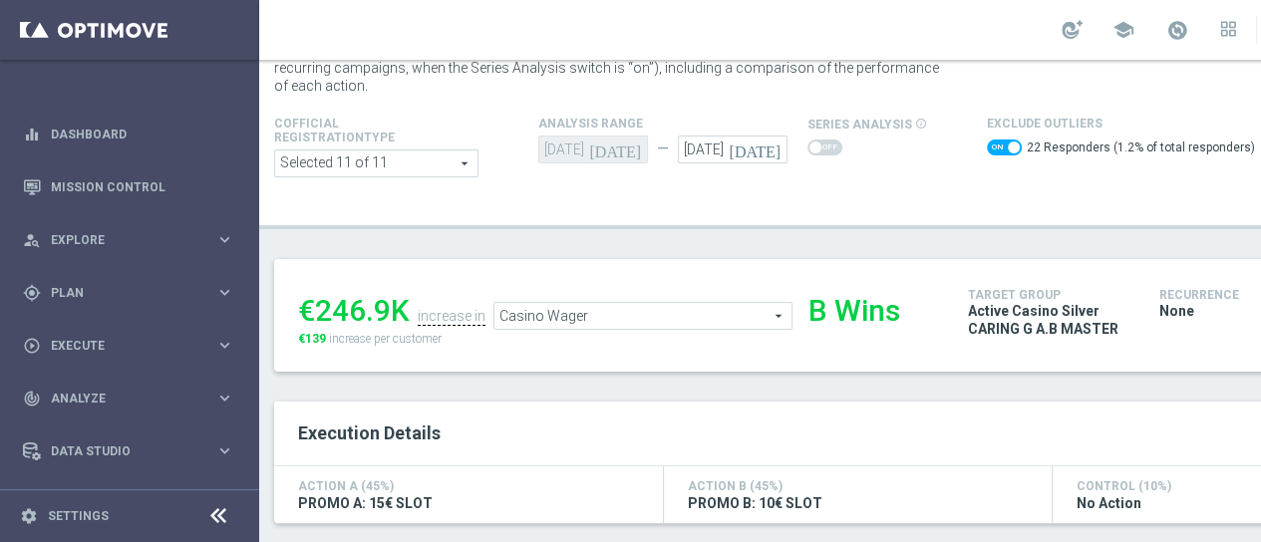
click at [987, 151] on span at bounding box center [1004, 148] width 35 height 16
click at [987, 151] on input "checkbox" at bounding box center [1004, 148] width 35 height 16
checkbox input "false"
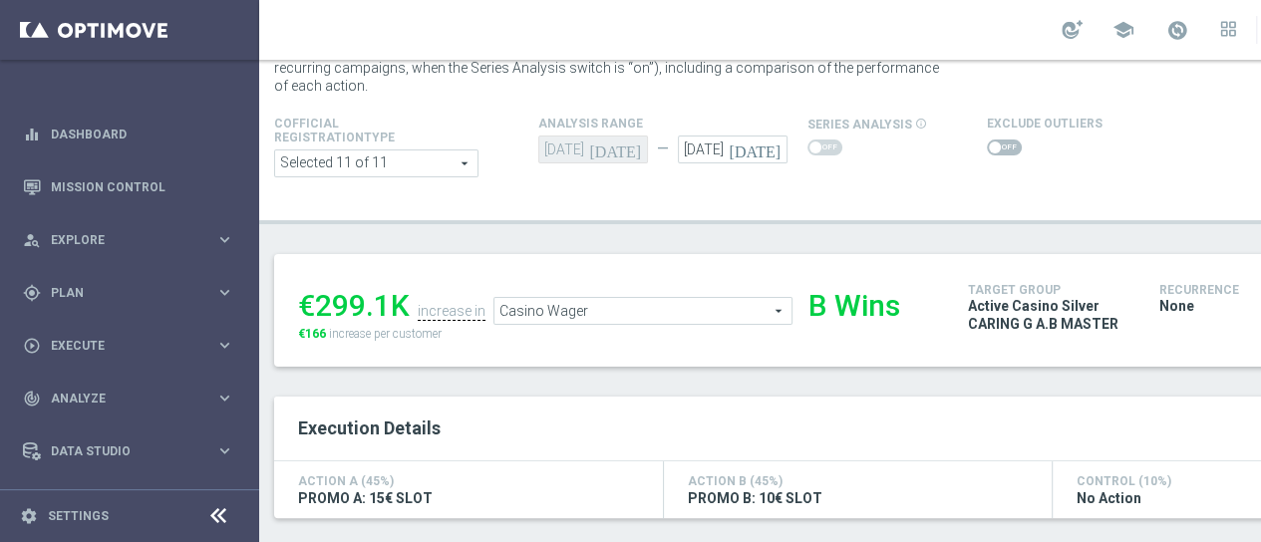
drag, startPoint x: 390, startPoint y: 301, endPoint x: 320, endPoint y: 308, distance: 70.2
click at [320, 308] on div "€299.1K" at bounding box center [354, 306] width 112 height 36
copy div "299.1"
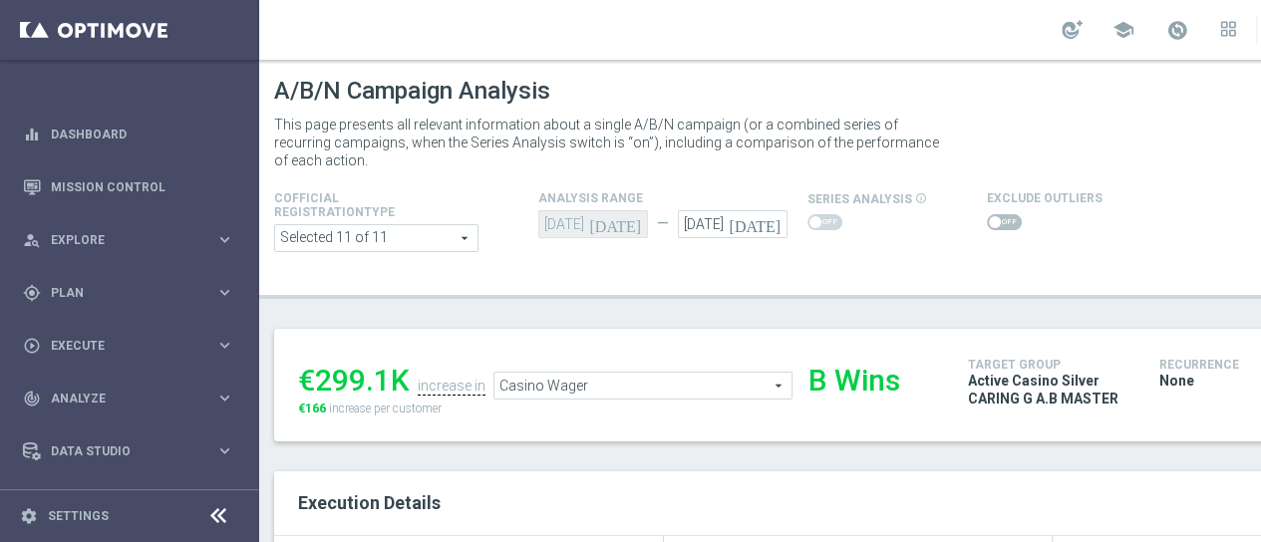
scroll to position [0, 0]
click at [738, 373] on span "Casino Wager" at bounding box center [643, 386] width 297 height 26
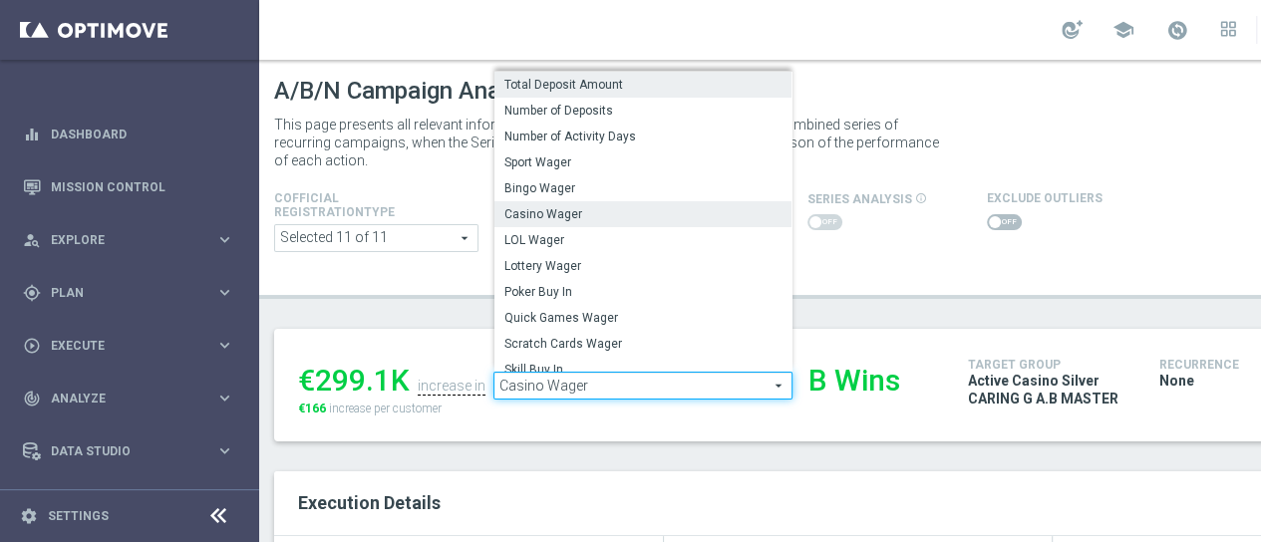
click at [676, 79] on label "Total Deposit Amount" at bounding box center [643, 85] width 297 height 26
type input "Total Deposit Amount"
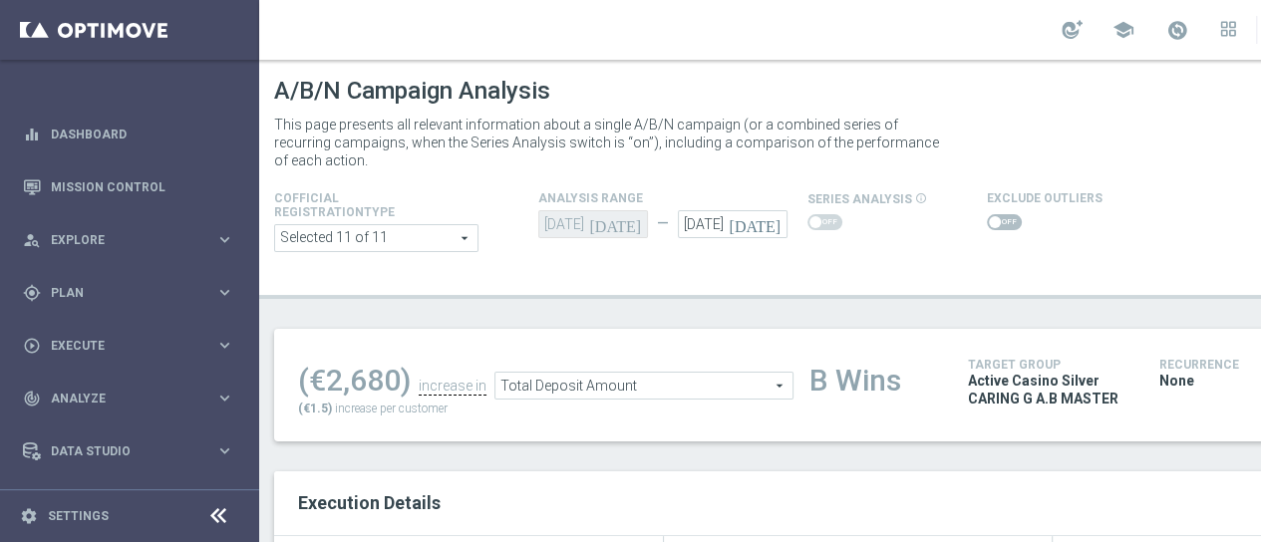
click at [1000, 214] on span at bounding box center [1004, 222] width 35 height 16
click at [1000, 214] on input "checkbox" at bounding box center [1004, 222] width 35 height 16
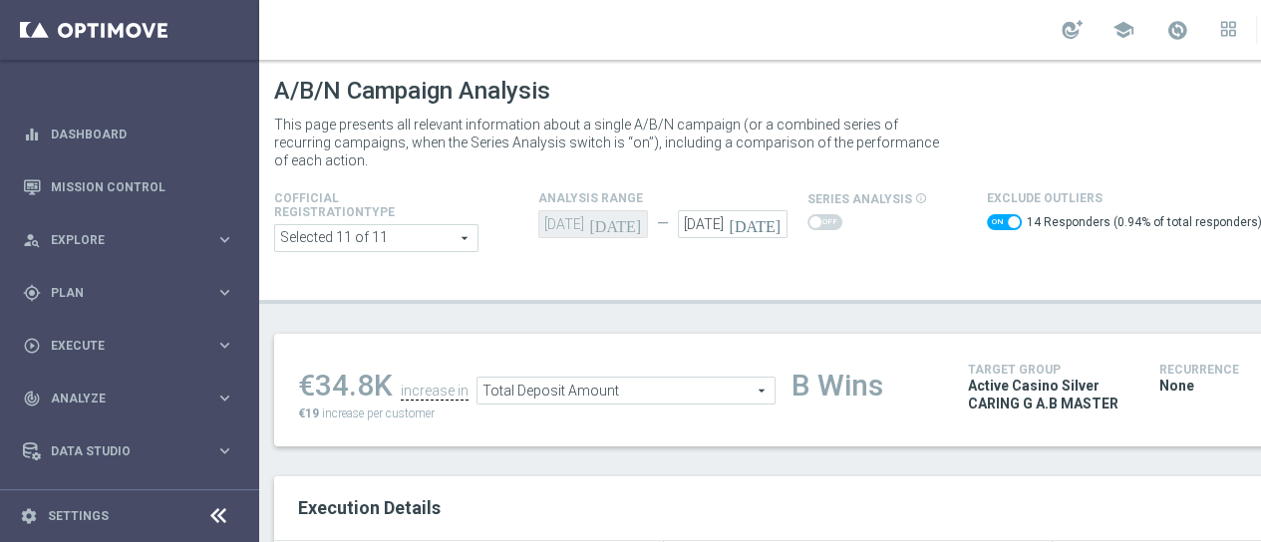
click at [989, 214] on span at bounding box center [1004, 222] width 35 height 16
click at [989, 214] on input "checkbox" at bounding box center [1004, 222] width 35 height 16
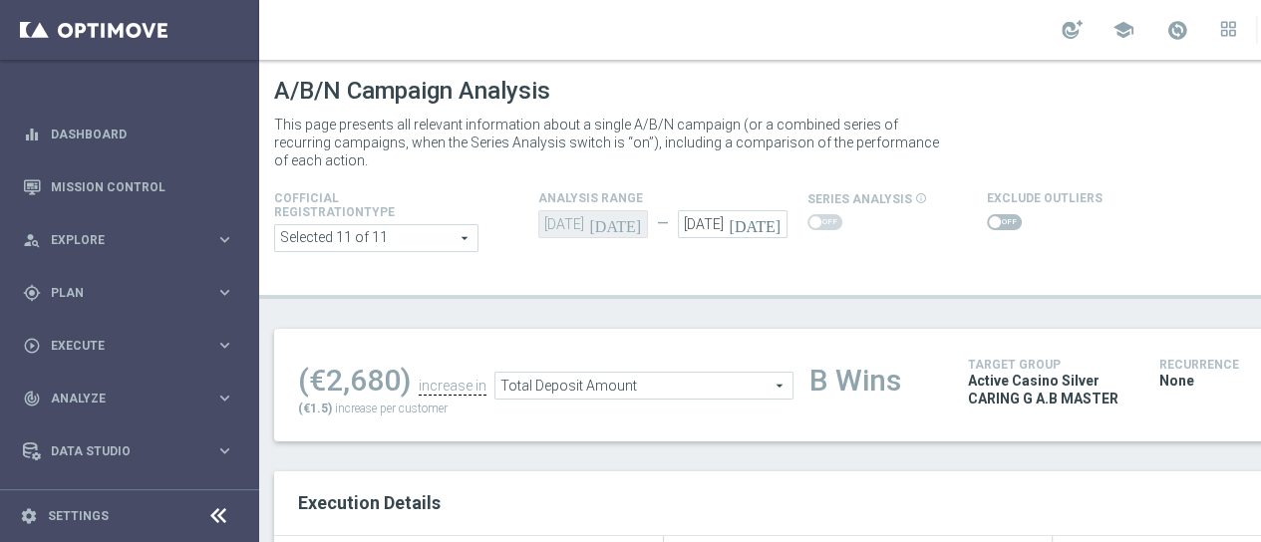
click at [989, 216] on span at bounding box center [995, 222] width 12 height 12
click at [989, 214] on input "checkbox" at bounding box center [1004, 222] width 35 height 16
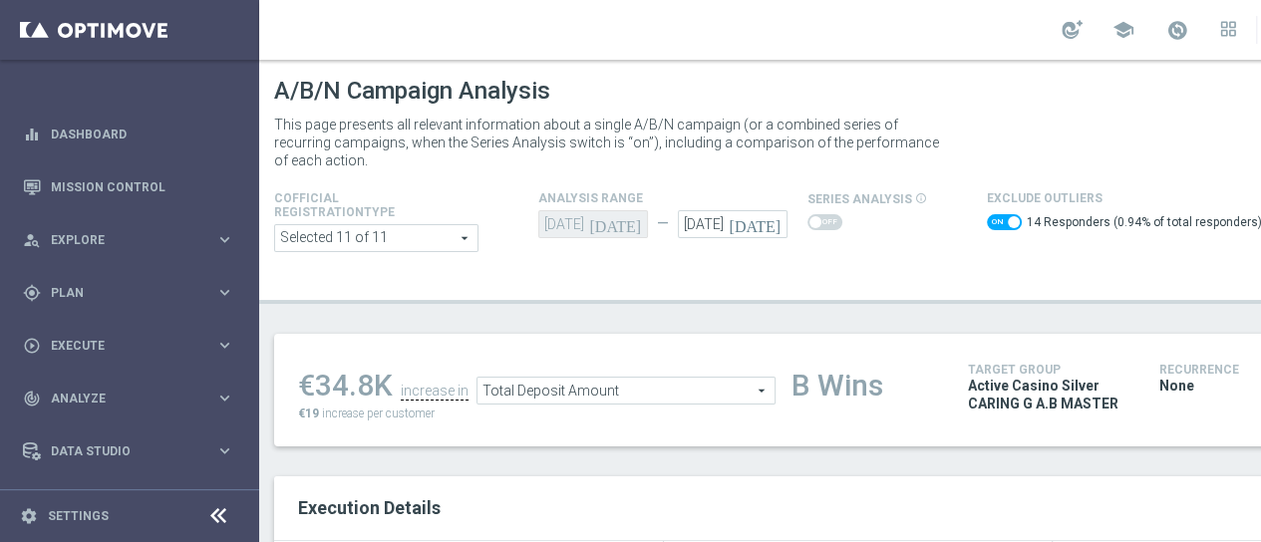
drag, startPoint x: 374, startPoint y: 367, endPoint x: 312, endPoint y: 377, distance: 62.6
click at [312, 377] on div "€34.8K" at bounding box center [345, 386] width 95 height 36
copy div "34.8"
click at [698, 378] on span "Total Deposit Amount" at bounding box center [626, 391] width 297 height 26
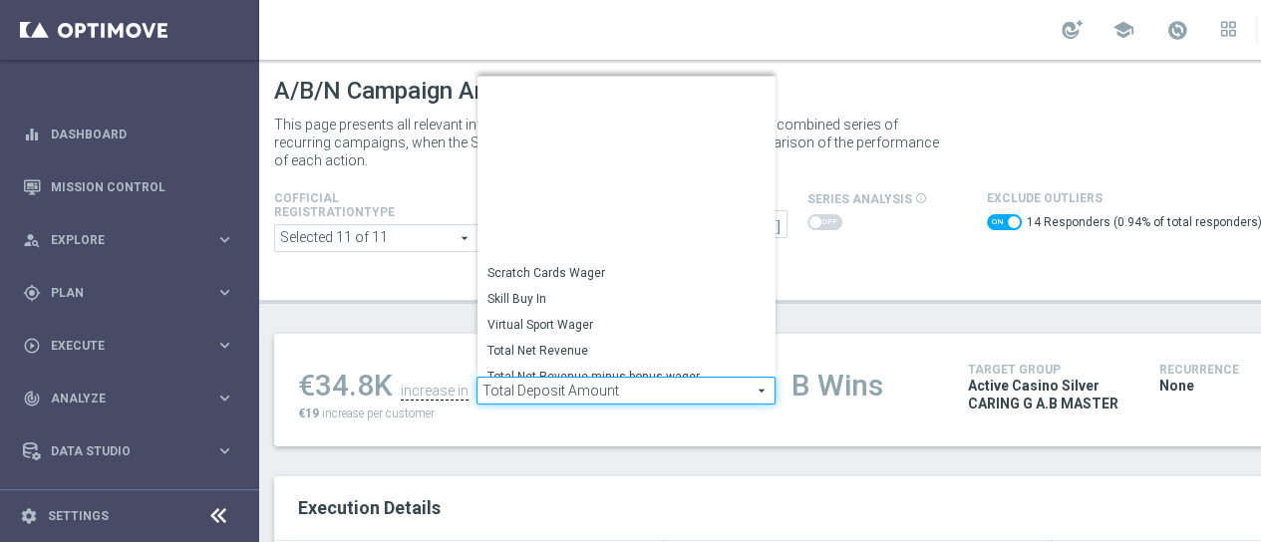
scroll to position [275, 0]
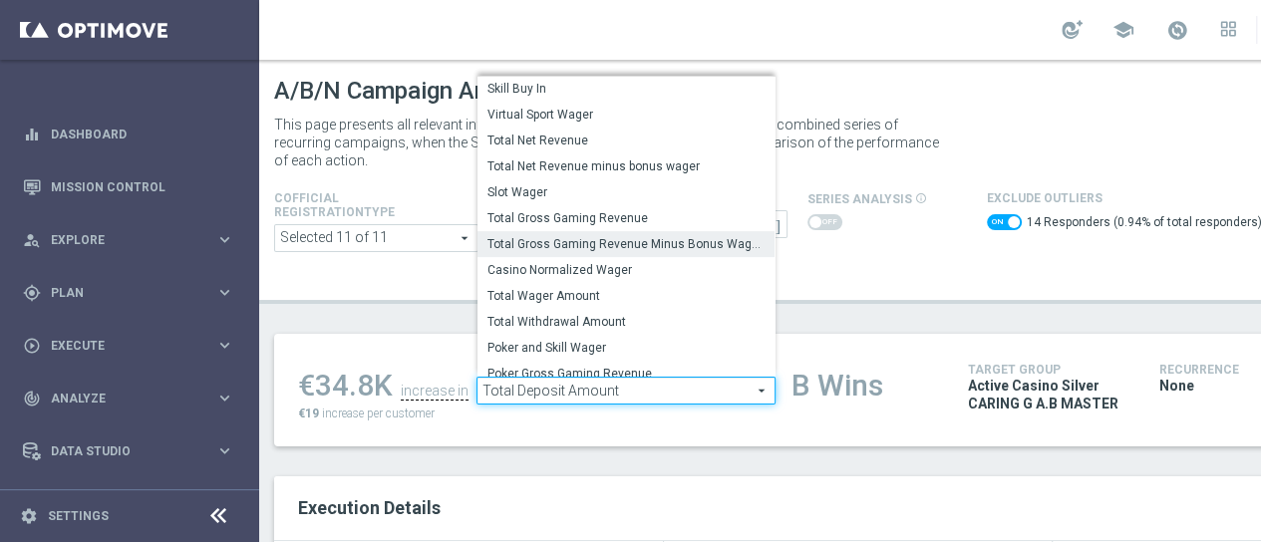
click at [717, 236] on span "Total Gross Gaming Revenue Minus Bonus Wagared" at bounding box center [626, 244] width 277 height 16
checkbox input "false"
type input "Total Gross Gaming Revenue Minus Bonus Wagared"
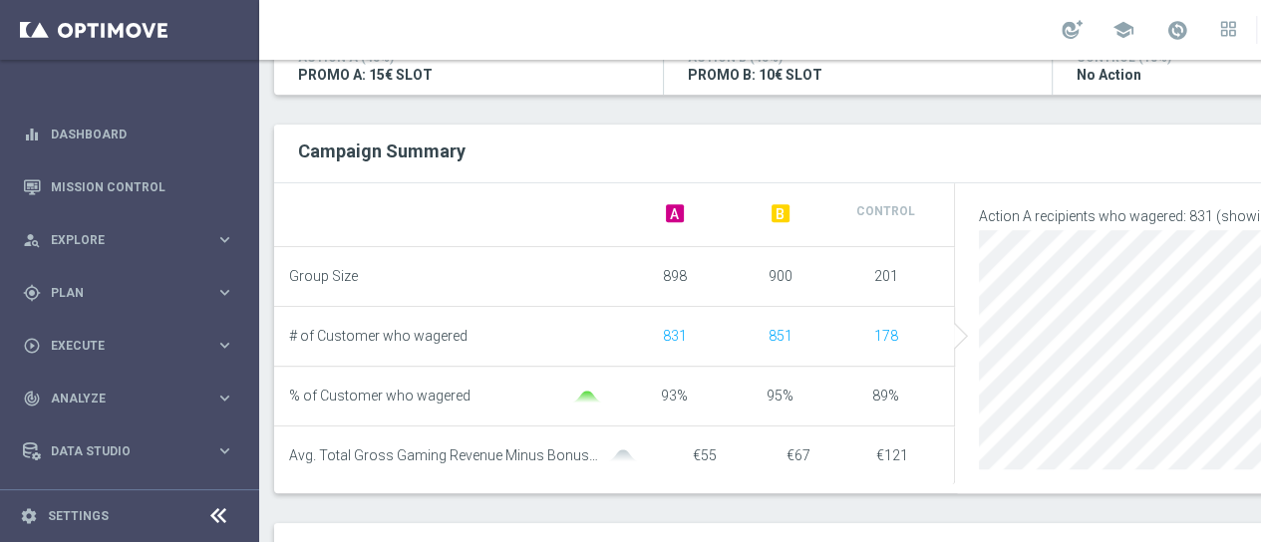
scroll to position [100, 0]
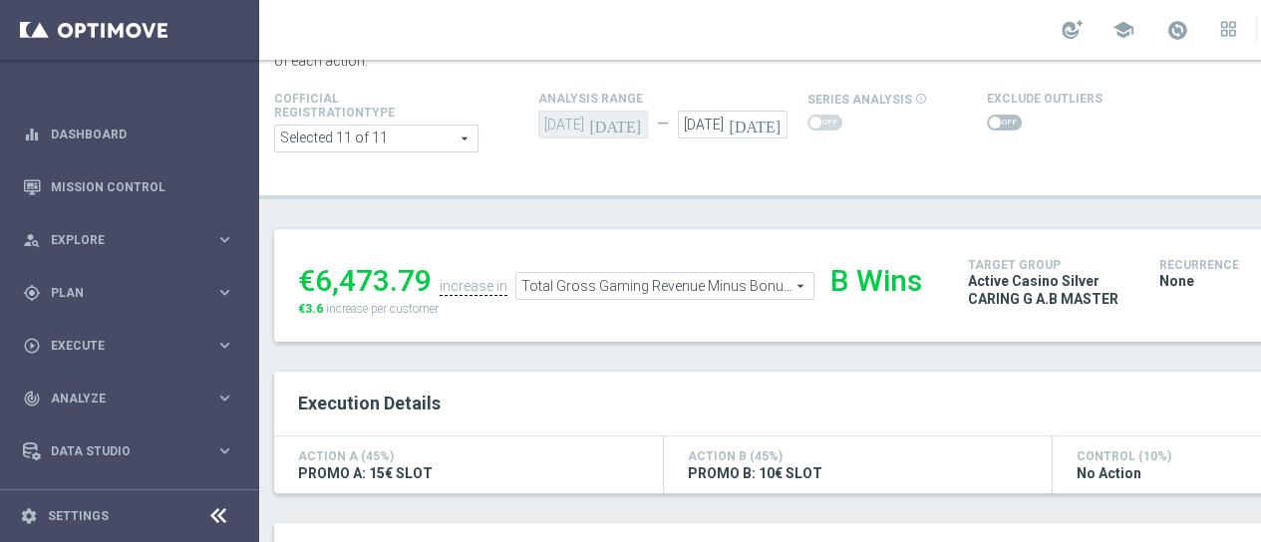
click at [1006, 115] on span at bounding box center [1004, 123] width 35 height 16
click at [1006, 115] on input "checkbox" at bounding box center [1004, 123] width 35 height 16
checkbox input "true"
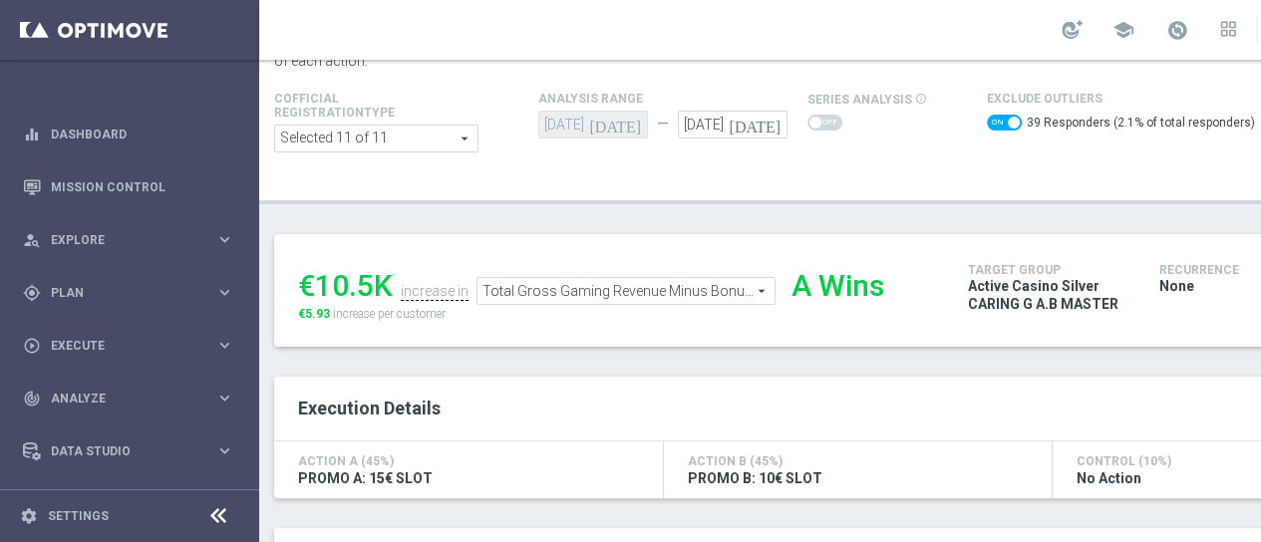
drag, startPoint x: 376, startPoint y: 272, endPoint x: 323, endPoint y: 271, distance: 52.9
click at [323, 271] on div "€10.5K" at bounding box center [345, 286] width 95 height 36
copy div "10.5"
click at [330, 276] on div "€10.5K" at bounding box center [345, 286] width 95 height 36
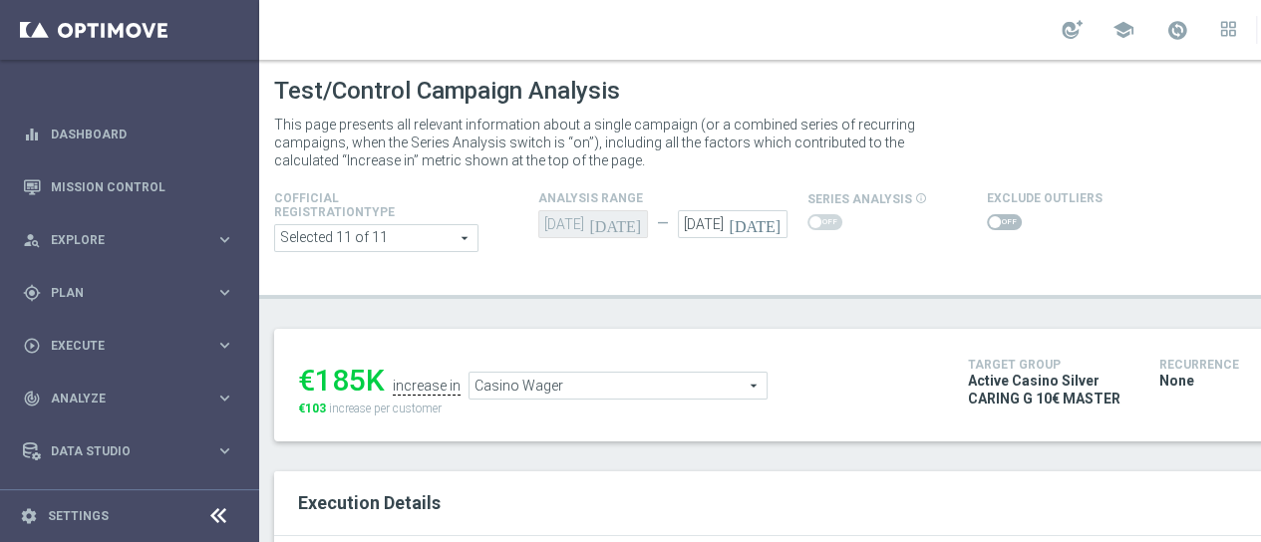
click at [995, 223] on span at bounding box center [1004, 222] width 35 height 16
click at [995, 223] on input "checkbox" at bounding box center [1004, 222] width 35 height 16
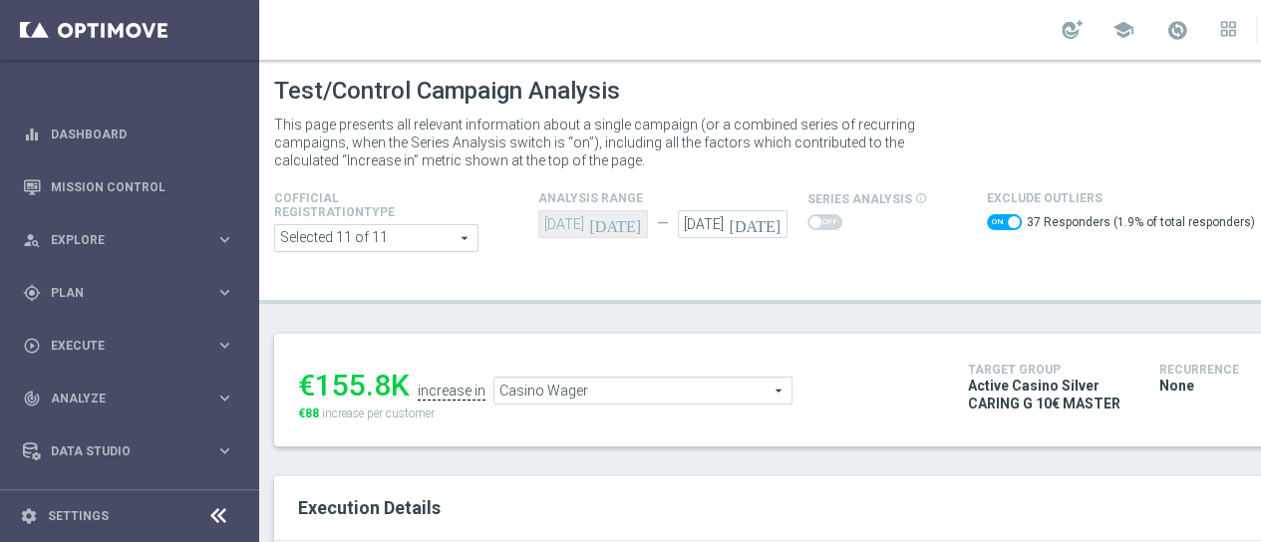
click at [991, 231] on switch at bounding box center [1004, 225] width 35 height 22
click at [991, 230] on switch at bounding box center [1004, 225] width 35 height 22
click at [994, 224] on span at bounding box center [1004, 222] width 35 height 16
click at [994, 224] on input "checkbox" at bounding box center [1004, 222] width 35 height 16
checkbox input "false"
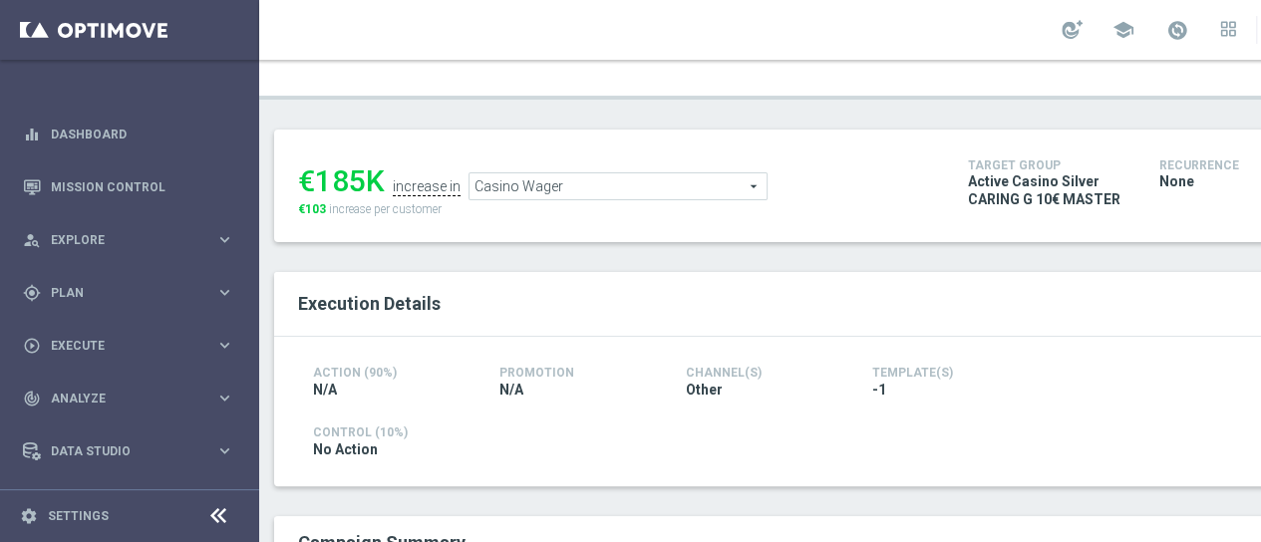
scroll to position [100, 0]
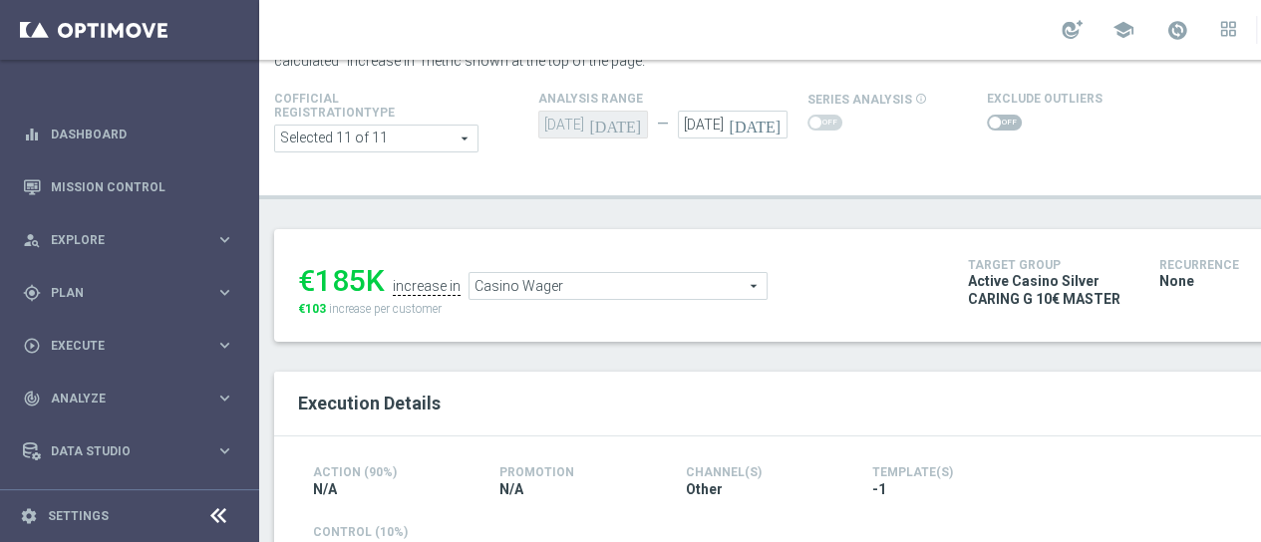
drag, startPoint x: 365, startPoint y: 278, endPoint x: 319, endPoint y: 276, distance: 45.9
click at [319, 276] on div "€185K" at bounding box center [341, 281] width 87 height 36
copy div "185"
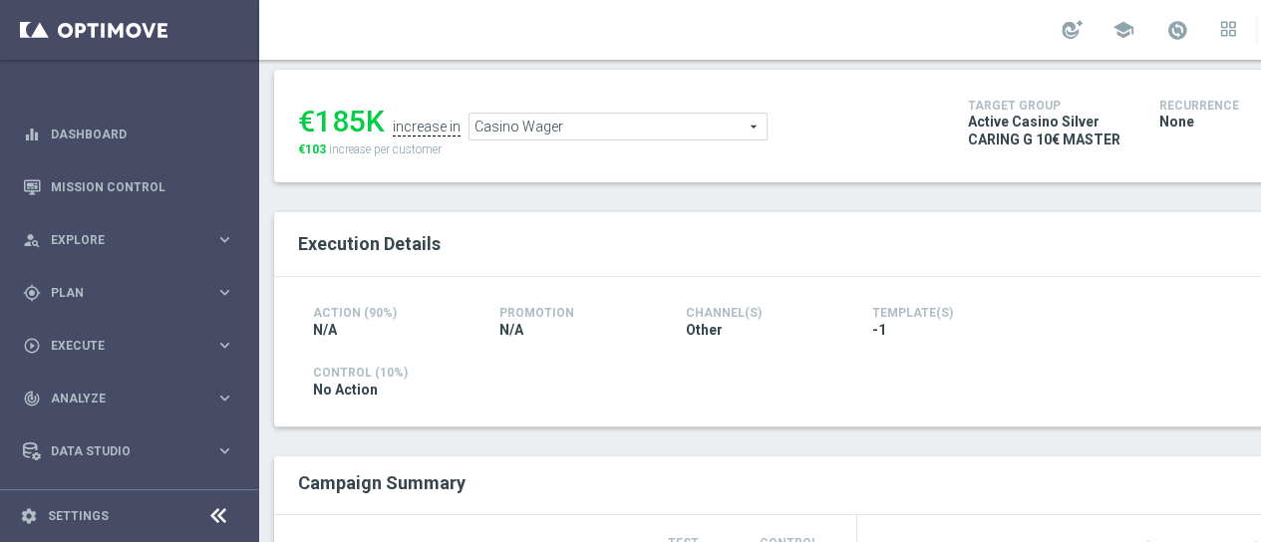
scroll to position [0, 0]
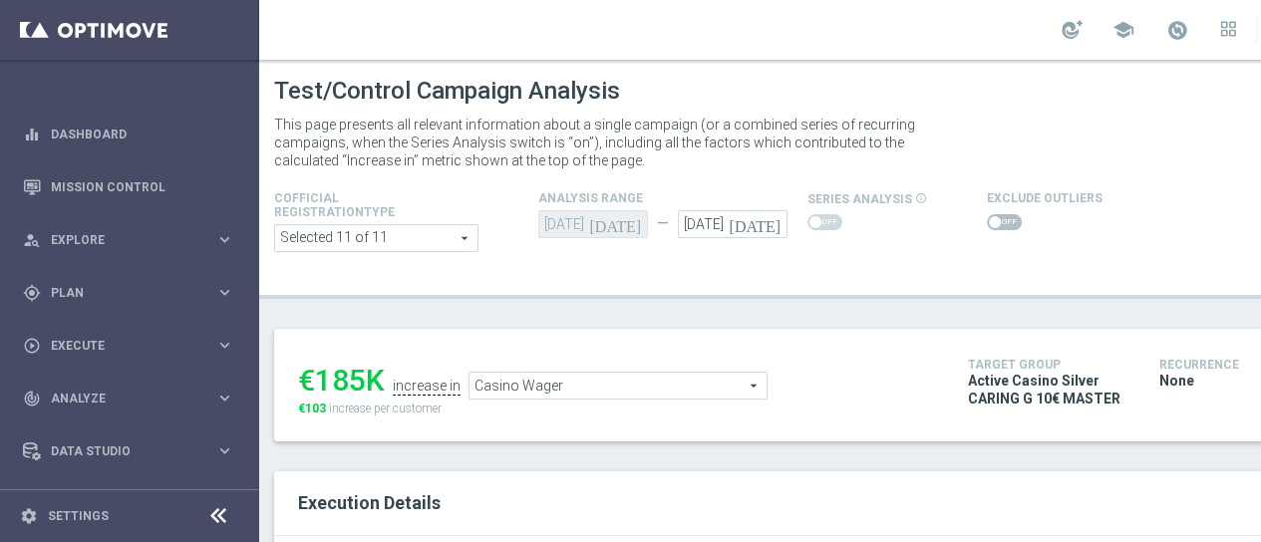
click at [723, 386] on span "Casino Wager" at bounding box center [618, 386] width 297 height 26
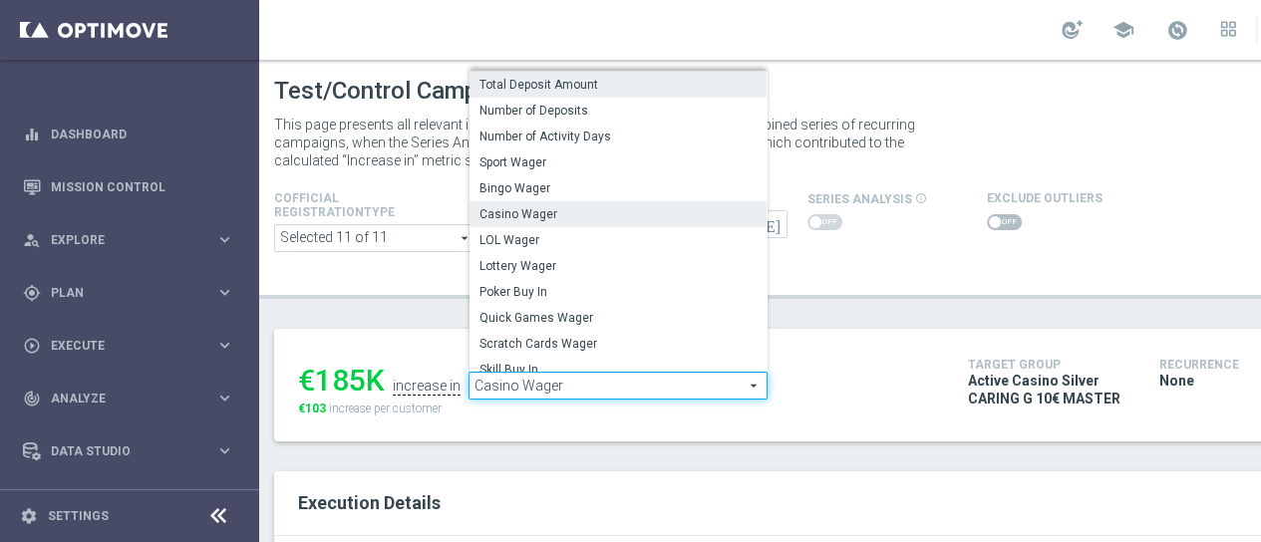
click at [703, 89] on span "Total Deposit Amount" at bounding box center [618, 85] width 277 height 16
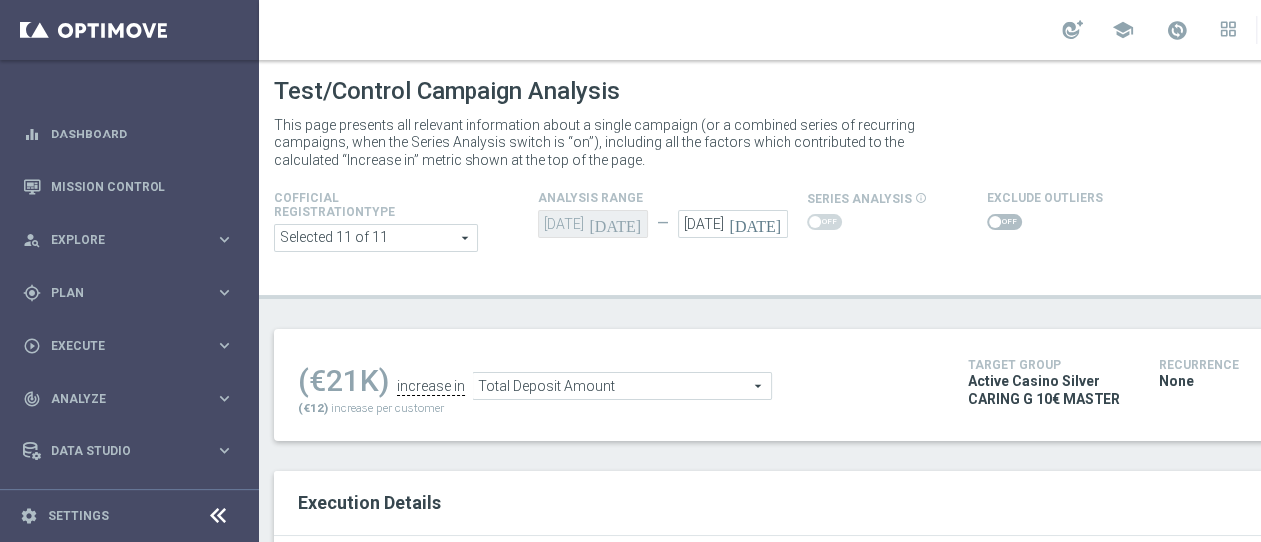
click at [648, 390] on span "Total Deposit Amount" at bounding box center [622, 386] width 297 height 26
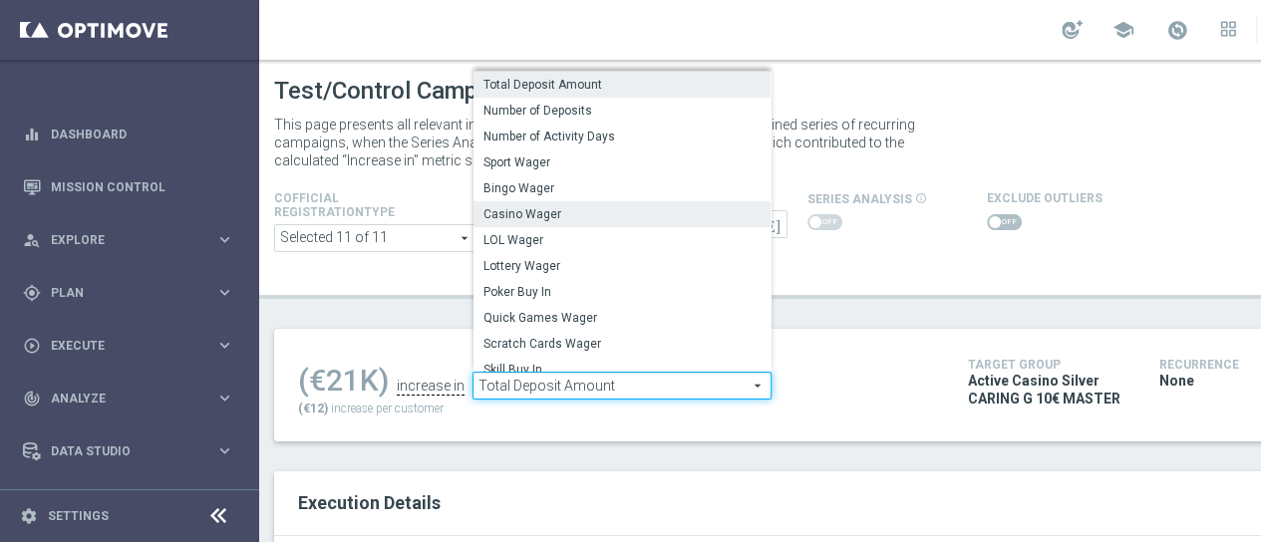
click at [690, 222] on label "Casino Wager" at bounding box center [622, 214] width 297 height 26
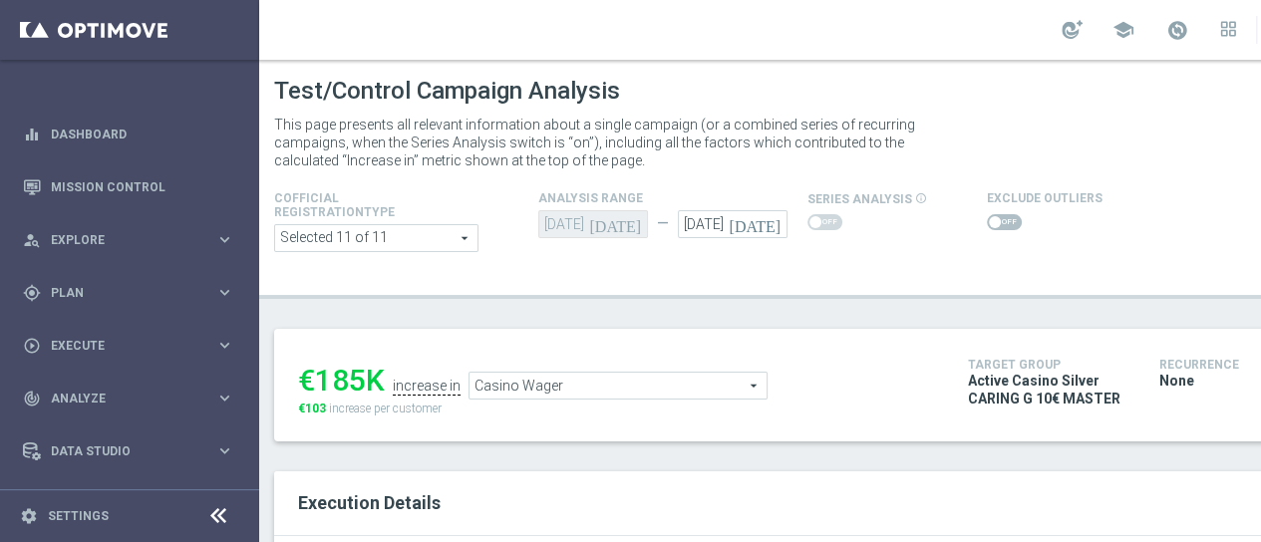
click at [697, 369] on ul "€185K increase in Casino Wager Casino Wager arrow_drop_down search" at bounding box center [618, 376] width 650 height 47
click at [698, 375] on span "Casino Wager" at bounding box center [618, 386] width 297 height 26
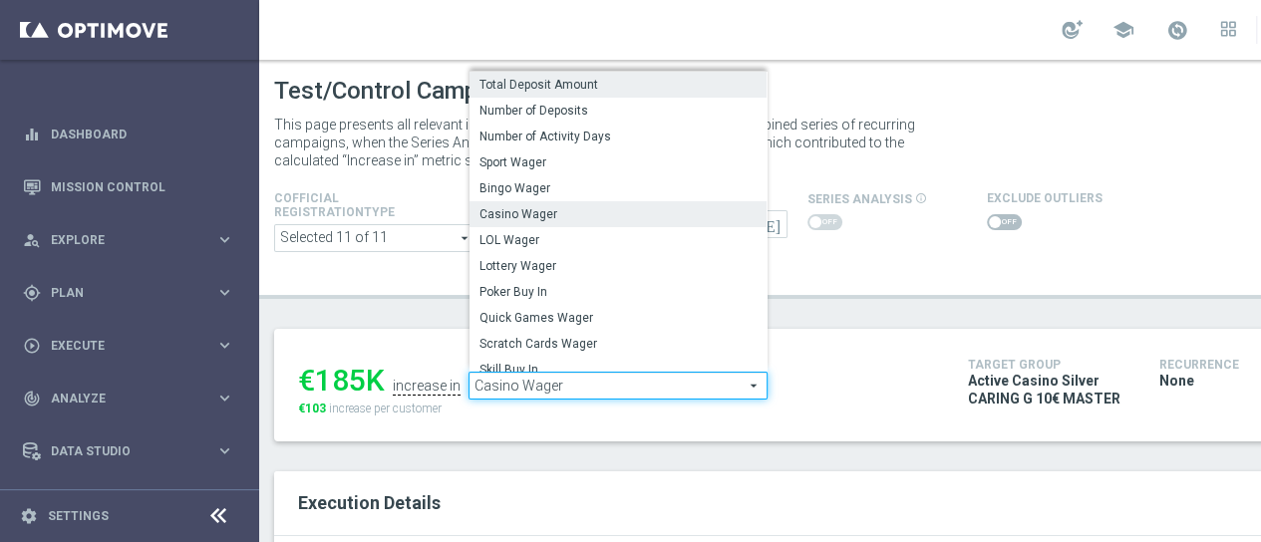
click at [724, 87] on span "Total Deposit Amount" at bounding box center [618, 85] width 277 height 16
type input "Total Deposit Amount"
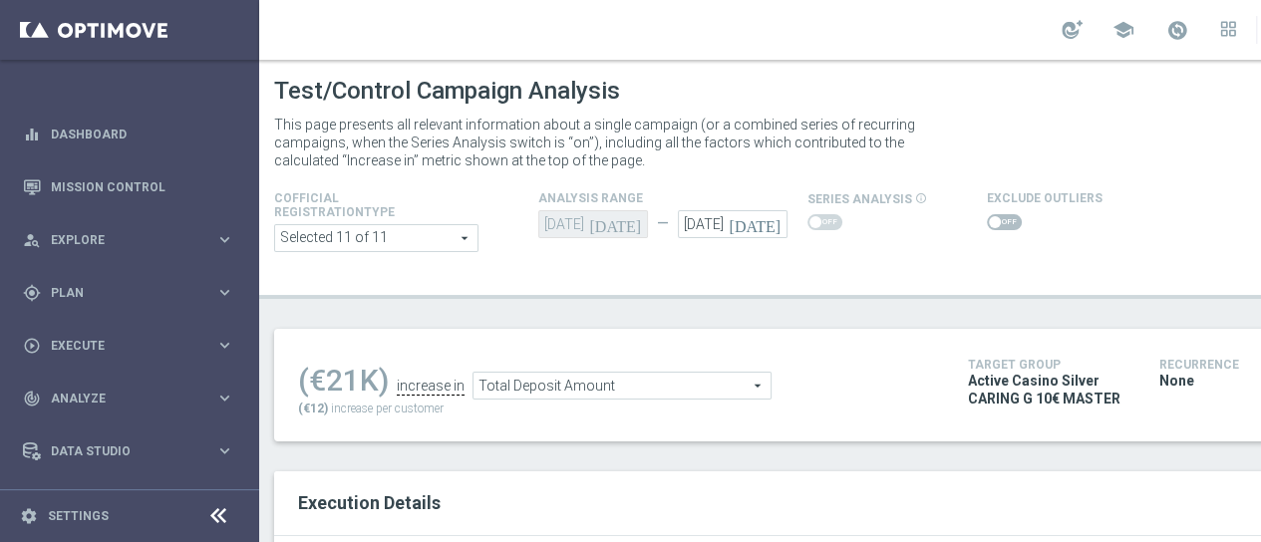
click at [991, 219] on span at bounding box center [995, 222] width 12 height 12
click at [991, 219] on input "checkbox" at bounding box center [1004, 222] width 35 height 16
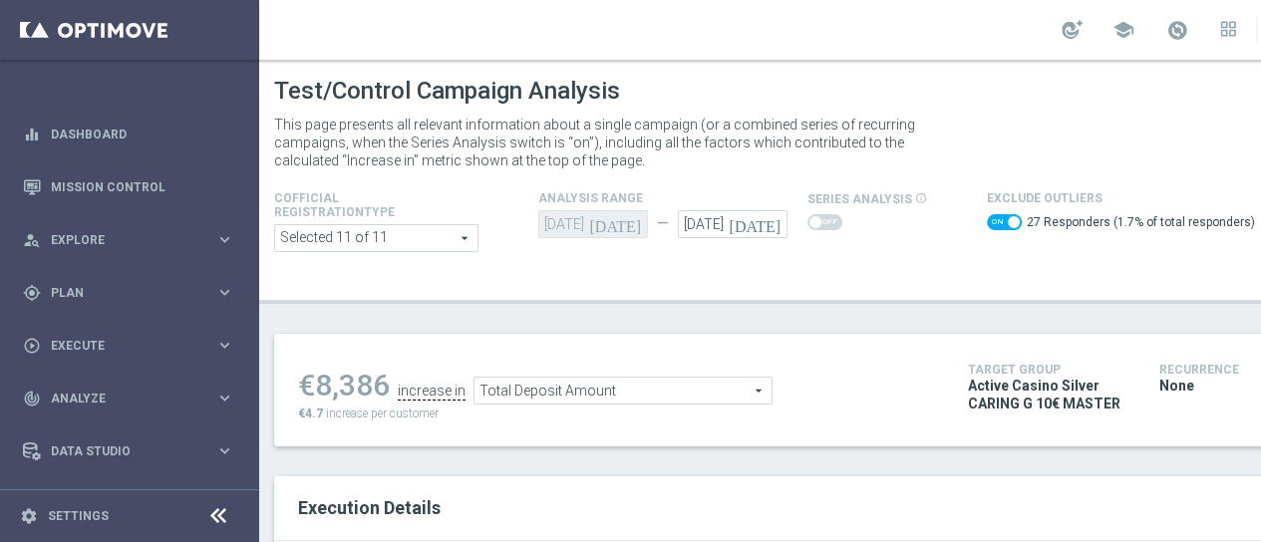
scroll to position [100, 0]
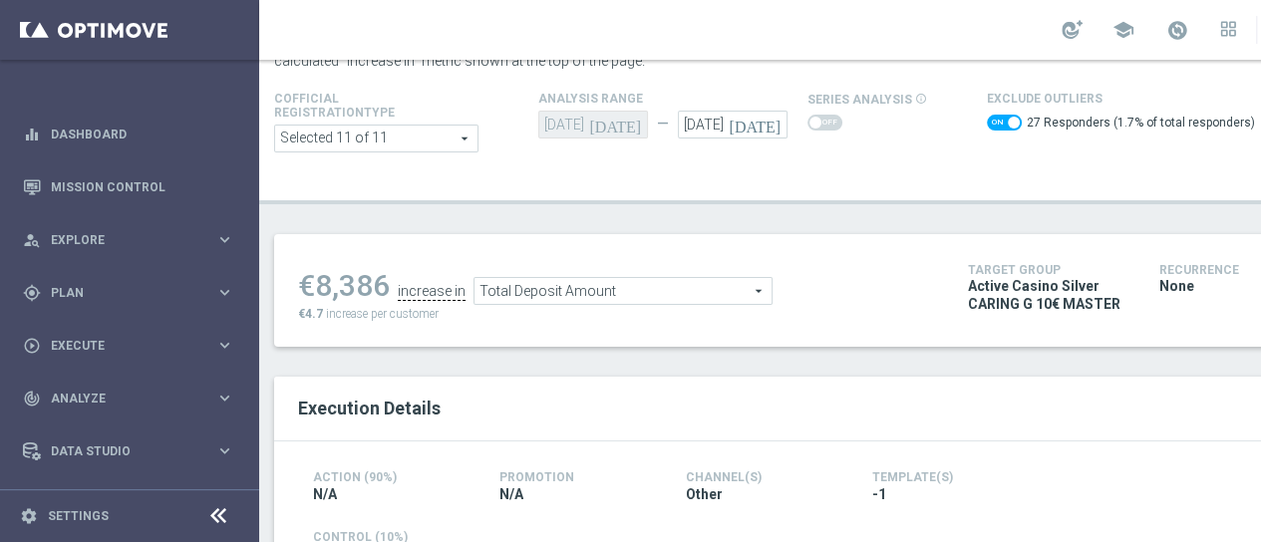
click at [996, 119] on span at bounding box center [1004, 123] width 35 height 16
click at [996, 119] on input "checkbox" at bounding box center [1004, 123] width 35 height 16
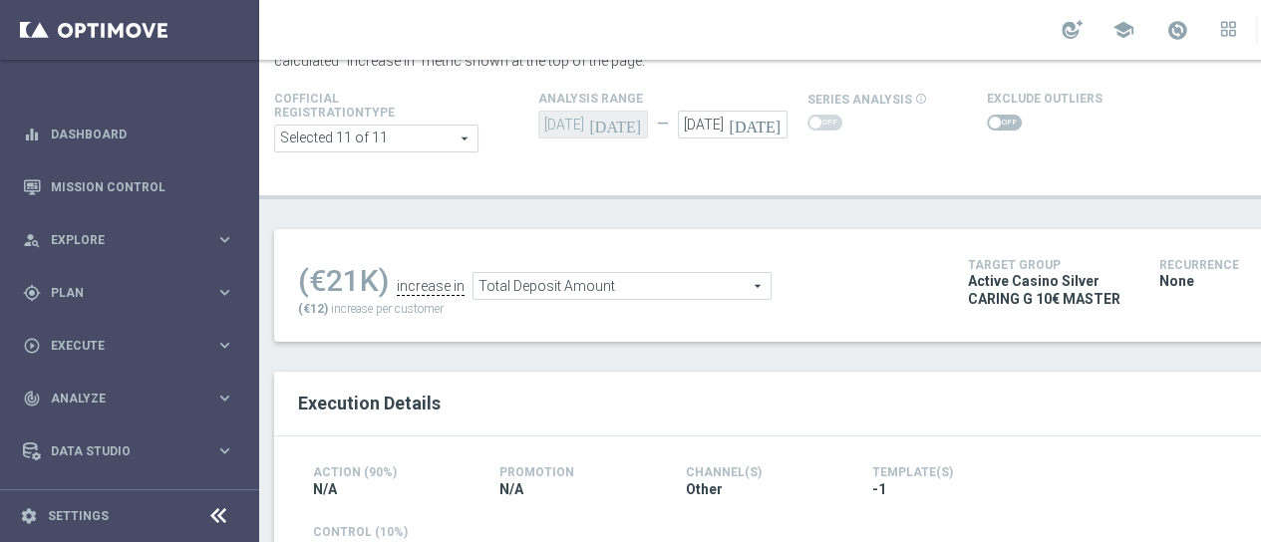
click at [996, 119] on span at bounding box center [1004, 123] width 35 height 16
click at [996, 119] on input "checkbox" at bounding box center [1004, 123] width 35 height 16
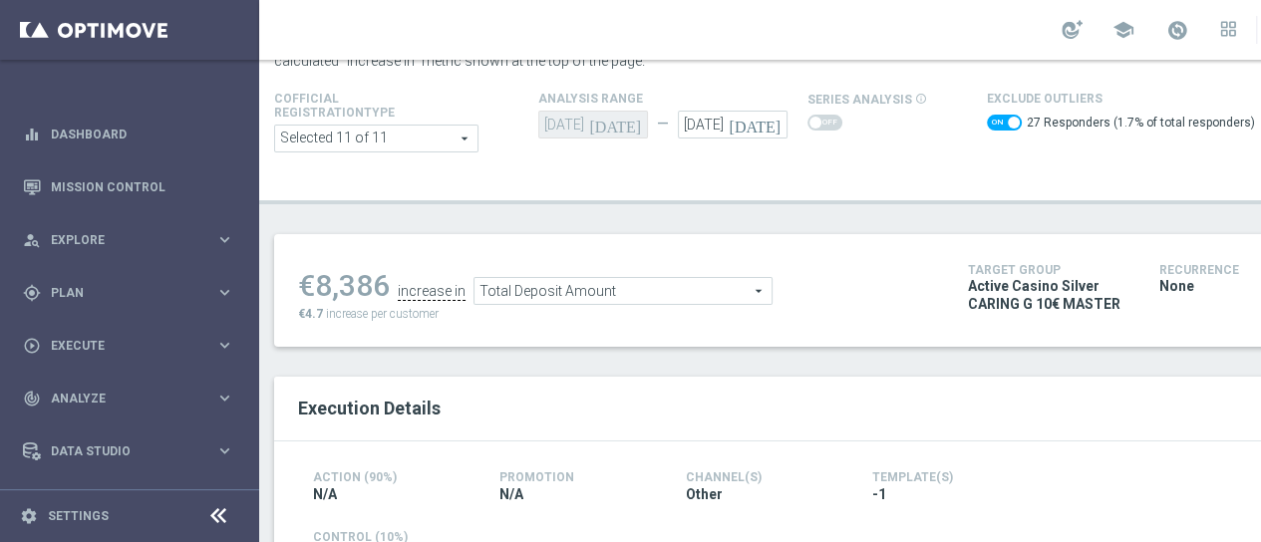
scroll to position [0, 0]
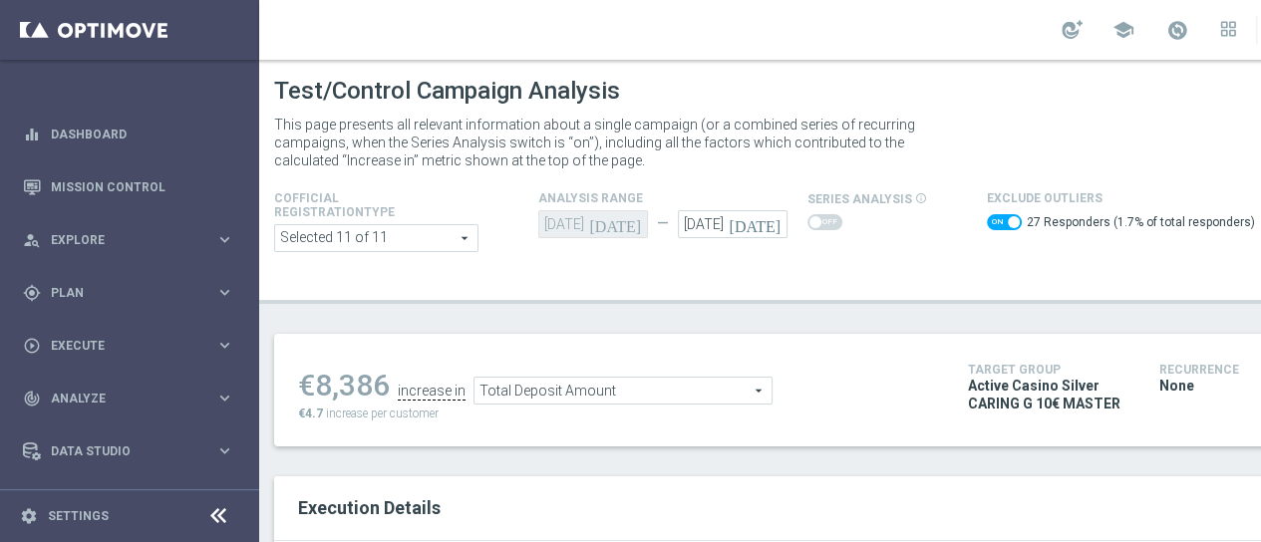
drag, startPoint x: 399, startPoint y: 385, endPoint x: 337, endPoint y: 391, distance: 62.1
click at [311, 397] on ul "€8,386 increase in Total Deposit Amount Total Deposit Amount arrow_drop_down se…" at bounding box center [618, 381] width 650 height 47
click at [360, 387] on div "€8,386" at bounding box center [344, 386] width 92 height 36
click at [382, 386] on div "€8,386" at bounding box center [344, 386] width 92 height 36
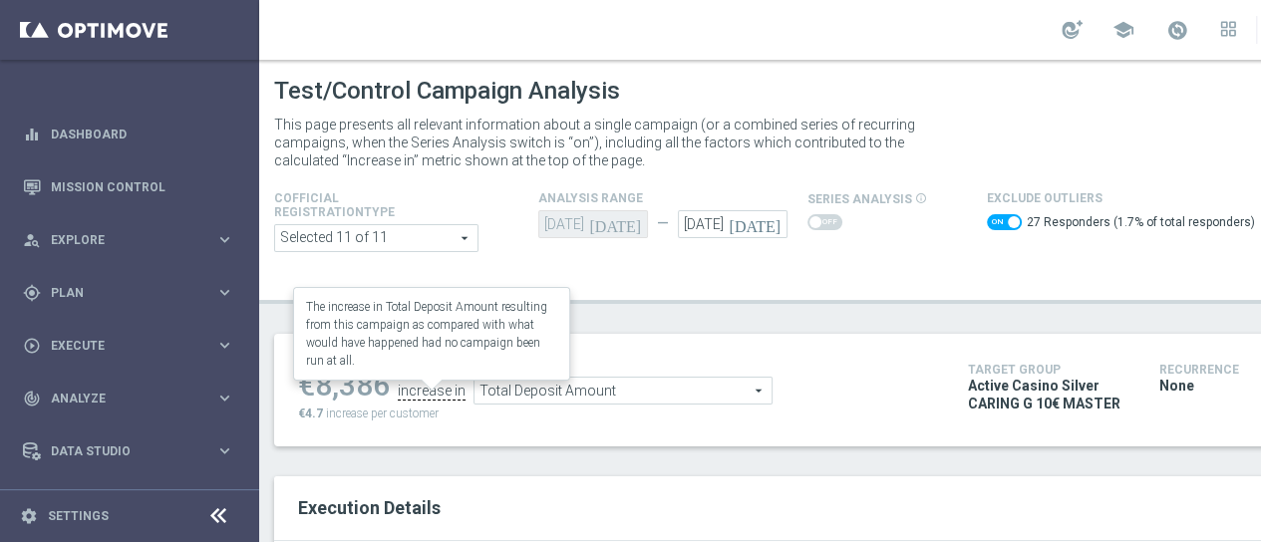
drag, startPoint x: 392, startPoint y: 384, endPoint x: 409, endPoint y: 384, distance: 17.0
click at [409, 384] on ul "€8,386 increase in Total Deposit Amount Total Deposit Amount arrow_drop_down se…" at bounding box center [618, 381] width 650 height 47
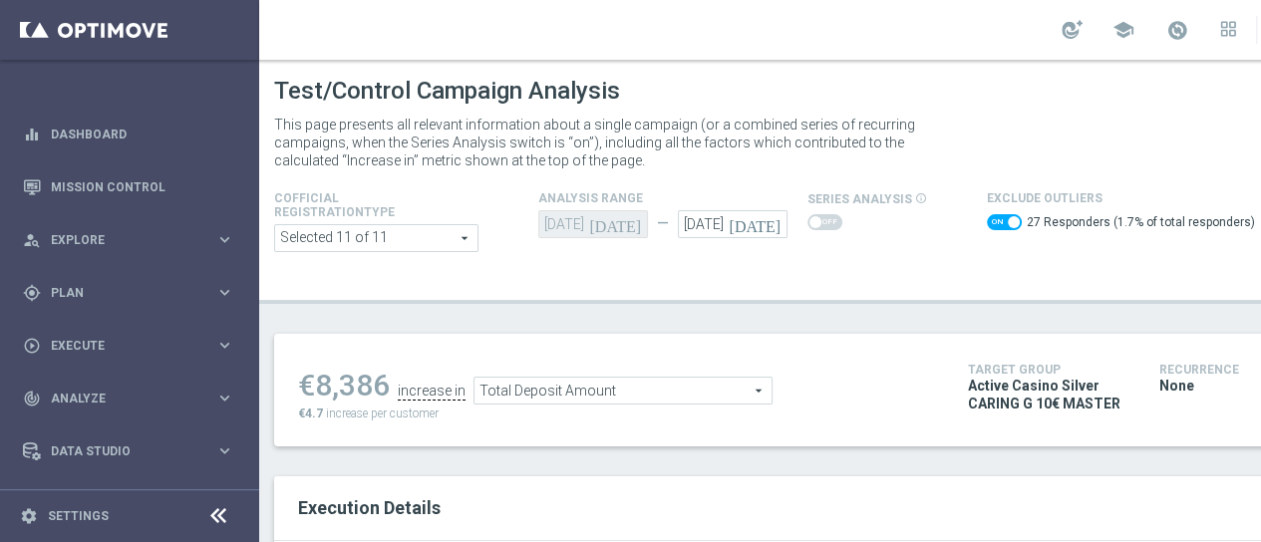
click at [340, 389] on div "€8,386" at bounding box center [344, 386] width 92 height 36
click at [317, 382] on div "€8,386" at bounding box center [344, 386] width 92 height 36
drag, startPoint x: 317, startPoint y: 382, endPoint x: 359, endPoint y: 377, distance: 42.2
click at [353, 381] on div "€8,386" at bounding box center [344, 386] width 92 height 36
copy div "8,386"
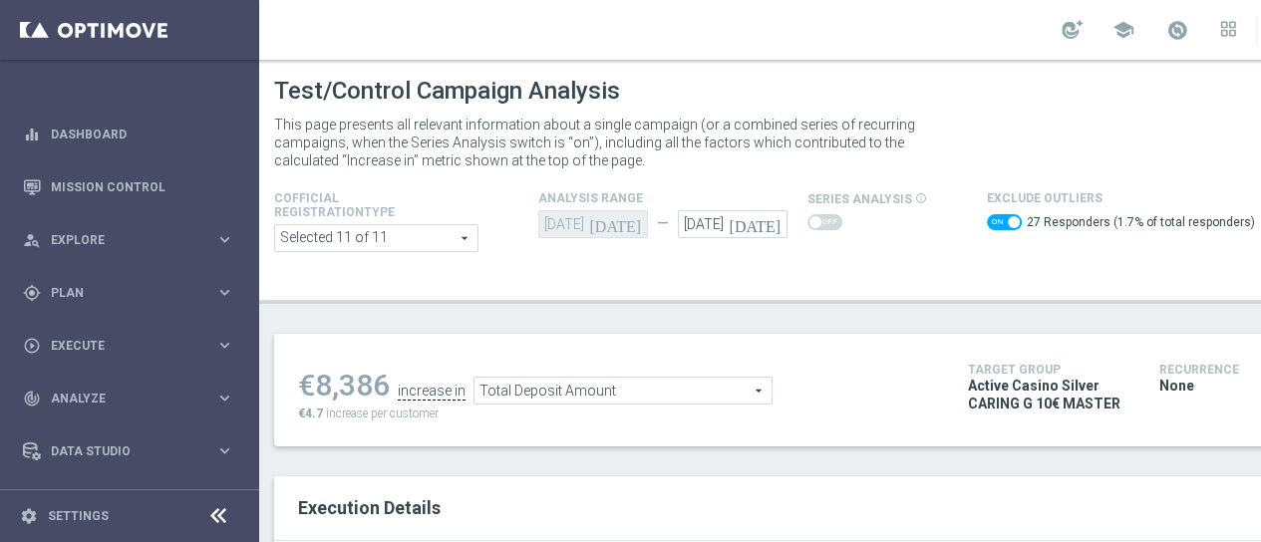
click at [696, 390] on span "Total Deposit Amount" at bounding box center [623, 391] width 297 height 26
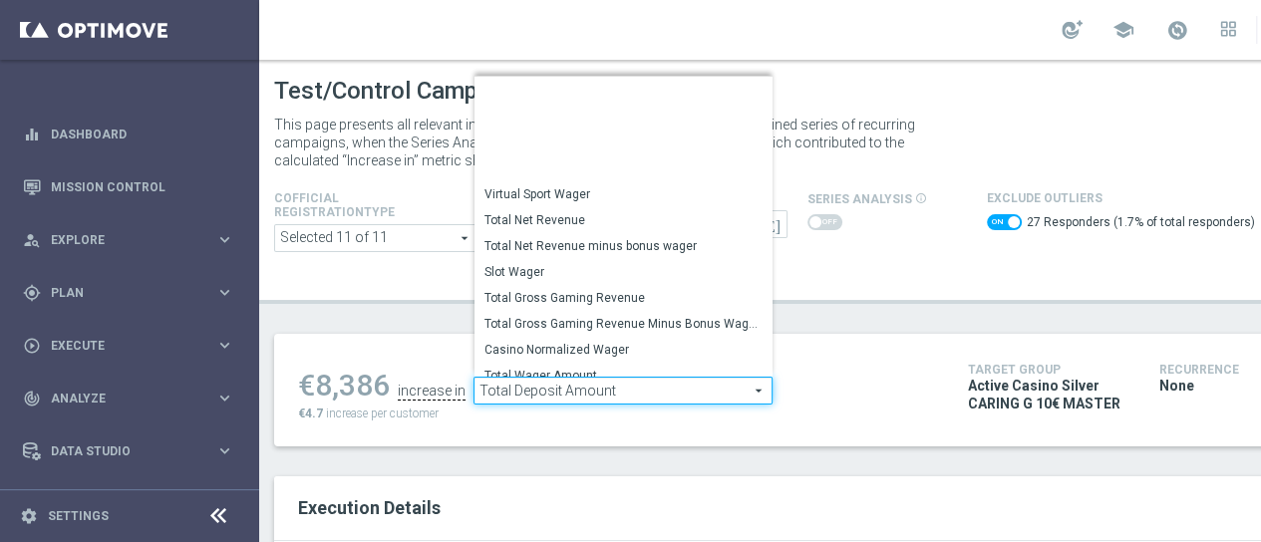
scroll to position [301, 0]
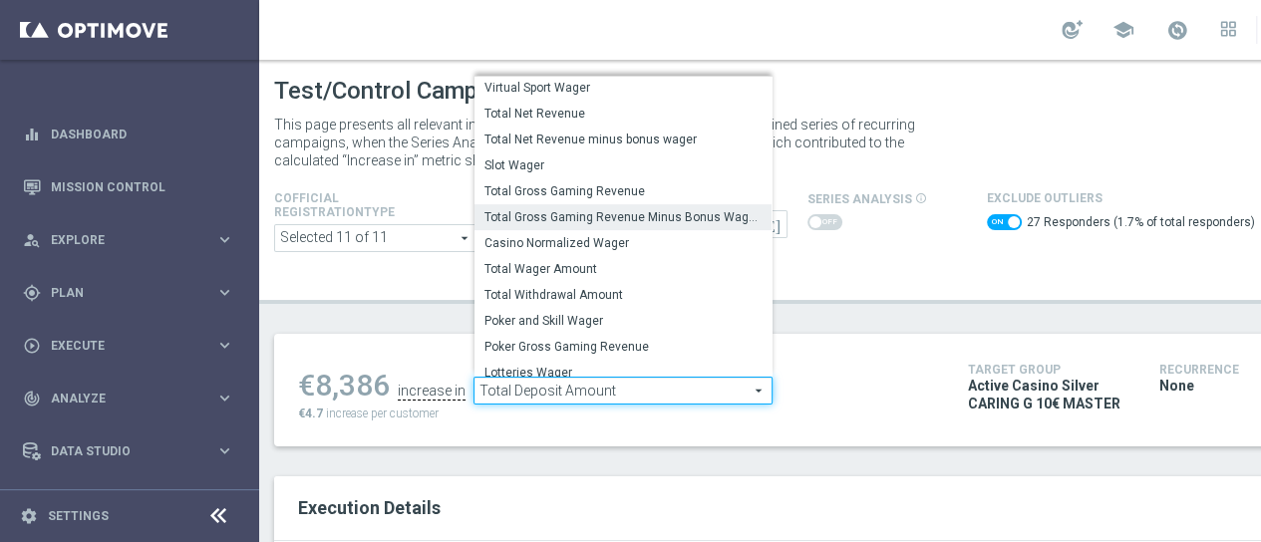
click at [700, 225] on label "Total Gross Gaming Revenue Minus Bonus Wagared" at bounding box center [623, 217] width 297 height 26
checkbox input "false"
type input "Total Gross Gaming Revenue Minus Bonus Wagared"
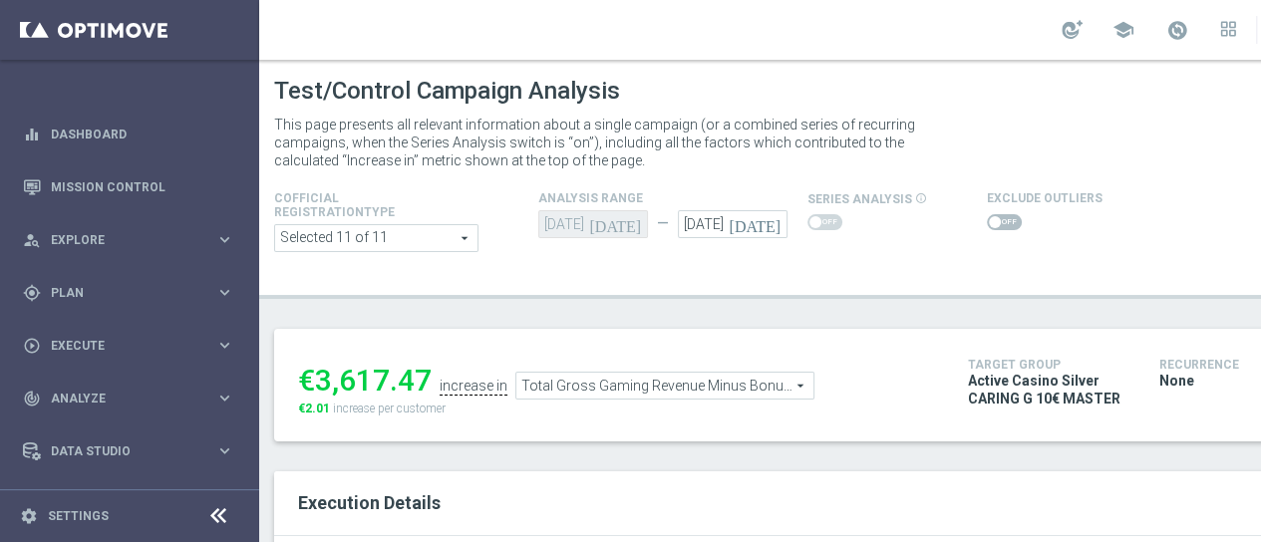
click at [1001, 216] on span at bounding box center [1004, 222] width 35 height 16
click at [1001, 216] on input "checkbox" at bounding box center [1004, 222] width 35 height 16
checkbox input "true"
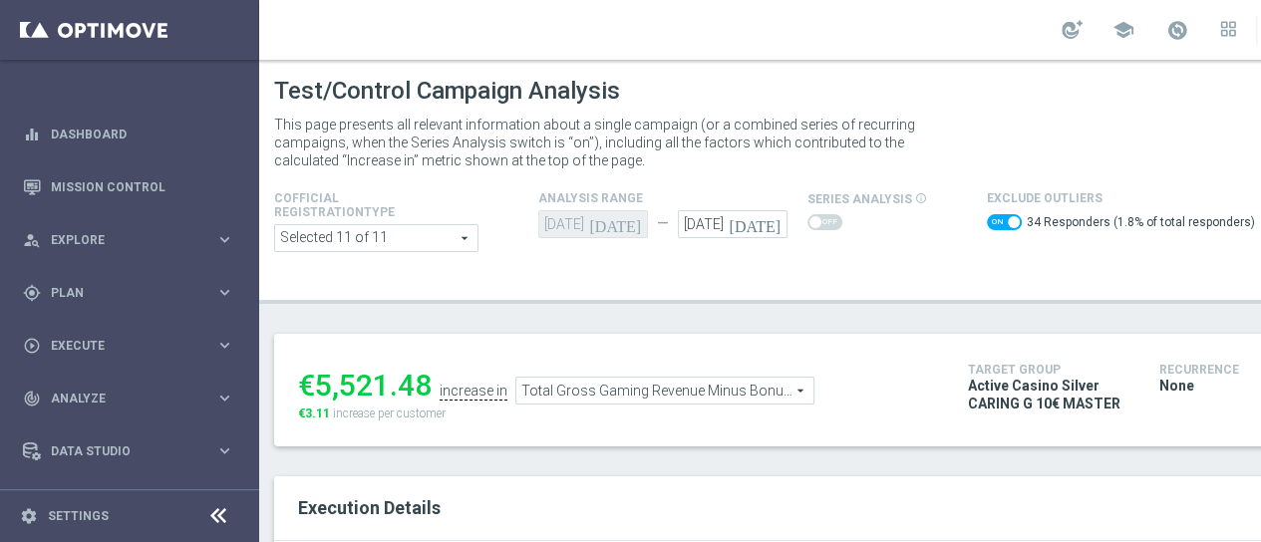
drag, startPoint x: 430, startPoint y: 389, endPoint x: 317, endPoint y: 387, distance: 112.7
click at [317, 387] on div "€5,521.48" at bounding box center [365, 386] width 134 height 36
copy div "5,521.48"
